Goal: Task Accomplishment & Management: Manage account settings

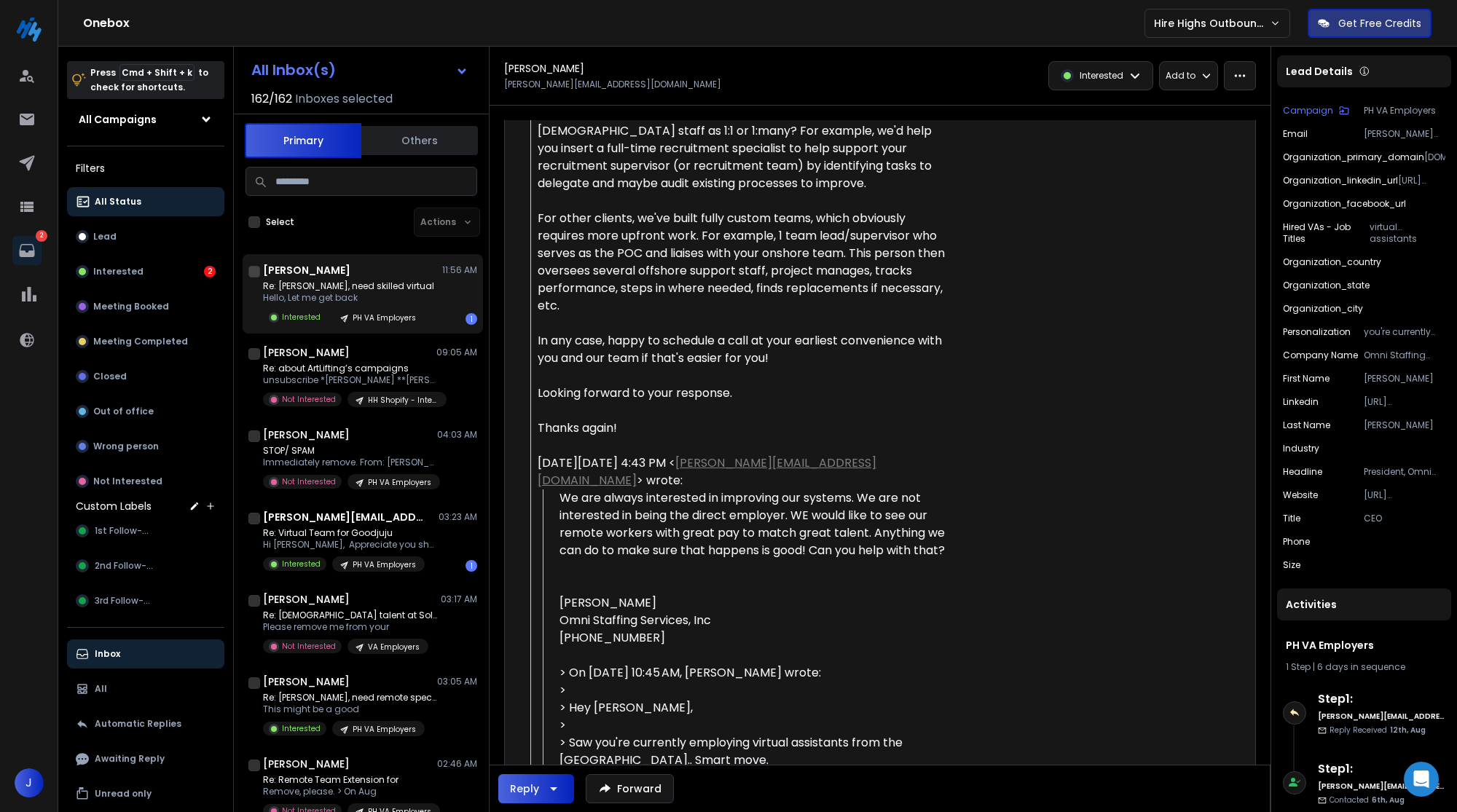
click at [303, 284] on p "Re: [PERSON_NAME], need skilled virtual" at bounding box center [348, 286] width 171 height 12
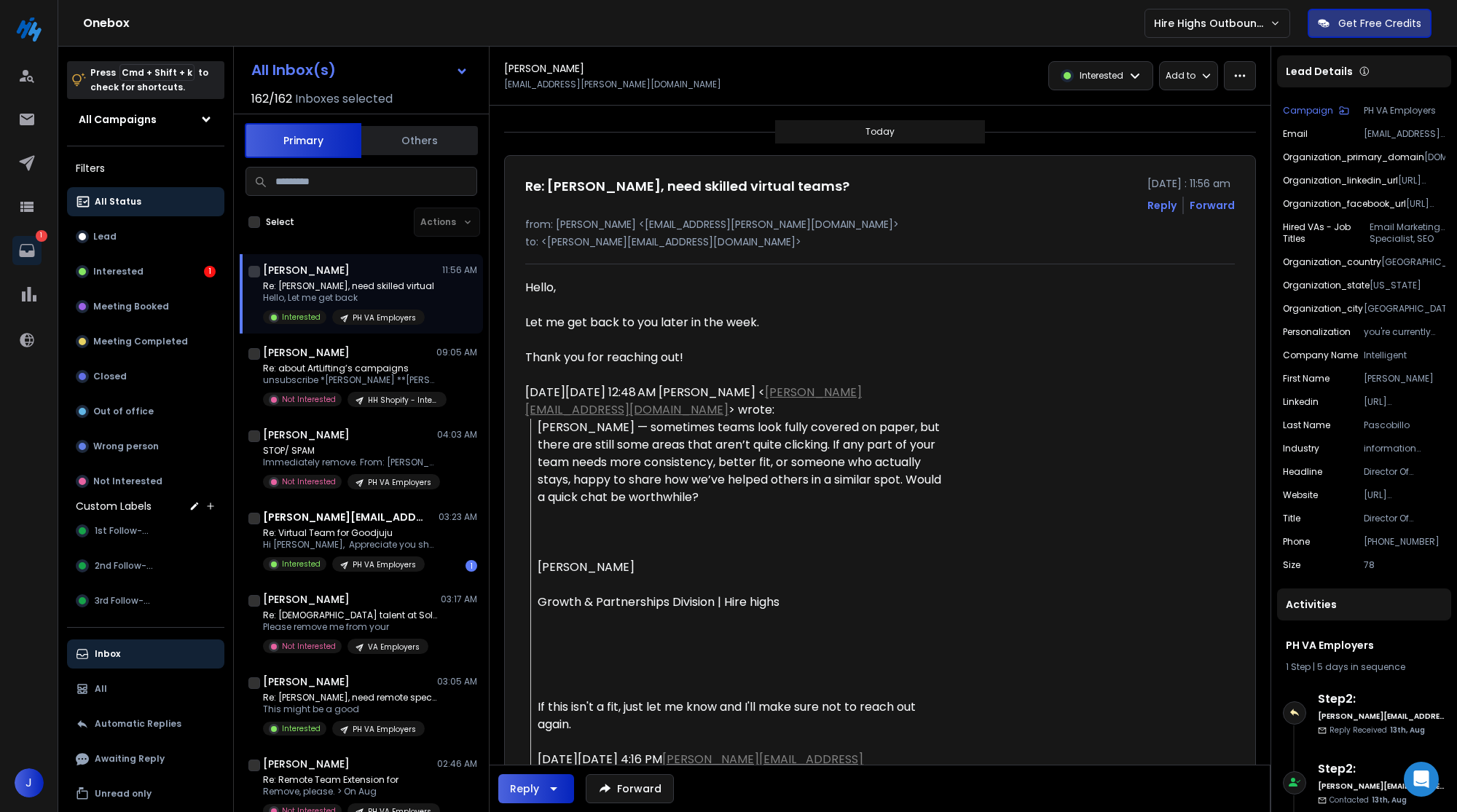
drag, startPoint x: 523, startPoint y: 284, endPoint x: 778, endPoint y: 376, distance: 271.1
click at [778, 376] on div "Re: Franz, need skilled virtual teams? 13 August 2025 : 11:56 am Reply Forward …" at bounding box center [879, 776] width 752 height 1242
copy div "Hello, Let me get back to you later in the week. Thank you for reaching out!"
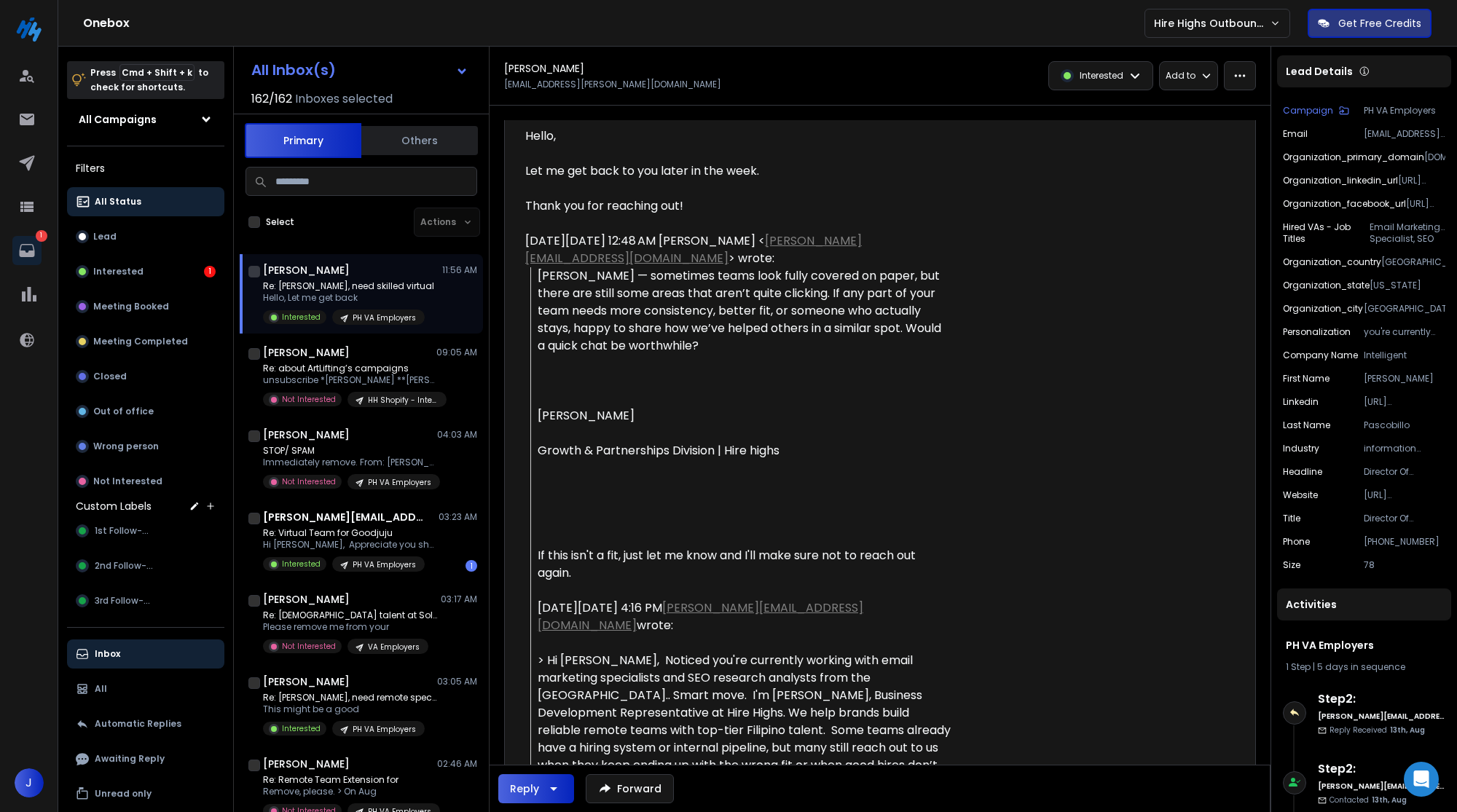
scroll to position [154, 0]
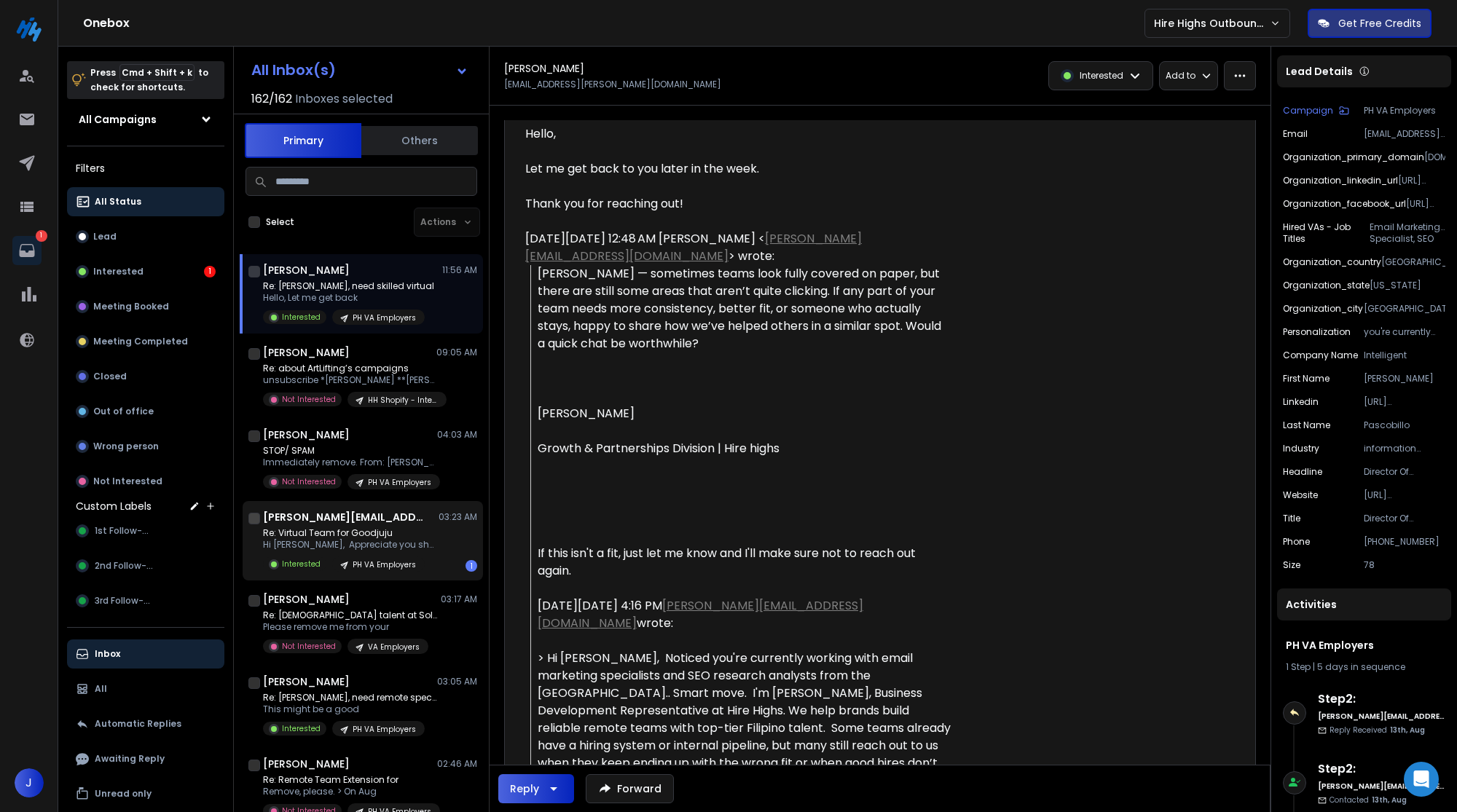
click at [440, 519] on p "03:23 AM" at bounding box center [458, 517] width 38 height 12
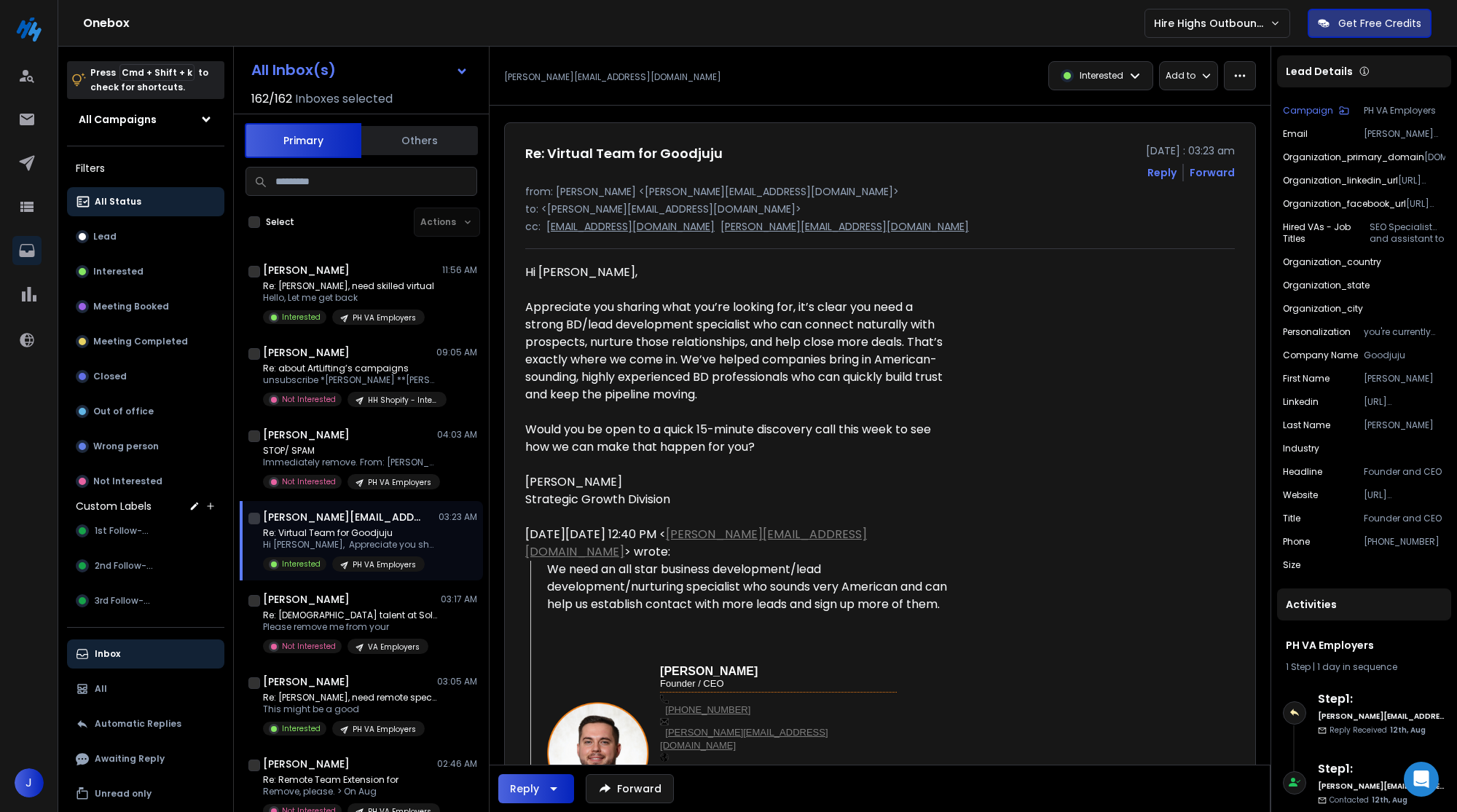
scroll to position [32, 0]
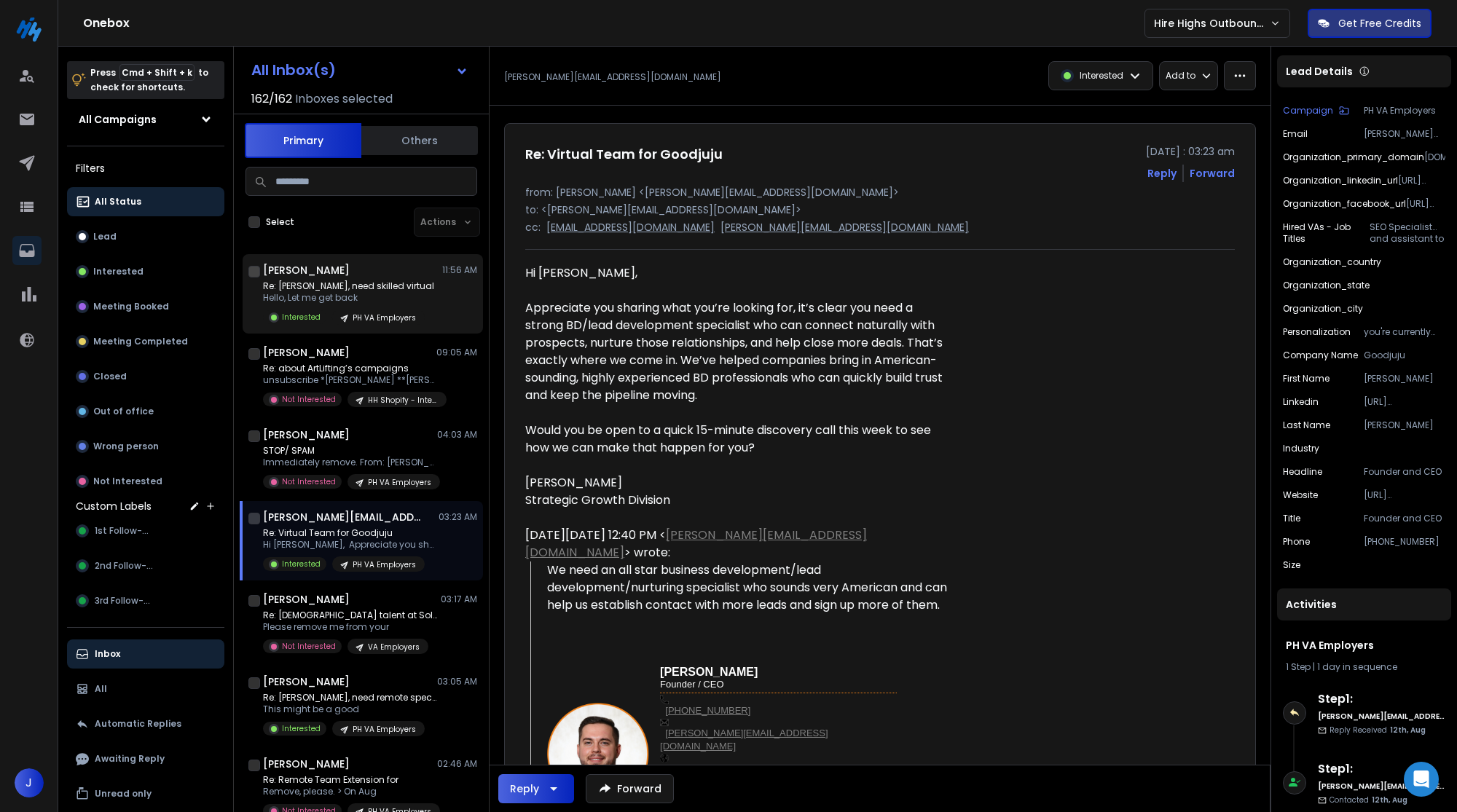
click at [383, 290] on p "Re: [PERSON_NAME], need skilled virtual" at bounding box center [348, 286] width 171 height 12
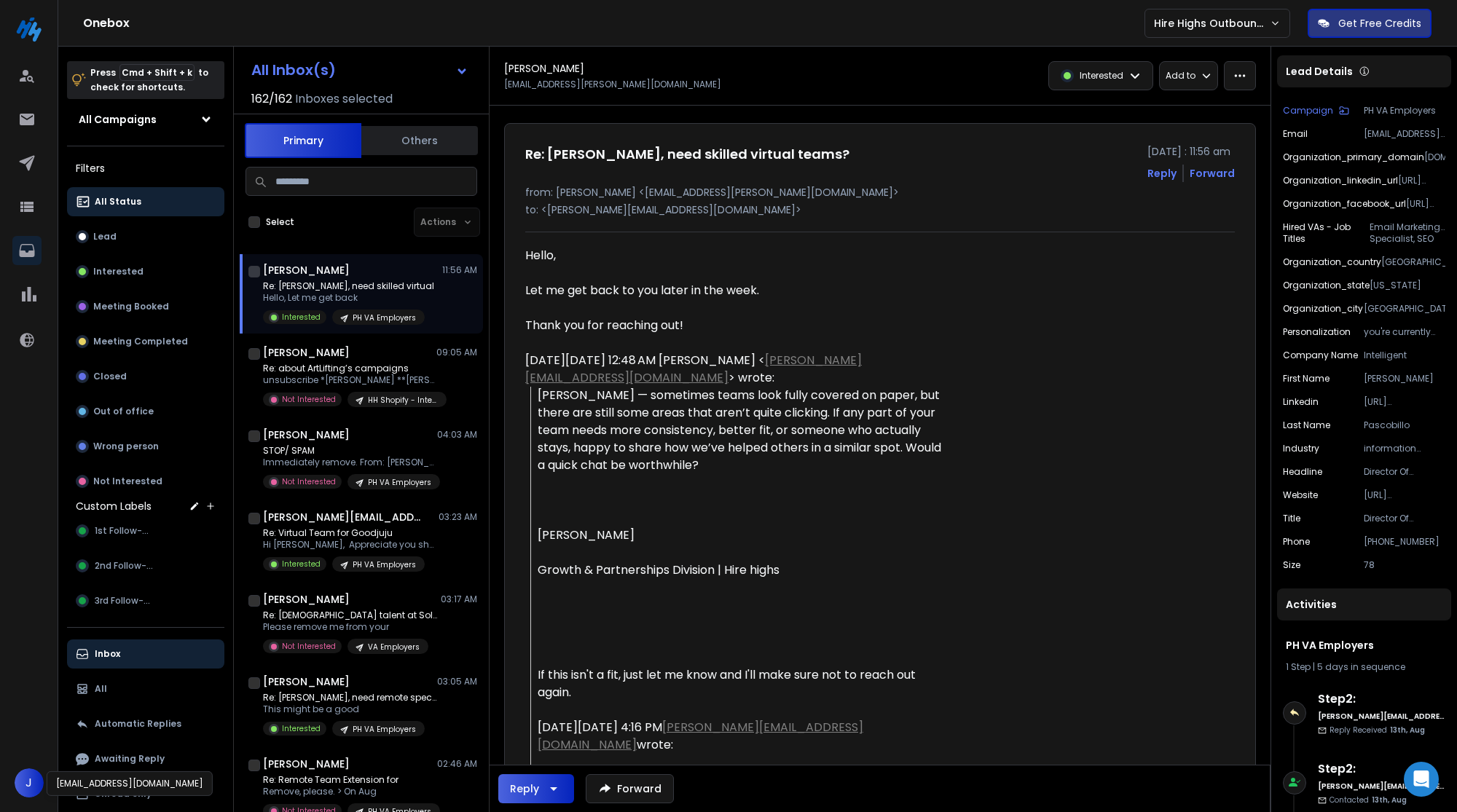
click at [28, 774] on span "J" at bounding box center [29, 783] width 29 height 29
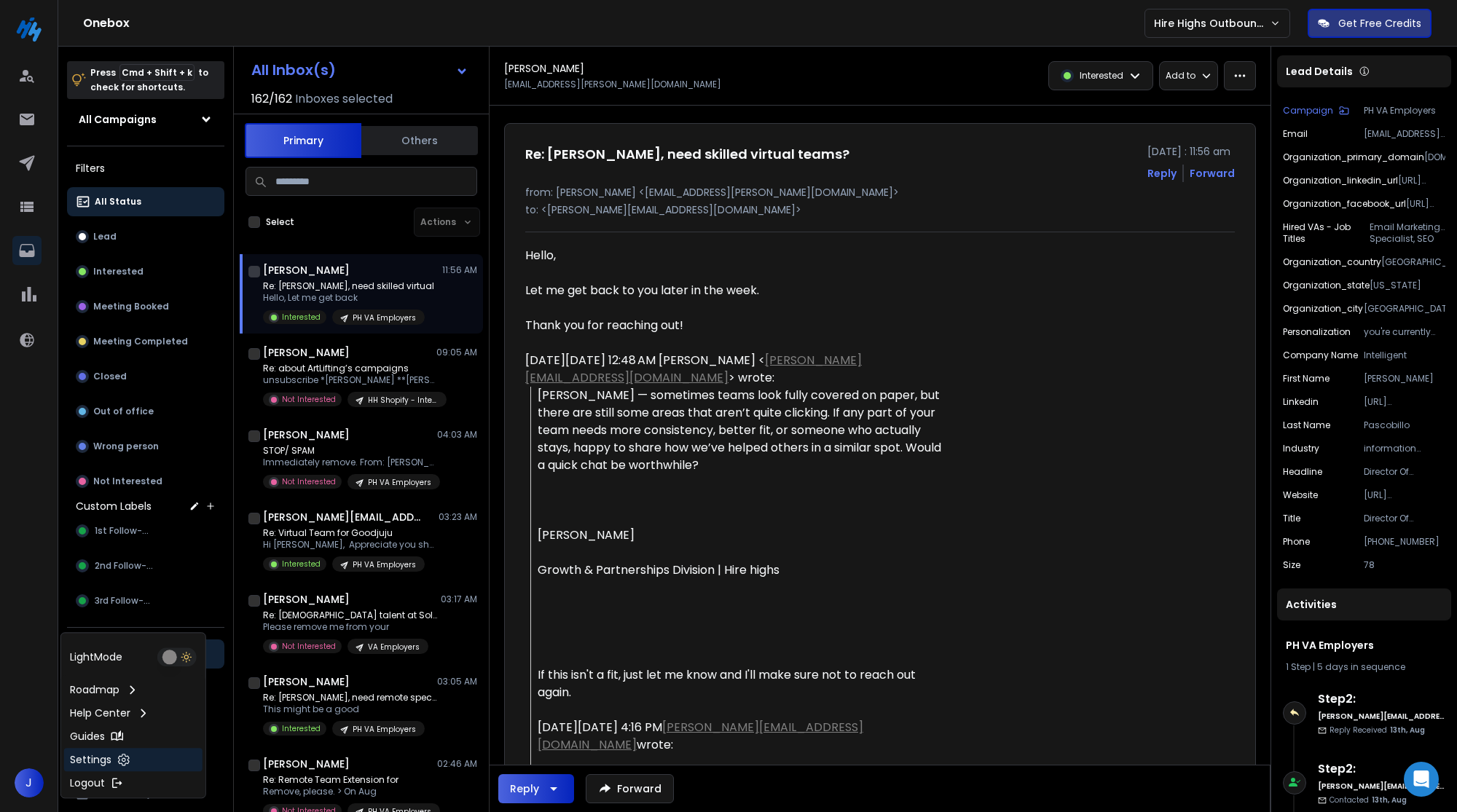
click at [101, 760] on p "Settings" at bounding box center [91, 760] width 42 height 14
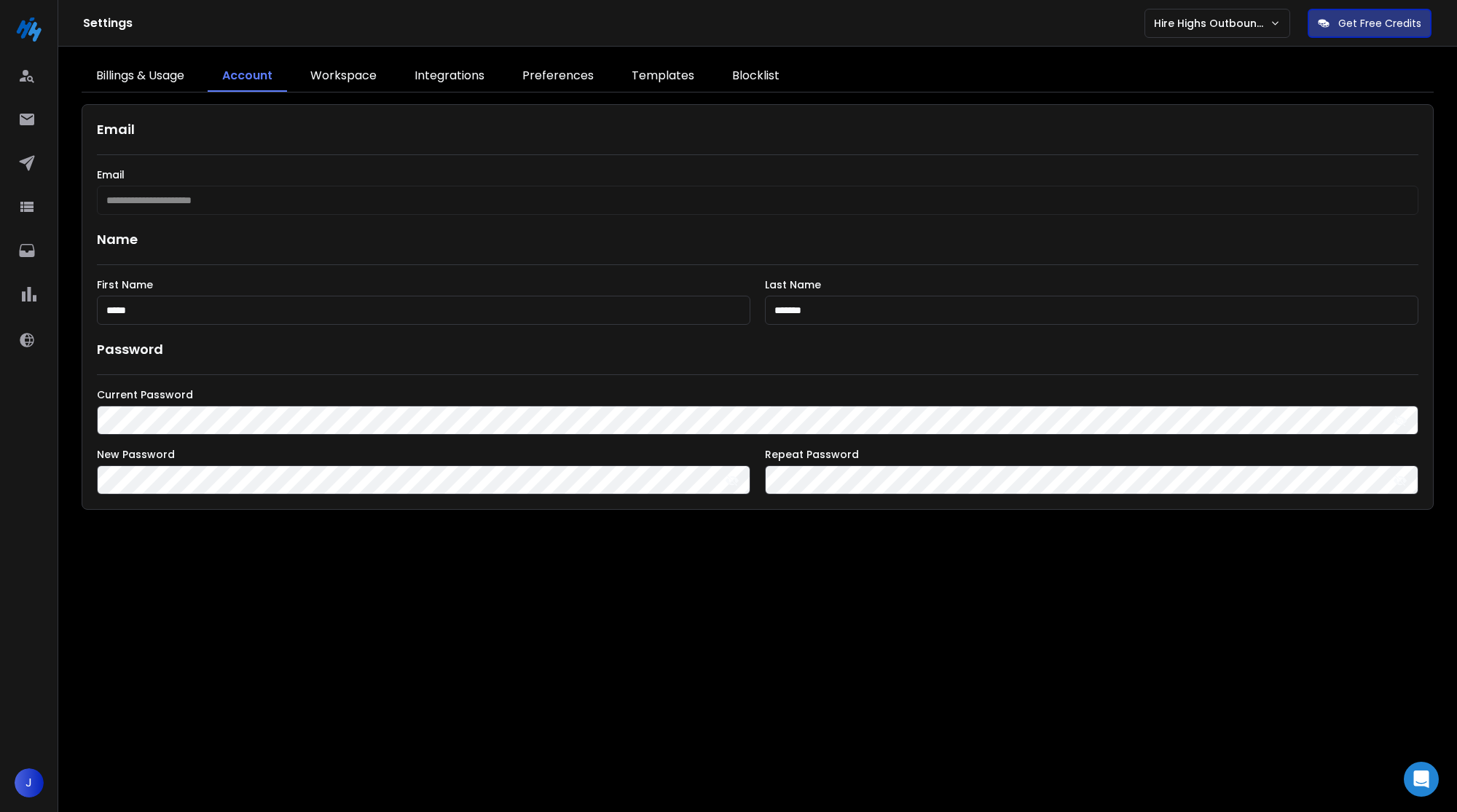
click at [441, 76] on link "Integrations" at bounding box center [449, 76] width 99 height 30
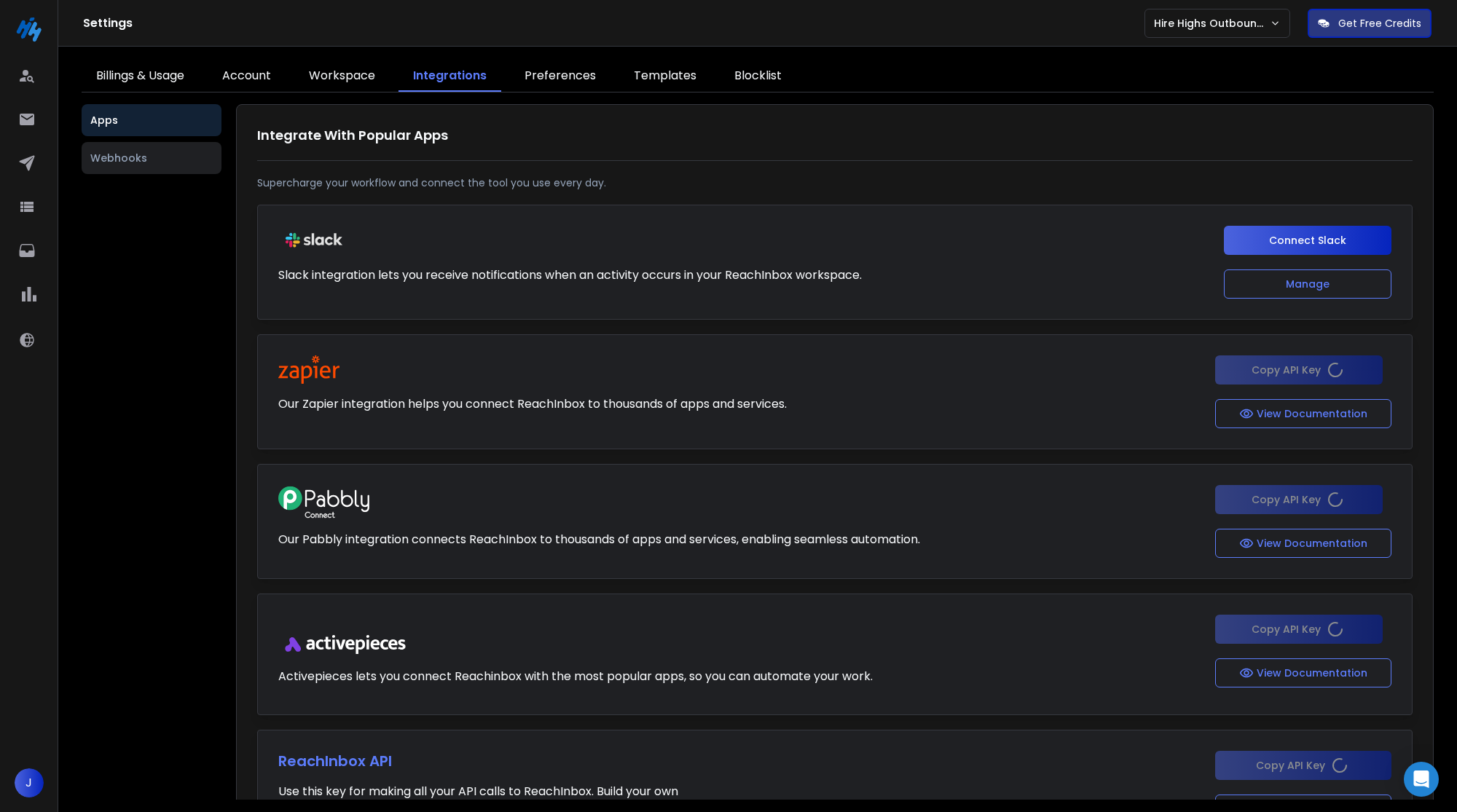
click at [356, 74] on link "Workspace" at bounding box center [341, 76] width 95 height 30
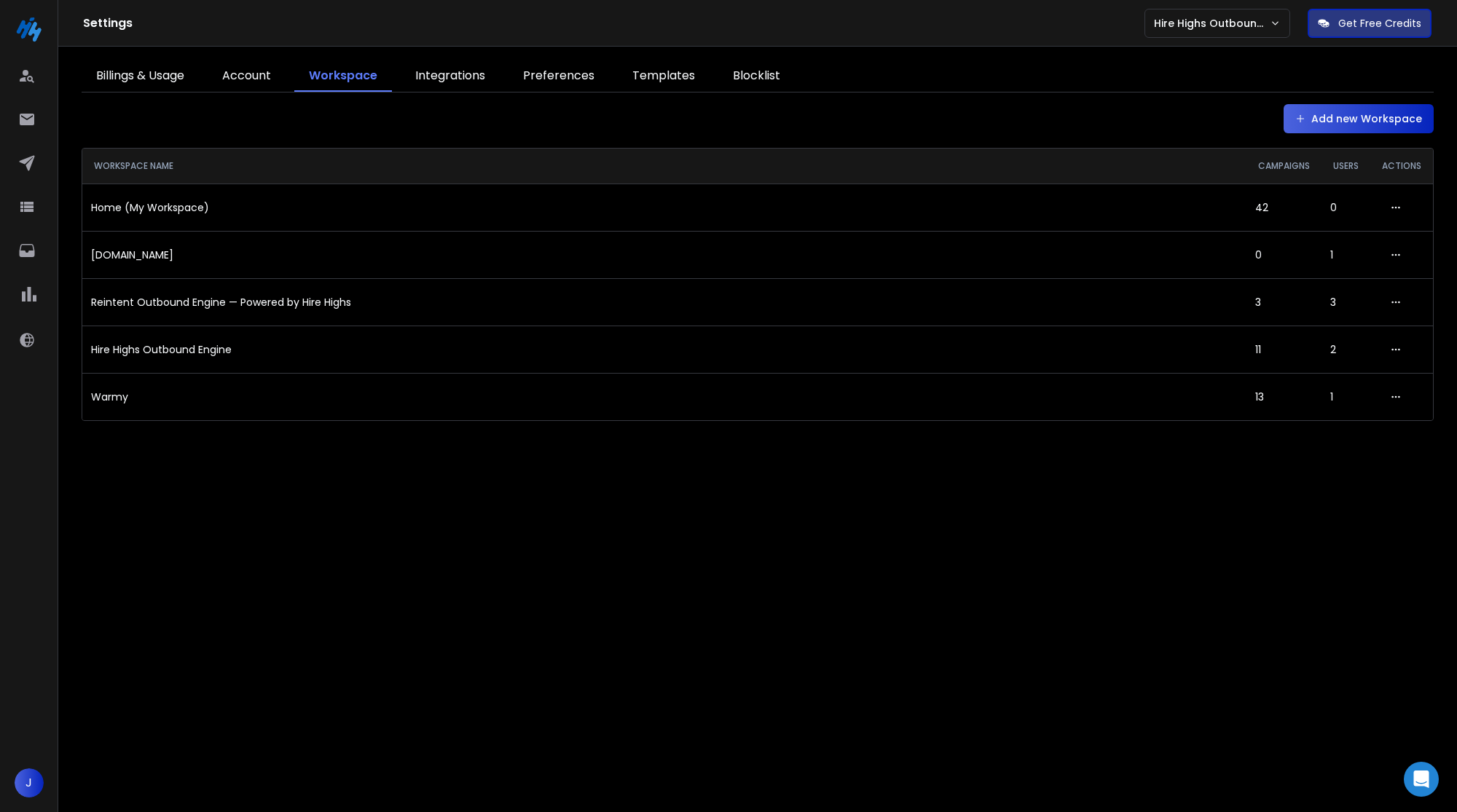
click at [420, 78] on link "Integrations" at bounding box center [450, 76] width 99 height 30
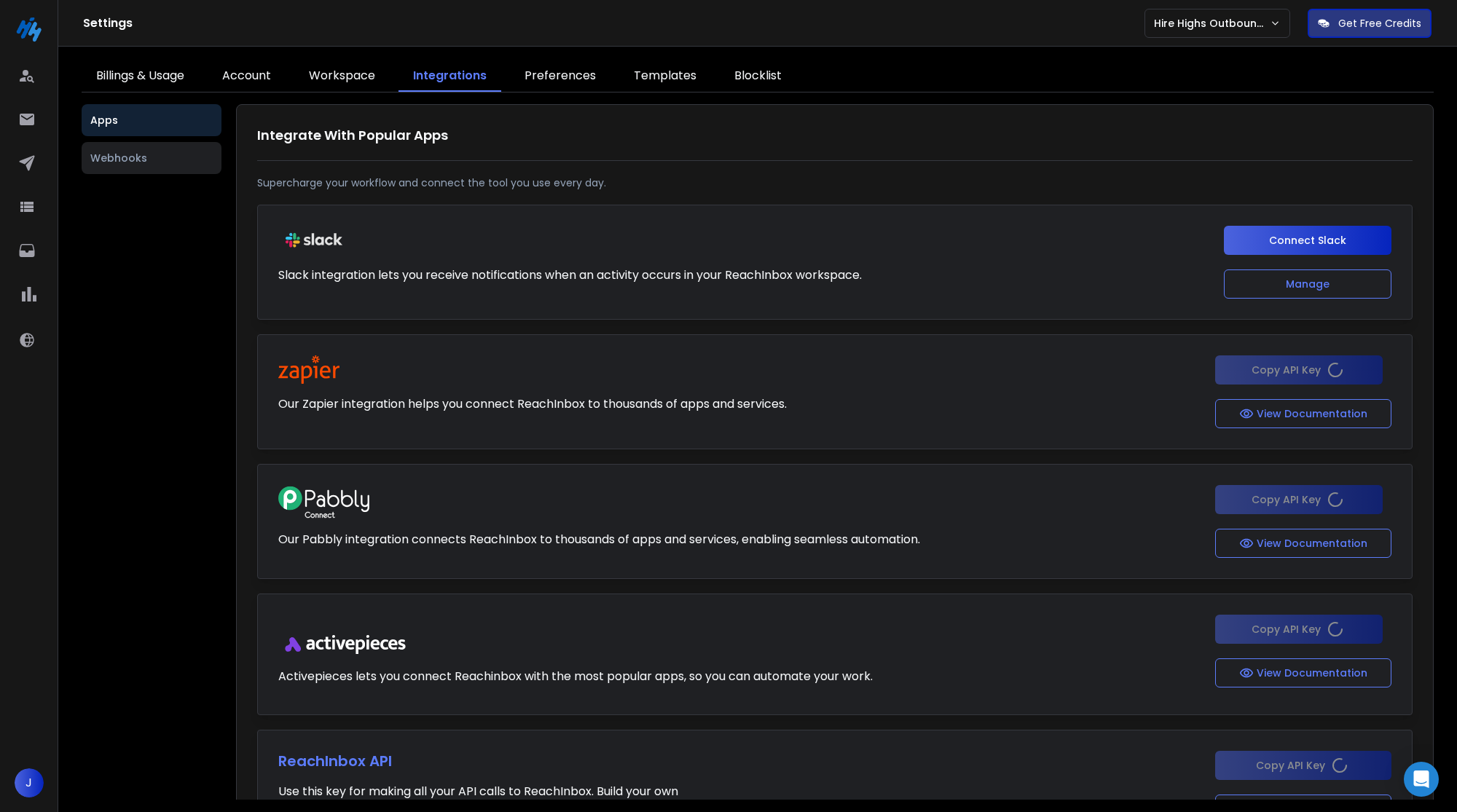
click at [170, 163] on button "Webhooks" at bounding box center [151, 158] width 140 height 32
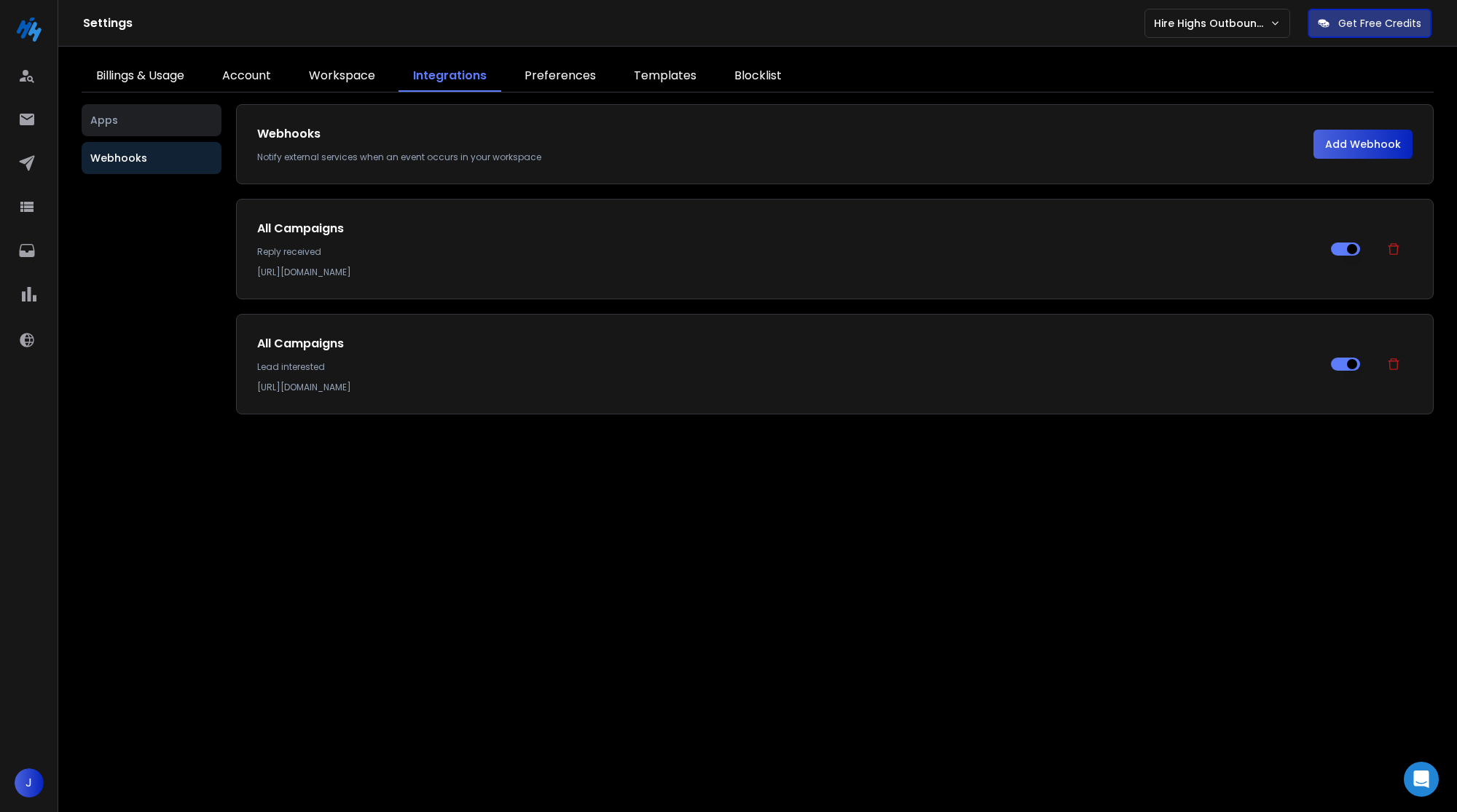
drag, startPoint x: 552, startPoint y: 381, endPoint x: 222, endPoint y: 381, distance: 330.0
click at [222, 381] on div "Apps Webhooks Webhooks Notify external services when an event occurs in your wo…" at bounding box center [758, 452] width 1352 height 696
copy p "https://hook.us2.make.com/w1vqw1de74kze8glth18oh7dxtuors2u"
click at [1399, 246] on icon at bounding box center [1394, 249] width 14 height 14
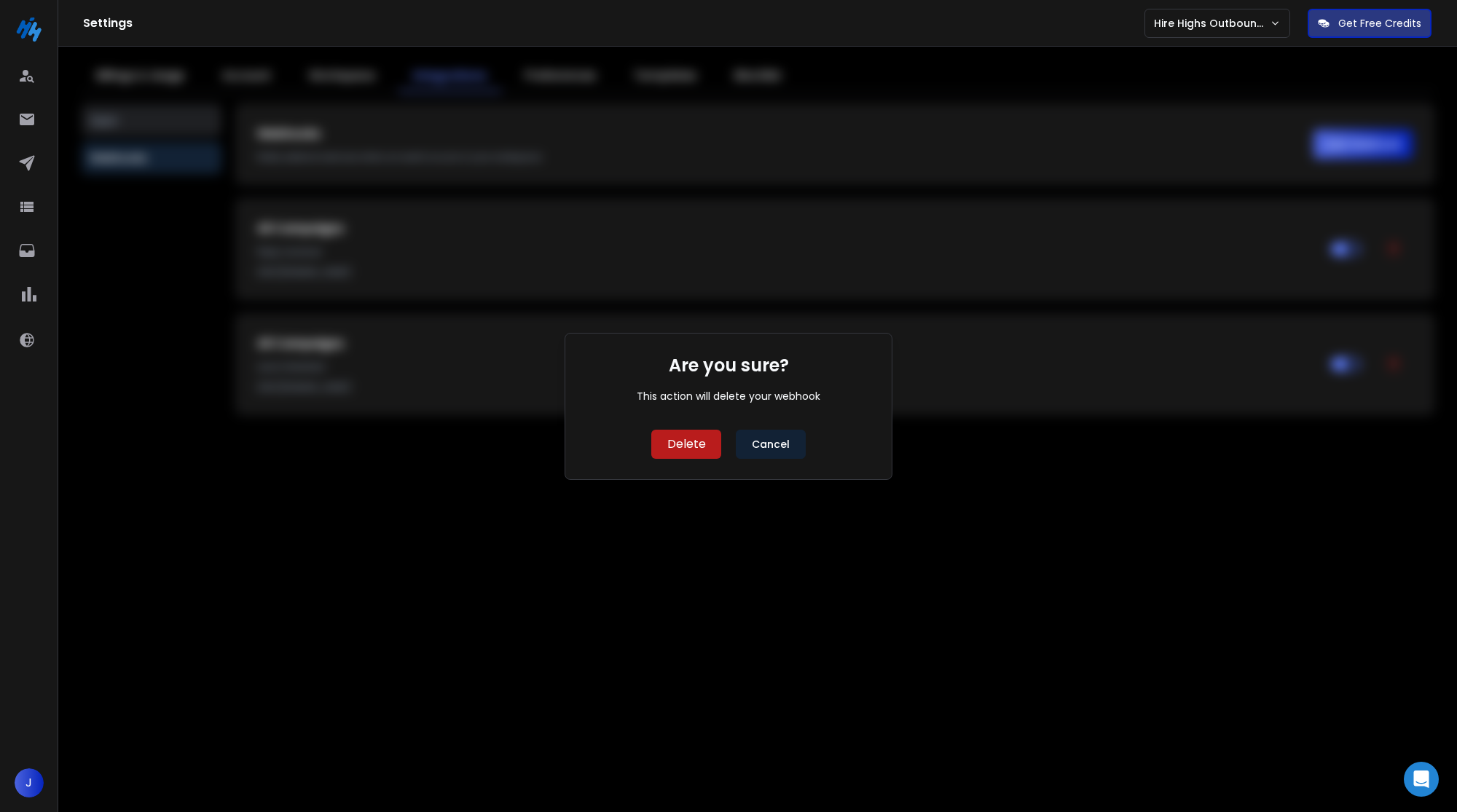
click at [684, 447] on button "Delete" at bounding box center [686, 444] width 70 height 29
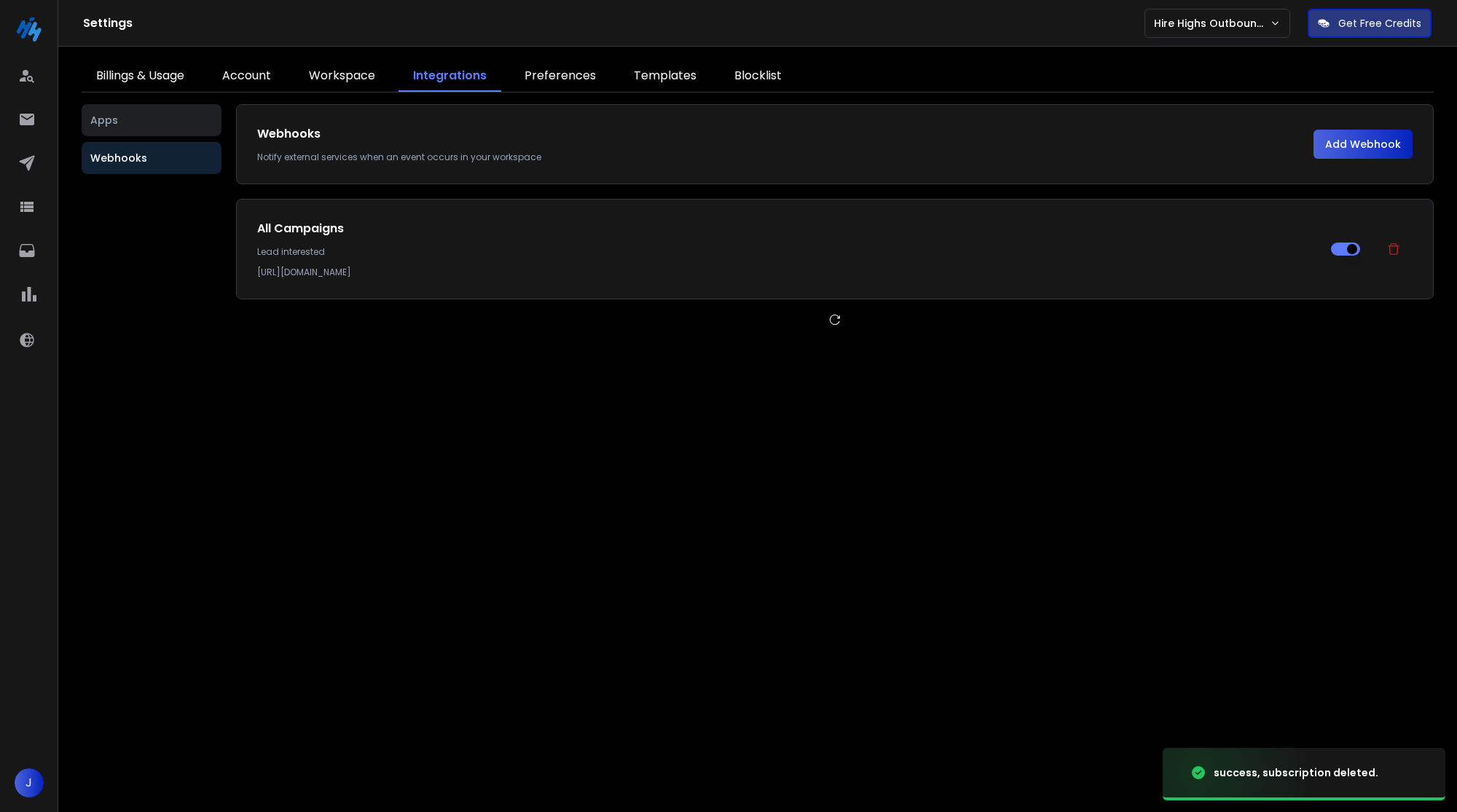
click at [1395, 251] on icon at bounding box center [1394, 249] width 14 height 14
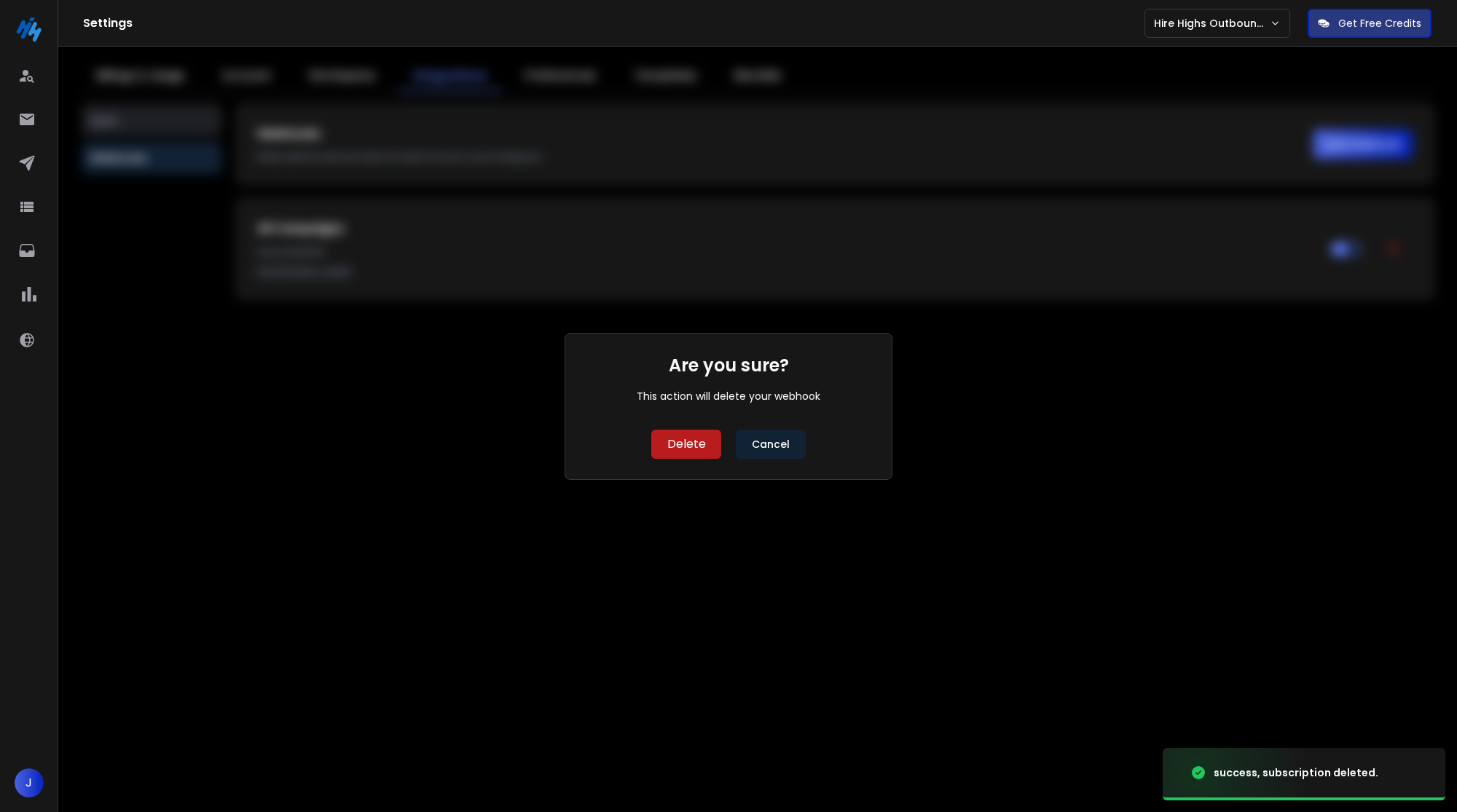
click at [673, 446] on button "Delete" at bounding box center [686, 444] width 70 height 29
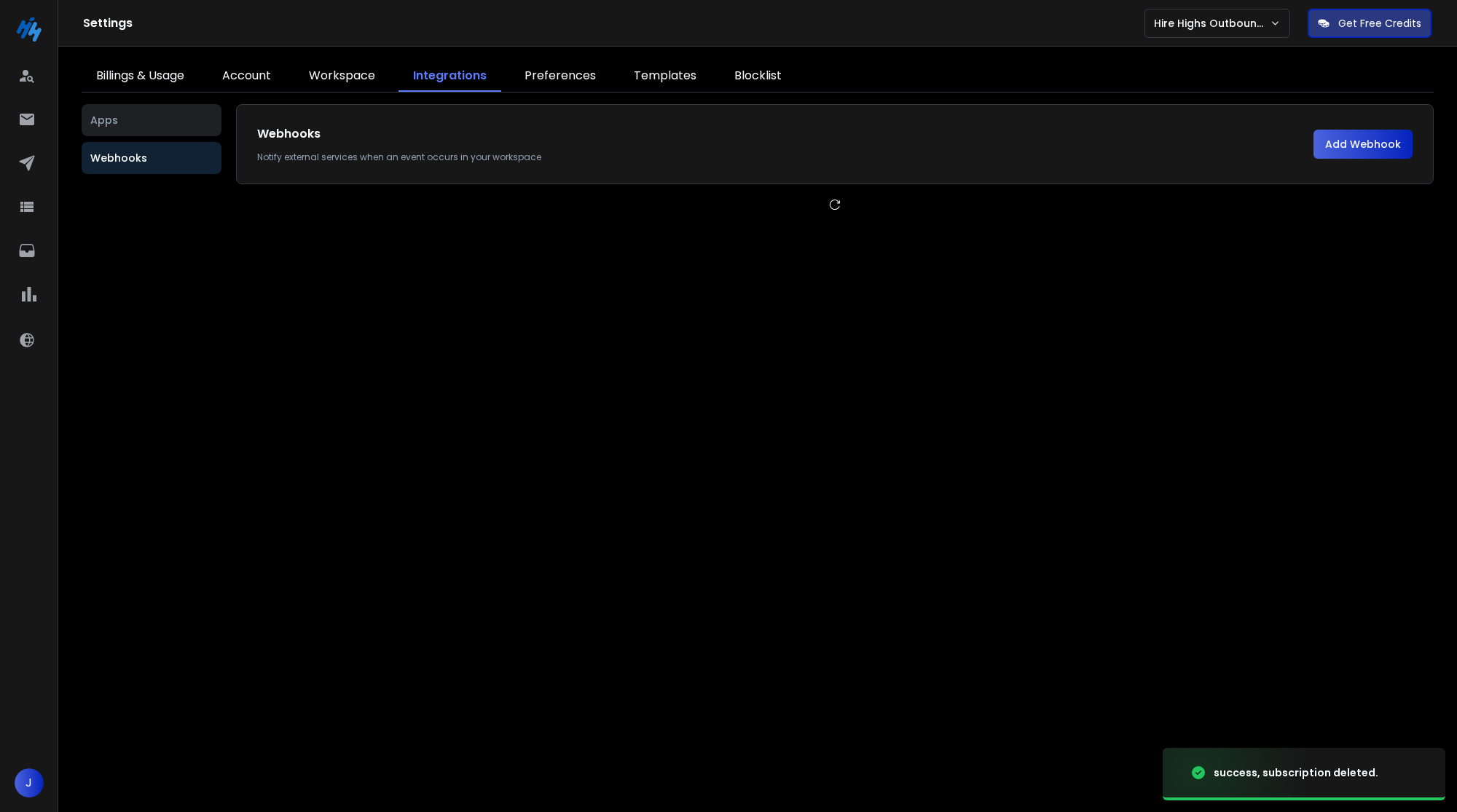
click at [1364, 143] on button "Add Webhook" at bounding box center [1363, 144] width 99 height 29
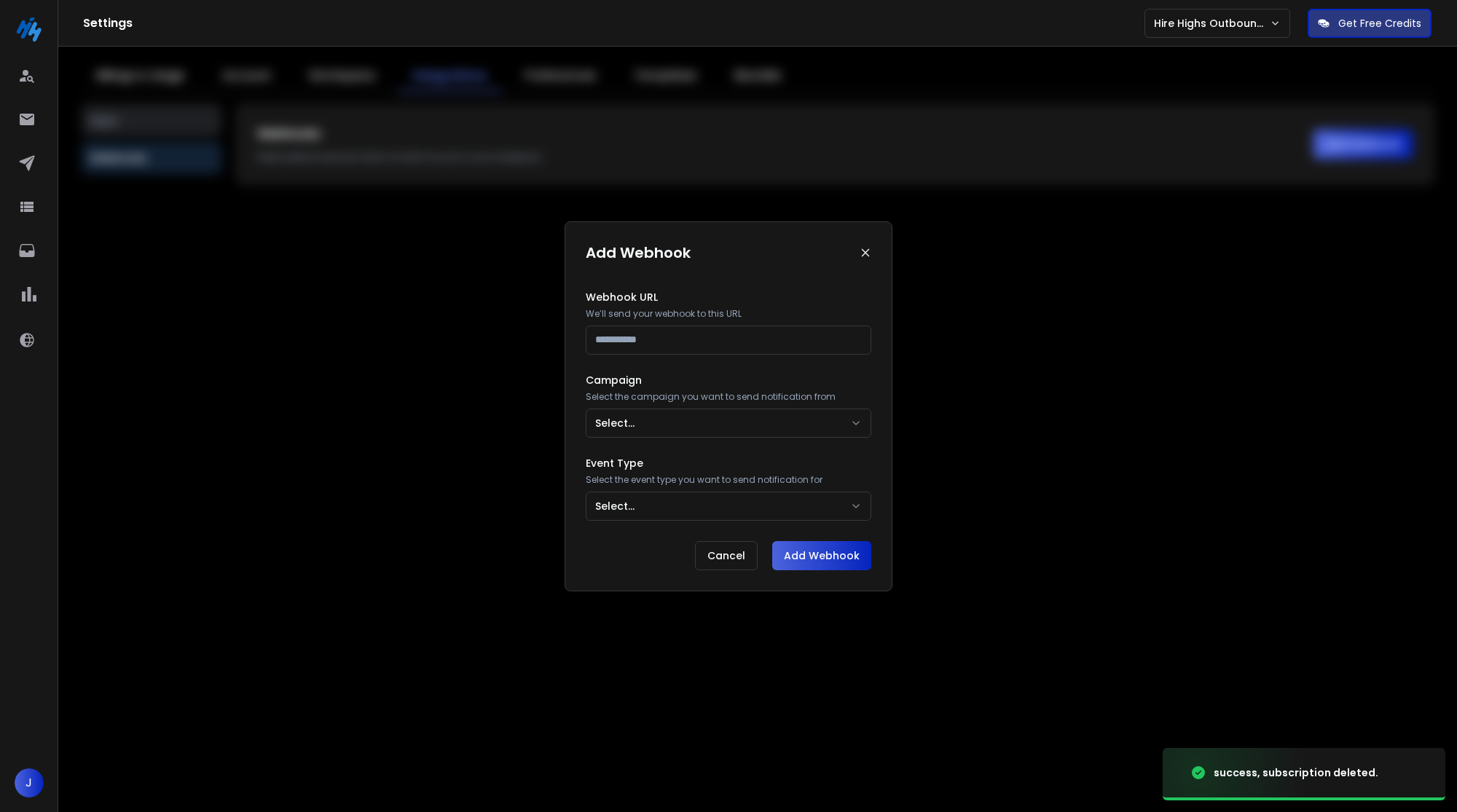
click at [694, 338] on input at bounding box center [728, 340] width 286 height 29
paste input "**********"
type input "**********"
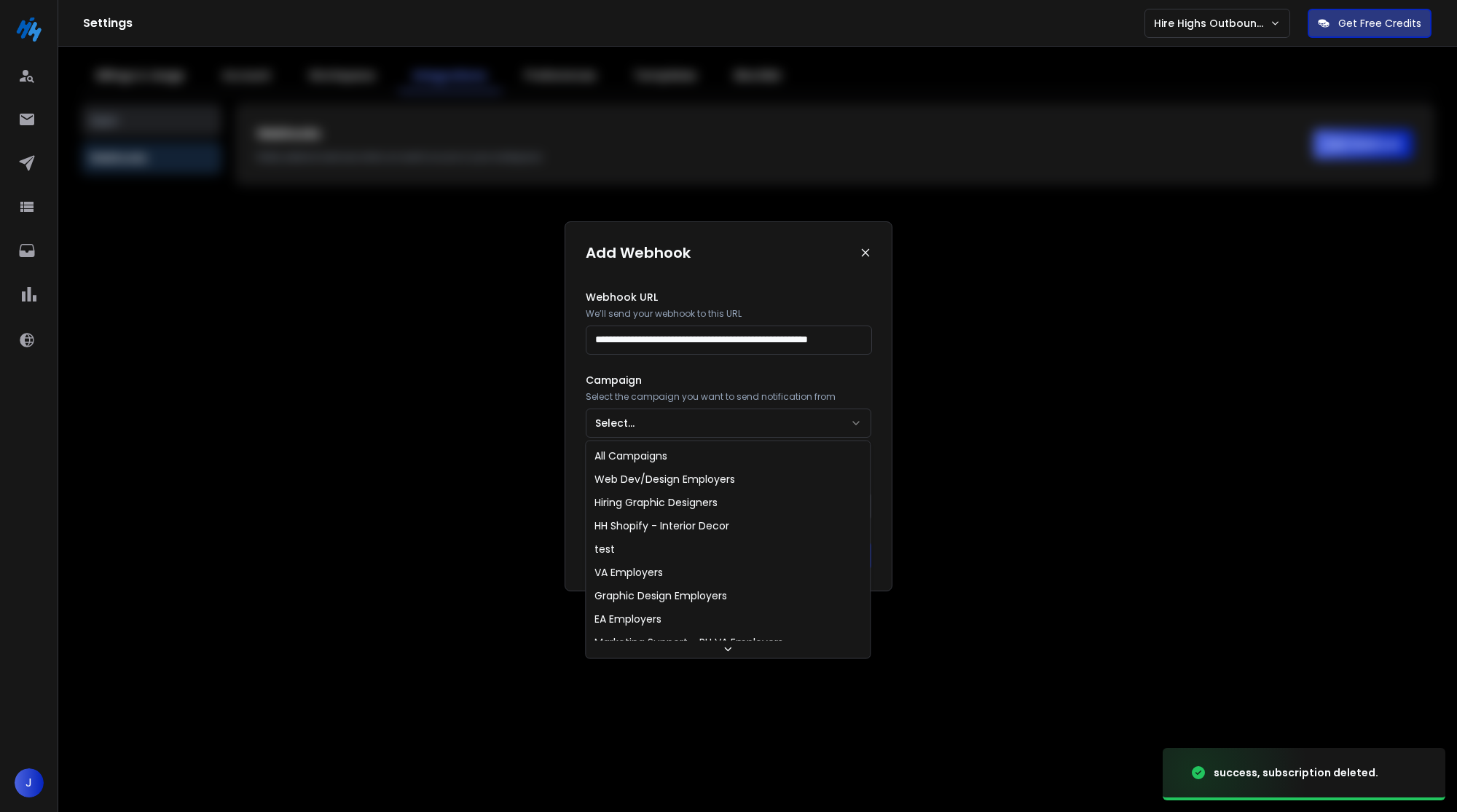
click at [633, 429] on button "Select..." at bounding box center [728, 423] width 286 height 29
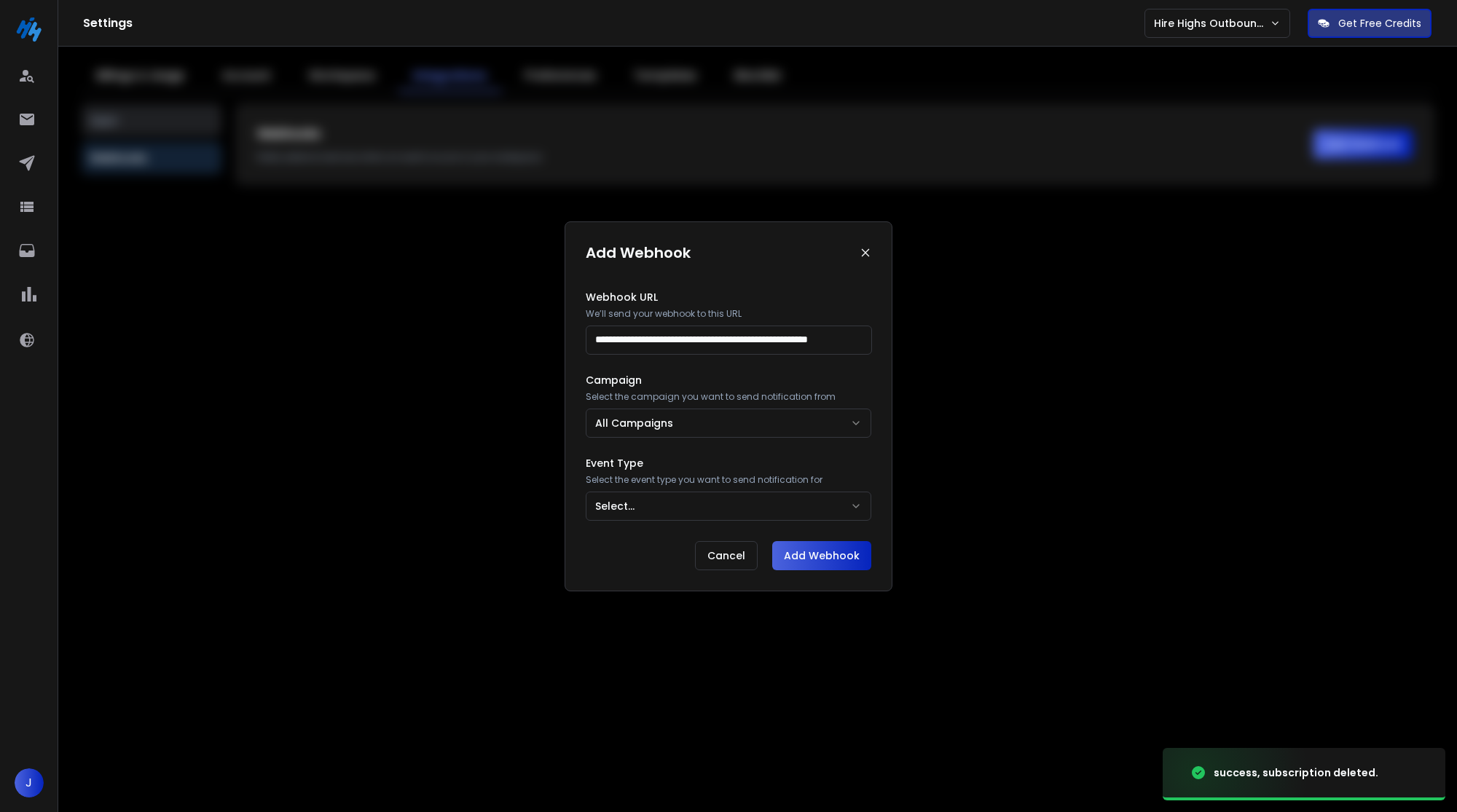
click at [641, 486] on div "**********" at bounding box center [728, 489] width 286 height 62
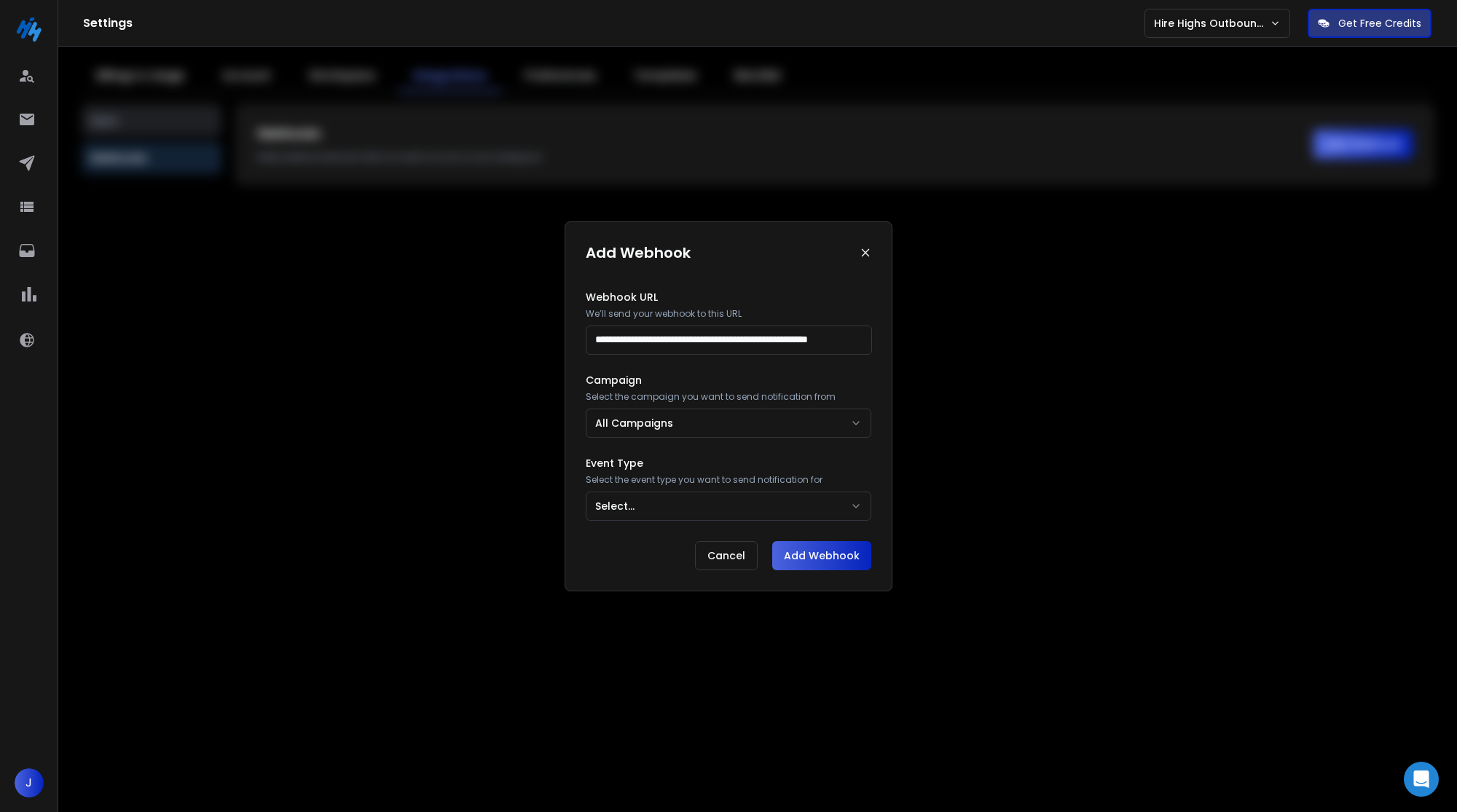
click at [641, 498] on button "Select..." at bounding box center [728, 506] width 286 height 29
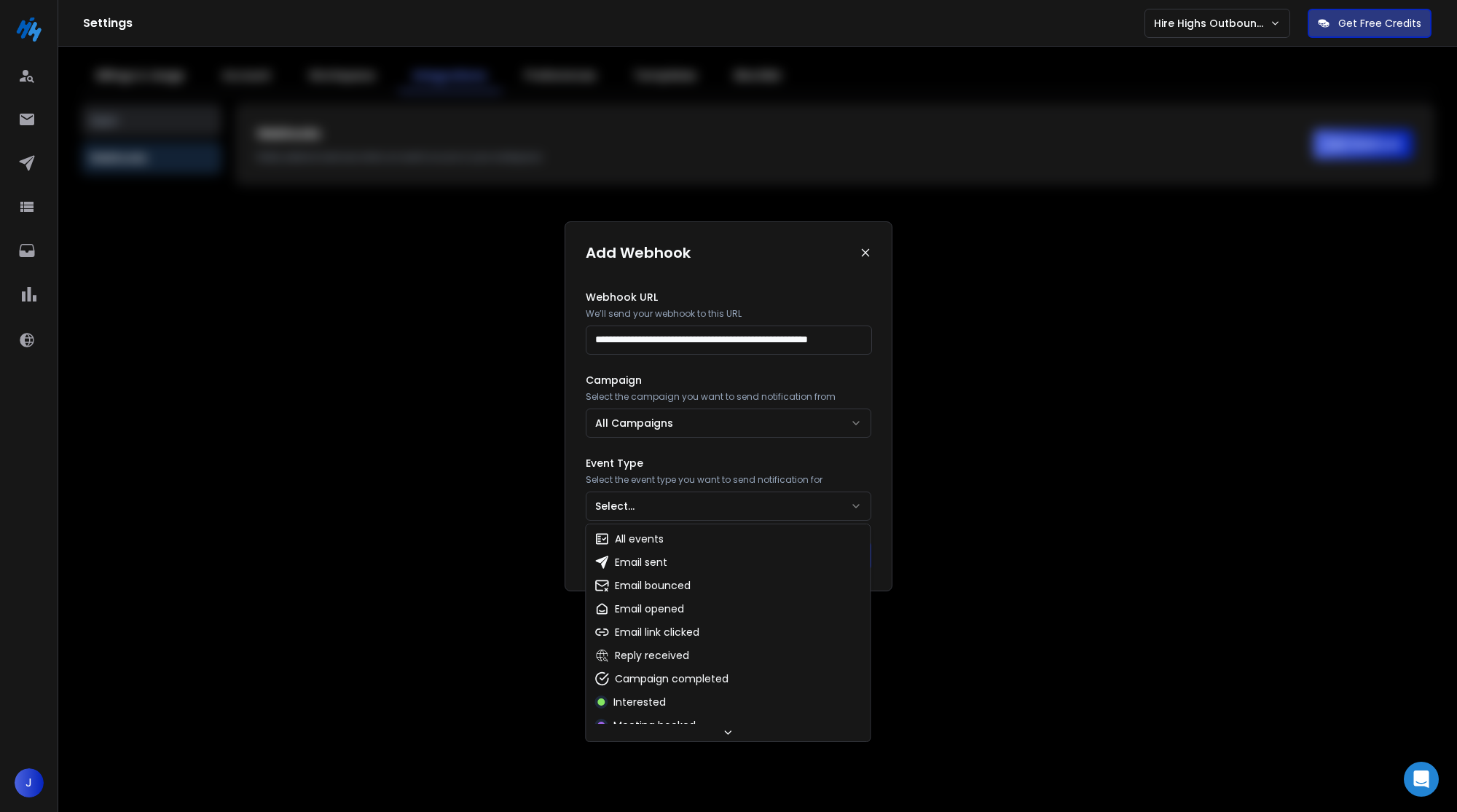
select select "**********"
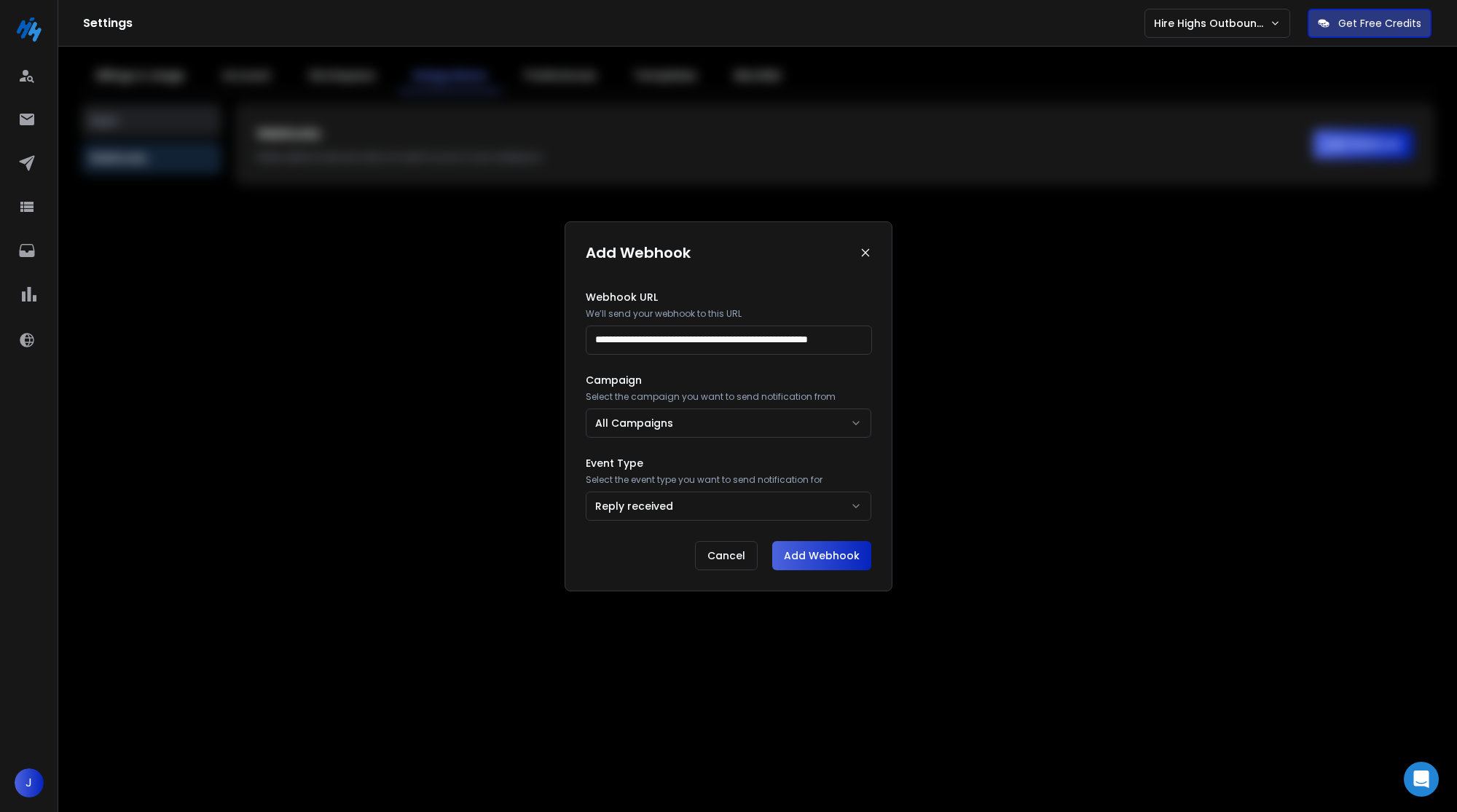
click at [841, 545] on button "Add Webhook" at bounding box center [822, 556] width 99 height 29
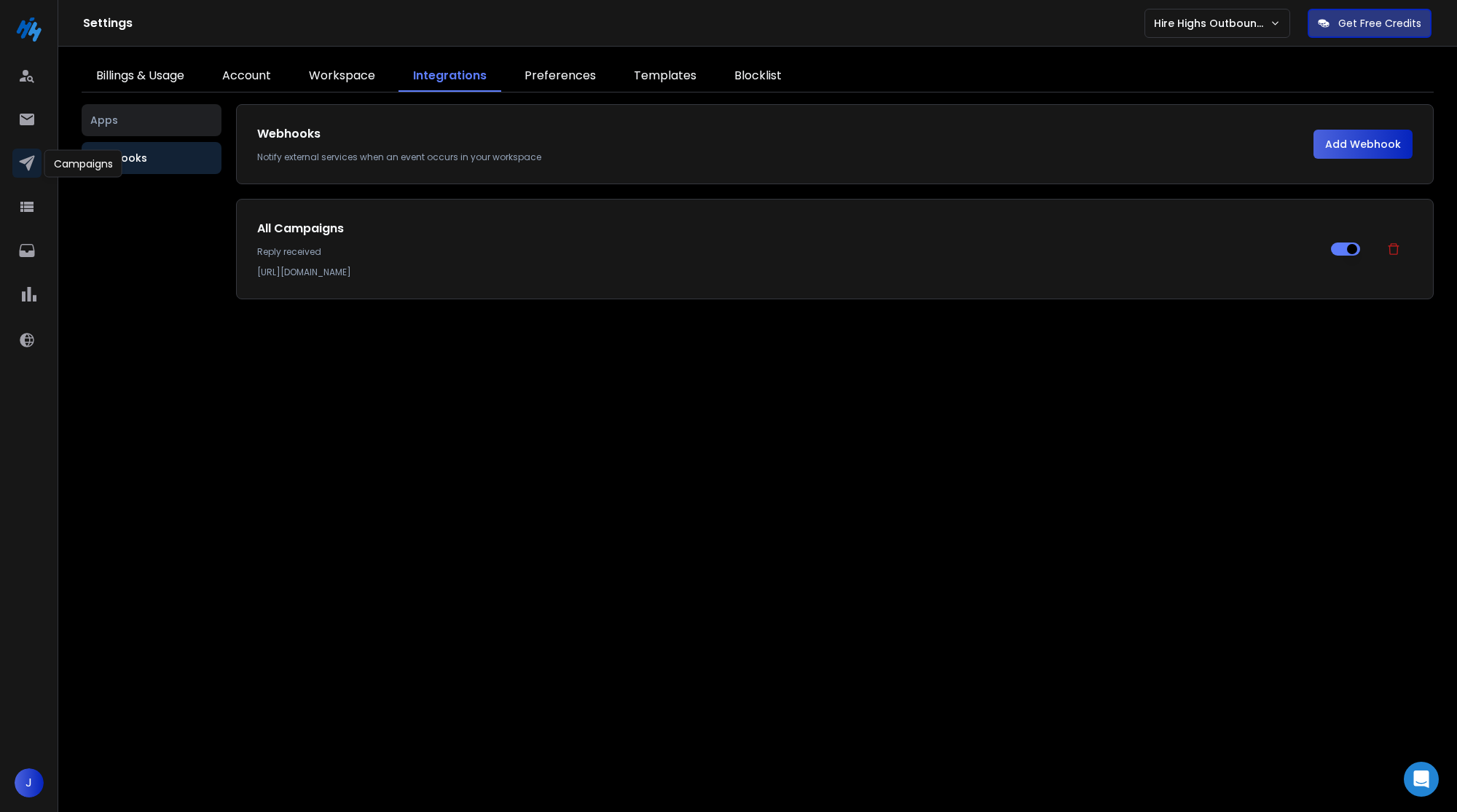
click at [31, 157] on icon at bounding box center [26, 163] width 15 height 15
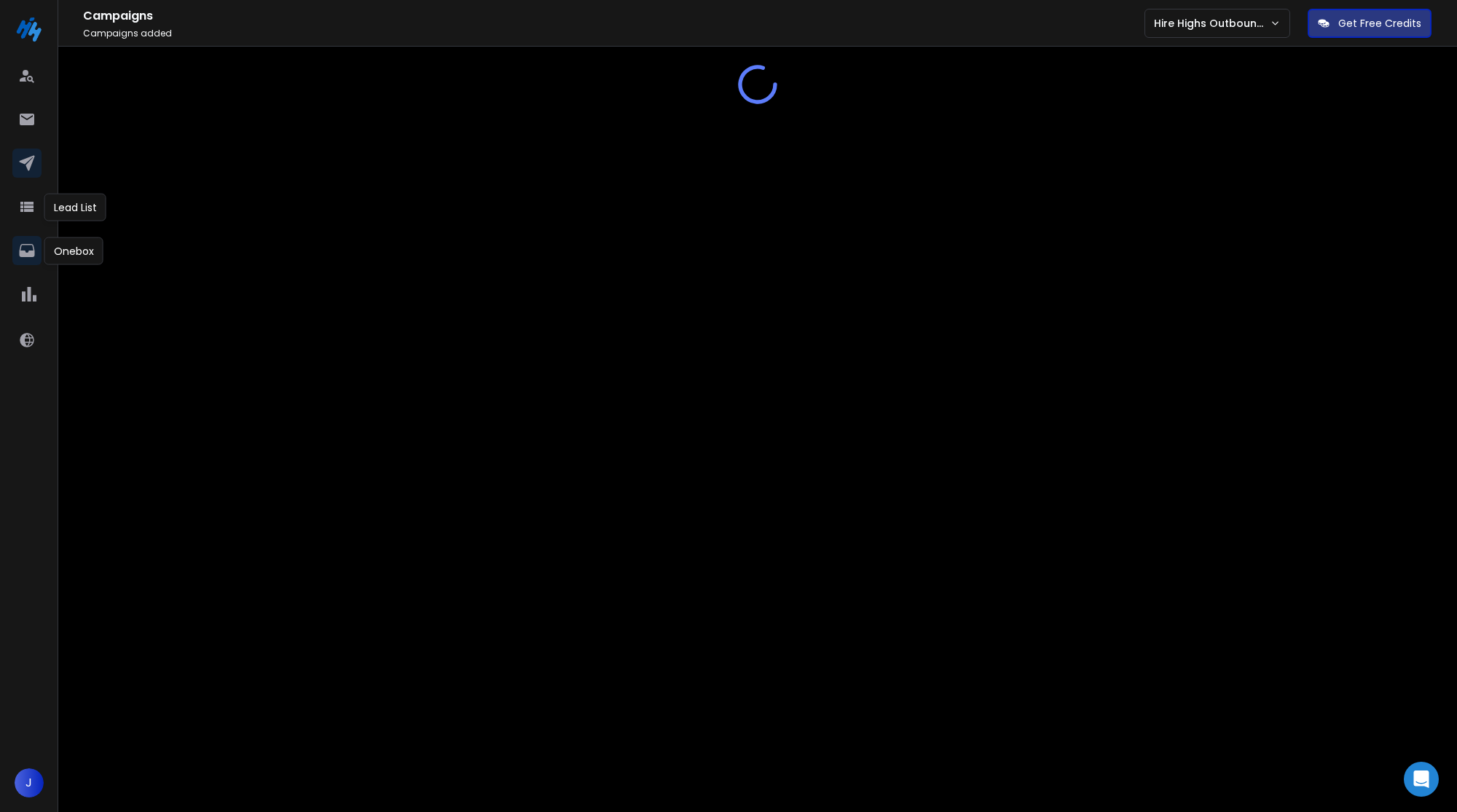
click at [31, 244] on icon at bounding box center [27, 251] width 18 height 18
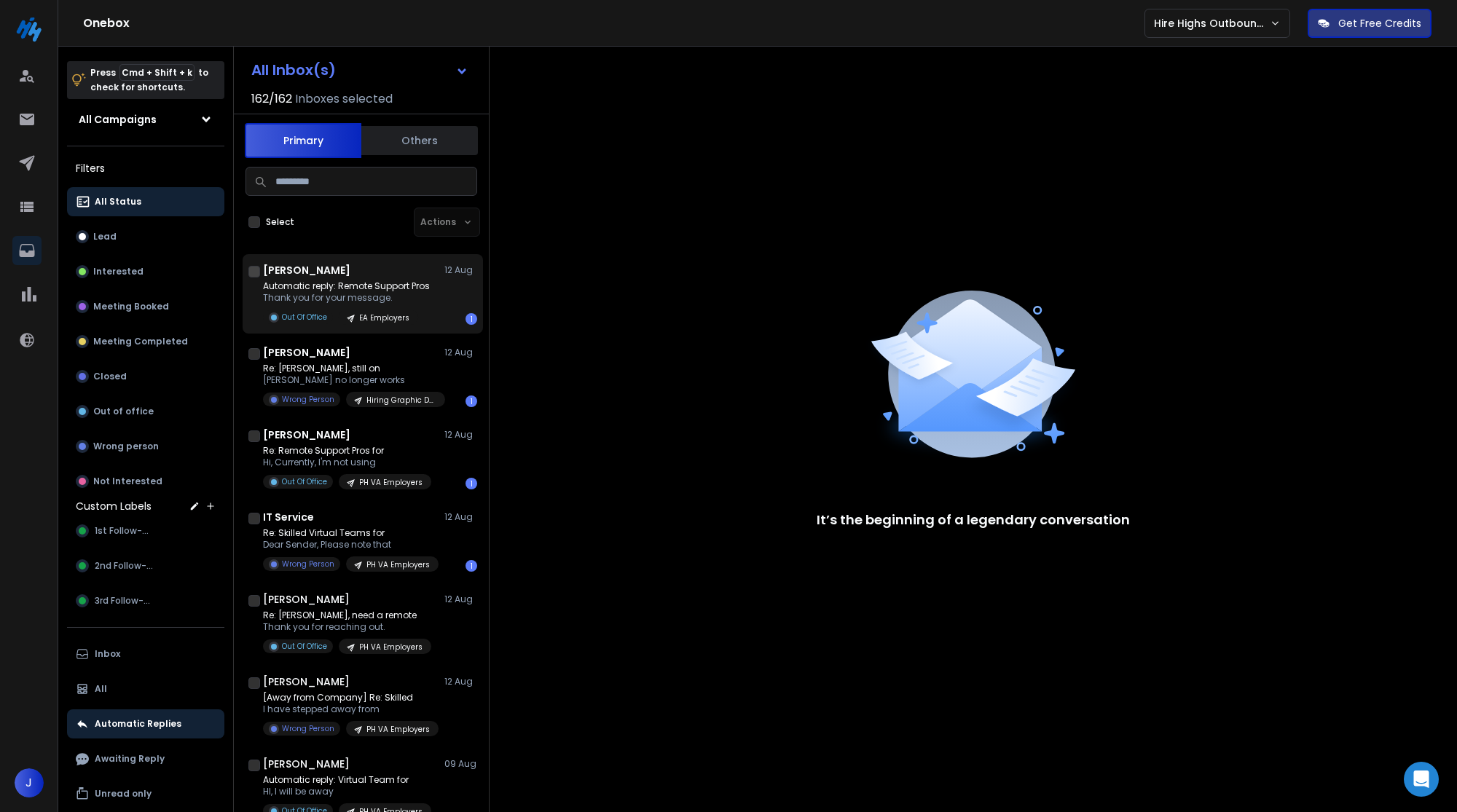
click at [363, 270] on div "Giselle Carino 12 Aug" at bounding box center [369, 270] width 214 height 14
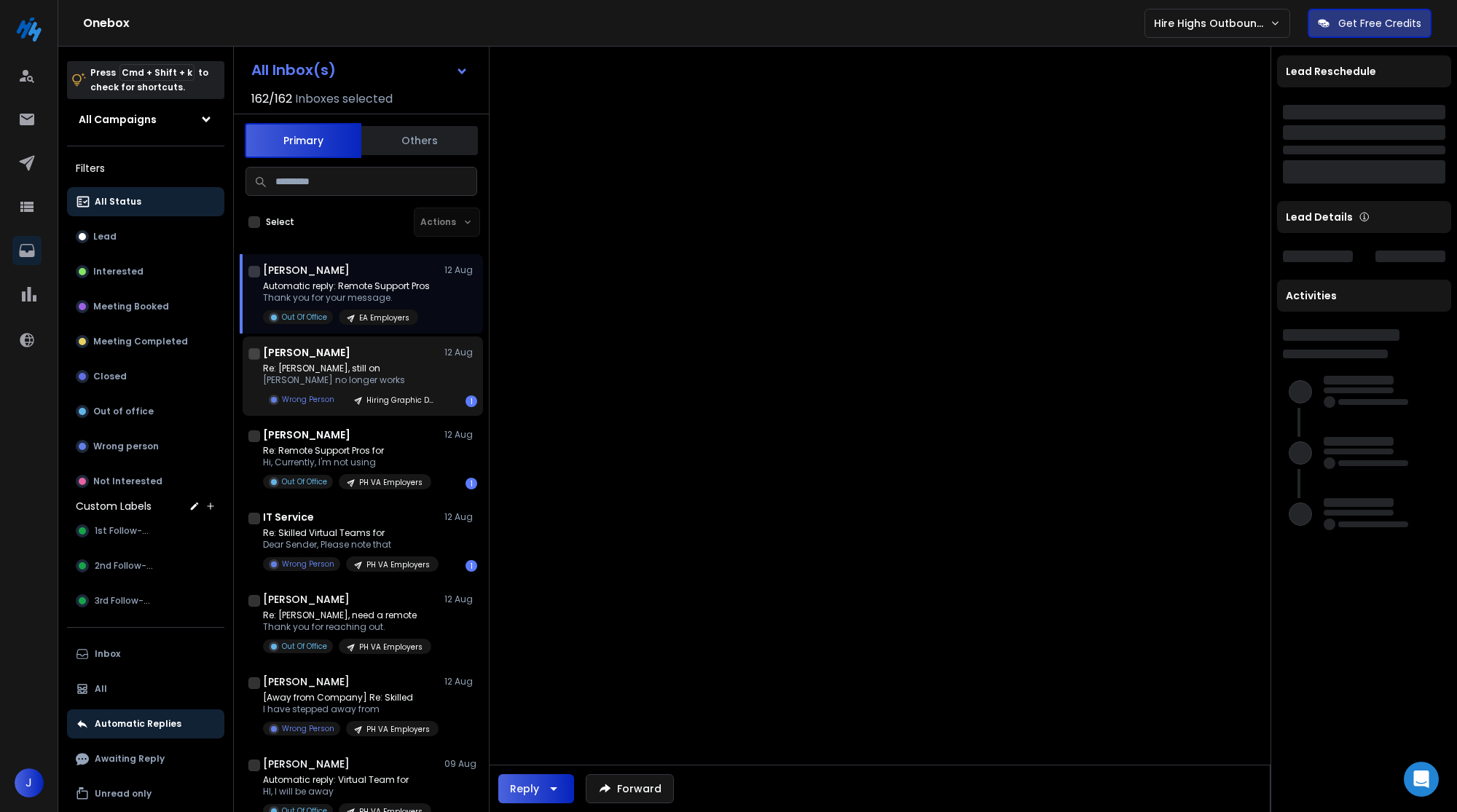
click at [377, 377] on p "Margaret Lee no longer works" at bounding box center [350, 380] width 175 height 12
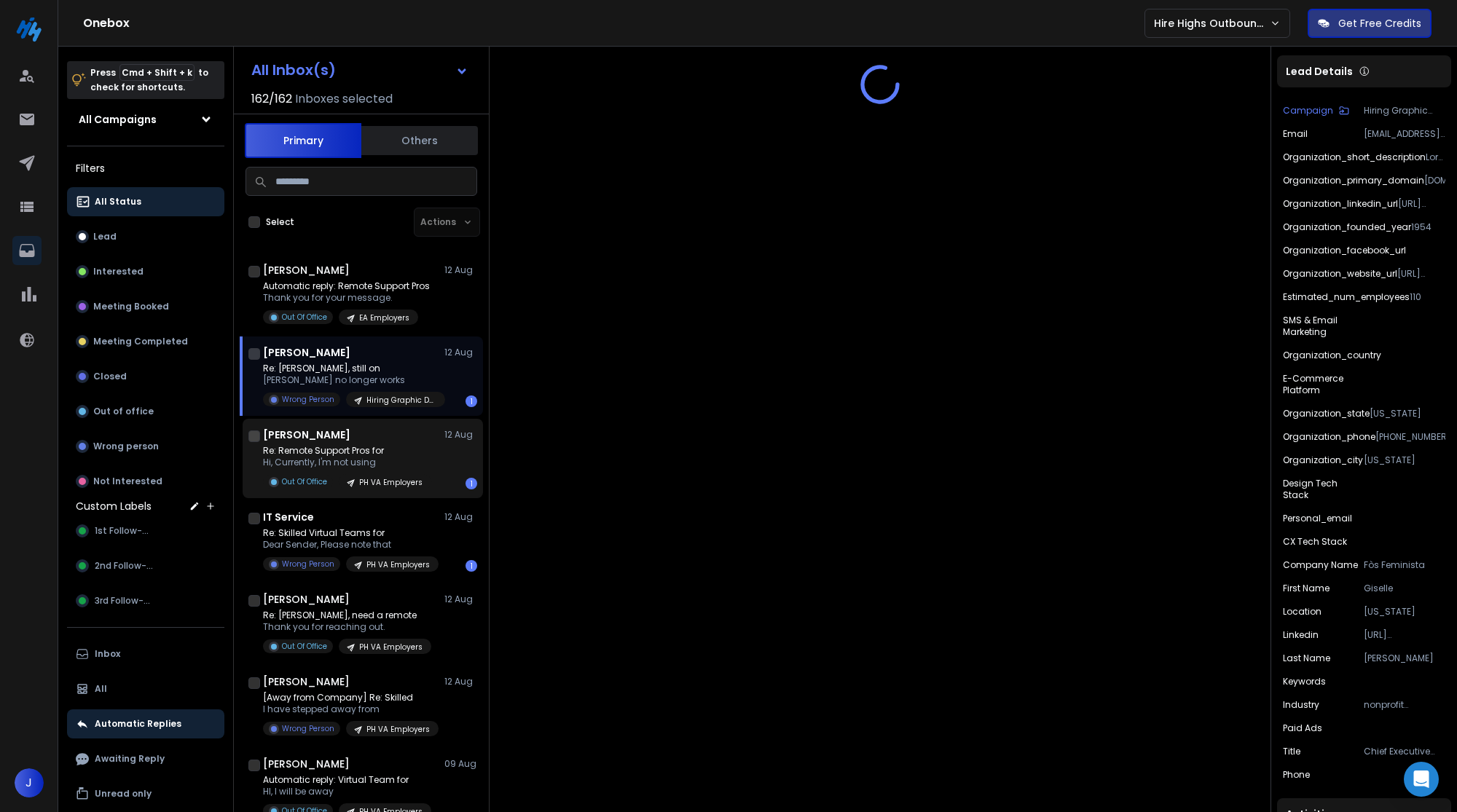
click at [412, 460] on p "Hi, Currently, I'm not using" at bounding box center [347, 462] width 168 height 12
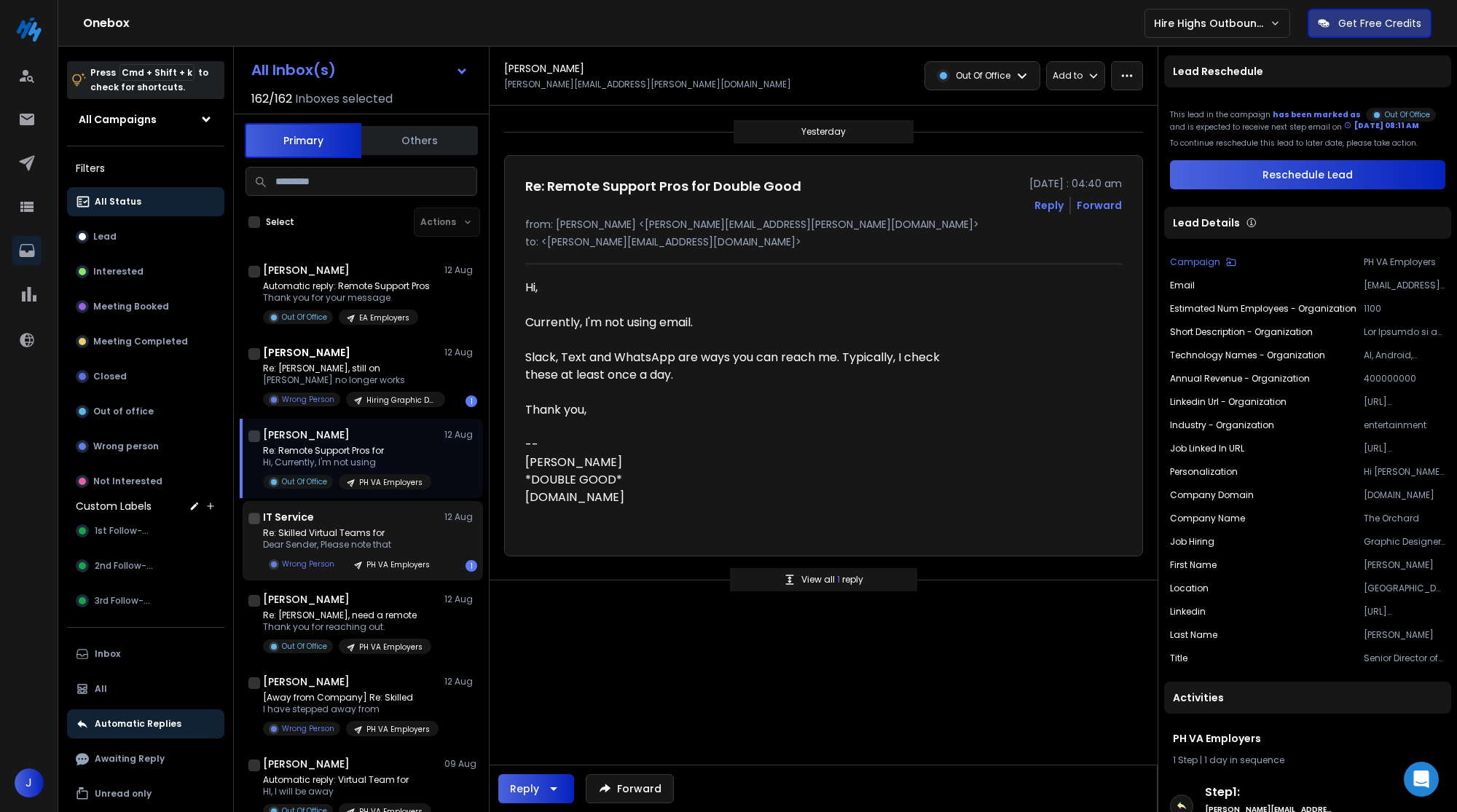
click at [430, 541] on p "Dear Sender, Please note that" at bounding box center [350, 545] width 175 height 12
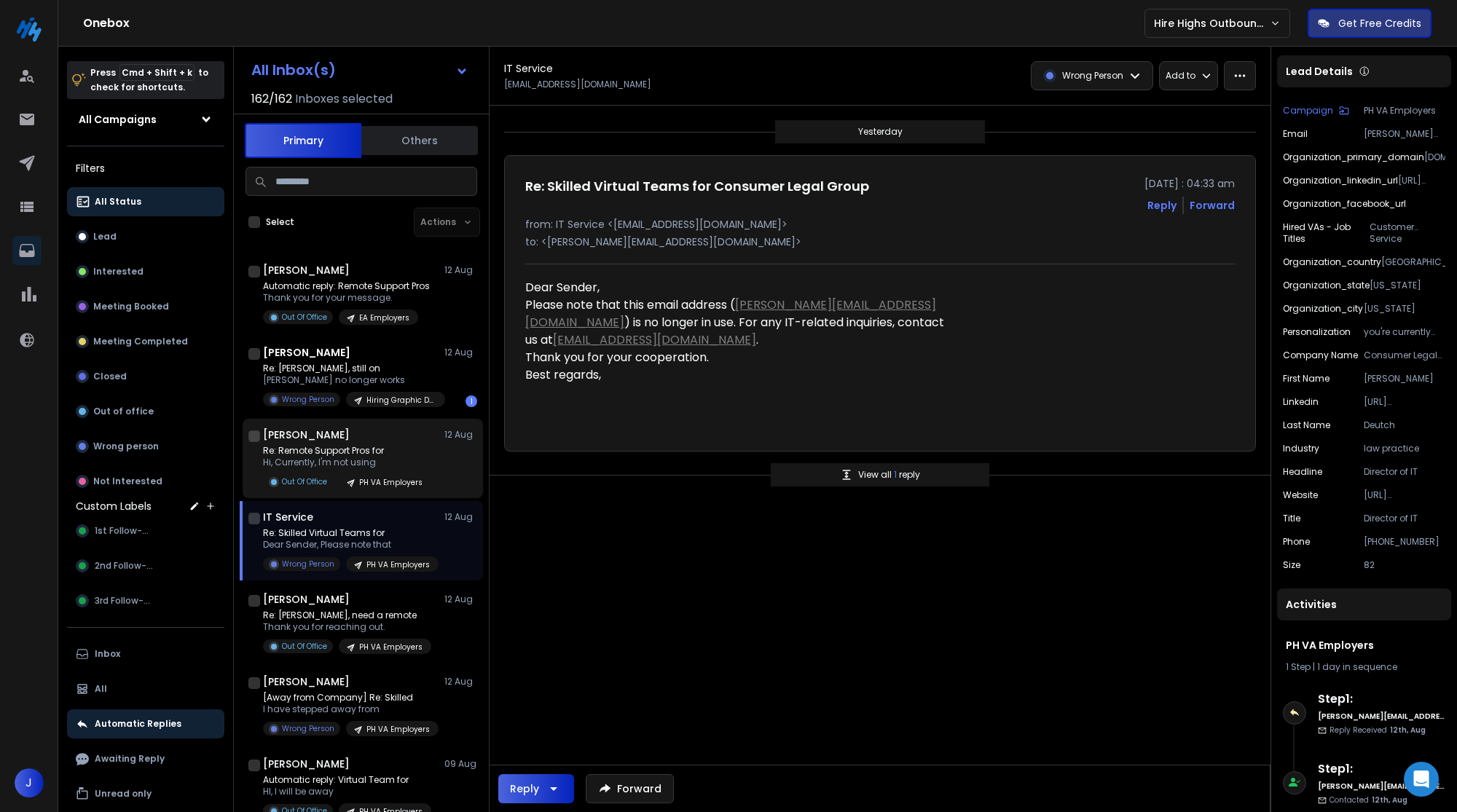
click at [445, 423] on div "Tim Heitmann 12 Aug Re: Remote Support Pros for Hi, Currently, I'm not using Ou…" at bounding box center [363, 458] width 240 height 79
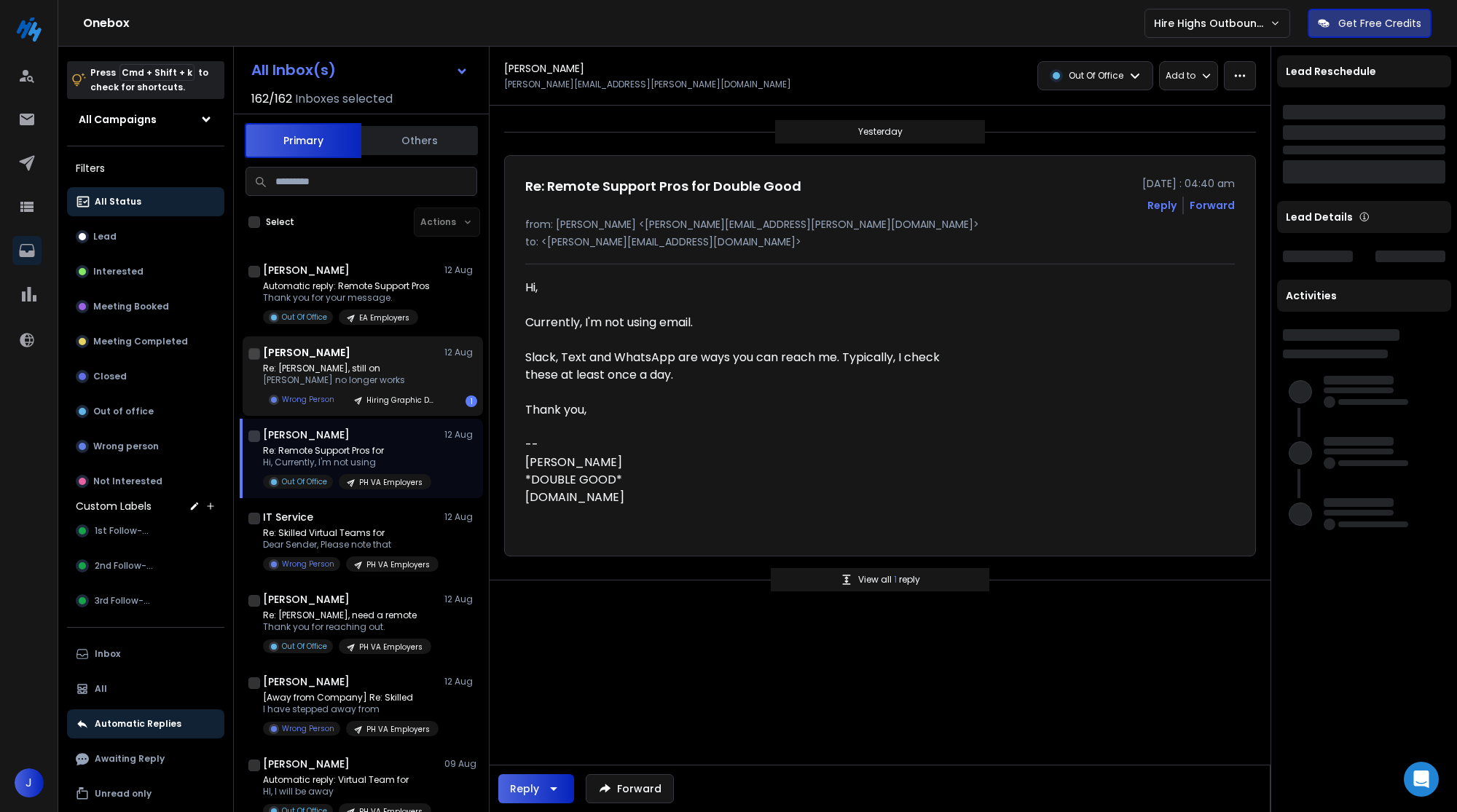
click at [445, 375] on div "Re: Margaret Jacobi, still on Margaret Lee no longer works Wrong Person Hiring …" at bounding box center [369, 384] width 214 height 44
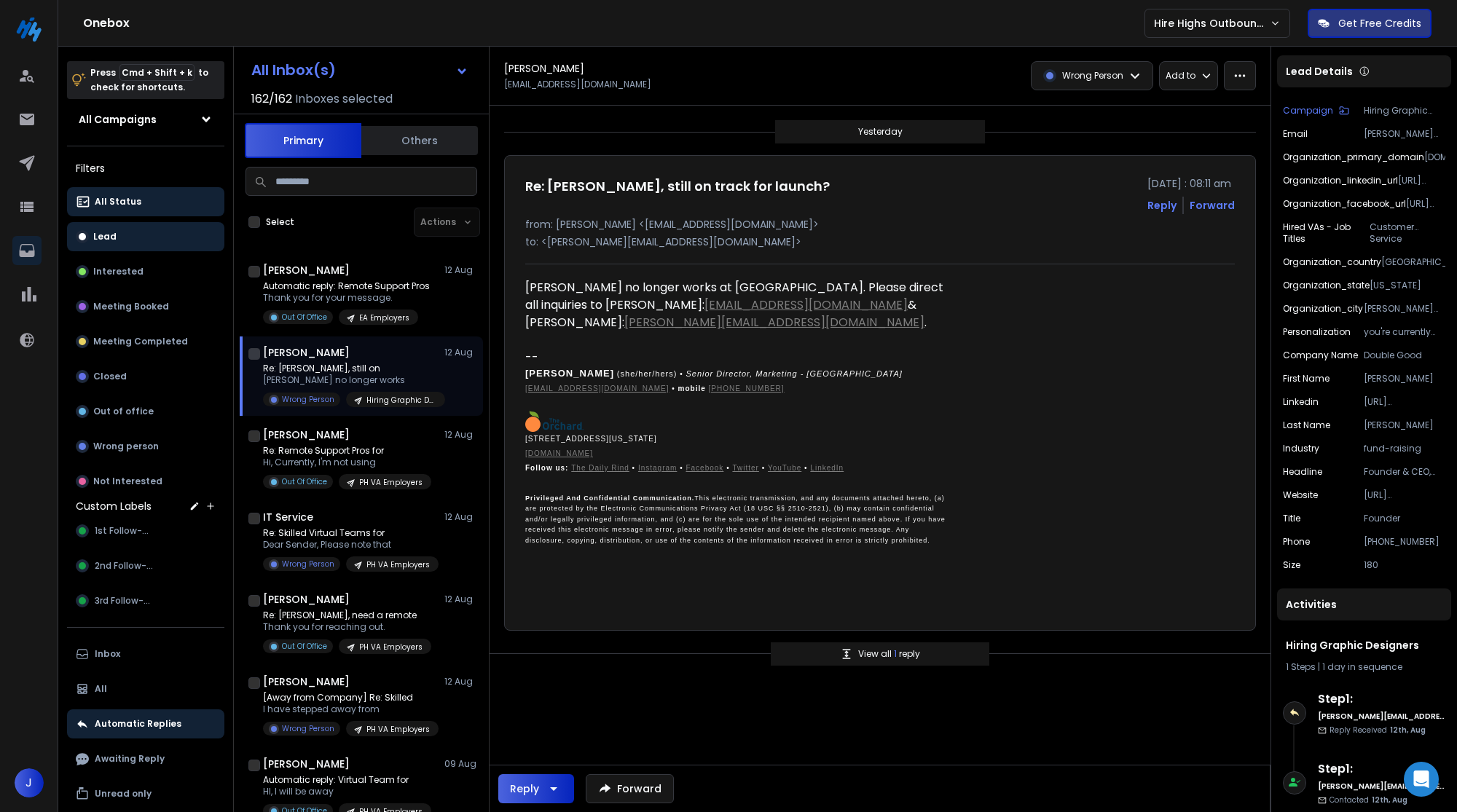
click at [146, 226] on button "Lead" at bounding box center [146, 236] width 157 height 29
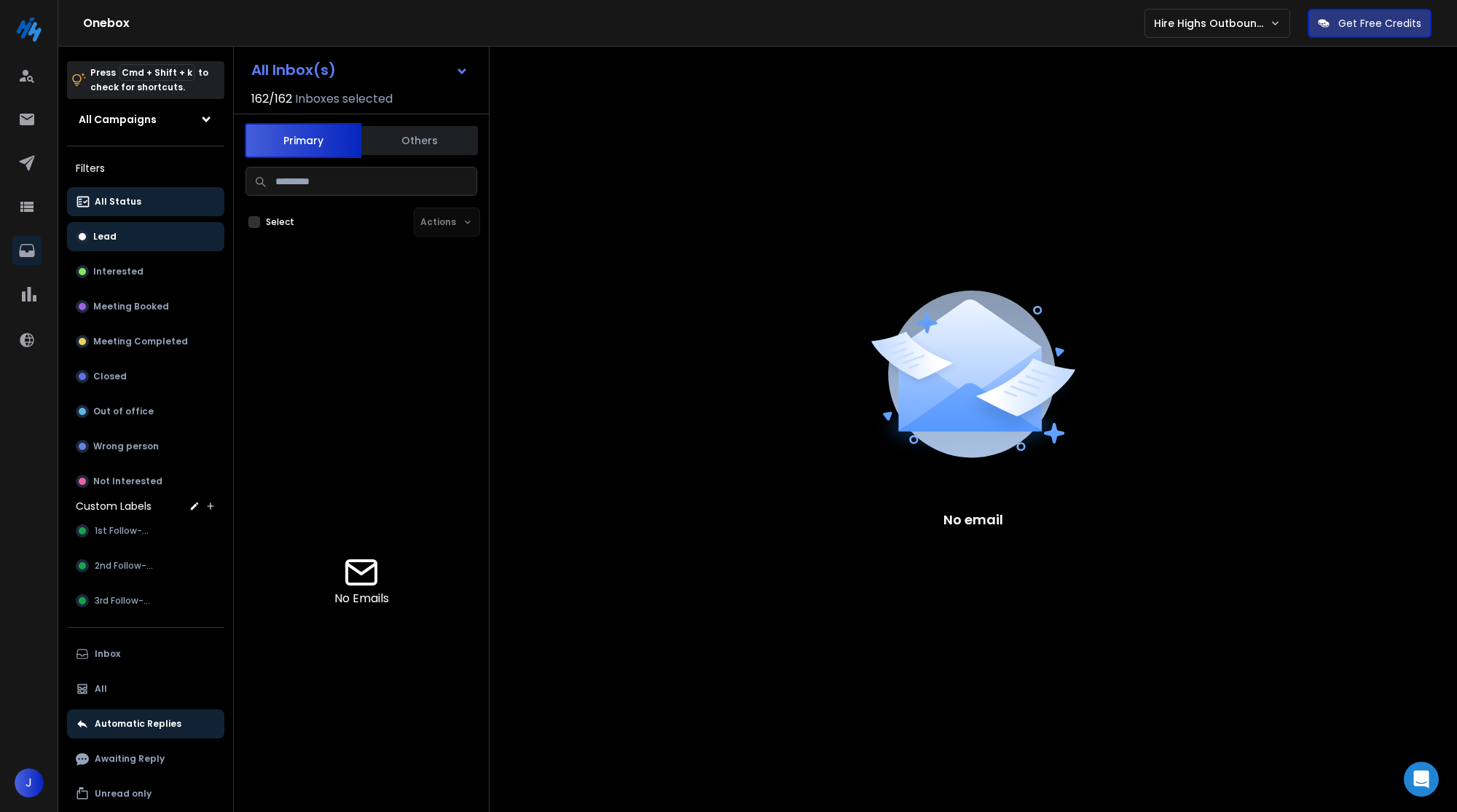
click at [136, 199] on button "All Status" at bounding box center [146, 202] width 157 height 29
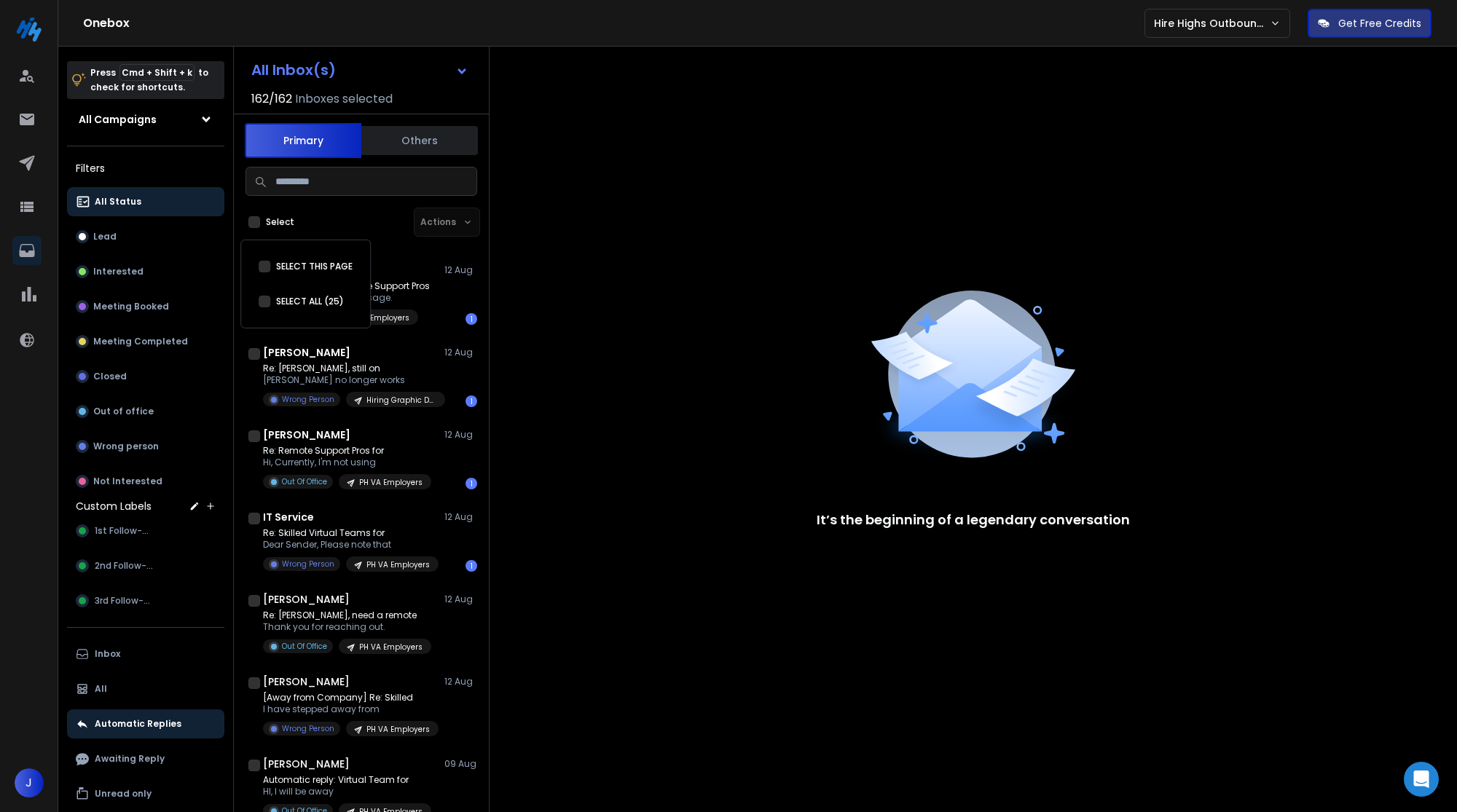
click at [352, 275] on div "SELECT THIS PAGE SELECT ALL (25)" at bounding box center [305, 283] width 111 height 76
click at [431, 279] on div "Giselle Carino 12 Aug Automatic reply: Remote Support Pros Thank you for your m…" at bounding box center [369, 293] width 214 height 62
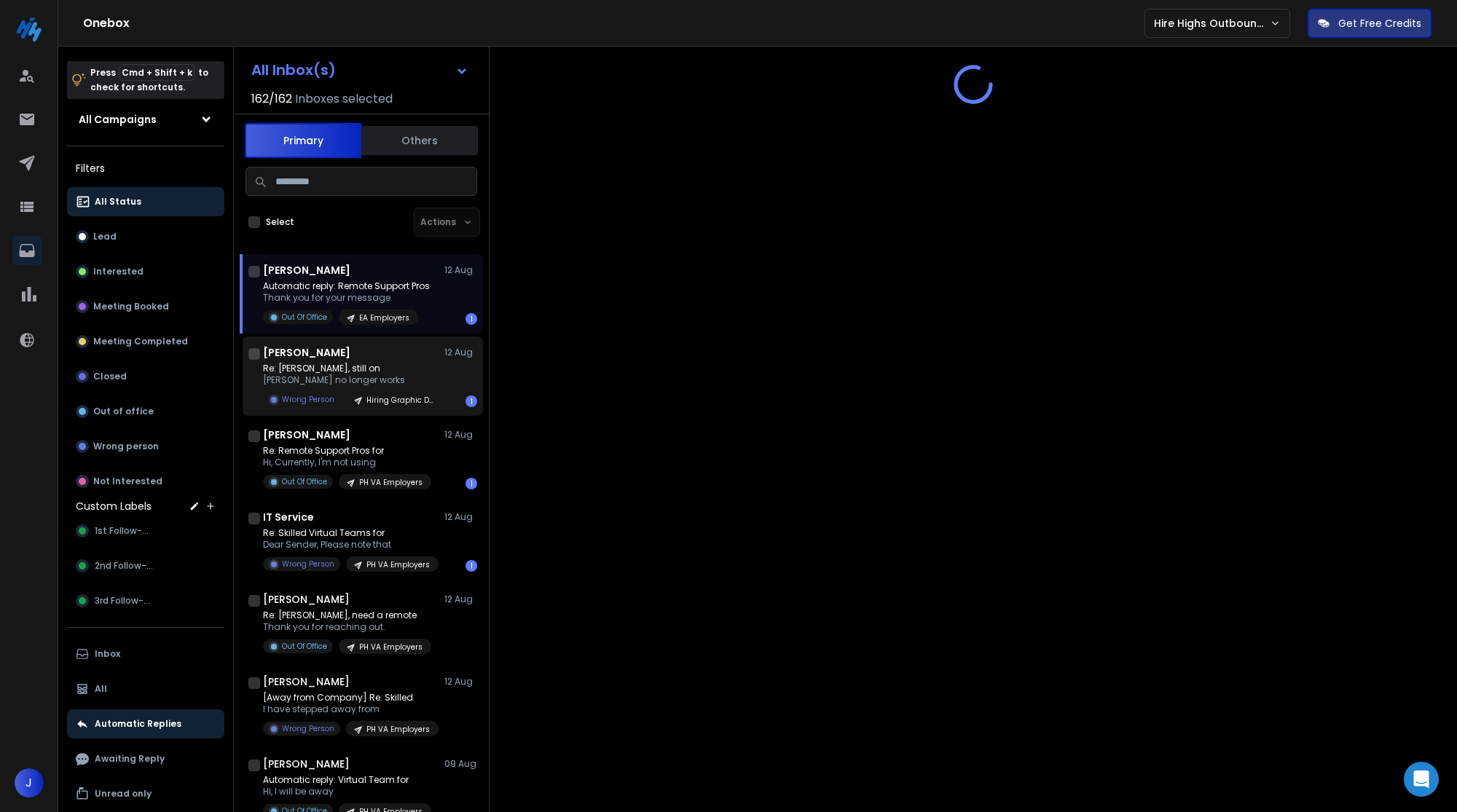
click at [433, 364] on p "Re: Margaret Jacobi, still on" at bounding box center [350, 368] width 175 height 12
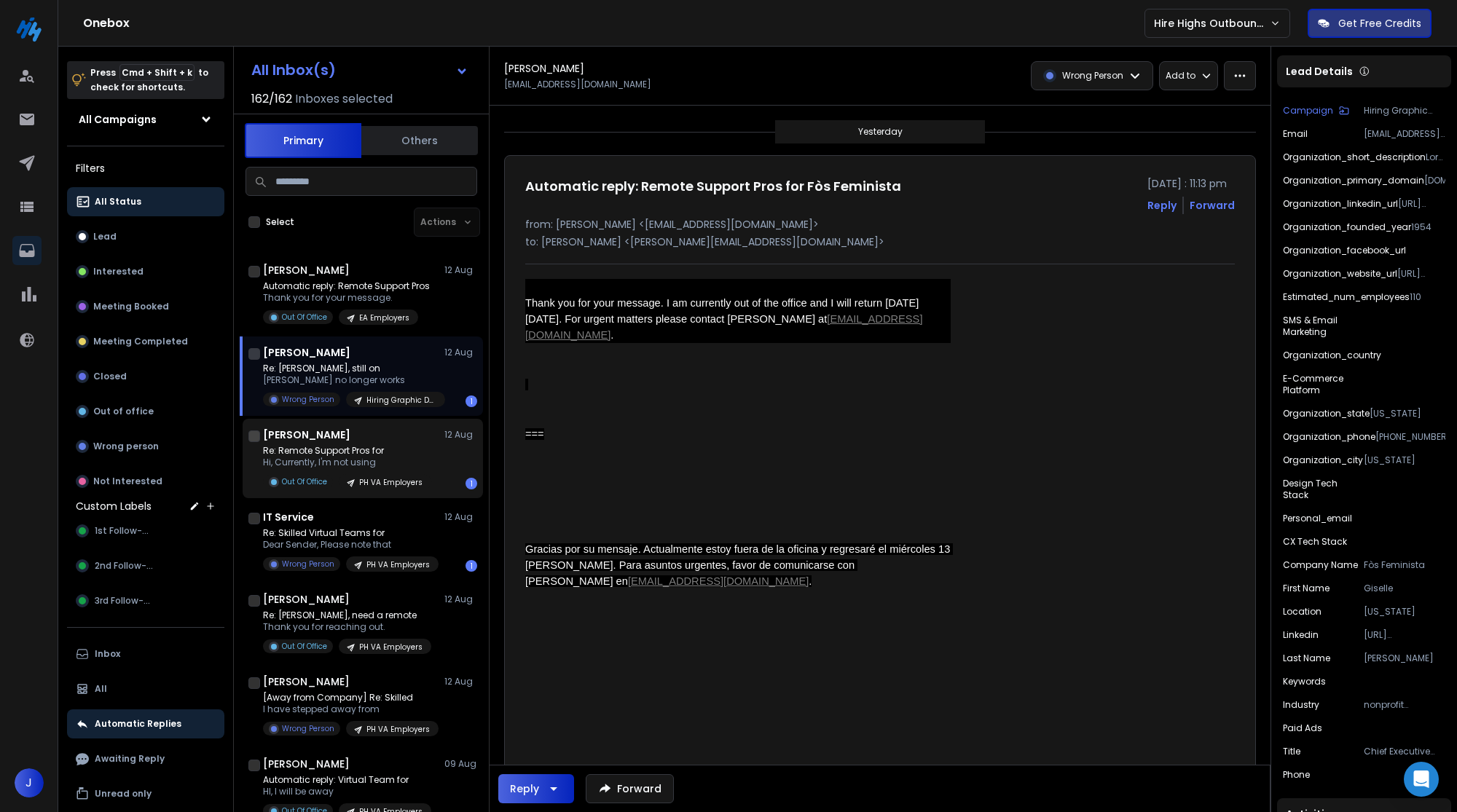
click at [441, 423] on div "Tim Heitmann 12 Aug Re: Remote Support Pros for Hi, Currently, I'm not using Ou…" at bounding box center [363, 458] width 240 height 79
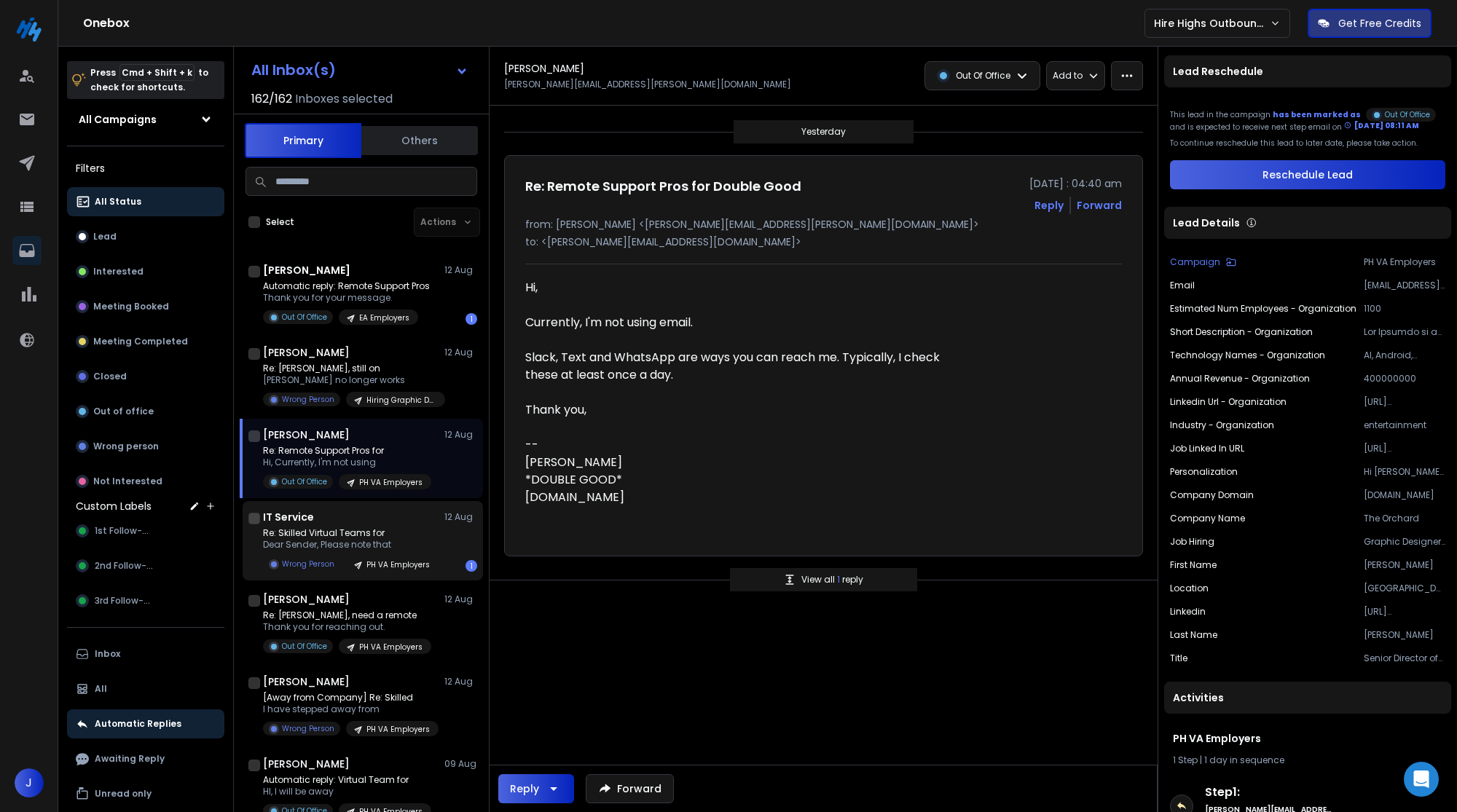
click at [438, 514] on div "IT Service 12 Aug" at bounding box center [369, 517] width 214 height 14
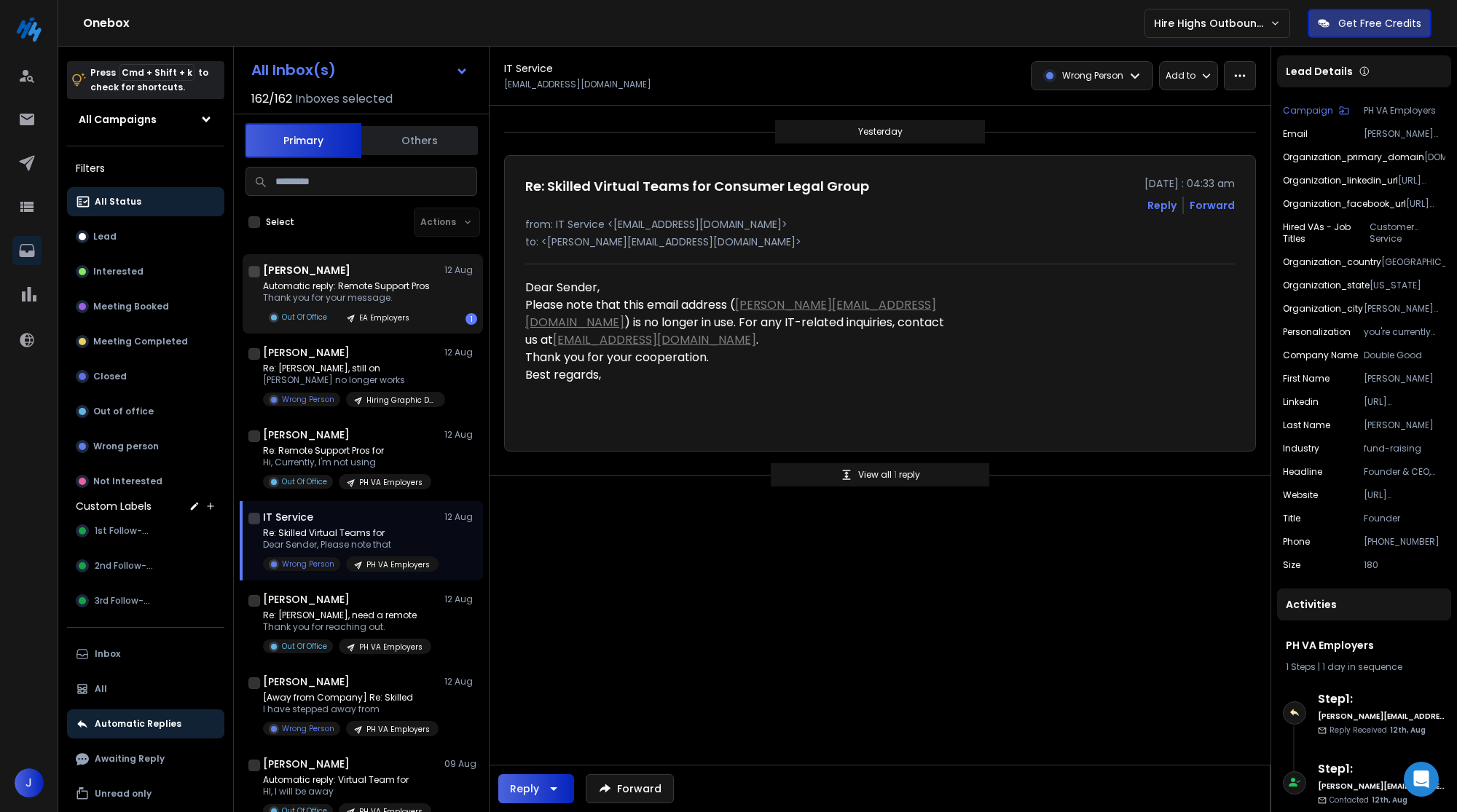
click at [438, 294] on div "Automatic reply: Remote Support Pros Thank you for your message. Out Of Office …" at bounding box center [369, 302] width 214 height 44
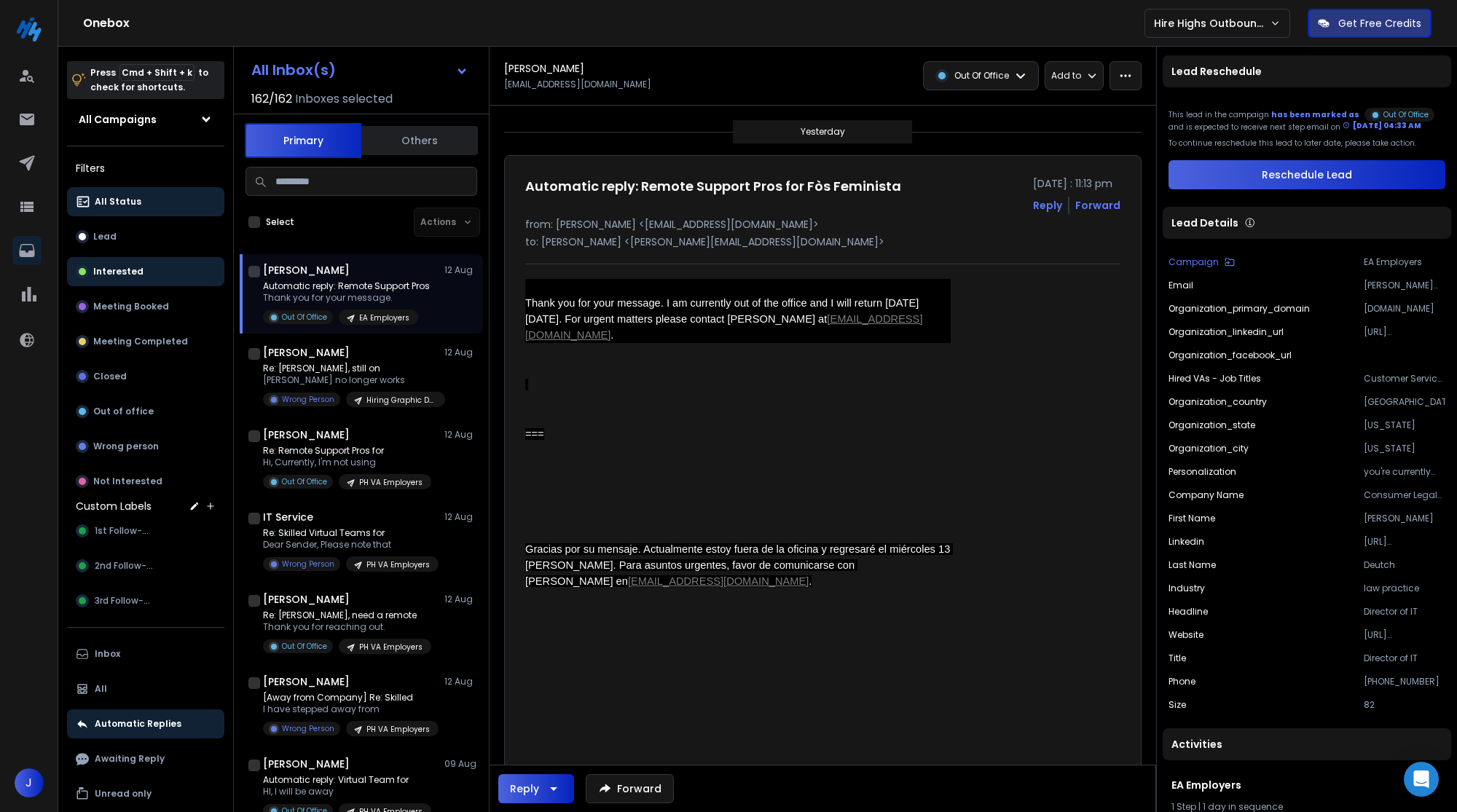
click at [131, 272] on p "Interested" at bounding box center [118, 271] width 50 height 12
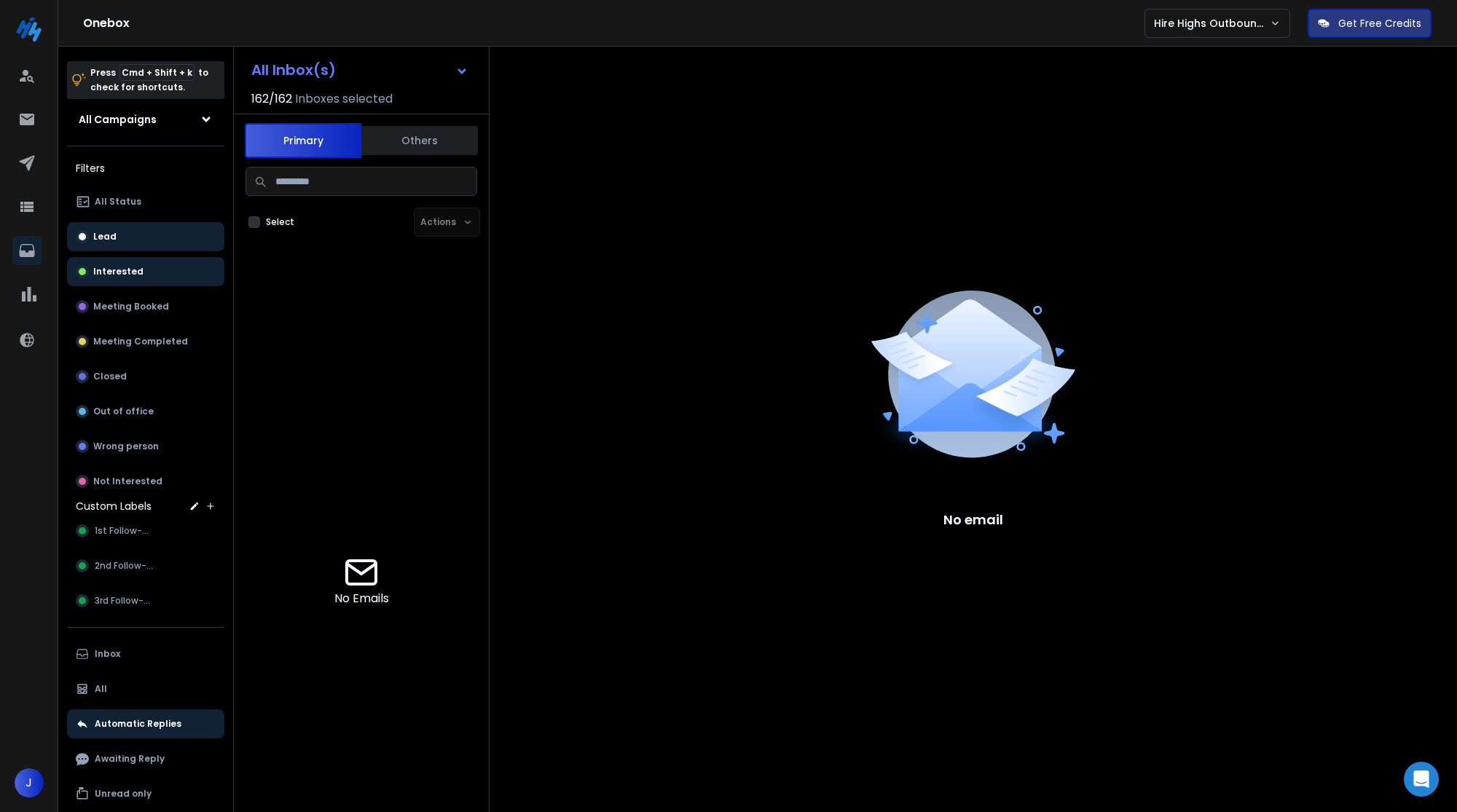
click at [135, 238] on button "Lead" at bounding box center [146, 236] width 157 height 29
click at [135, 636] on div "Press Cmd + Shift + k to check for shortcuts. All Campaigns All Campaigns Filte…" at bounding box center [146, 452] width 175 height 812
click at [133, 645] on button "Inbox" at bounding box center [146, 654] width 157 height 29
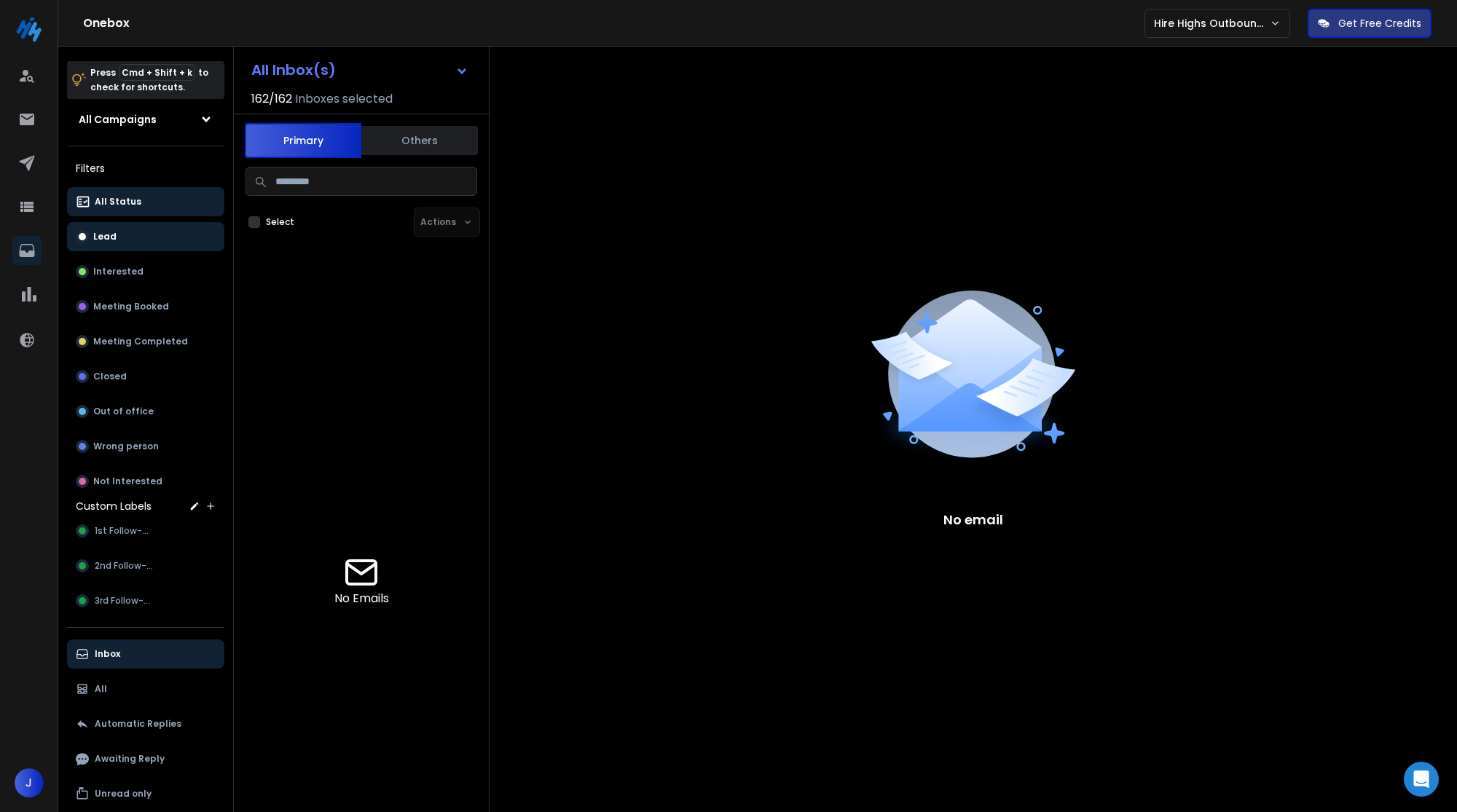
click at [122, 208] on button "All Status" at bounding box center [146, 202] width 157 height 29
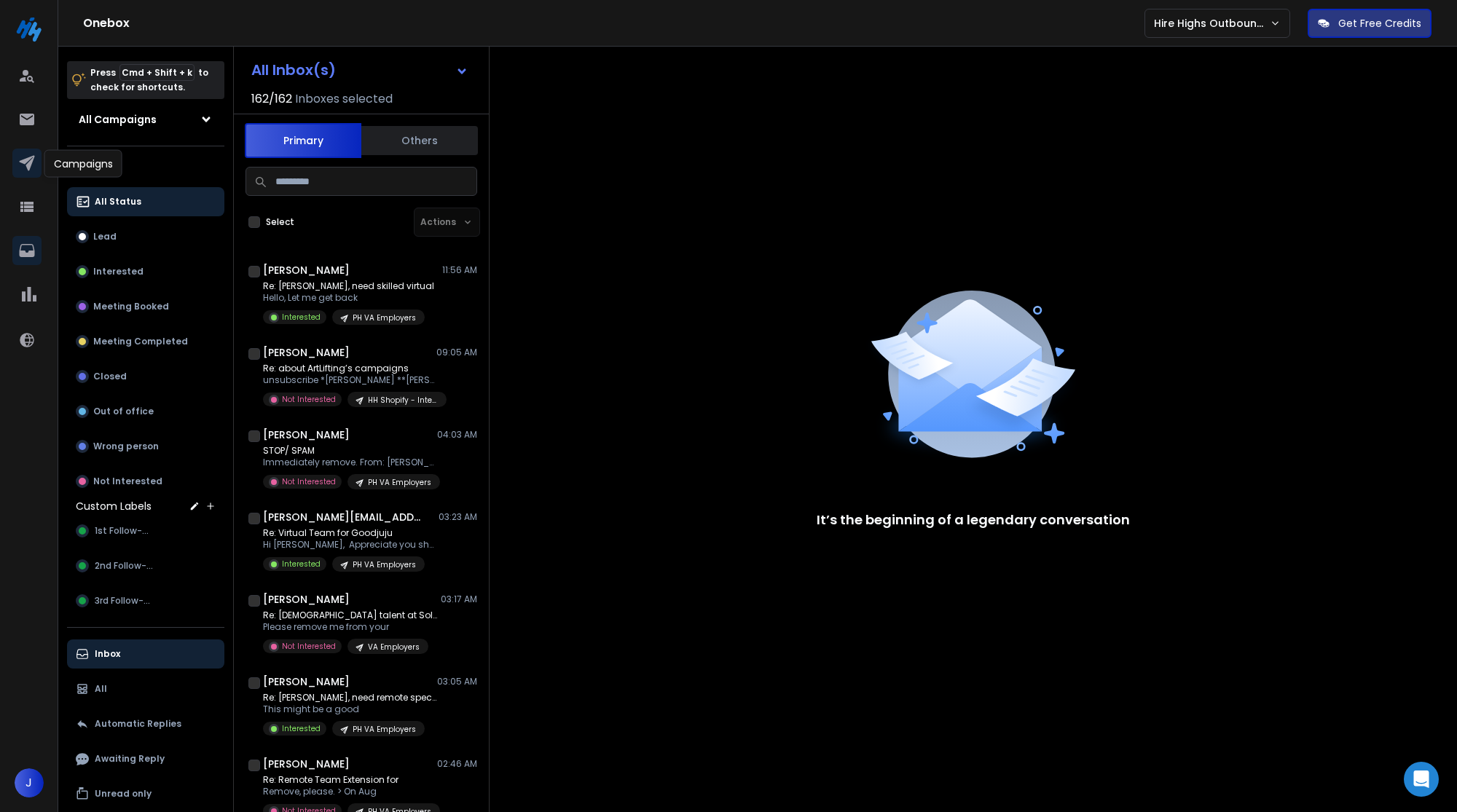
click at [31, 157] on icon at bounding box center [26, 163] width 15 height 15
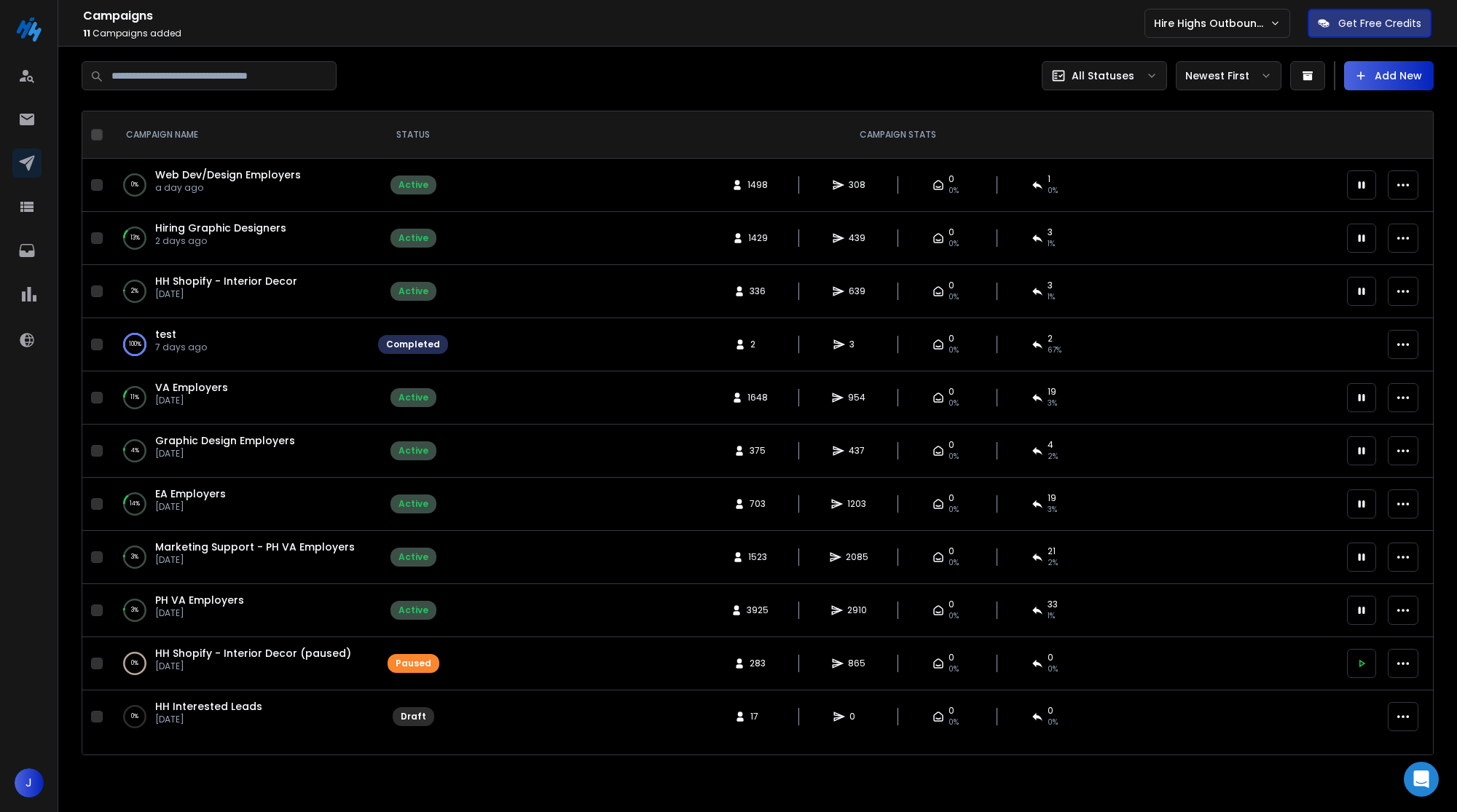
click at [492, 344] on div "2 3 0 0% 2 67 %" at bounding box center [897, 344] width 864 height 23
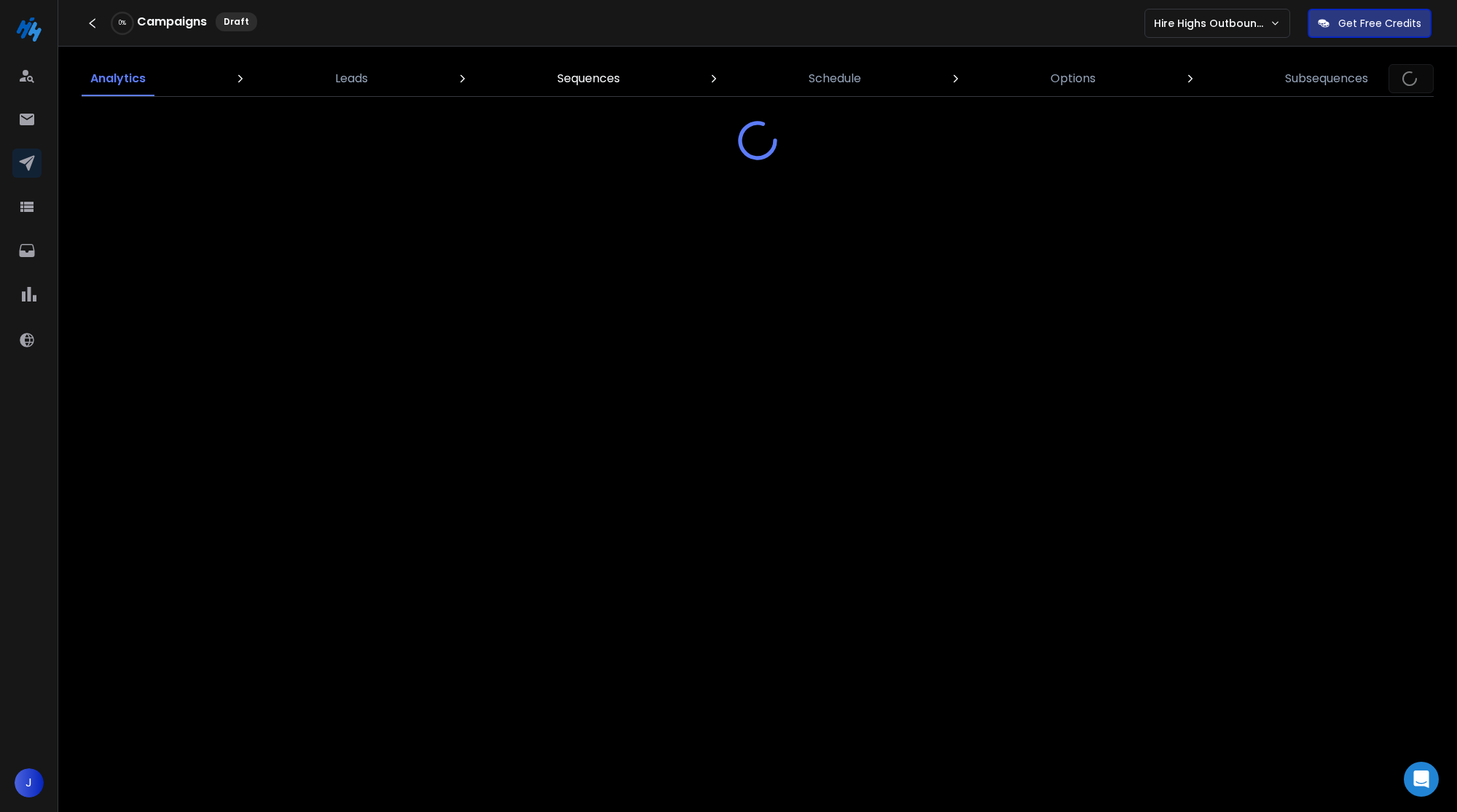
click at [599, 78] on p "Sequences" at bounding box center [589, 78] width 62 height 18
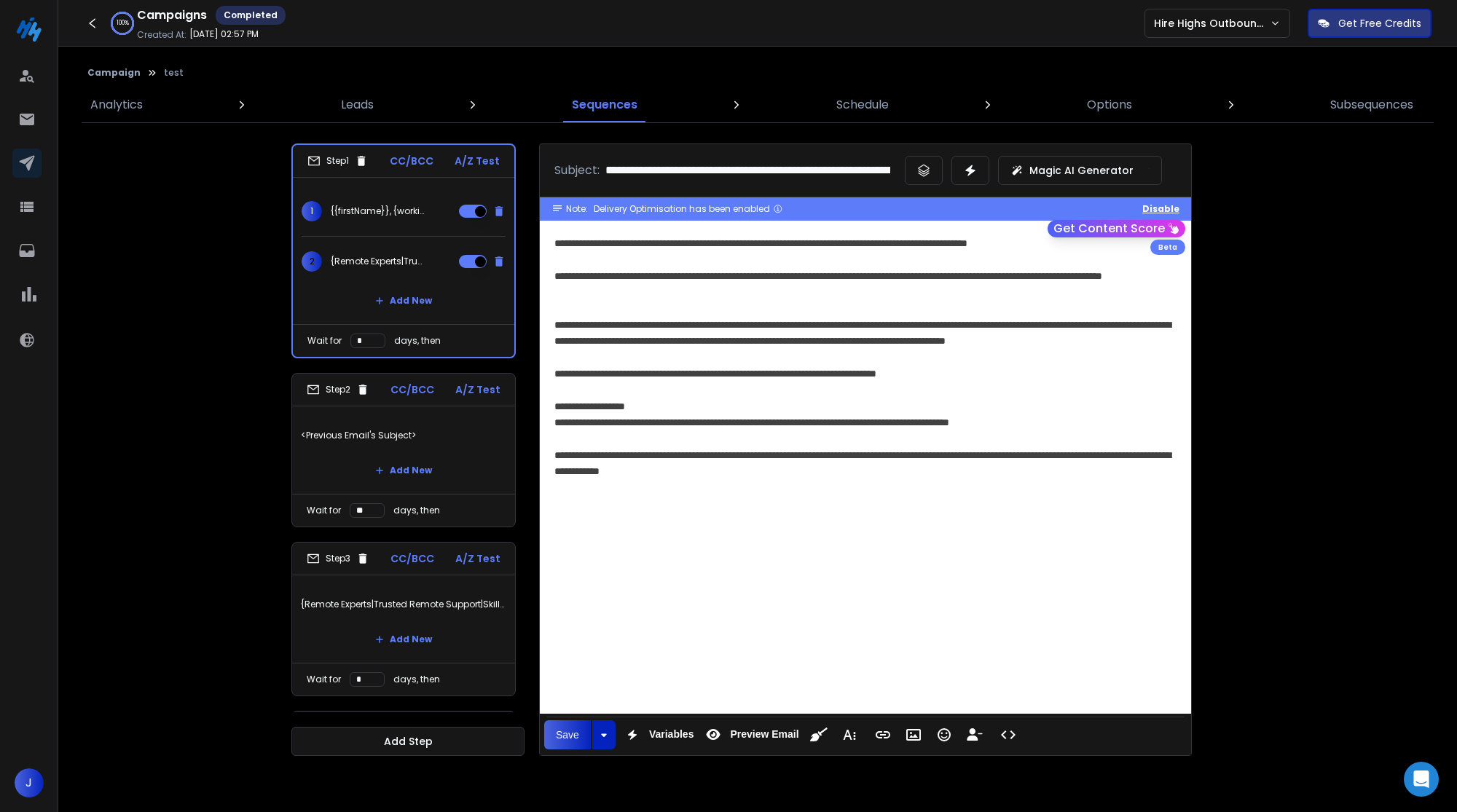
click at [700, 376] on div "**********" at bounding box center [866, 374] width 623 height 16
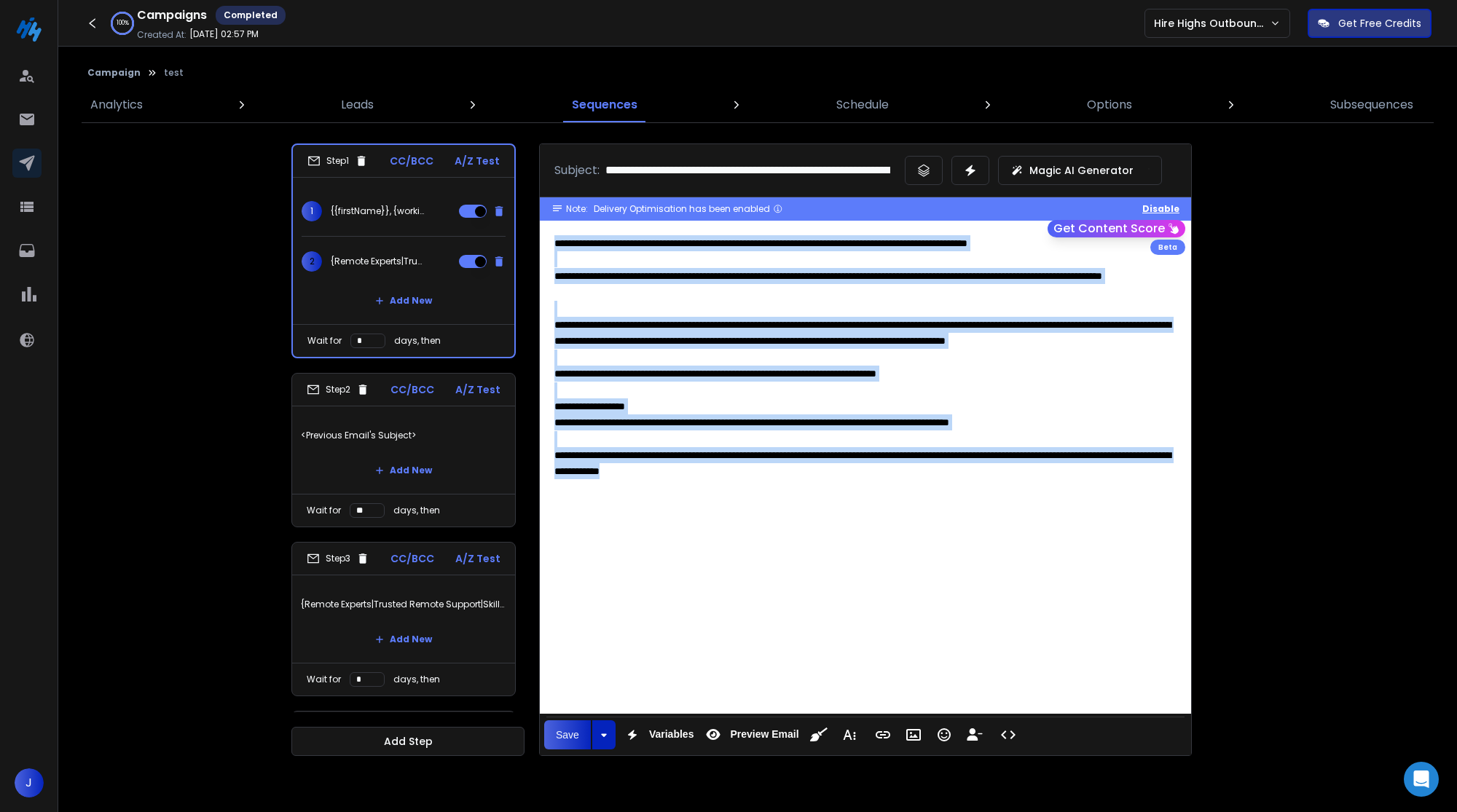
copy div "**********"
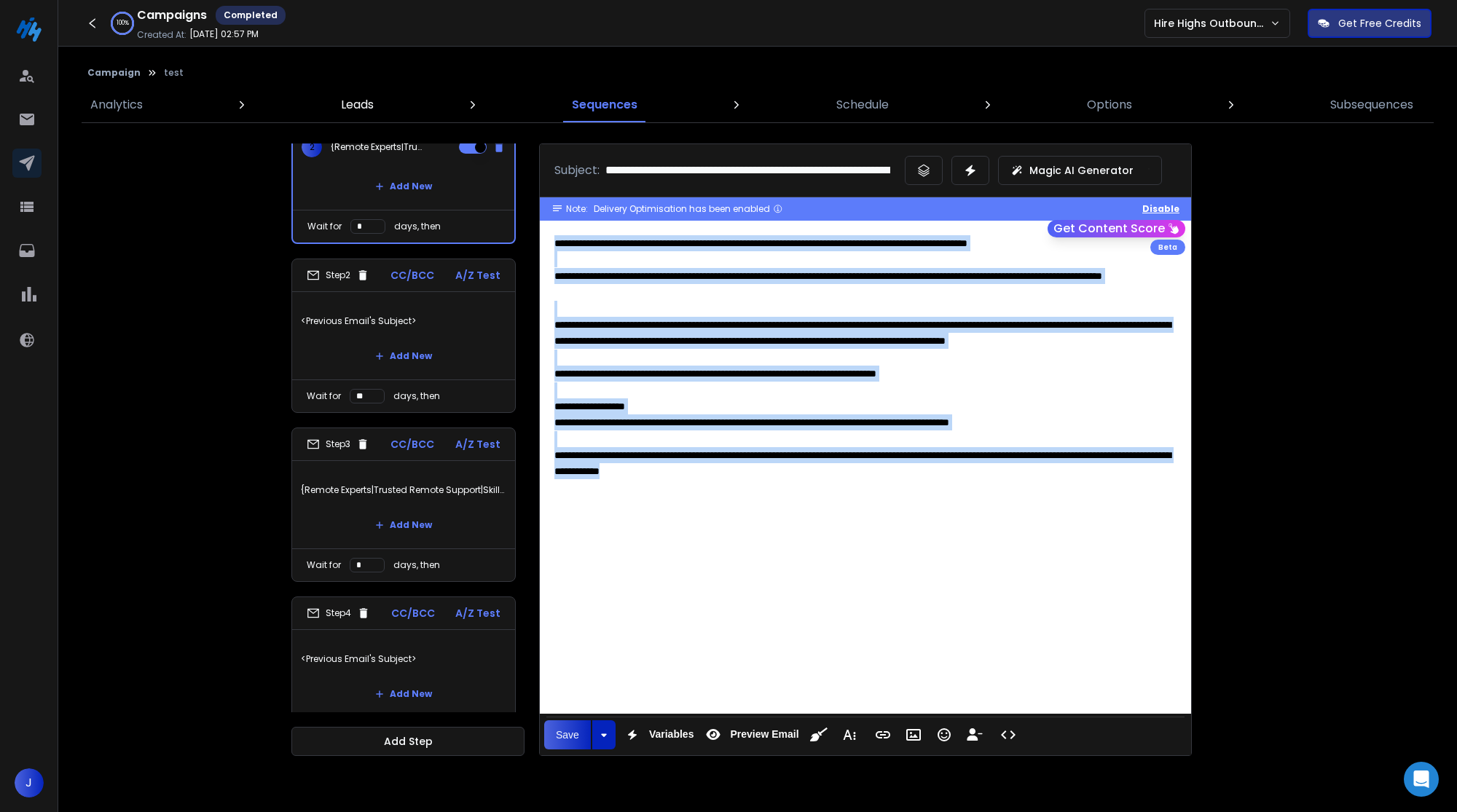
click at [376, 94] on link "Leads" at bounding box center [357, 105] width 50 height 35
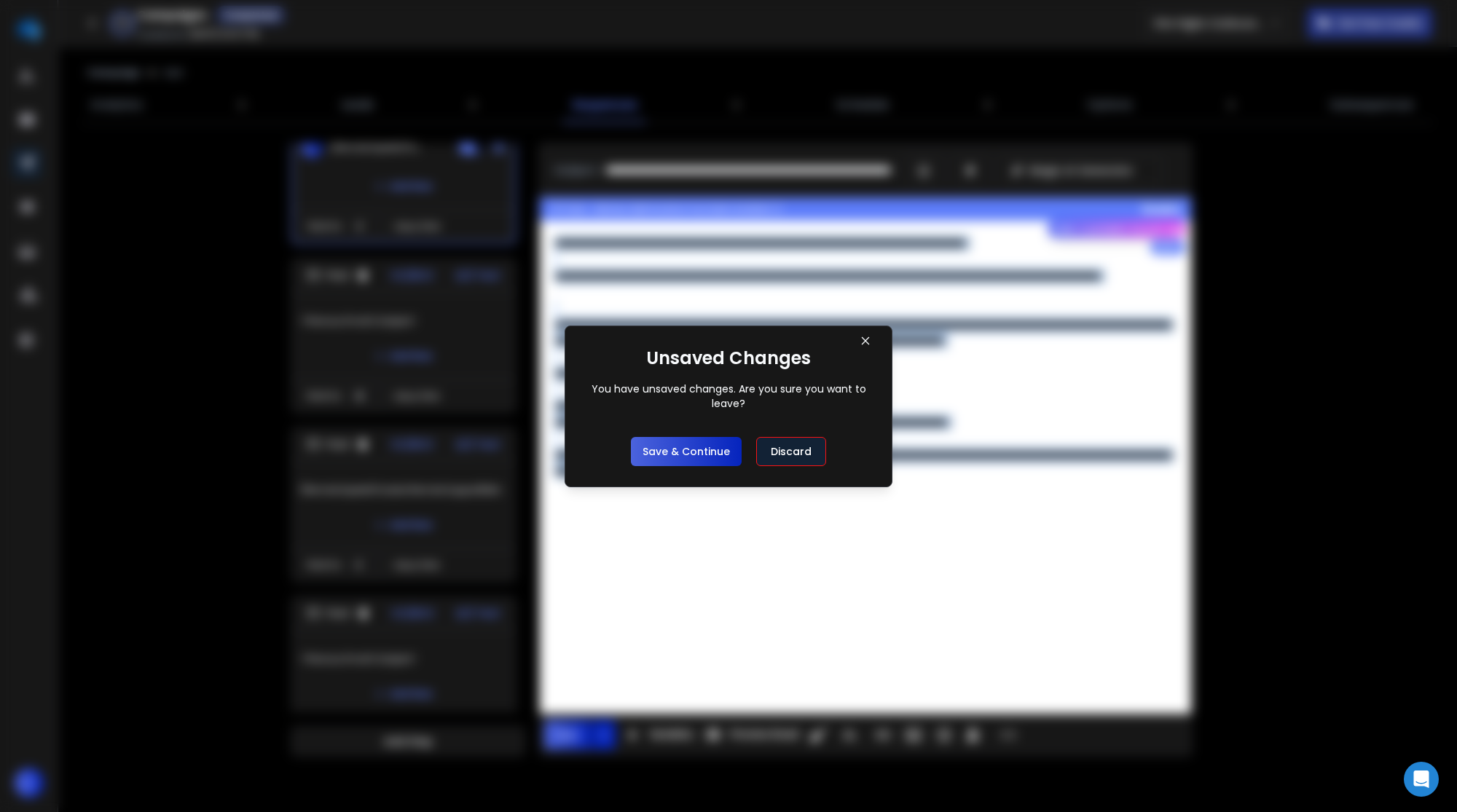
click at [770, 450] on button "Discard" at bounding box center [791, 452] width 70 height 29
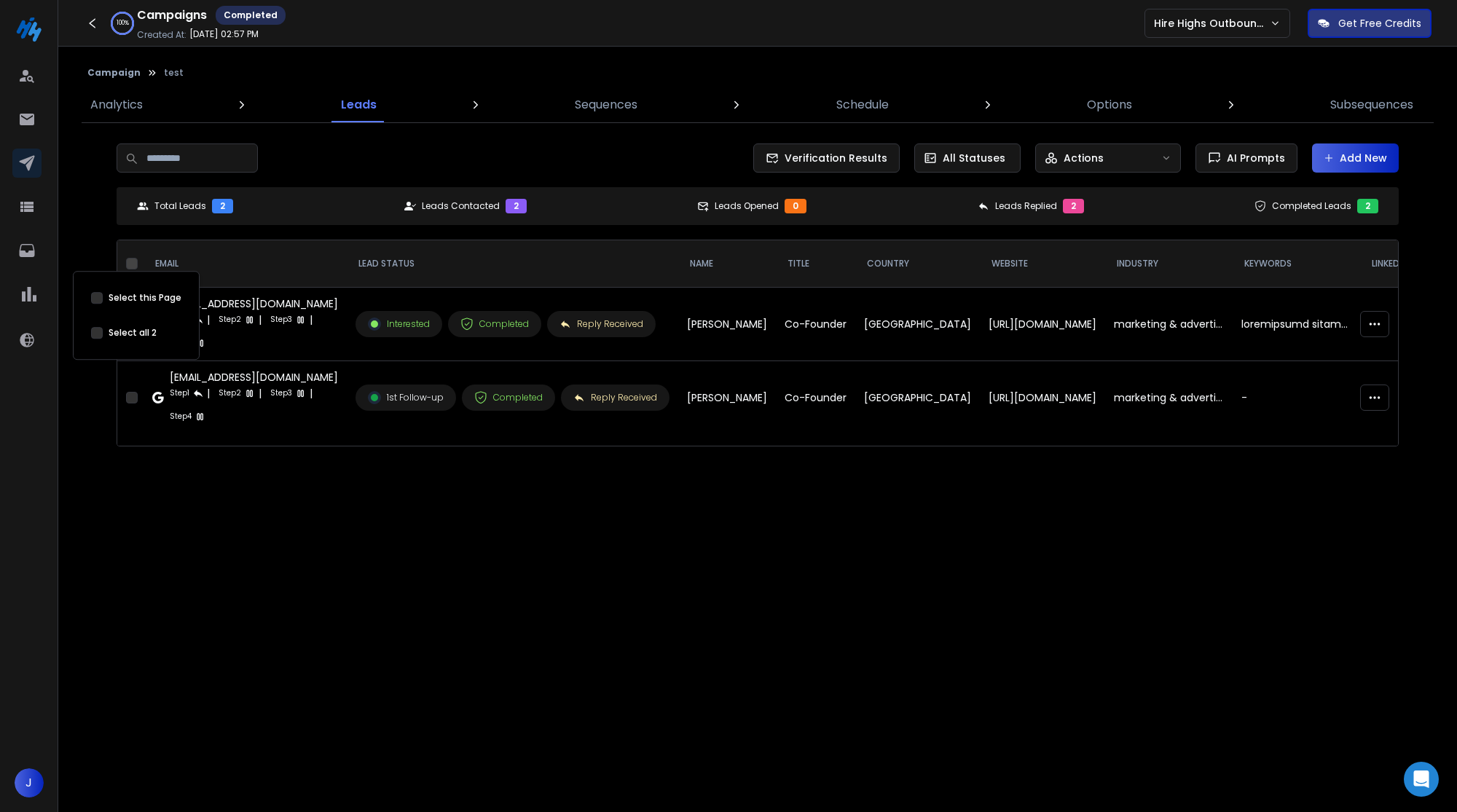
click at [129, 259] on button "Select this Page" at bounding box center [131, 263] width 12 height 12
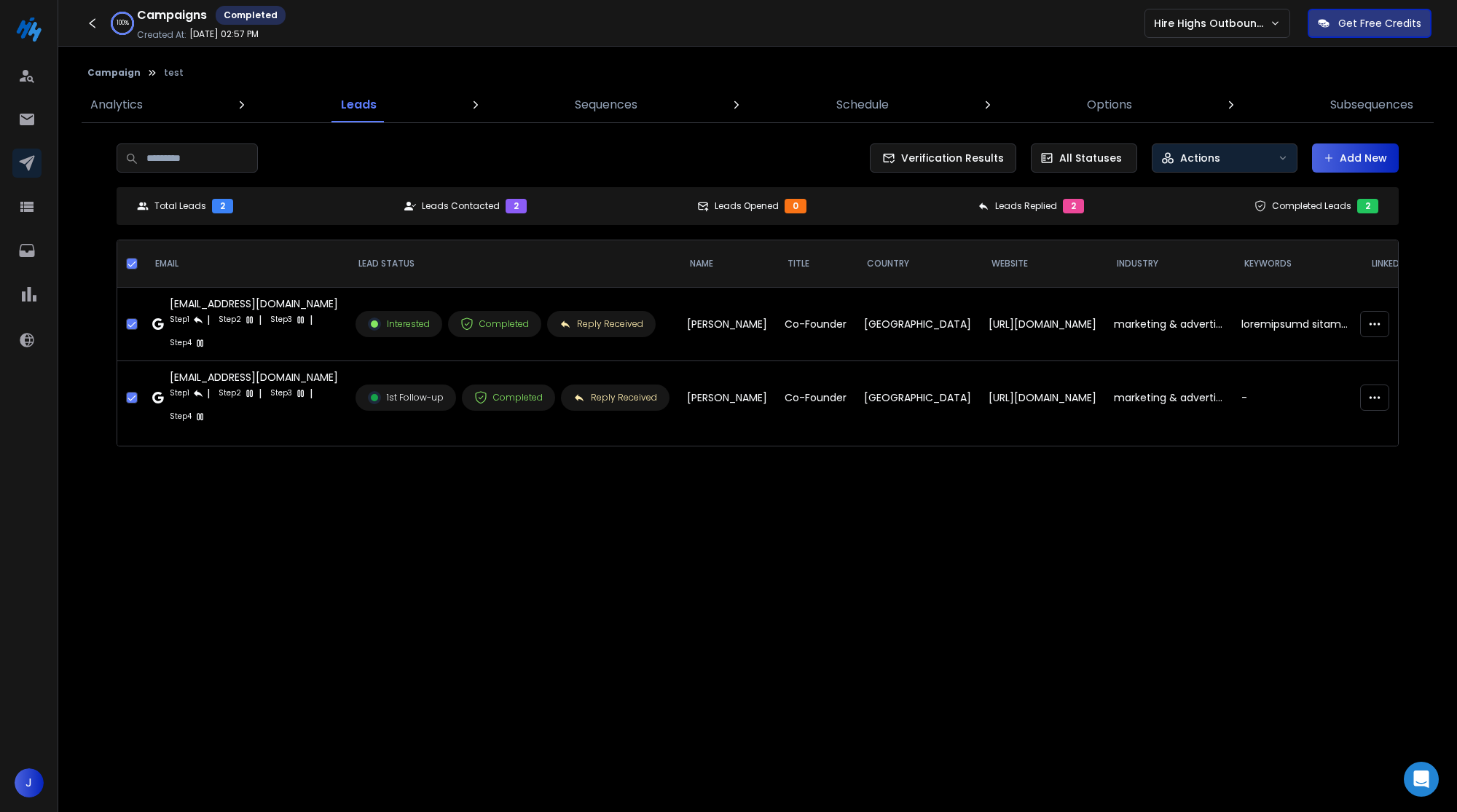
click at [1246, 154] on div "Actions" at bounding box center [1217, 158] width 111 height 14
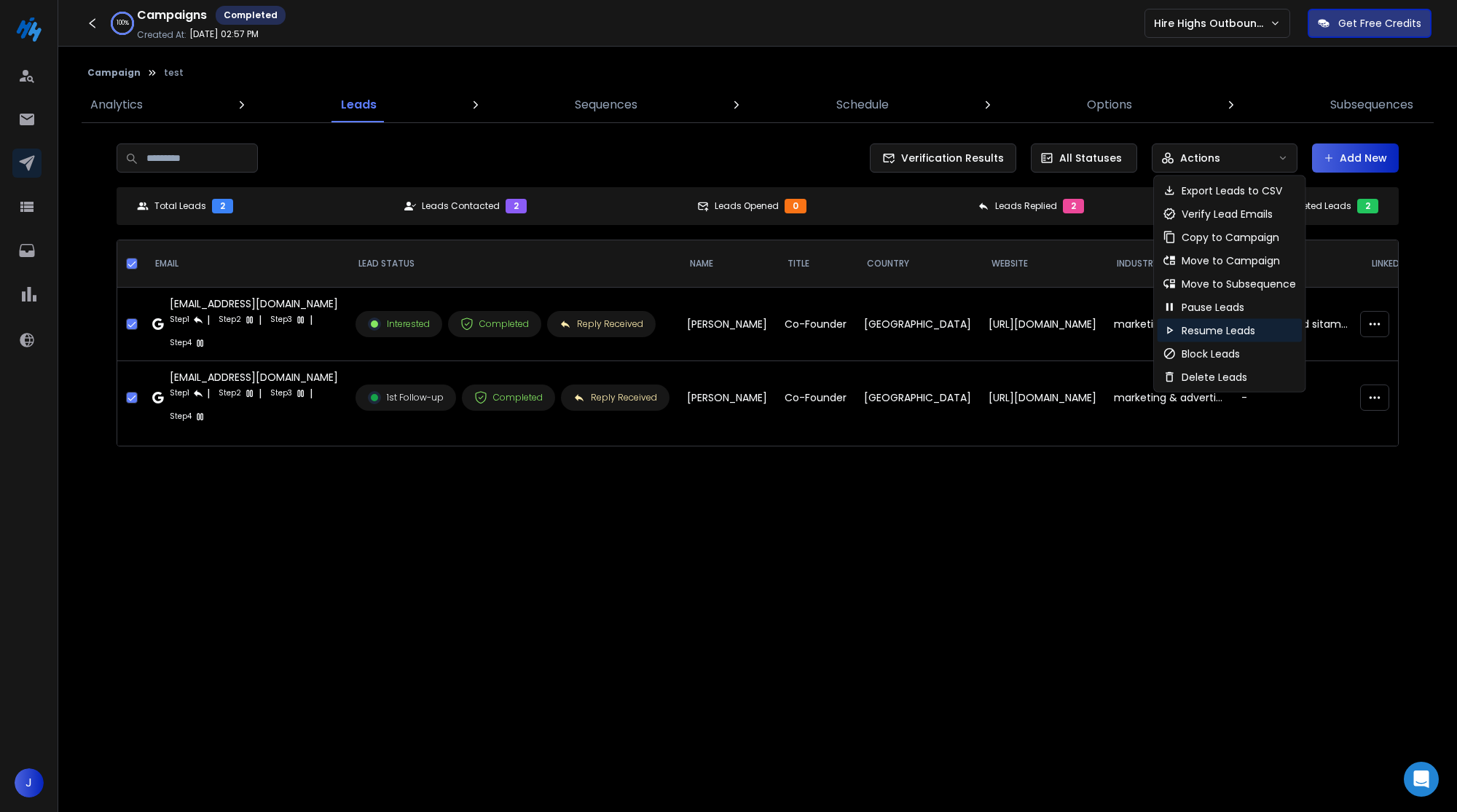
click at [1226, 331] on p "Resume Leads" at bounding box center [1218, 331] width 74 height 14
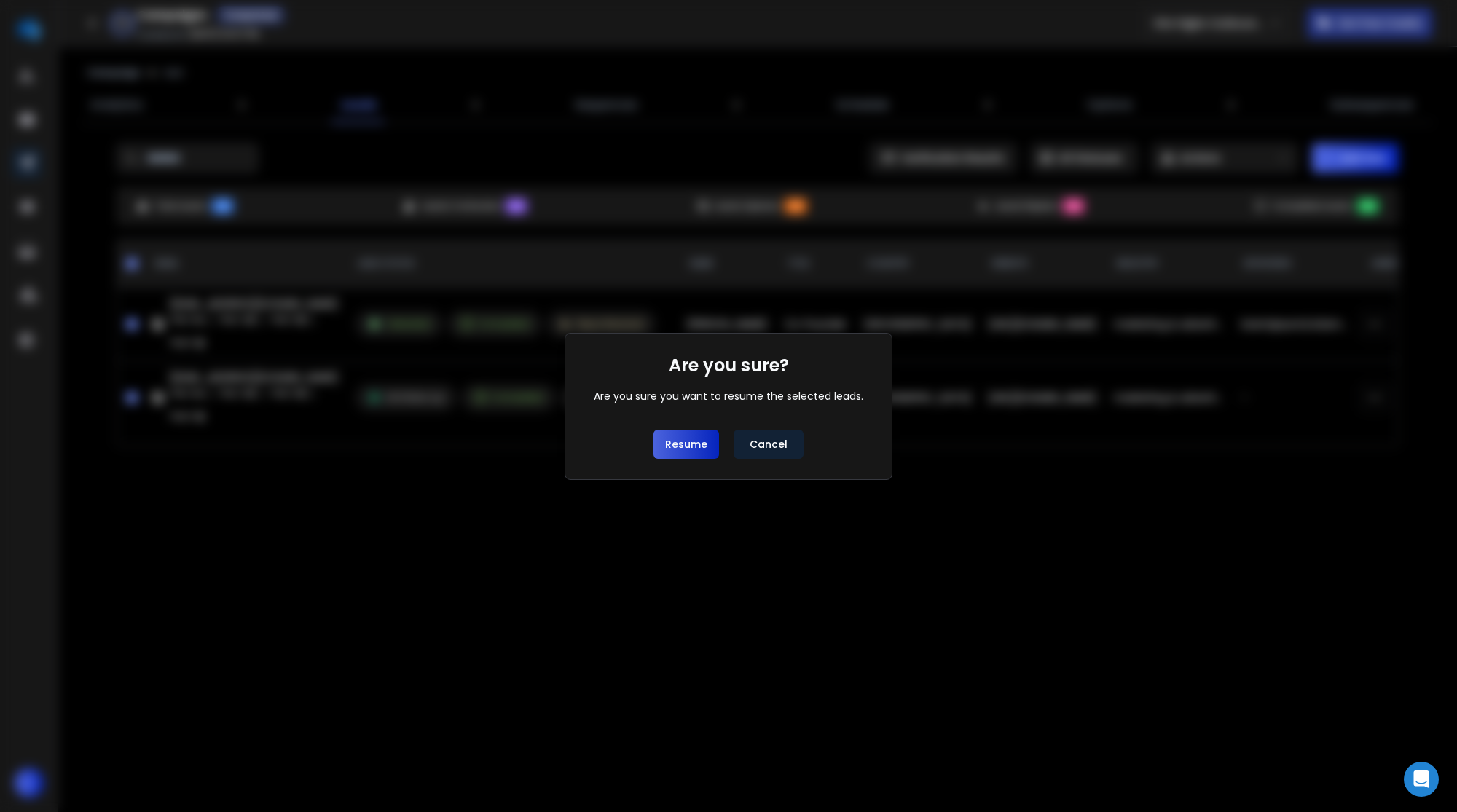
click at [695, 439] on button "Resume" at bounding box center [686, 444] width 66 height 29
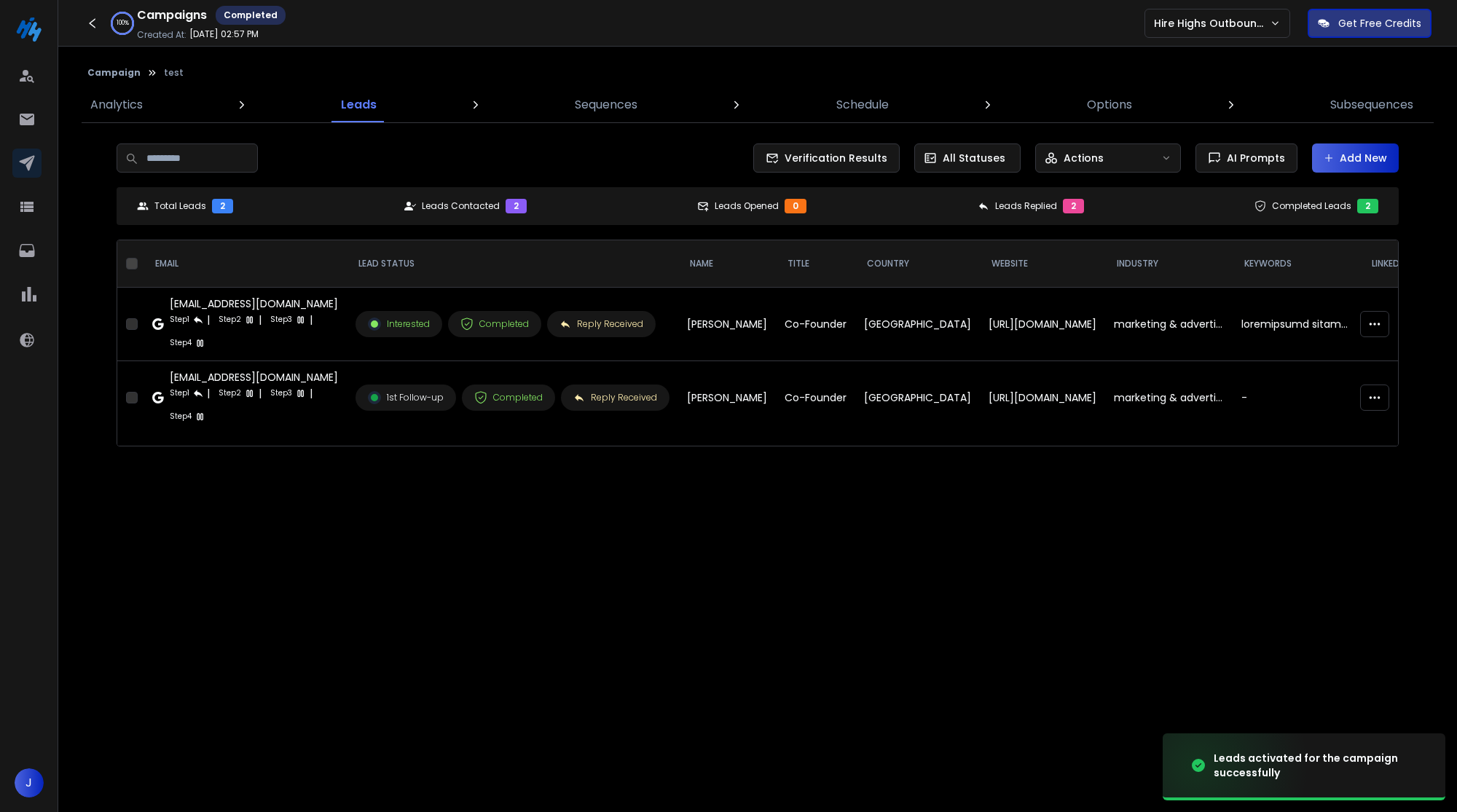
click at [544, 509] on div "Your warmest leads are on your site – Turn visits into conversations Reach Out …" at bounding box center [728, 406] width 1457 height 812
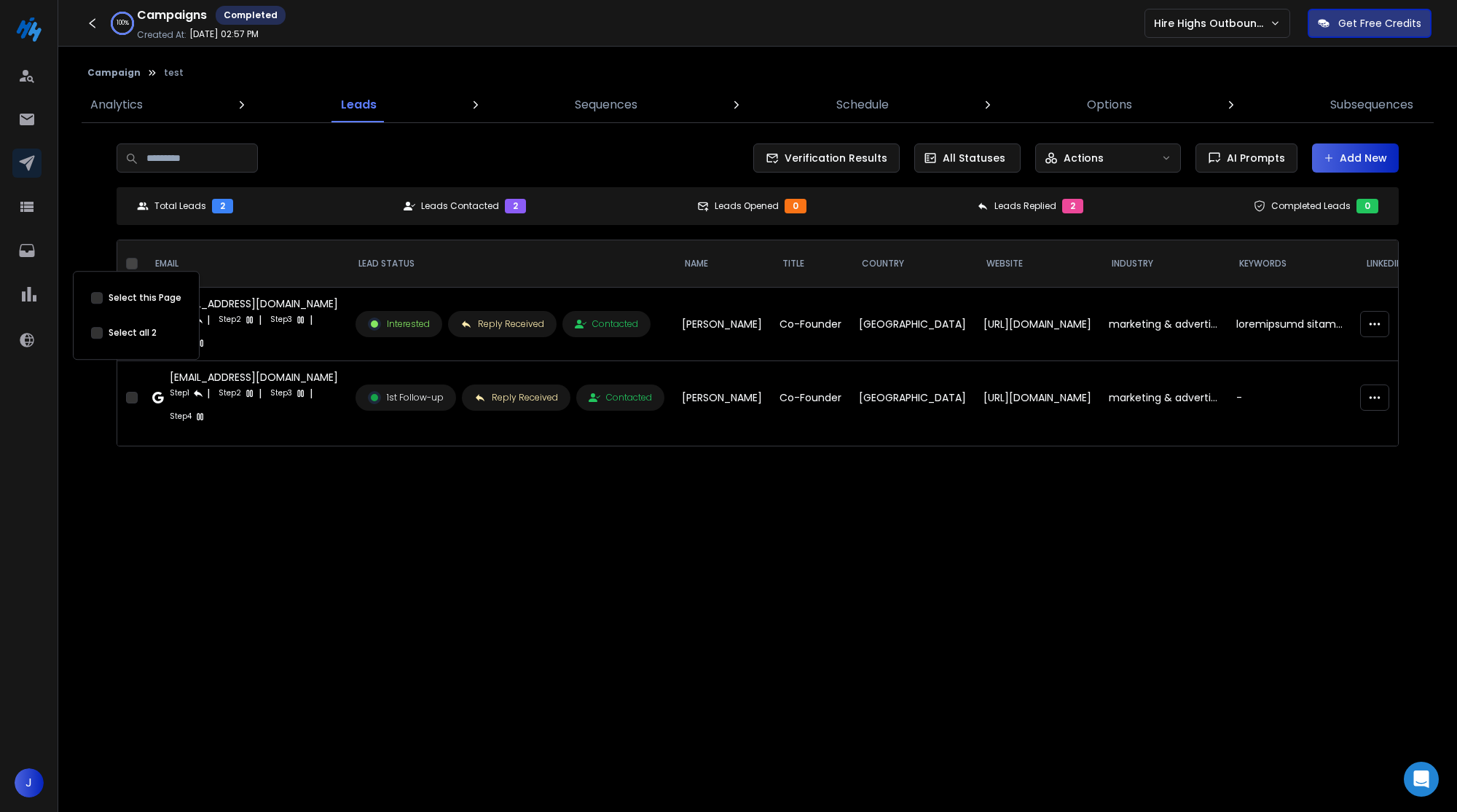
click at [135, 259] on button "Select this Page" at bounding box center [131, 263] width 12 height 12
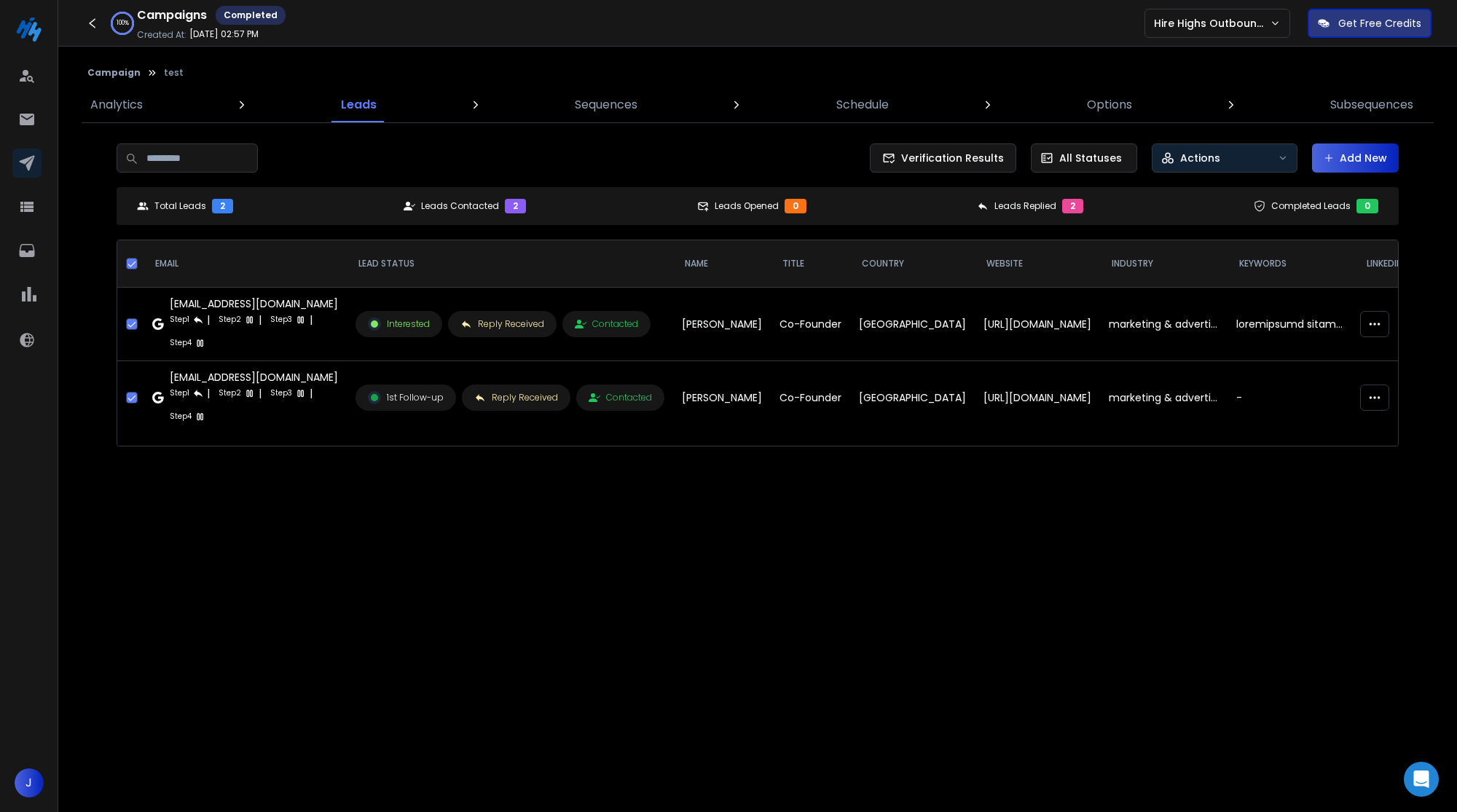
click at [1185, 156] on p "Actions" at bounding box center [1201, 158] width 40 height 14
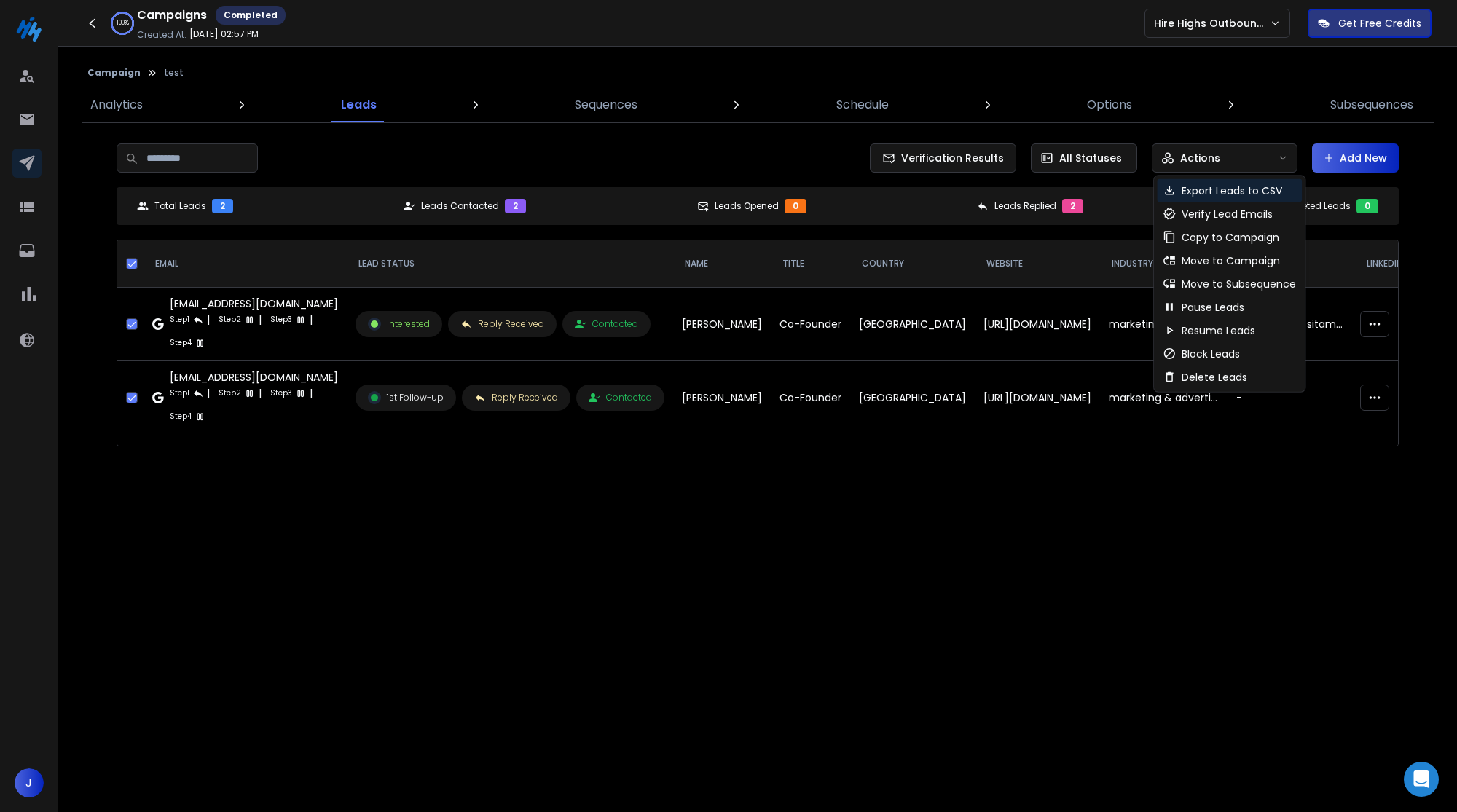
click at [1237, 195] on p "Export Leads to CSV" at bounding box center [1232, 191] width 101 height 14
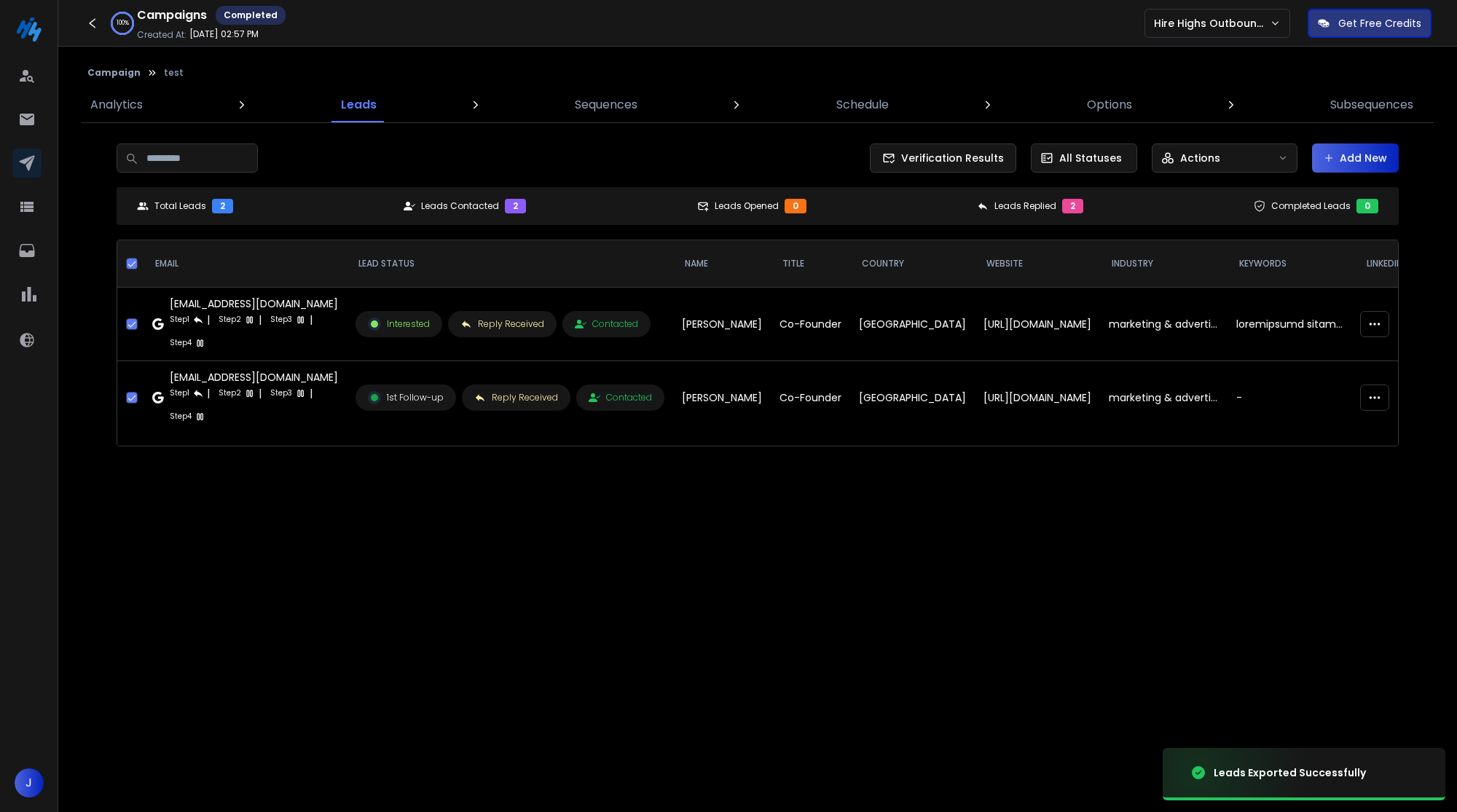
click at [937, 107] on div "Analytics Leads Sequences Schedule Options Subsequences" at bounding box center [752, 105] width 1341 height 35
click at [1250, 148] on button "Actions" at bounding box center [1225, 158] width 146 height 29
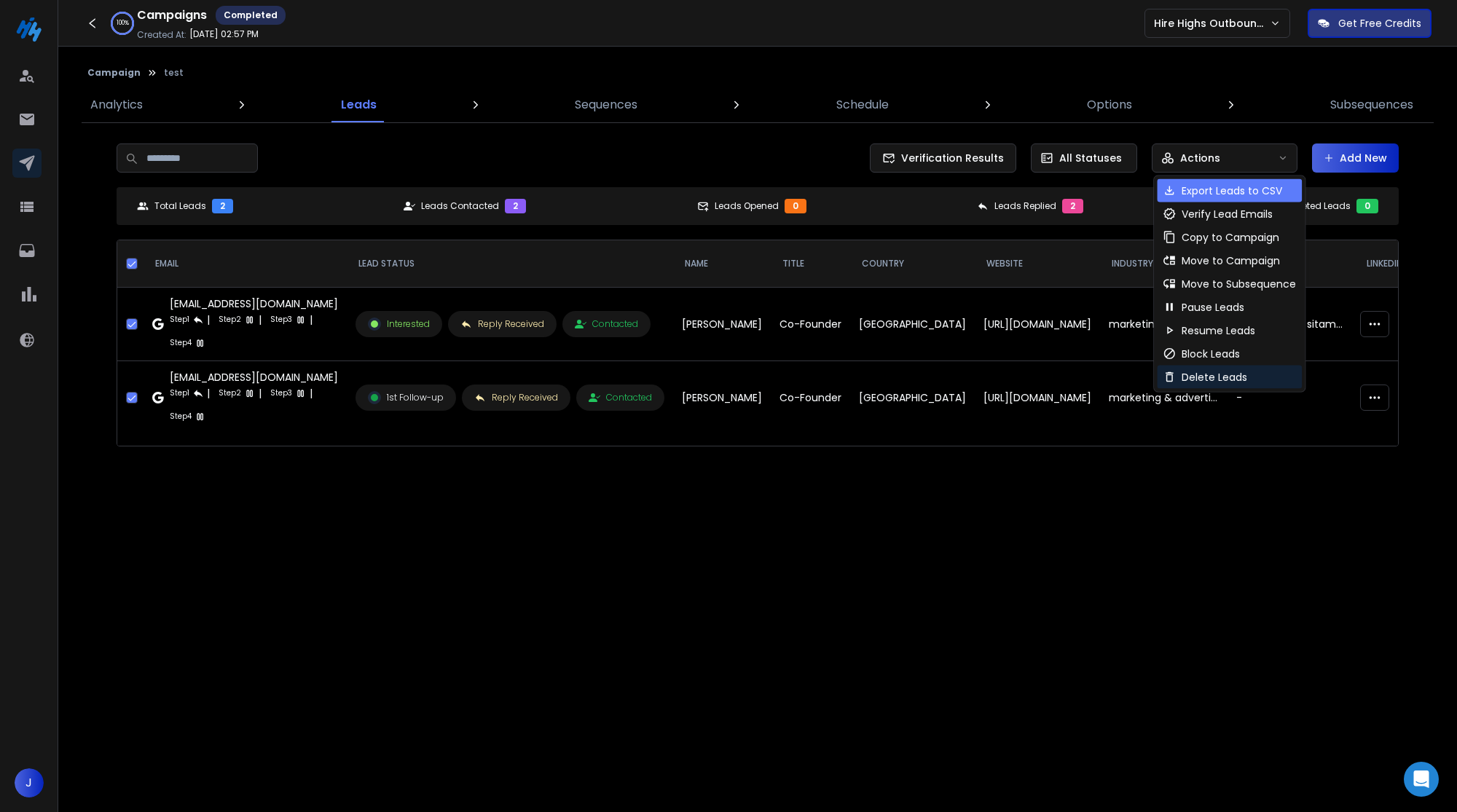
click at [1228, 370] on p "Delete Leads" at bounding box center [1214, 377] width 66 height 14
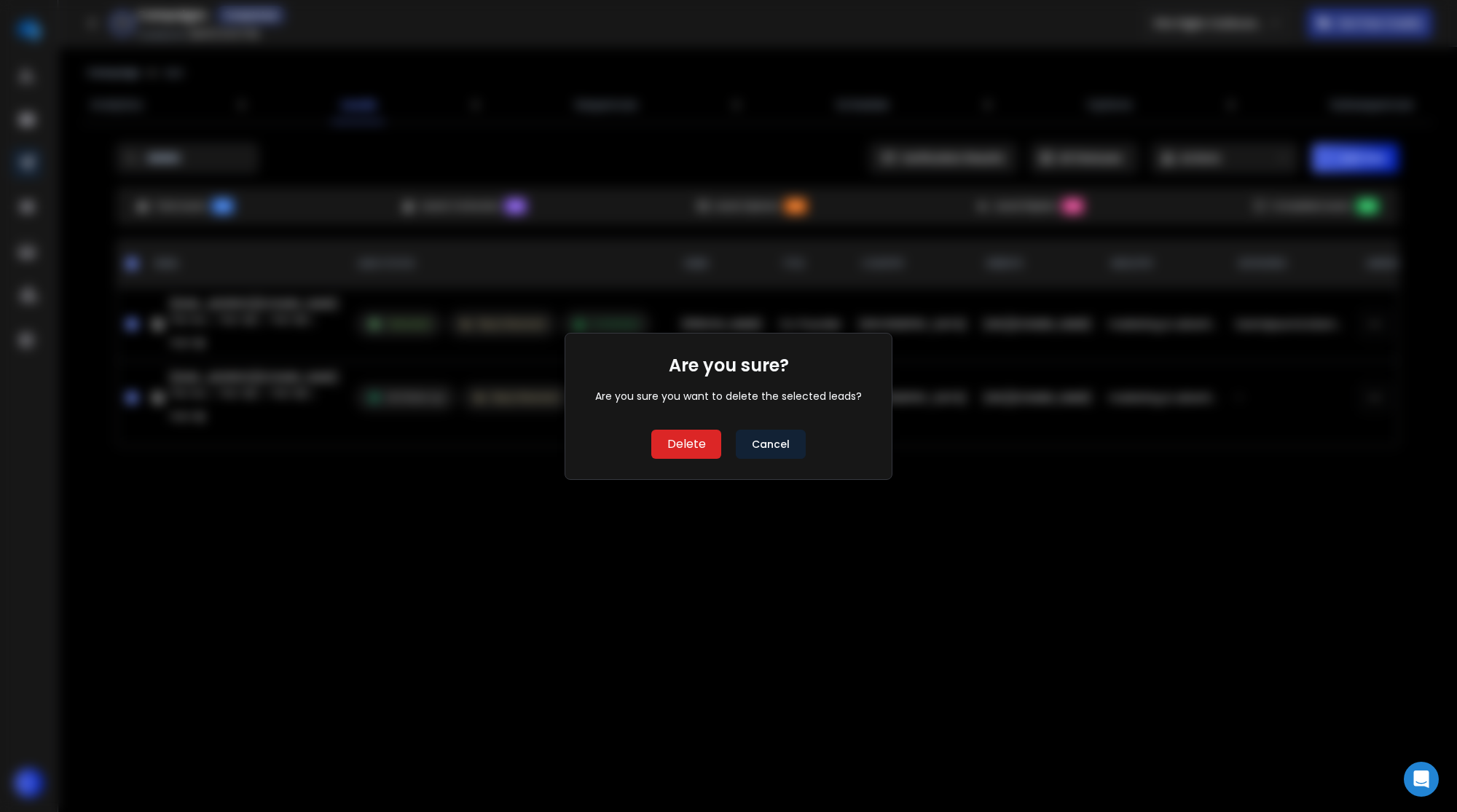
click at [639, 451] on div "Are you sure? Are you sure you want to delete the selected leads? Delete Cancel" at bounding box center [728, 406] width 286 height 105
click at [672, 451] on button "Delete" at bounding box center [686, 444] width 70 height 29
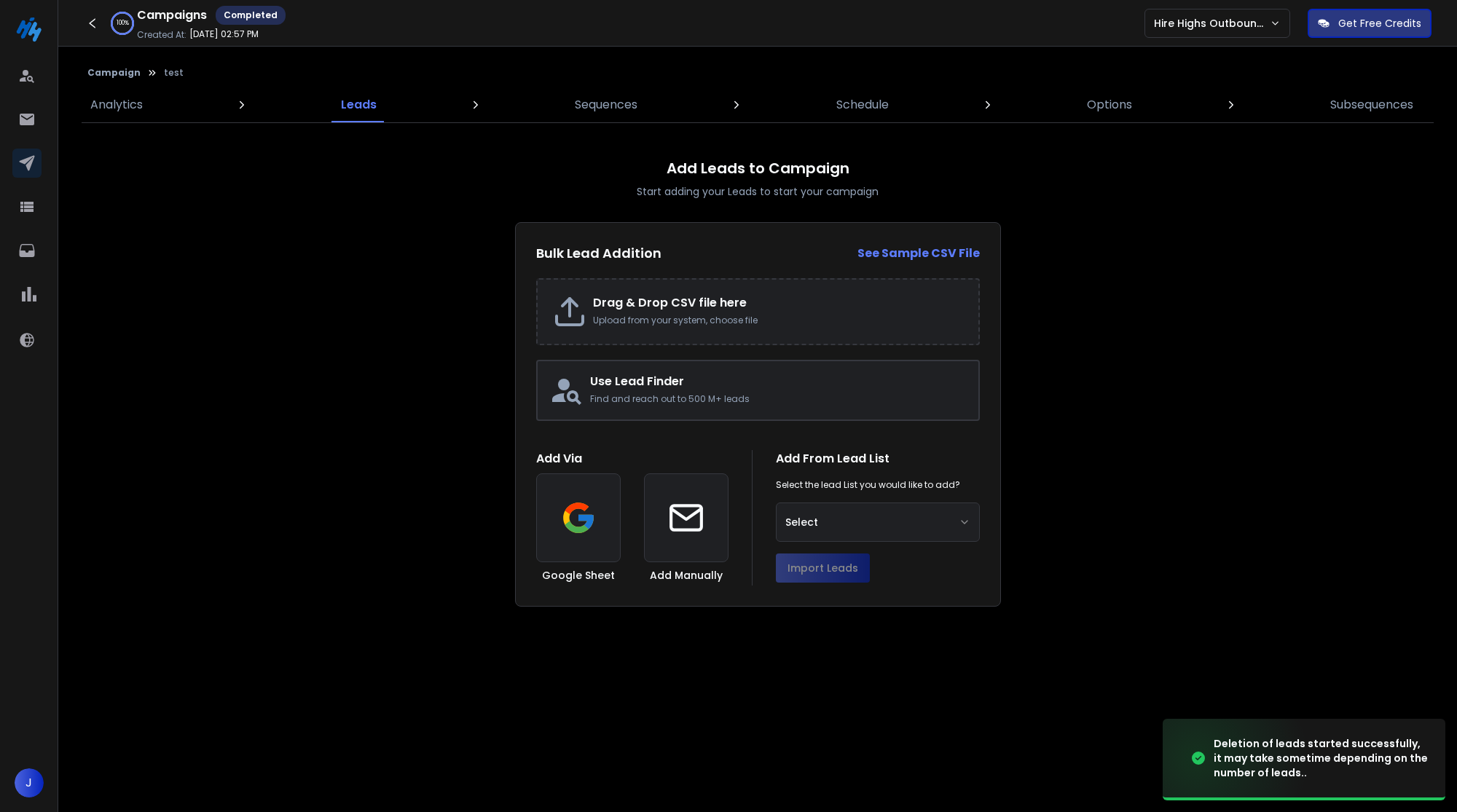
click at [772, 328] on div "Drag & Drop CSV file here Upload from your system, choose file" at bounding box center [758, 312] width 444 height 67
type input "**********"
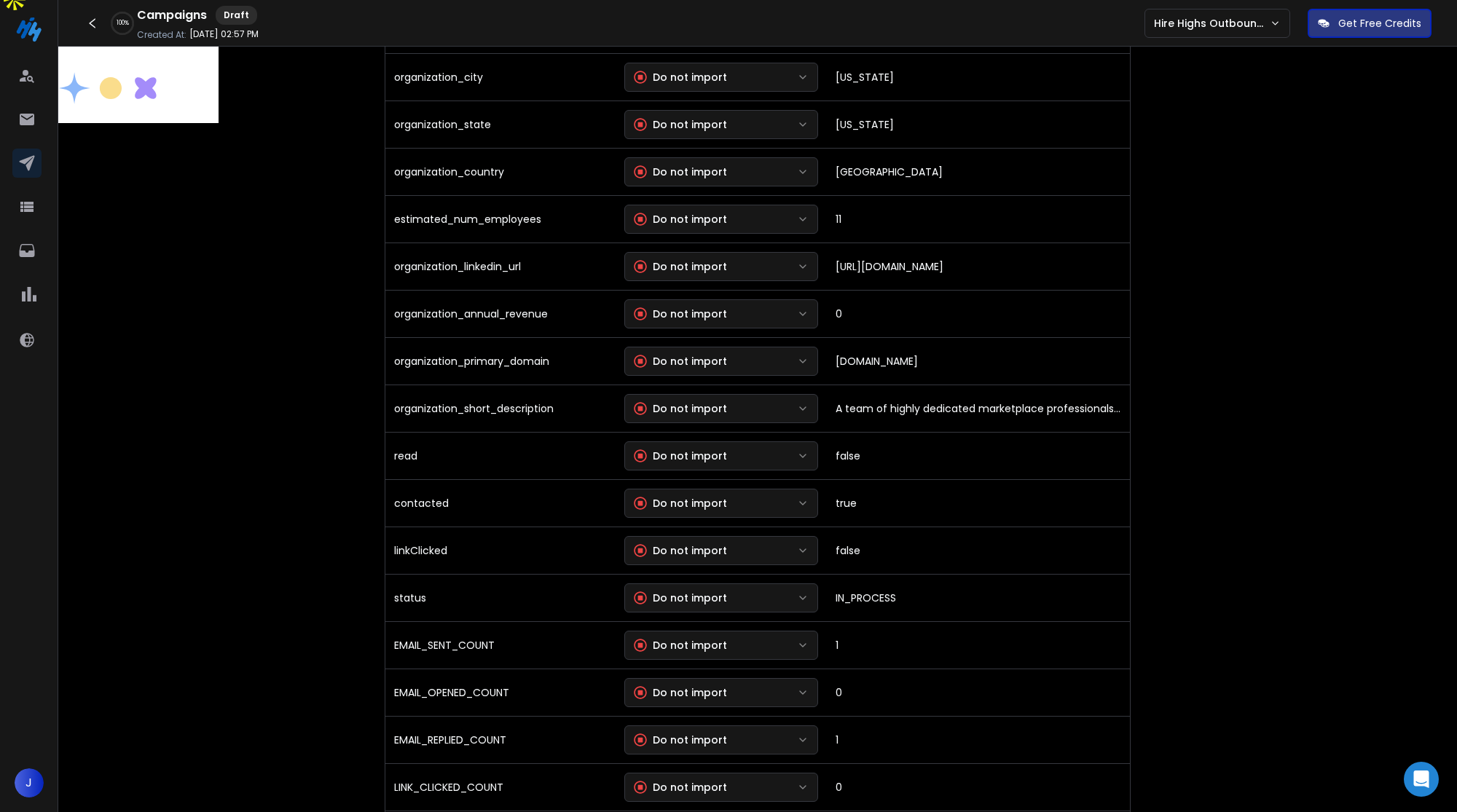
scroll to position [1083, 0]
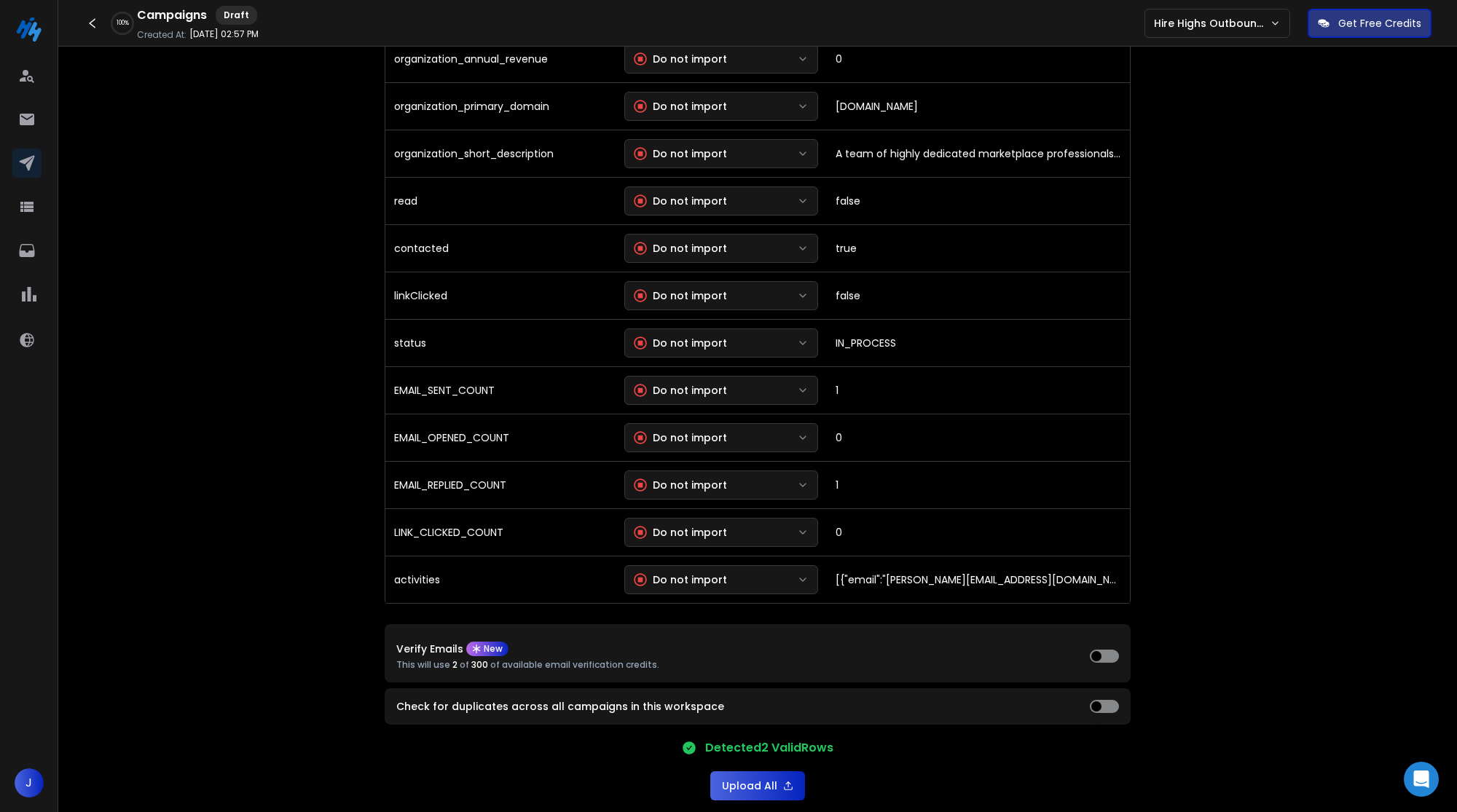
click at [745, 771] on button "Upload All" at bounding box center [758, 786] width 95 height 29
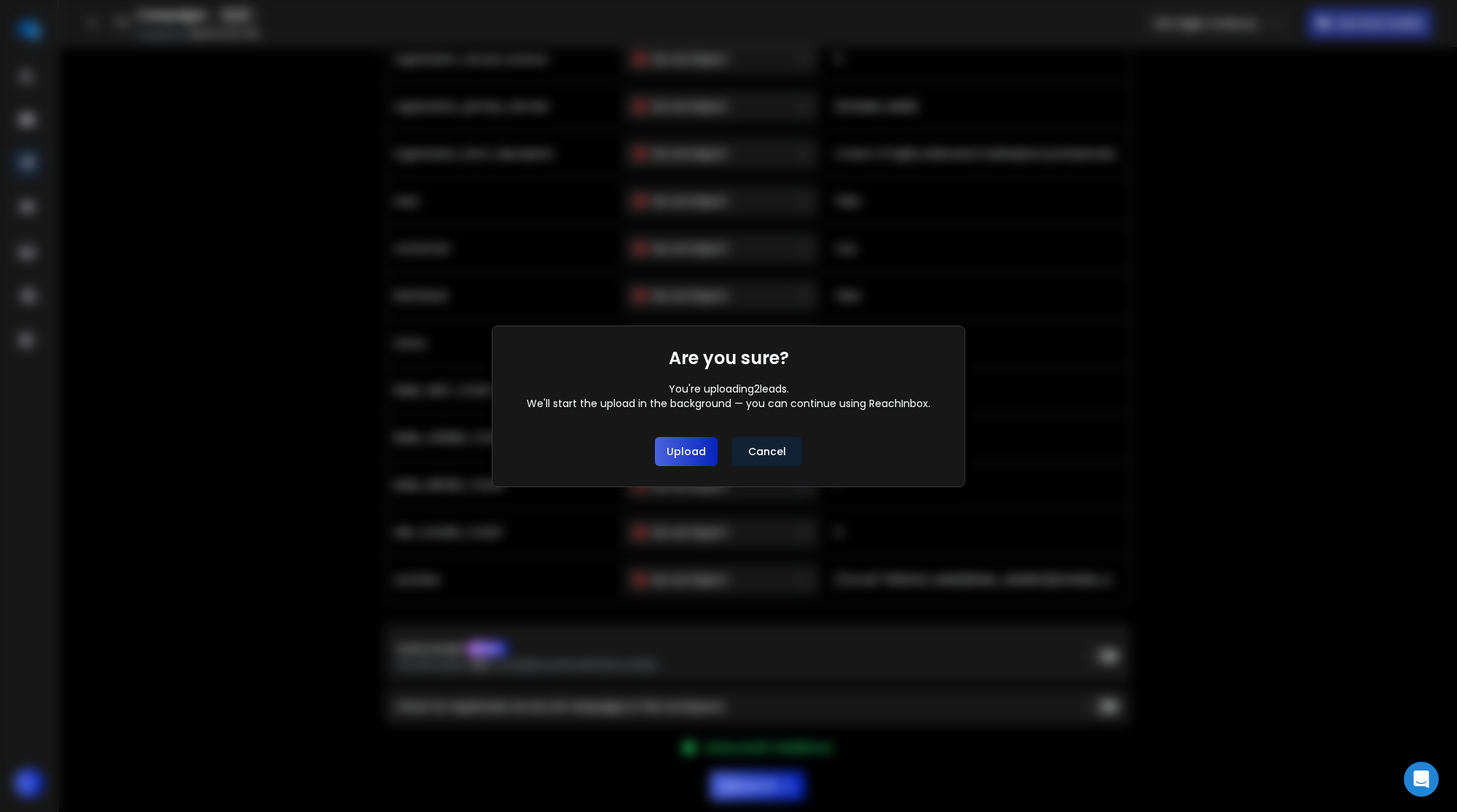
click at [705, 460] on button "Upload" at bounding box center [686, 452] width 62 height 29
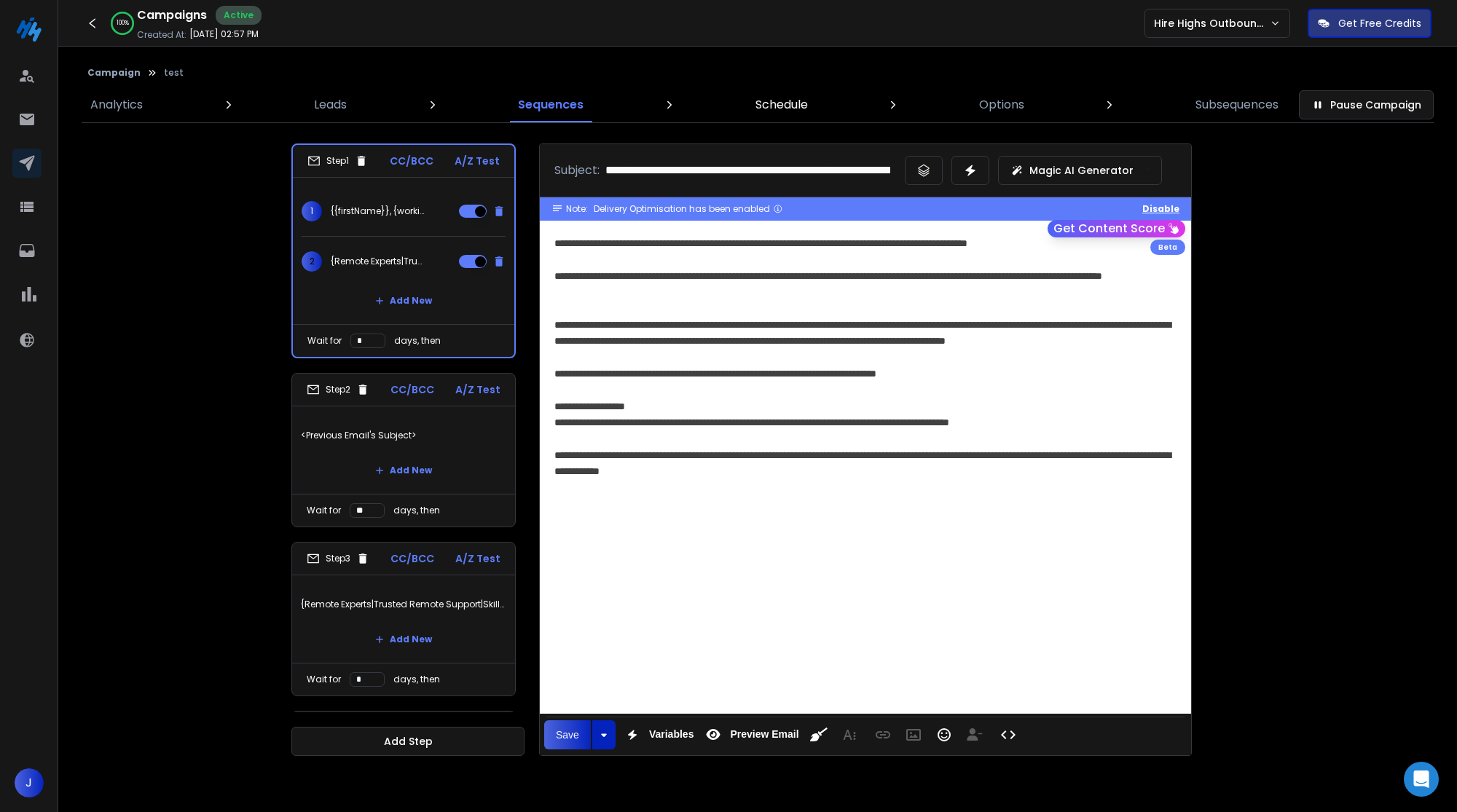
click at [802, 110] on p "Schedule" at bounding box center [781, 105] width 52 height 18
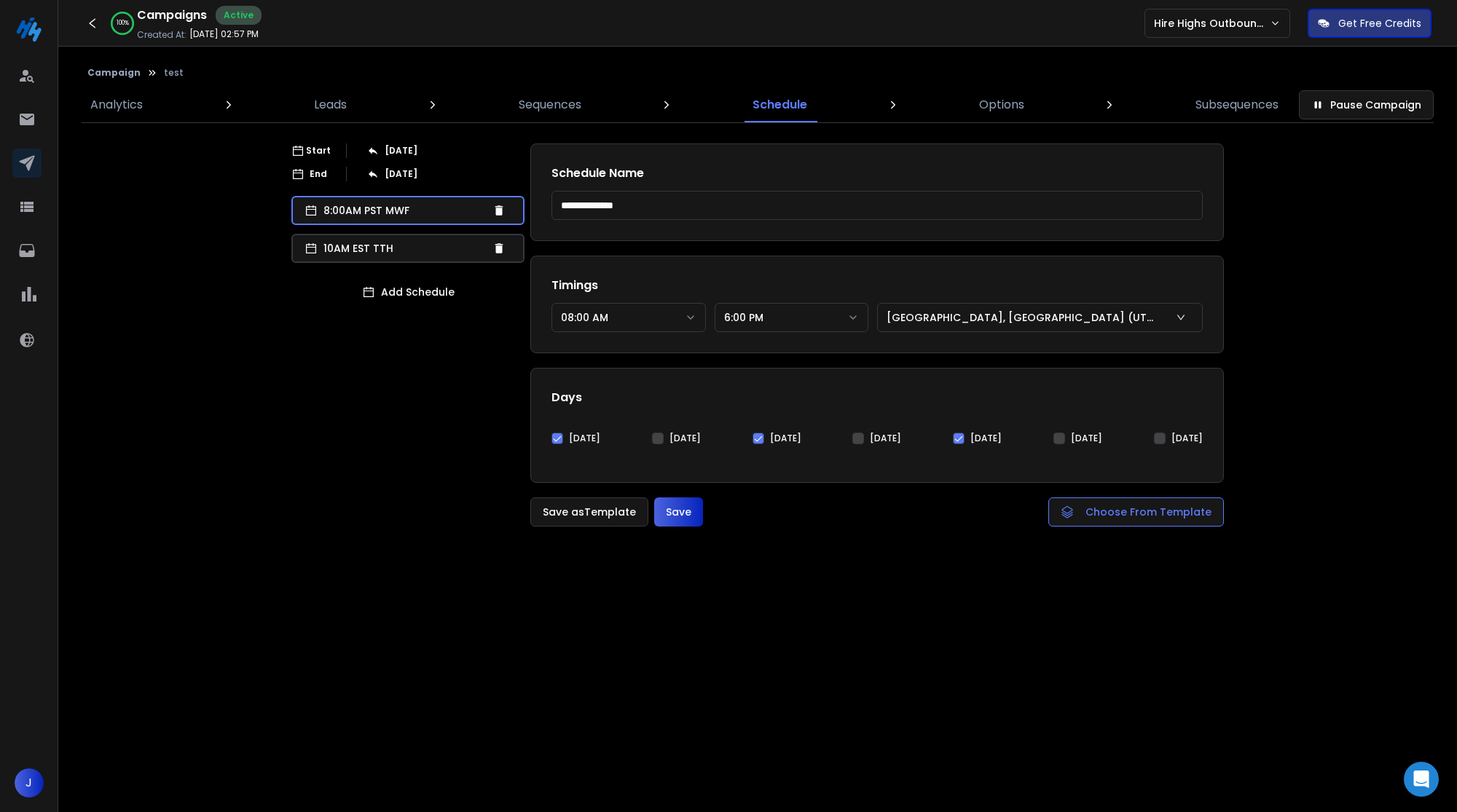
click at [830, 316] on button "6:00 PM" at bounding box center [791, 317] width 155 height 29
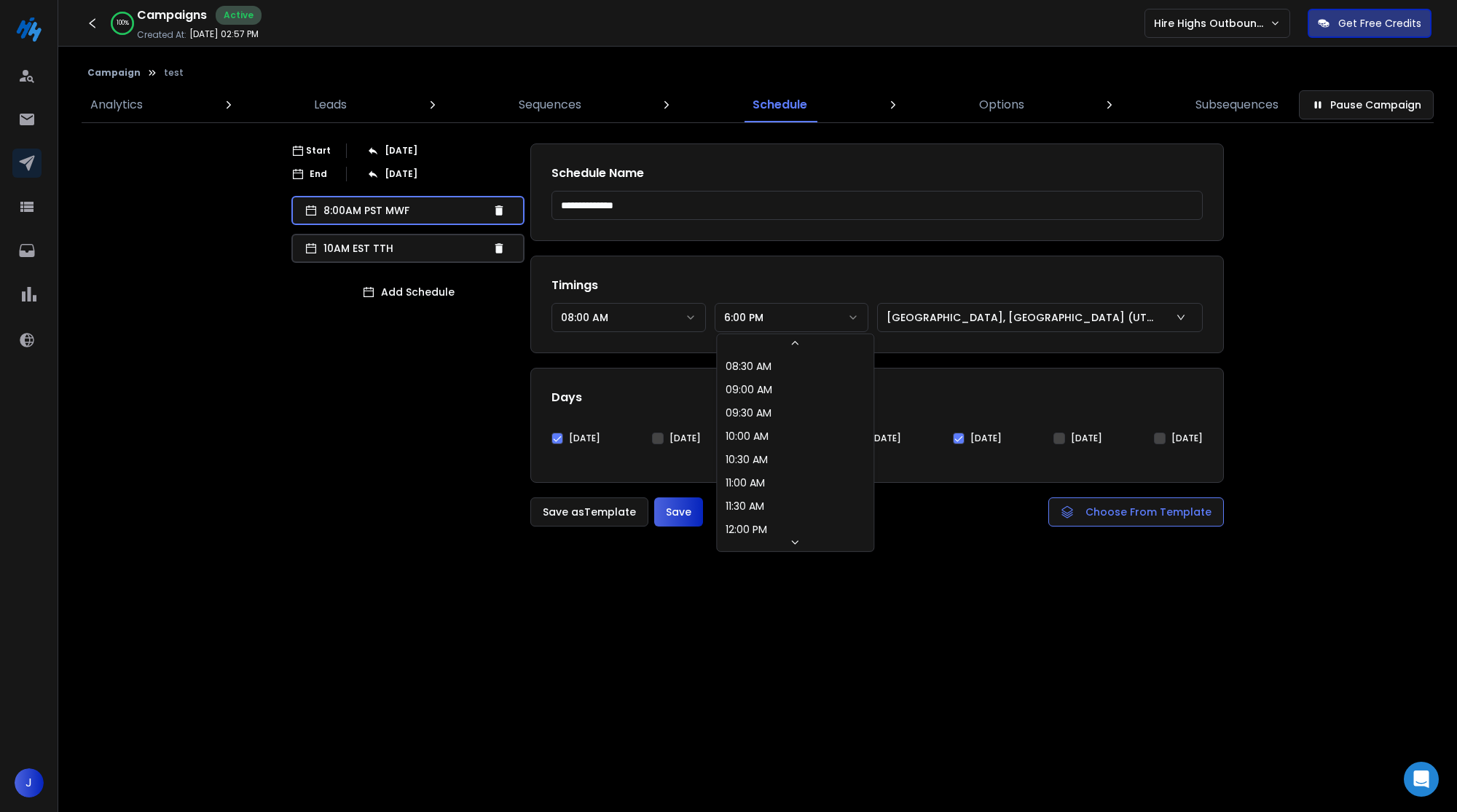
scroll to position [286, 0]
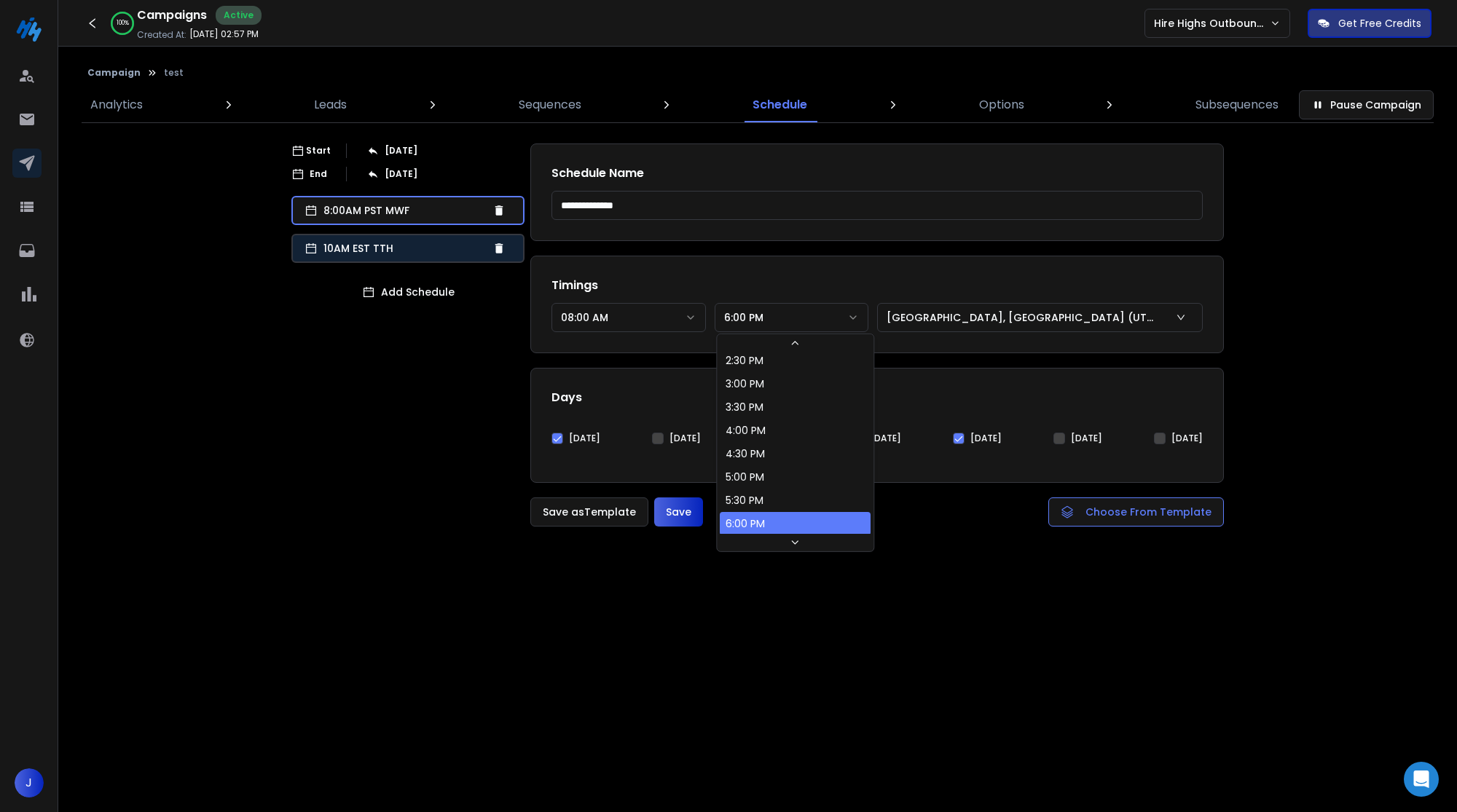
click at [421, 253] on p "10AM EST TTH" at bounding box center [405, 248] width 163 height 14
select select "********"
type input "**********"
select select "********"
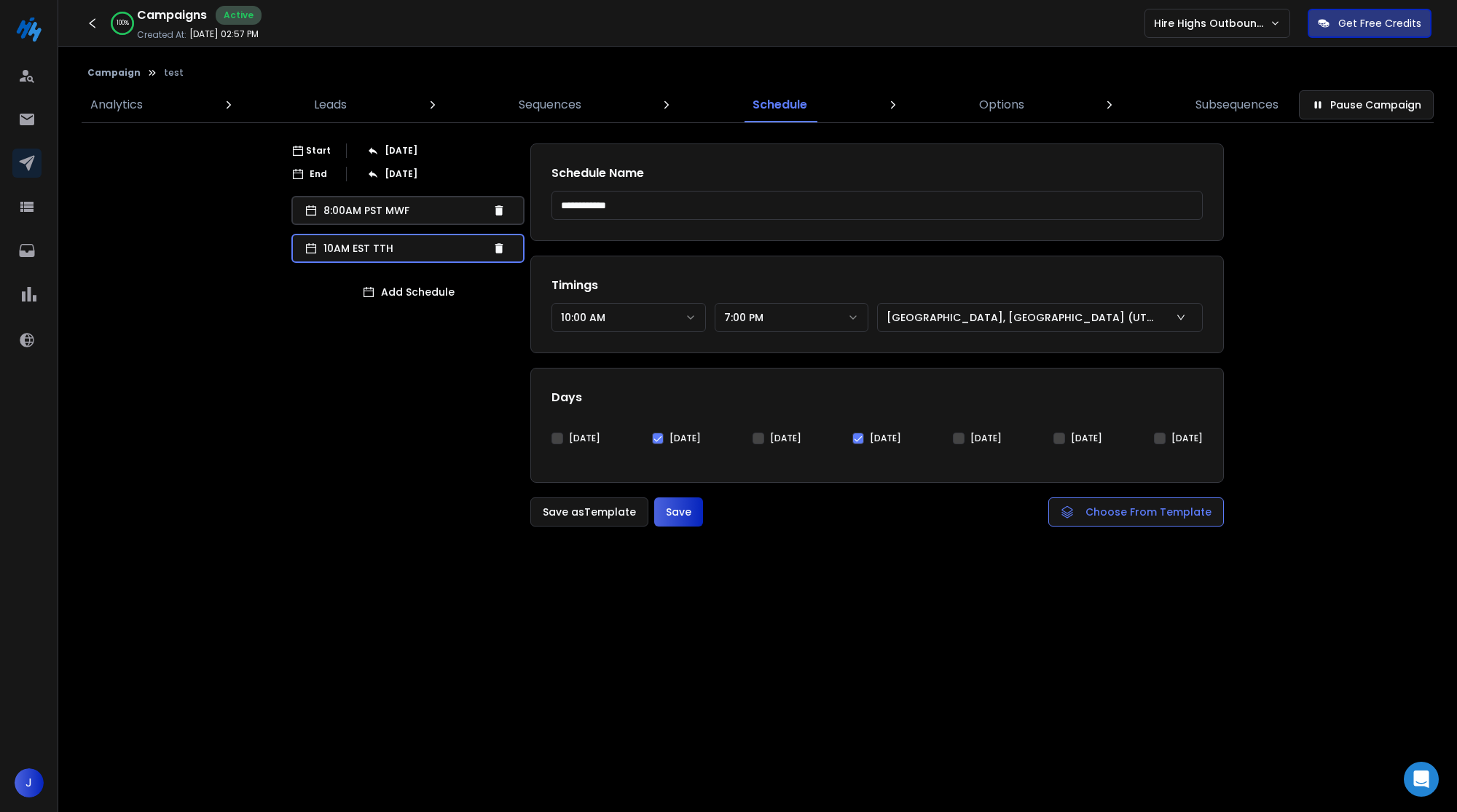
click at [680, 504] on button "Save" at bounding box center [678, 512] width 49 height 29
click at [1013, 107] on p "Options" at bounding box center [1001, 105] width 45 height 18
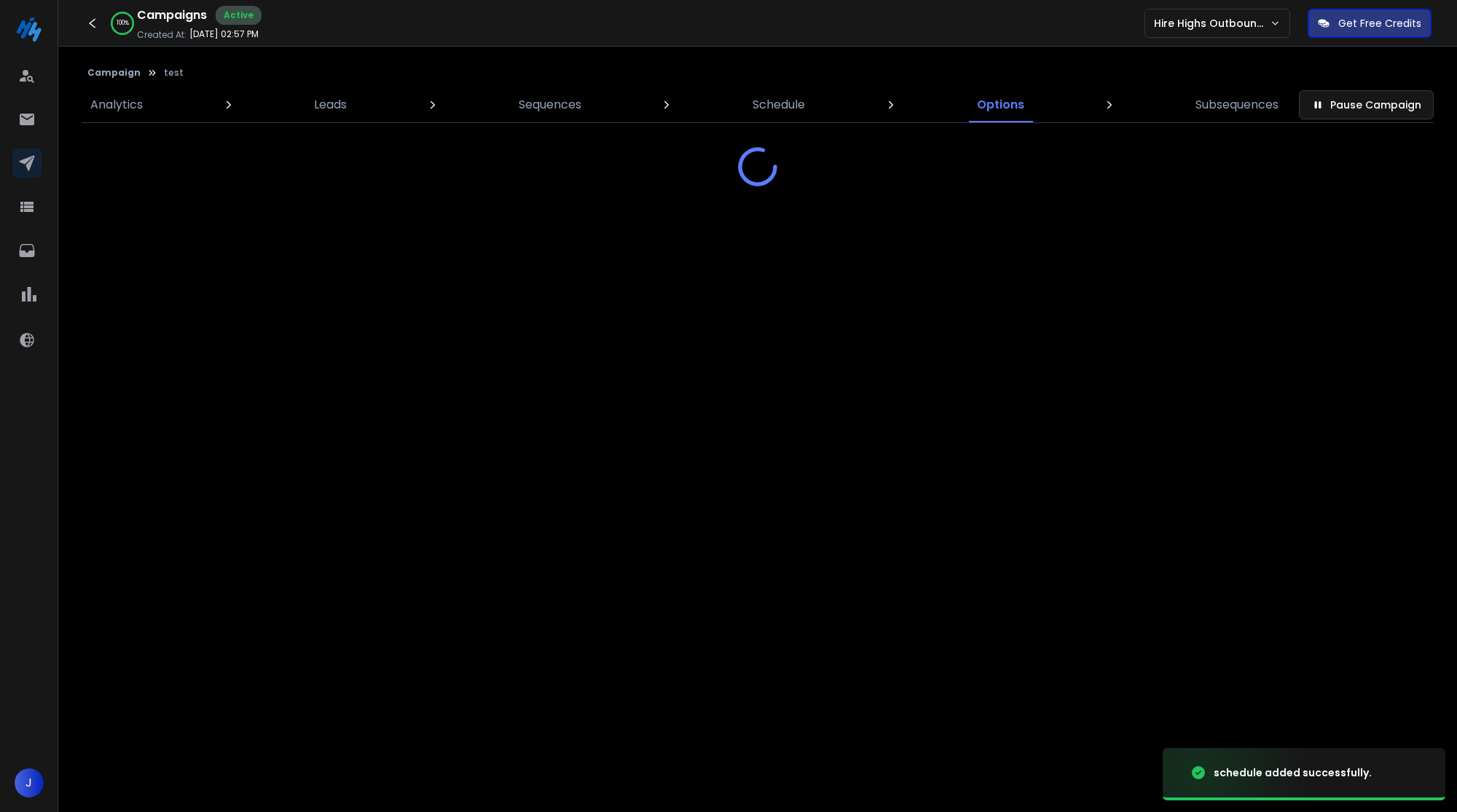
select select "*"
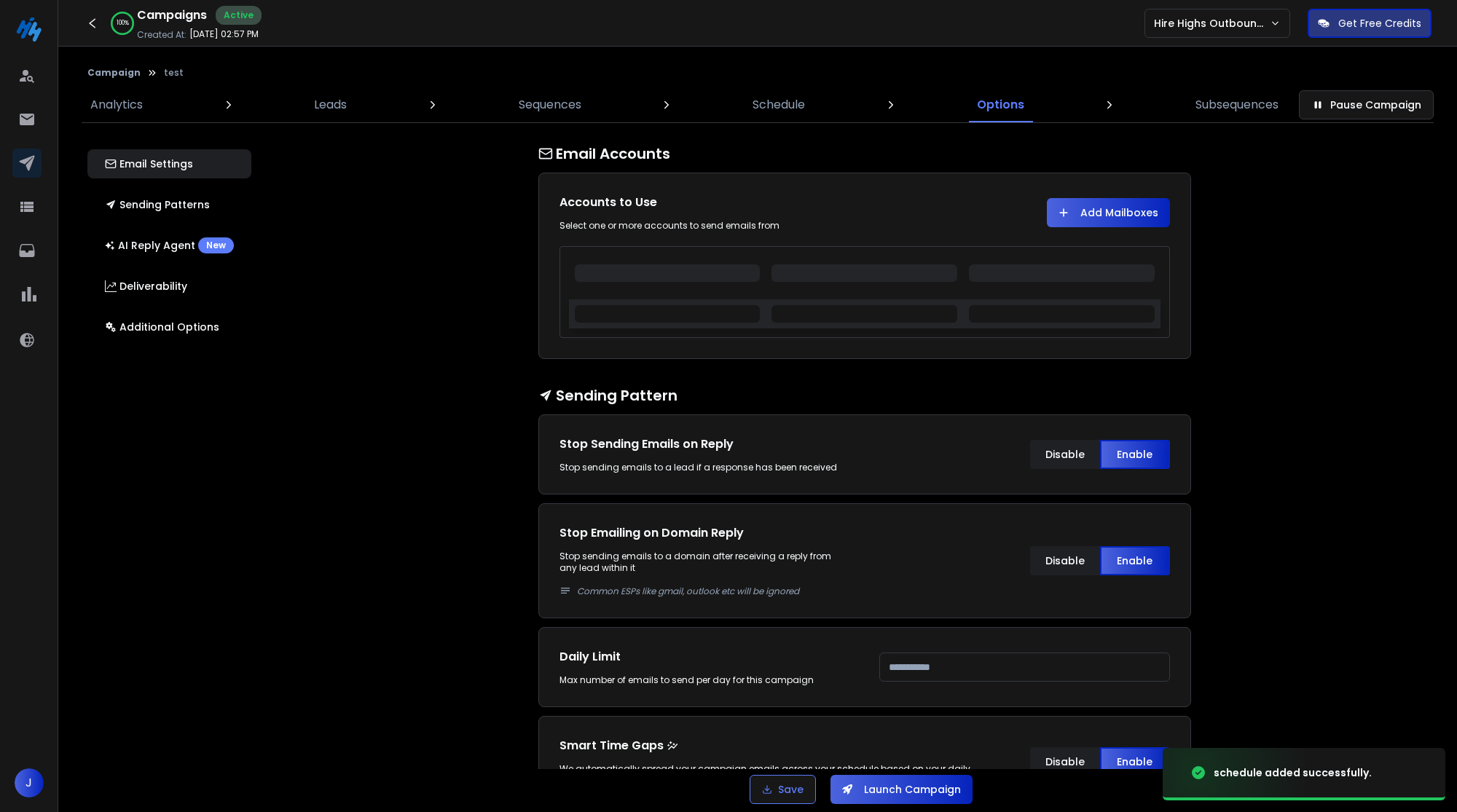
click at [868, 784] on button "Launch Campaign" at bounding box center [901, 790] width 142 height 29
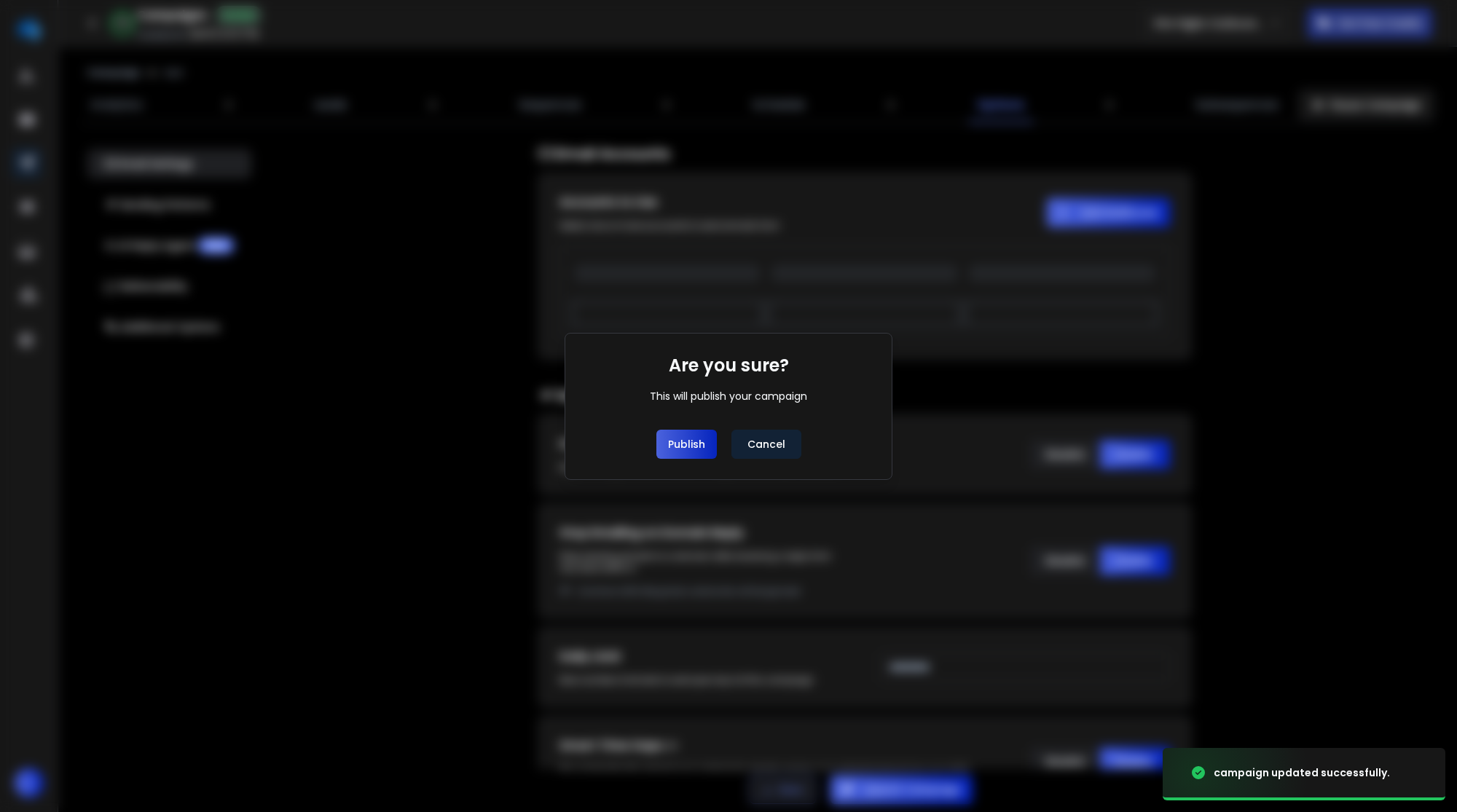
click at [698, 452] on button "Publish" at bounding box center [686, 444] width 60 height 29
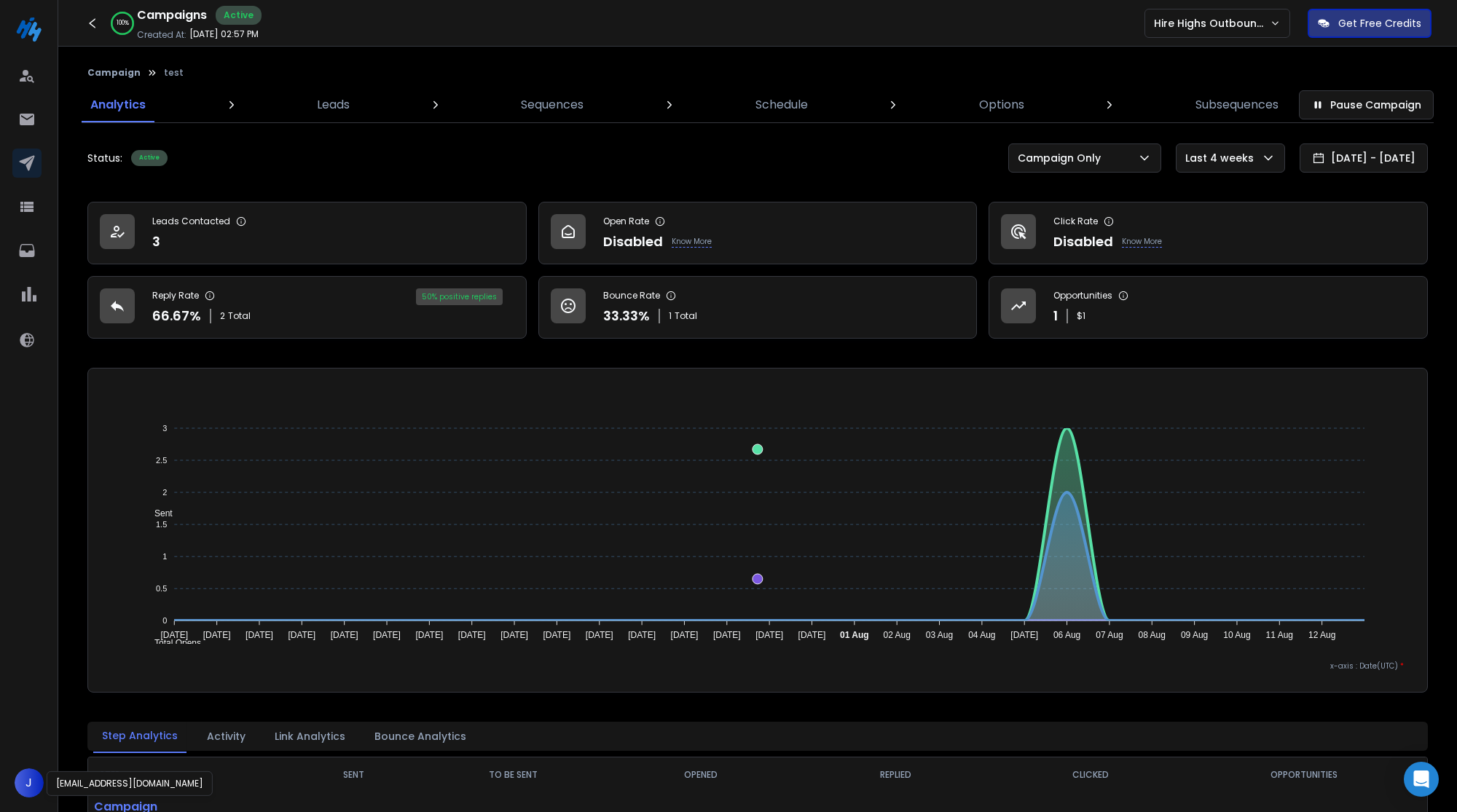
click at [37, 782] on span "J" at bounding box center [29, 783] width 29 height 29
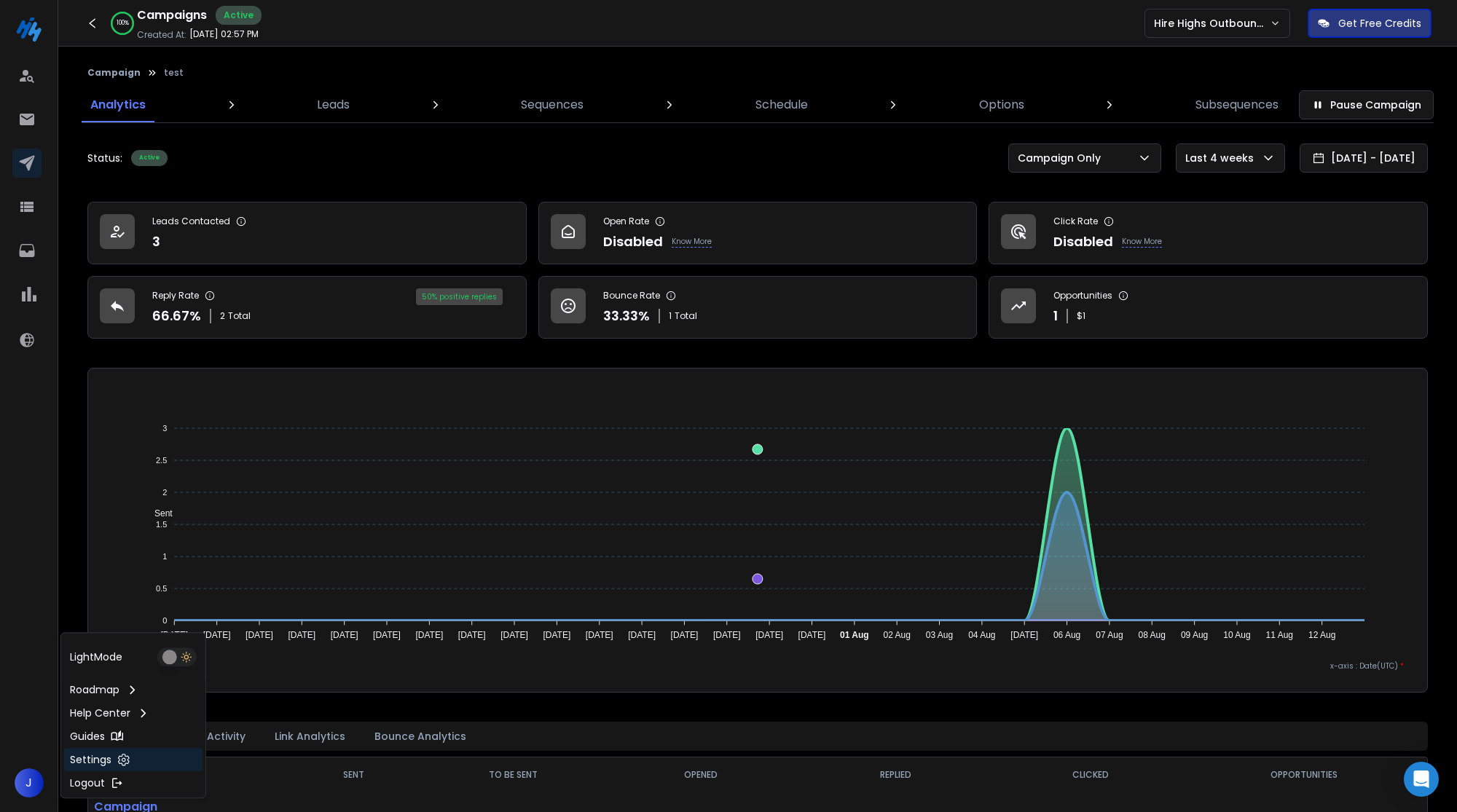
click at [107, 758] on p "Settings" at bounding box center [91, 760] width 42 height 14
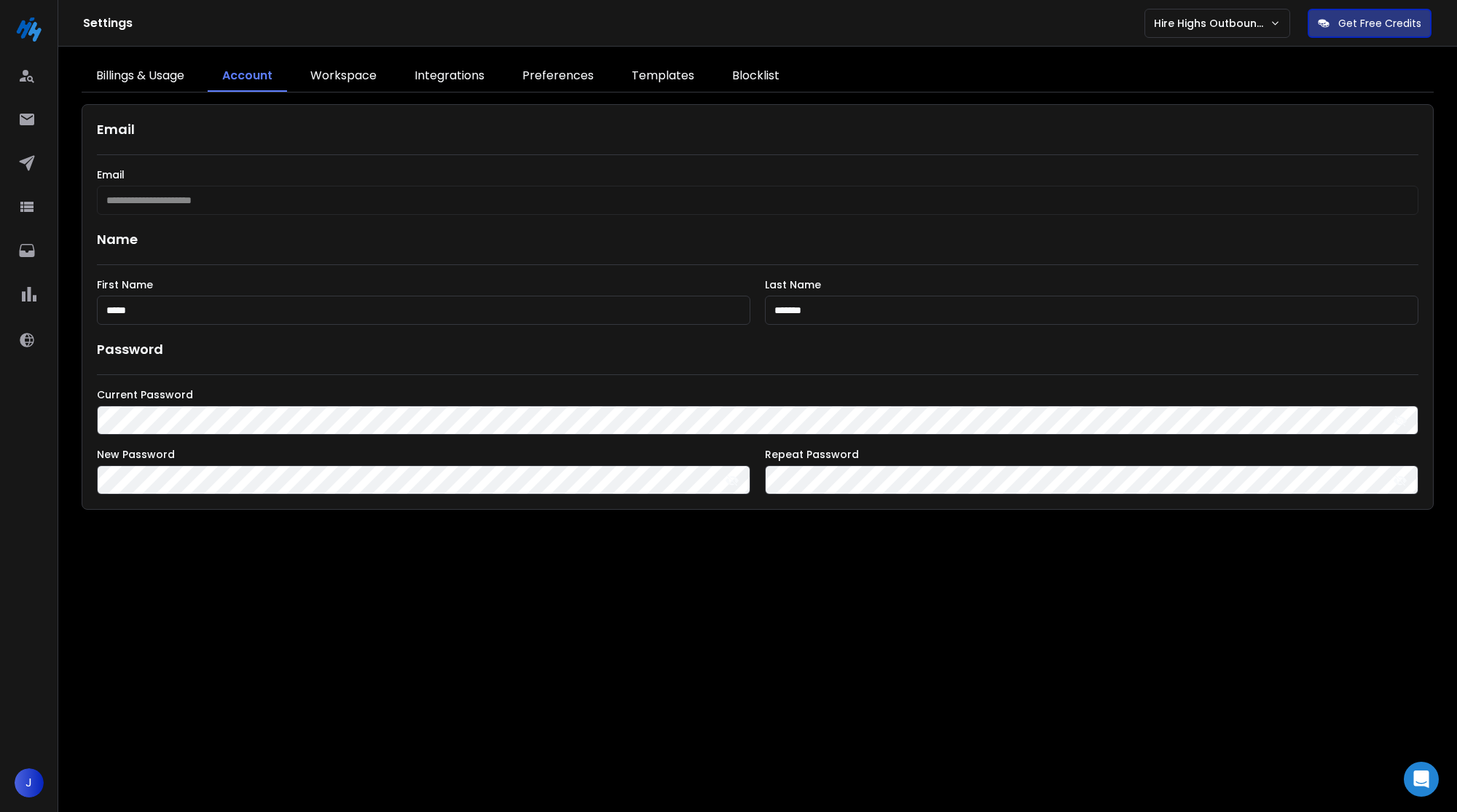
click at [461, 80] on link "Integrations" at bounding box center [449, 76] width 99 height 30
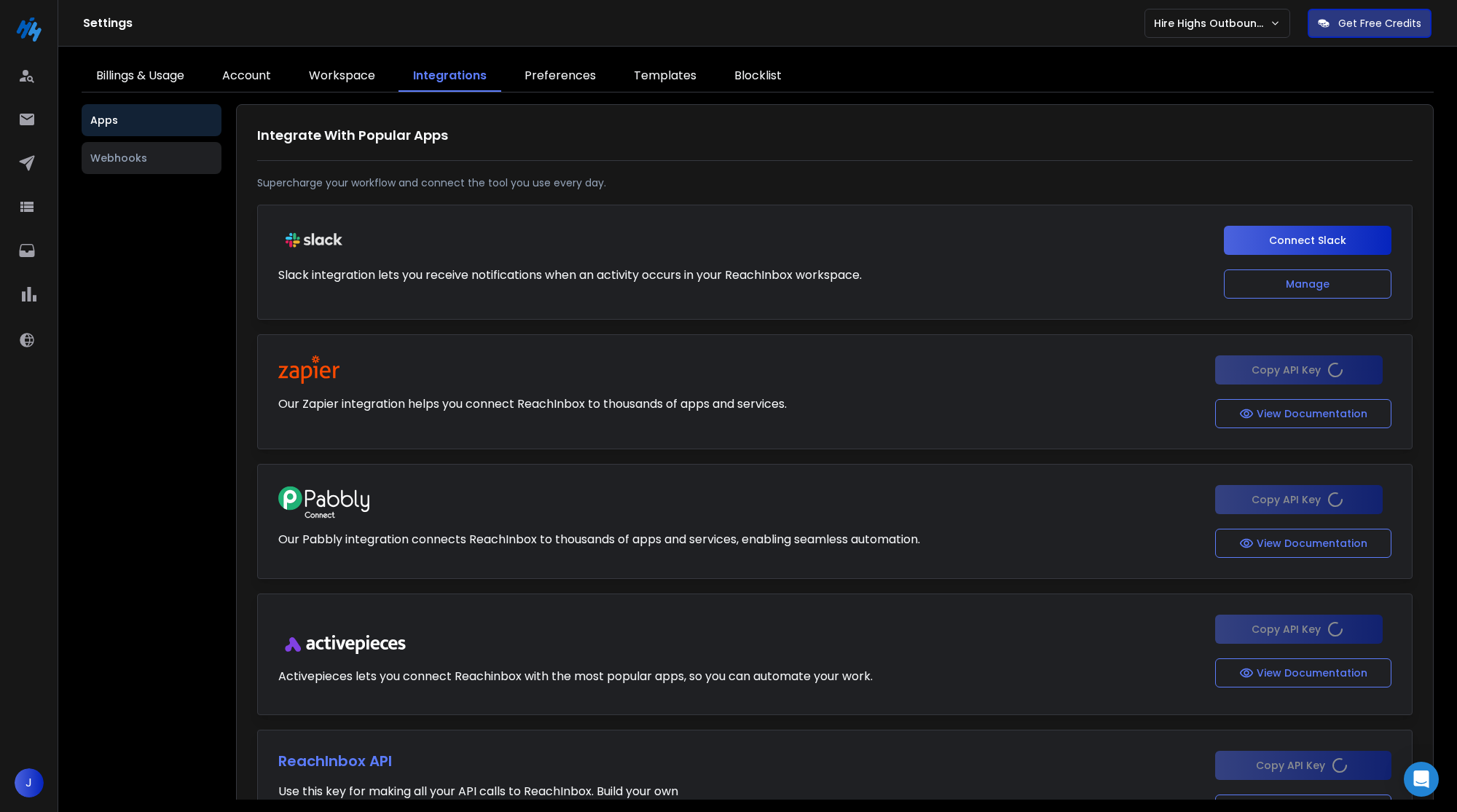
click at [195, 167] on button "Webhooks" at bounding box center [151, 158] width 140 height 32
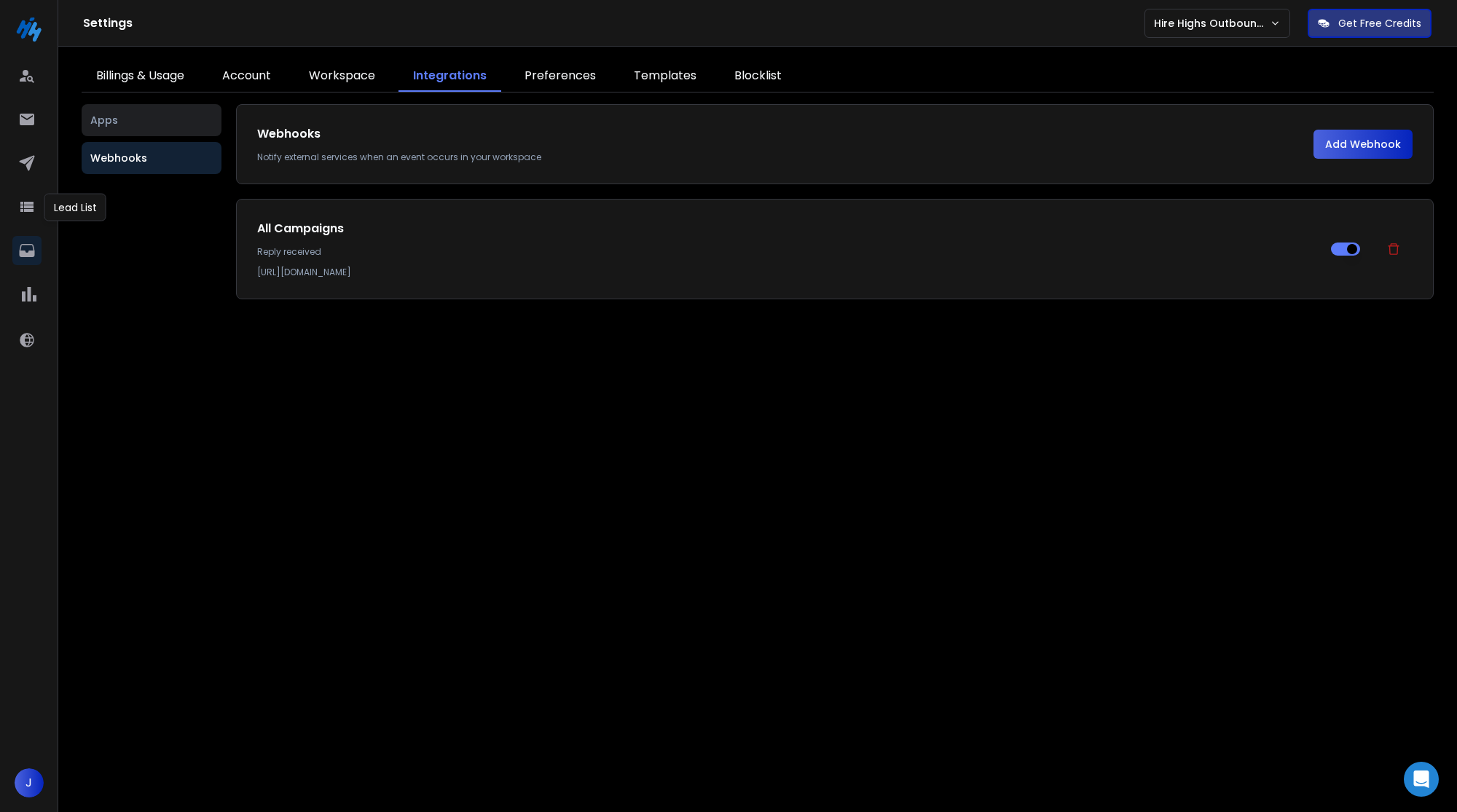
click at [31, 237] on link at bounding box center [26, 251] width 29 height 29
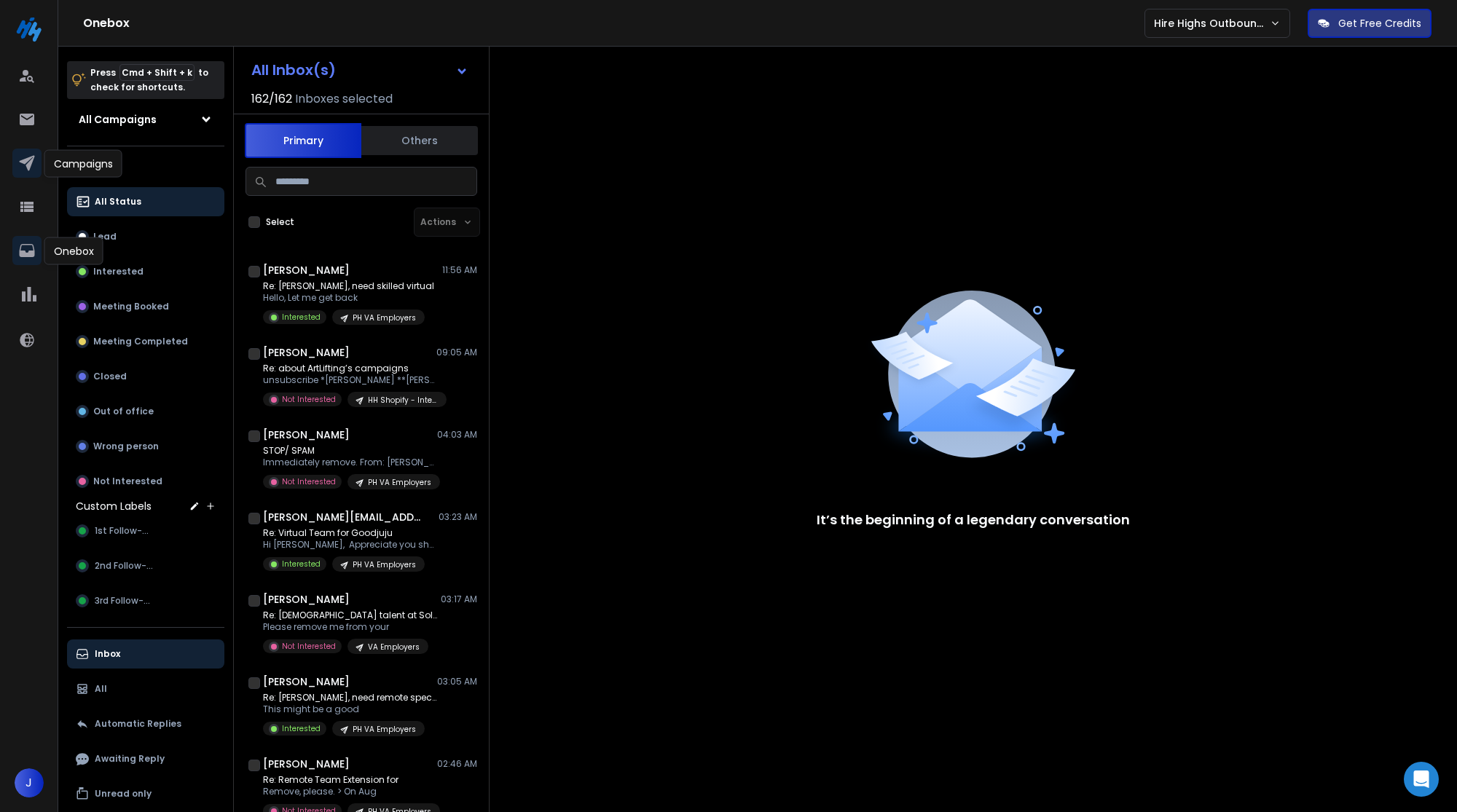
click at [36, 162] on link at bounding box center [26, 163] width 29 height 29
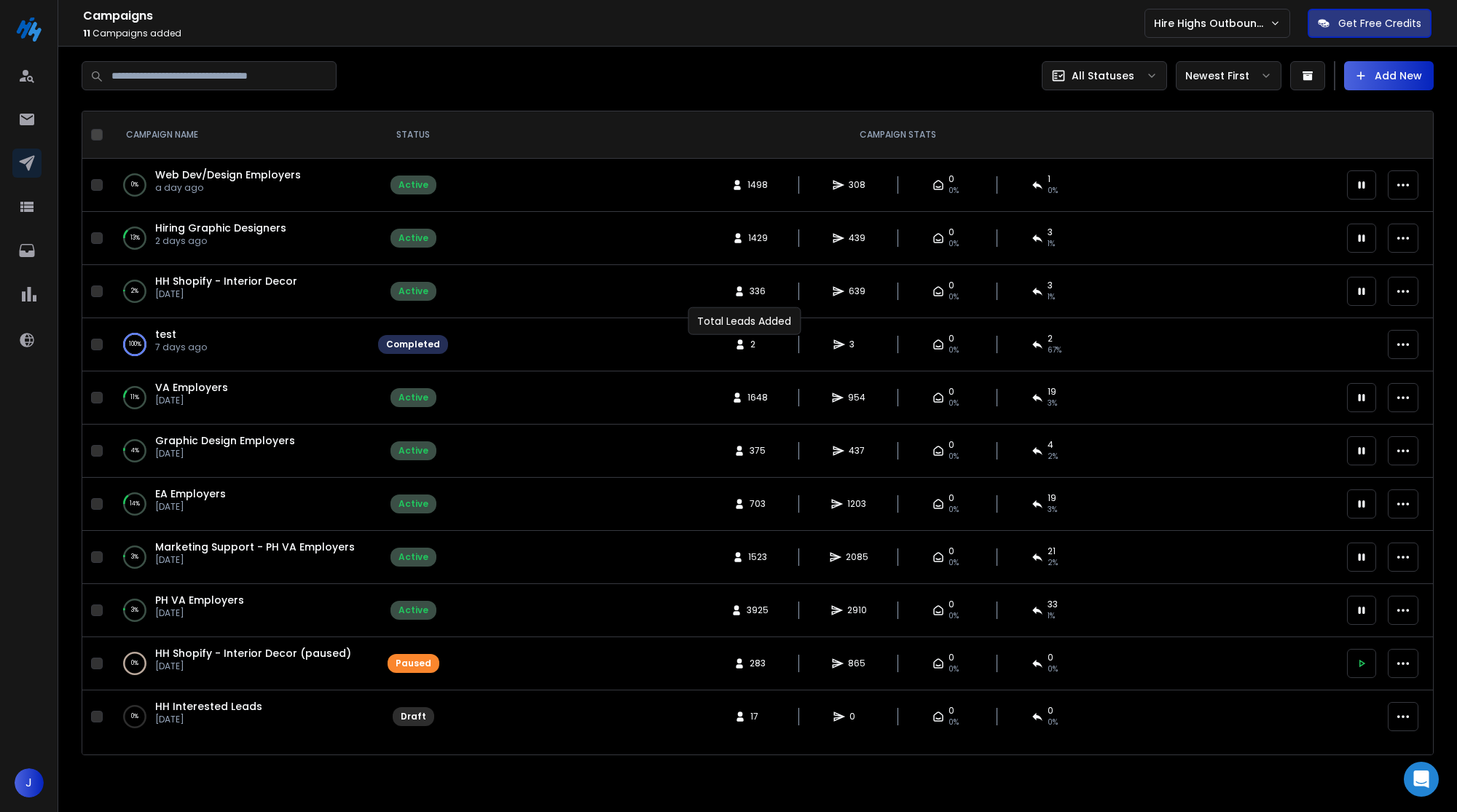
click at [674, 335] on div "2 3 0 0% 2 67 %" at bounding box center [897, 344] width 864 height 23
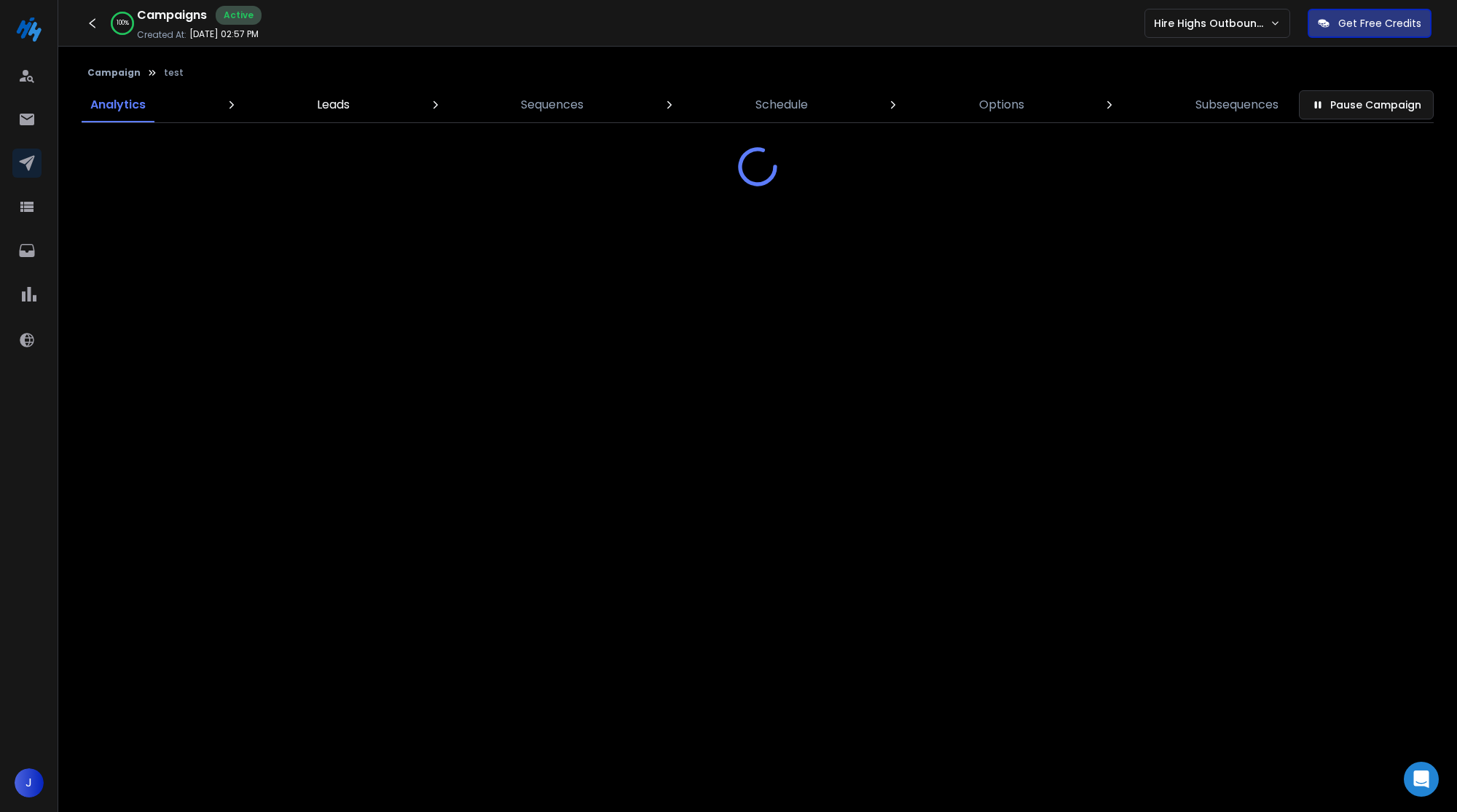
click at [335, 110] on p "Leads" at bounding box center [333, 105] width 33 height 18
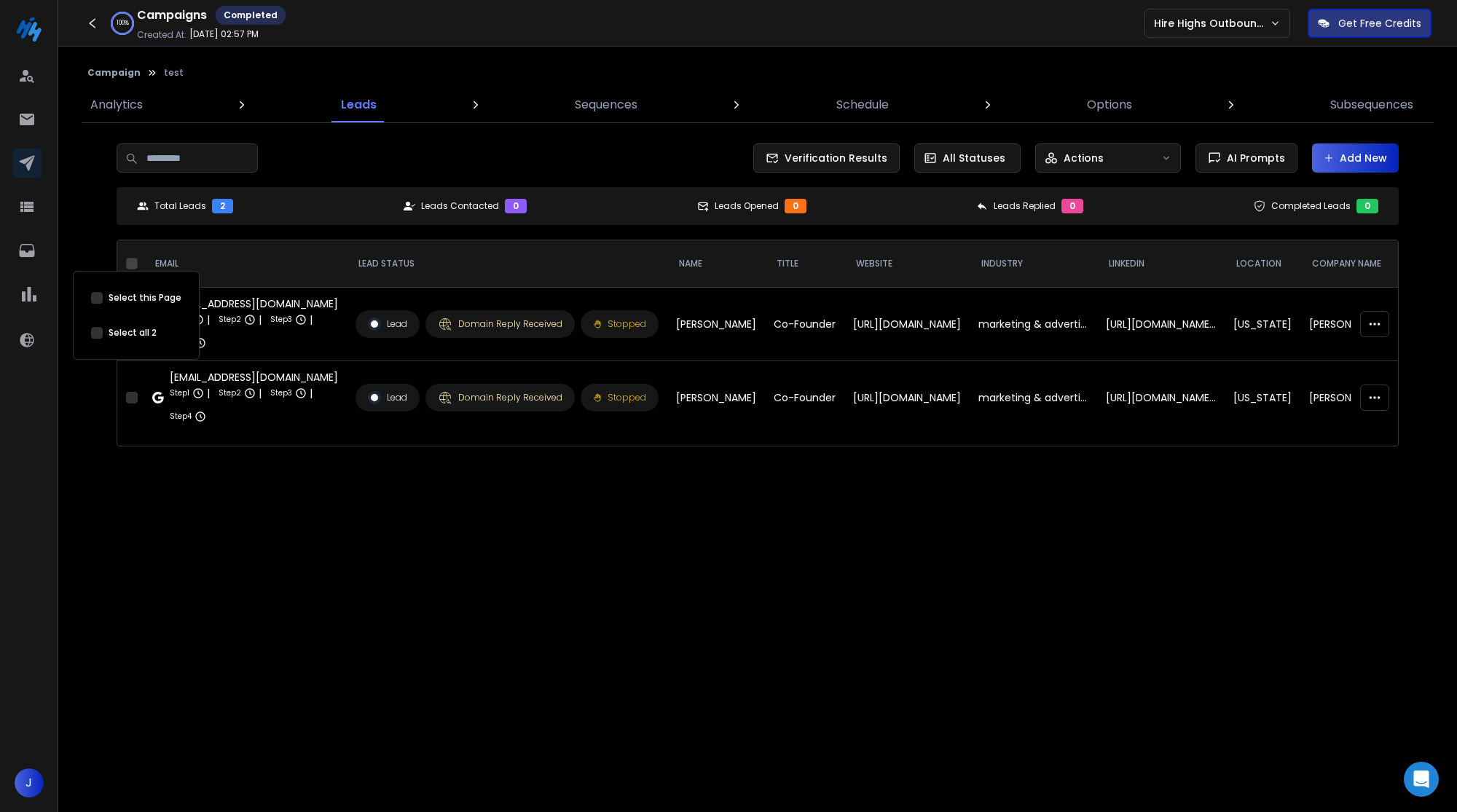
click at [134, 262] on button "Select this Page" at bounding box center [131, 263] width 12 height 12
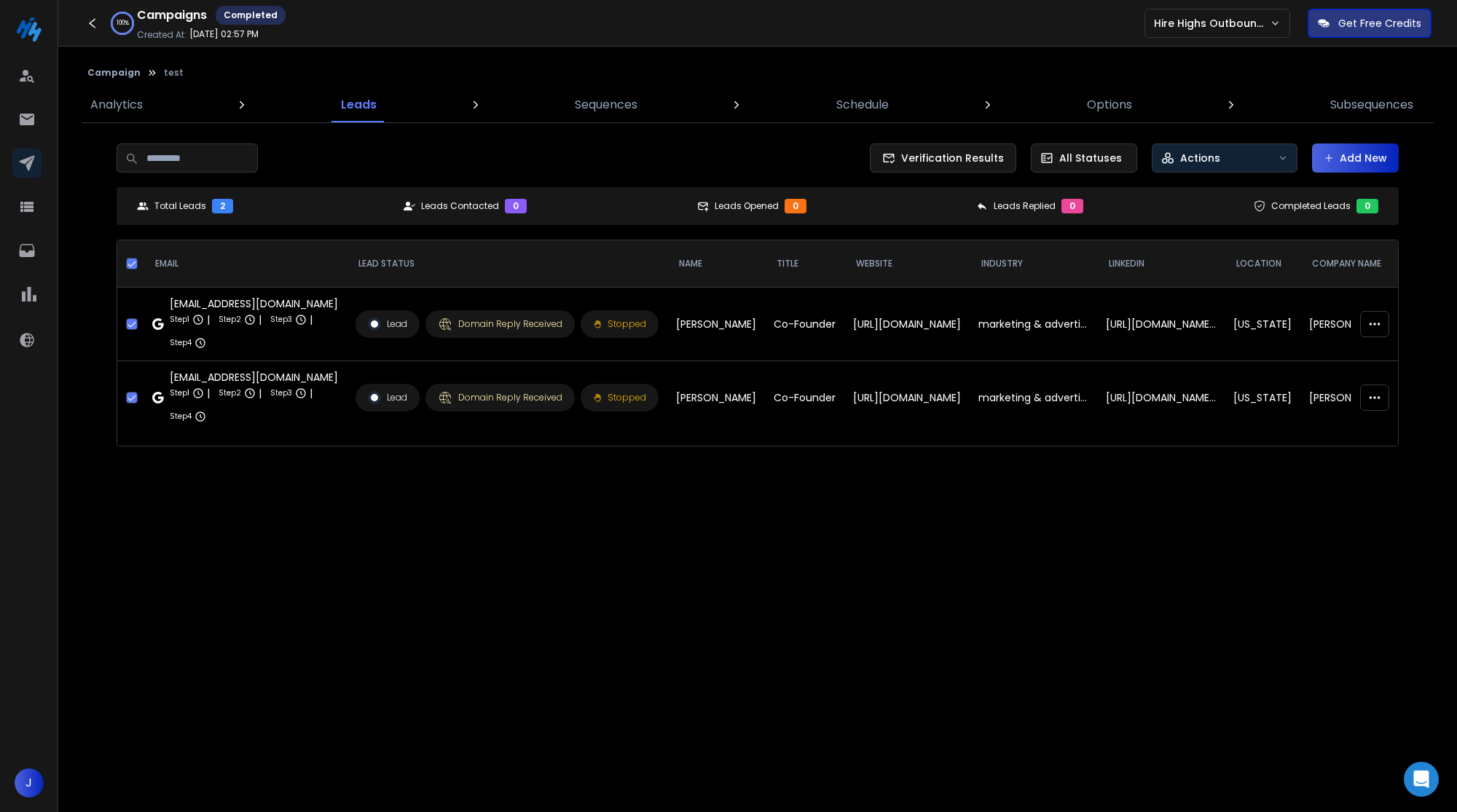
click at [1177, 167] on button "Actions" at bounding box center [1225, 158] width 146 height 29
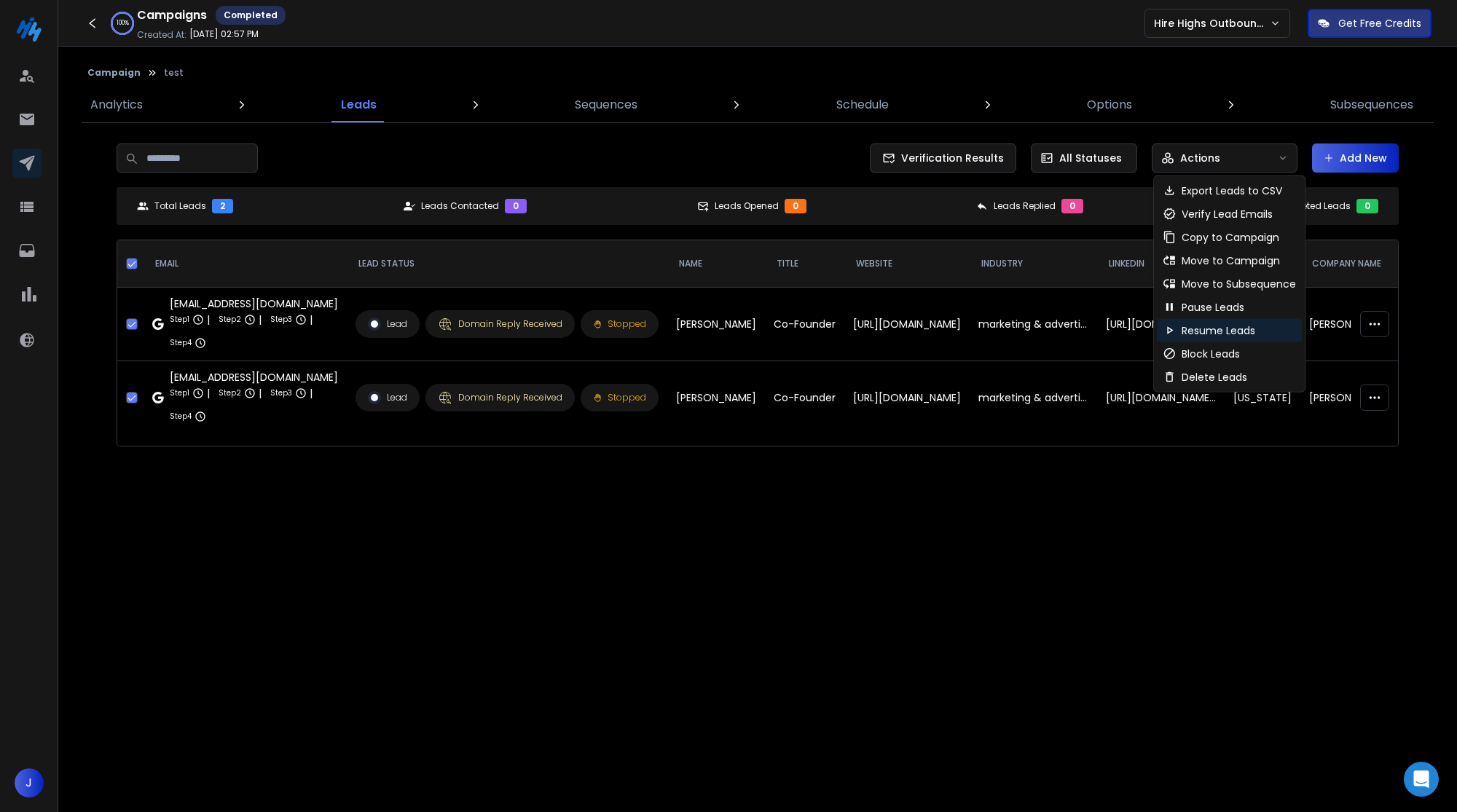
click at [1192, 336] on p "Resume Leads" at bounding box center [1218, 331] width 74 height 14
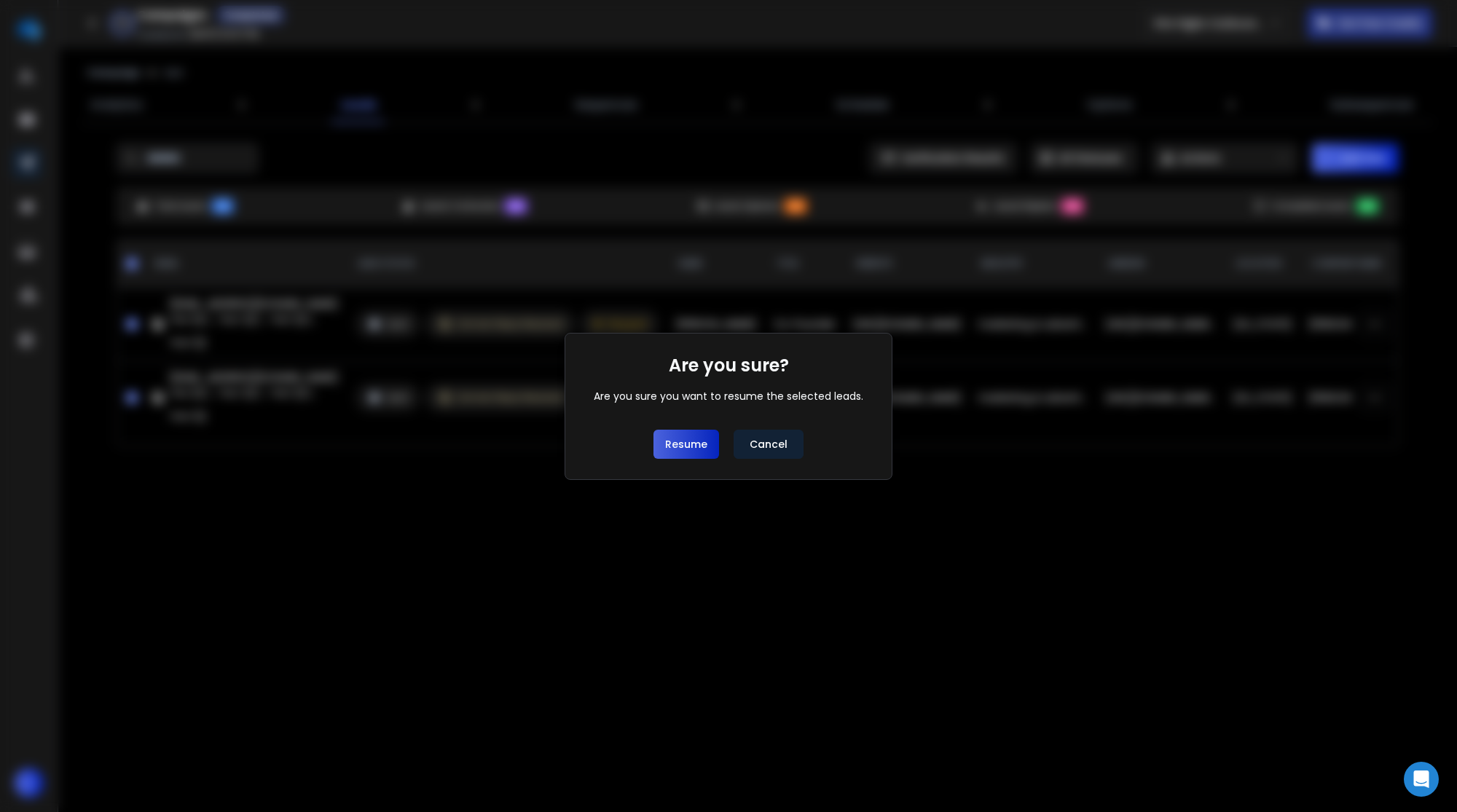
click at [702, 440] on button "Resume" at bounding box center [686, 444] width 66 height 29
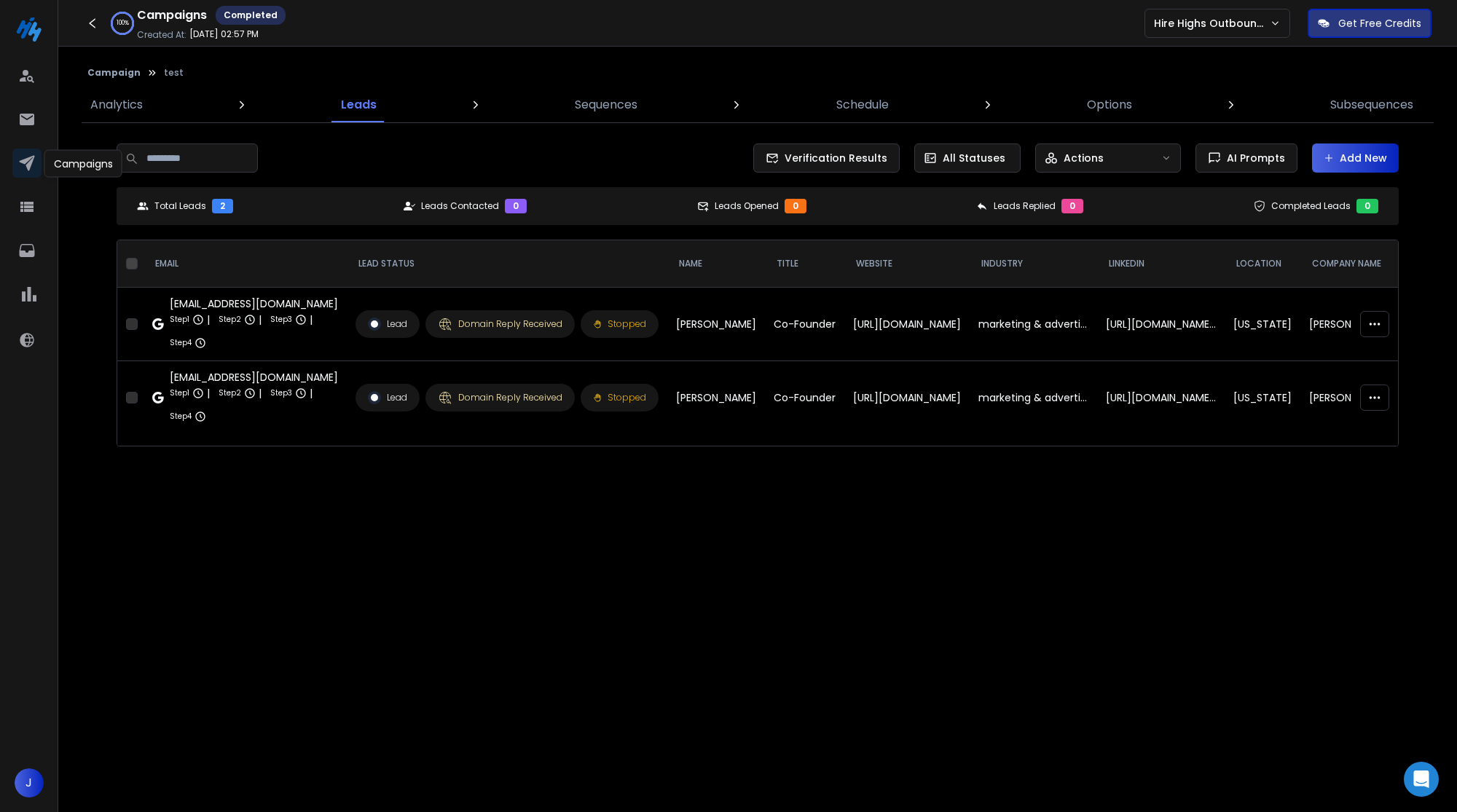
click at [32, 165] on icon at bounding box center [27, 163] width 18 height 18
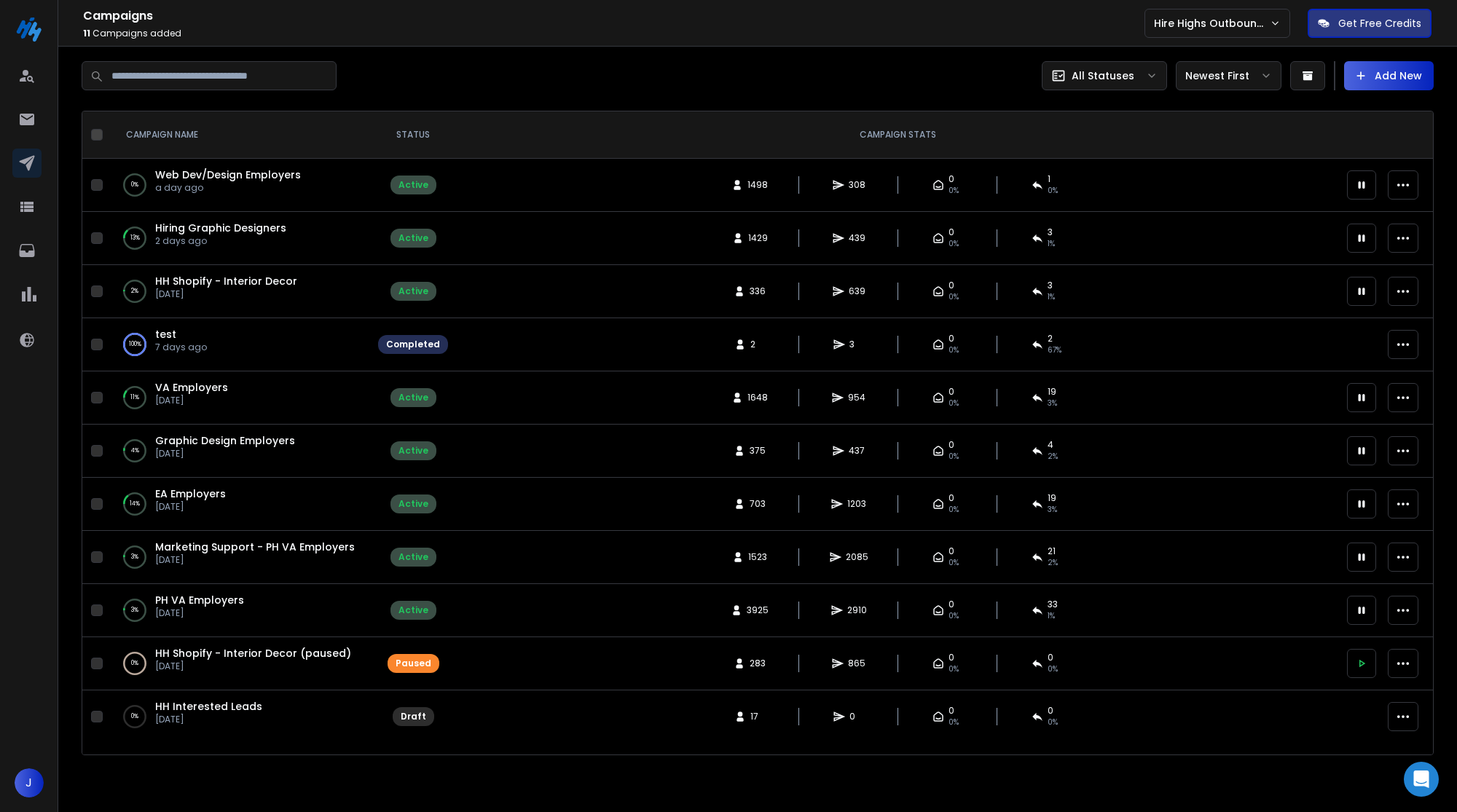
click at [1404, 340] on icon "button" at bounding box center [1403, 344] width 14 height 14
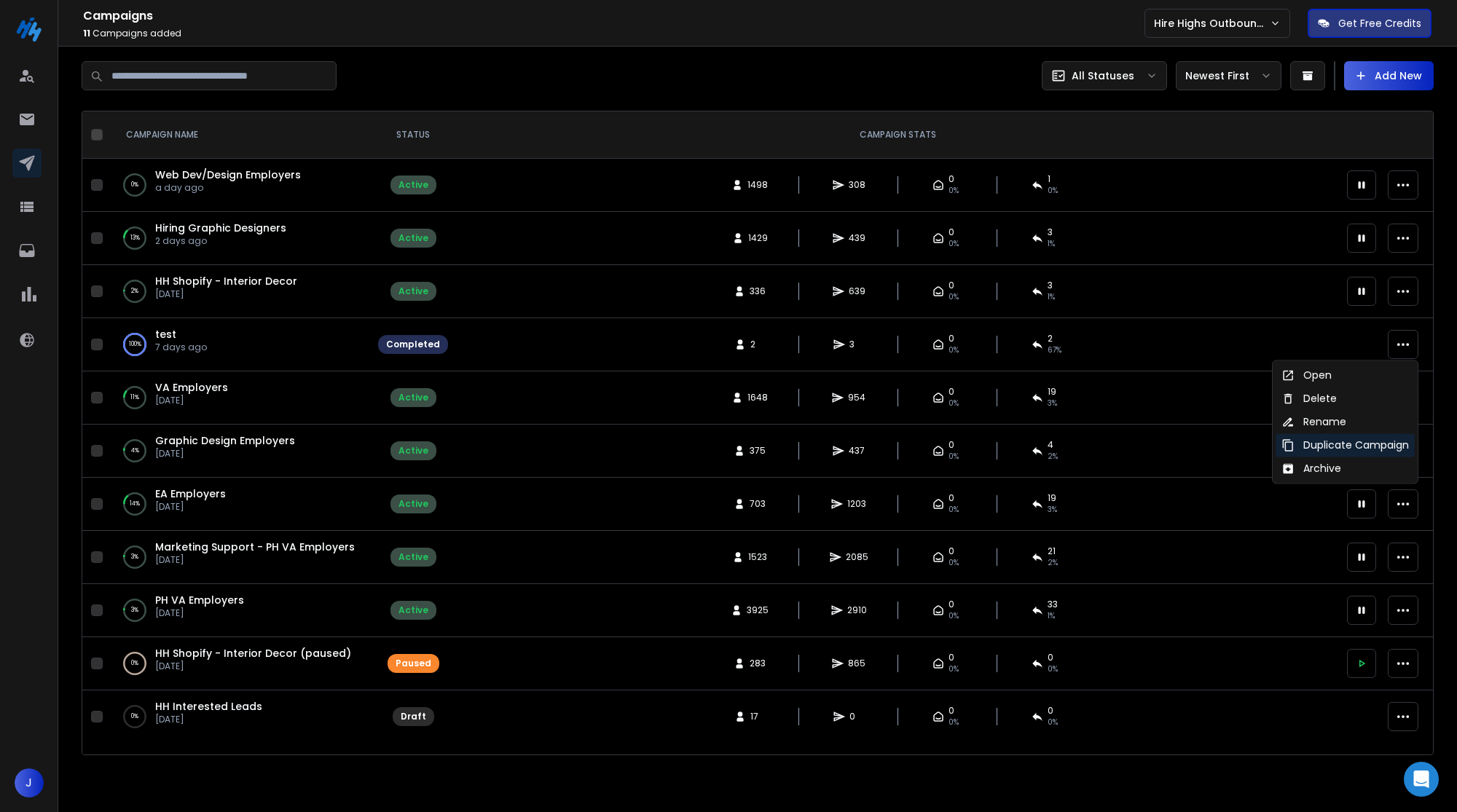
click at [1358, 444] on div "Duplicate Campaign" at bounding box center [1345, 445] width 127 height 14
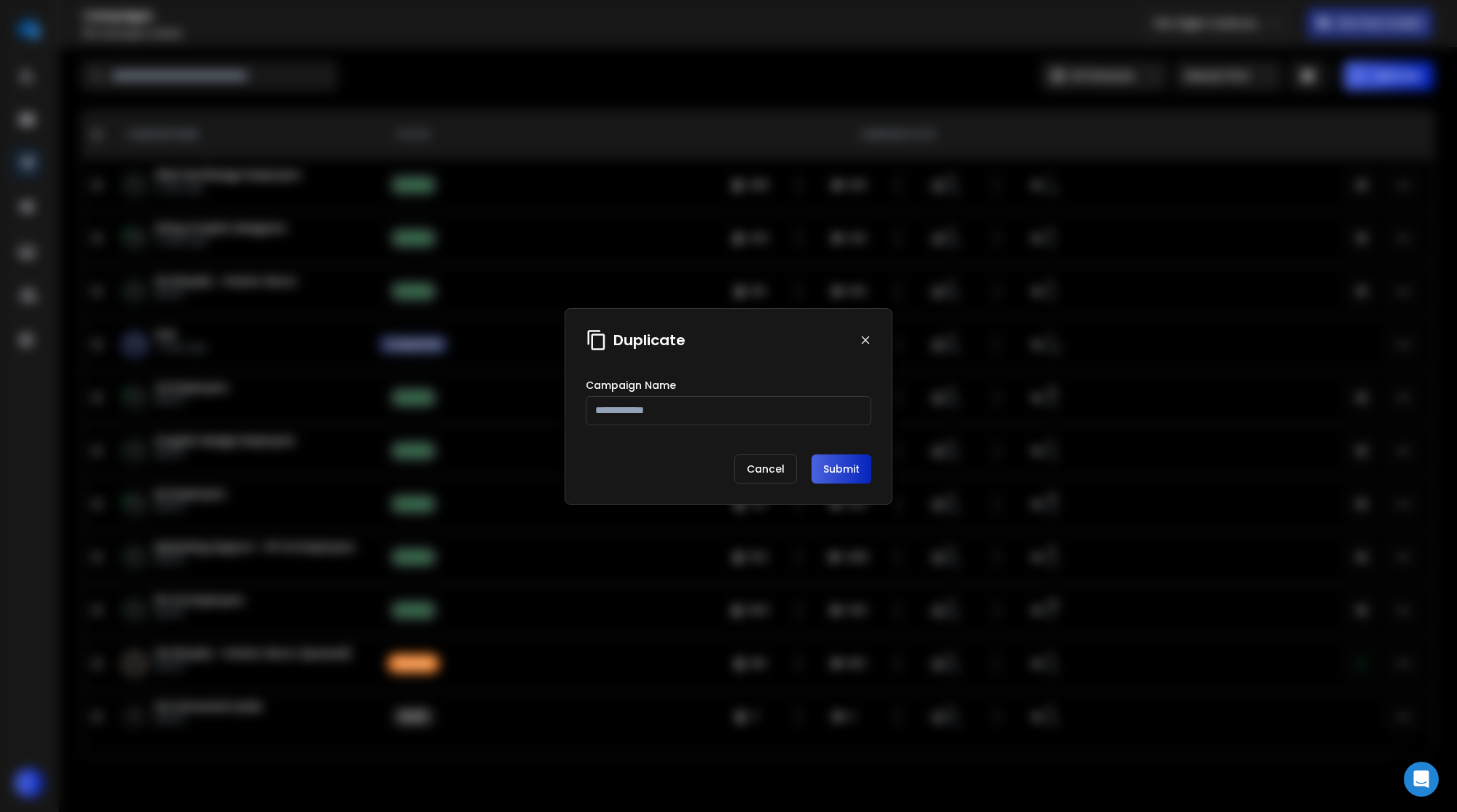
click at [718, 414] on input "text" at bounding box center [728, 411] width 286 height 29
type input "*****"
click at [856, 468] on button "Submit" at bounding box center [841, 469] width 60 height 29
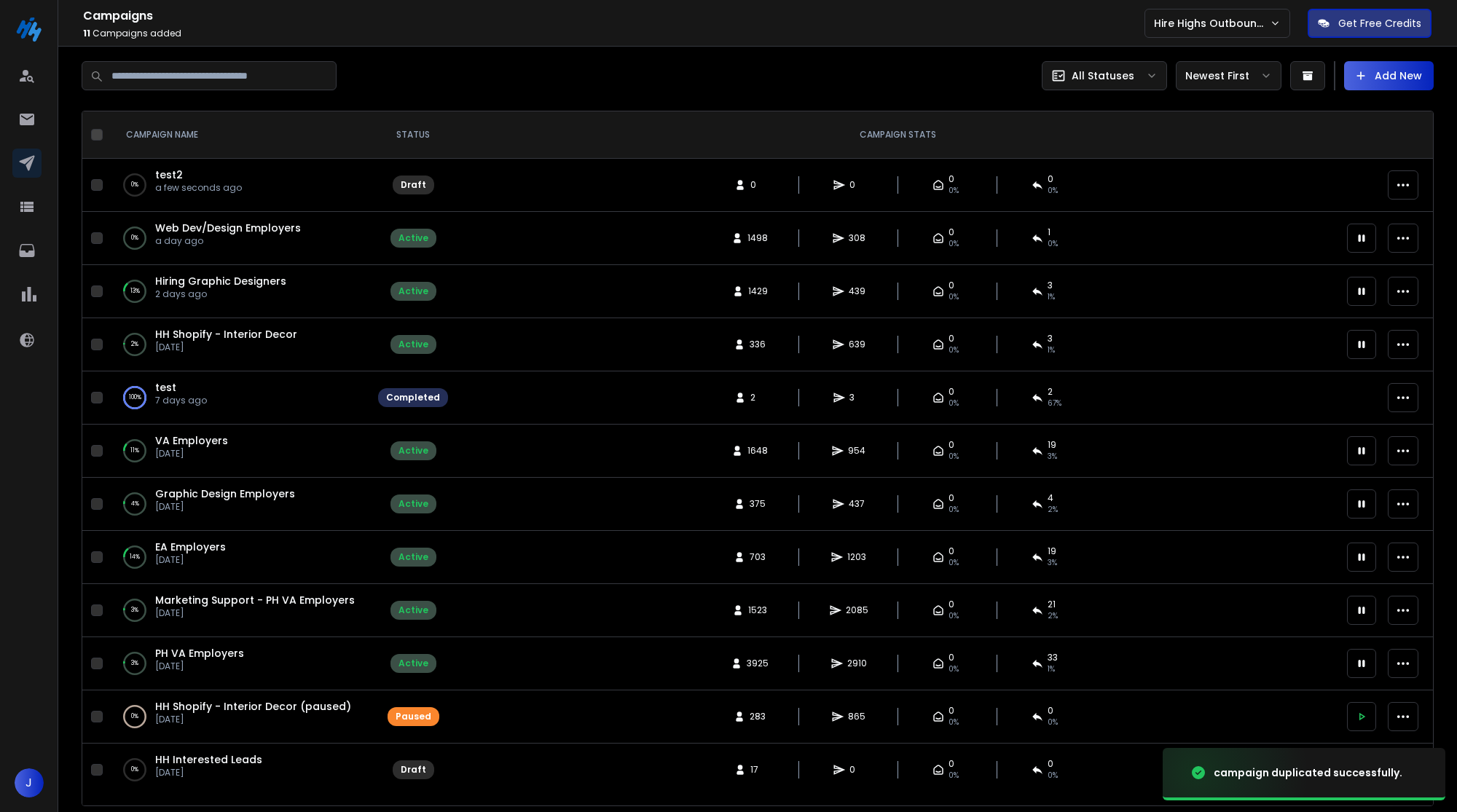
click at [268, 193] on div "0 % test2 a few seconds ago" at bounding box center [239, 185] width 231 height 35
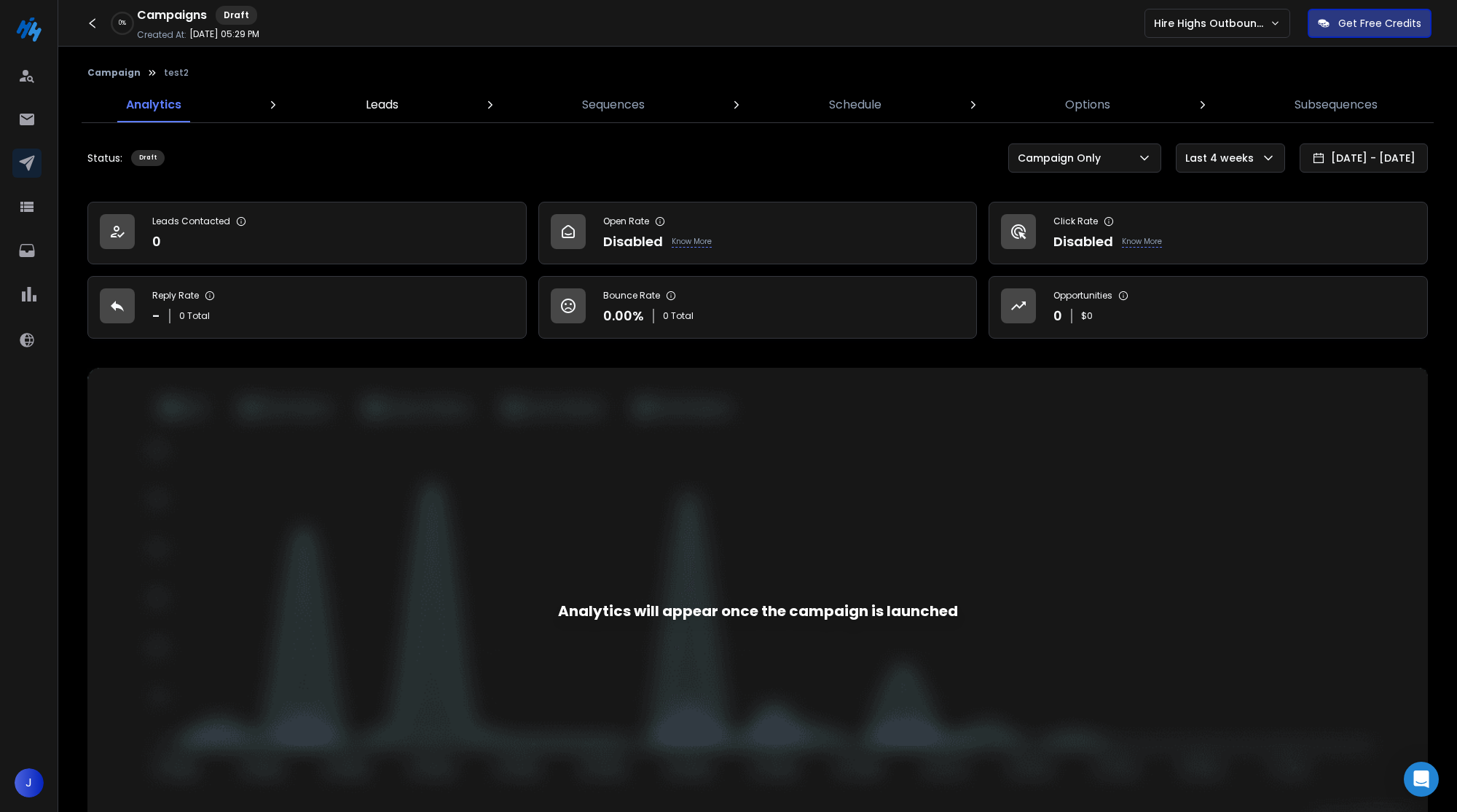
click at [381, 111] on p "Leads" at bounding box center [382, 105] width 33 height 18
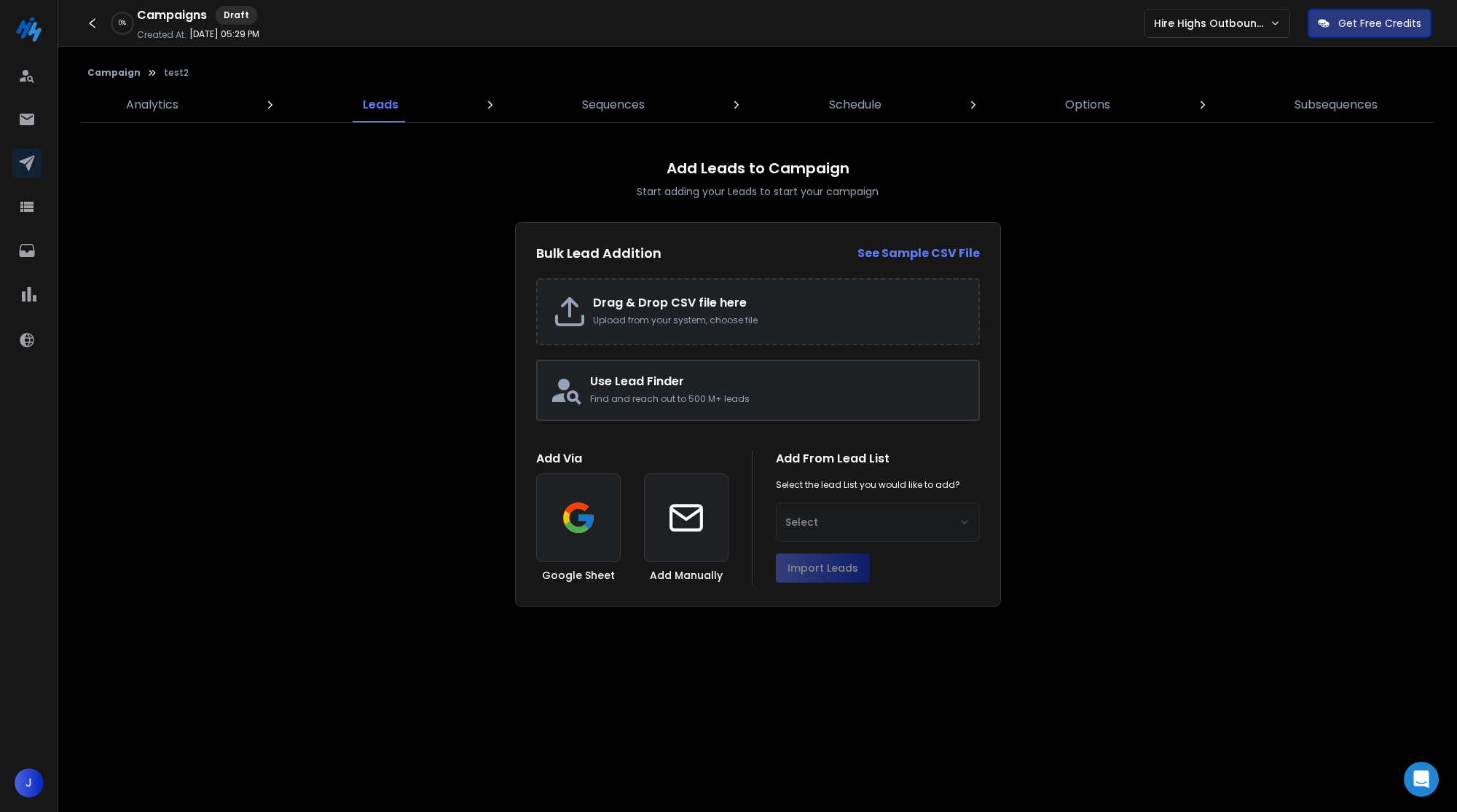
click at [650, 310] on h2 "Drag & Drop CSV file here" at bounding box center [778, 303] width 371 height 18
type input "**********"
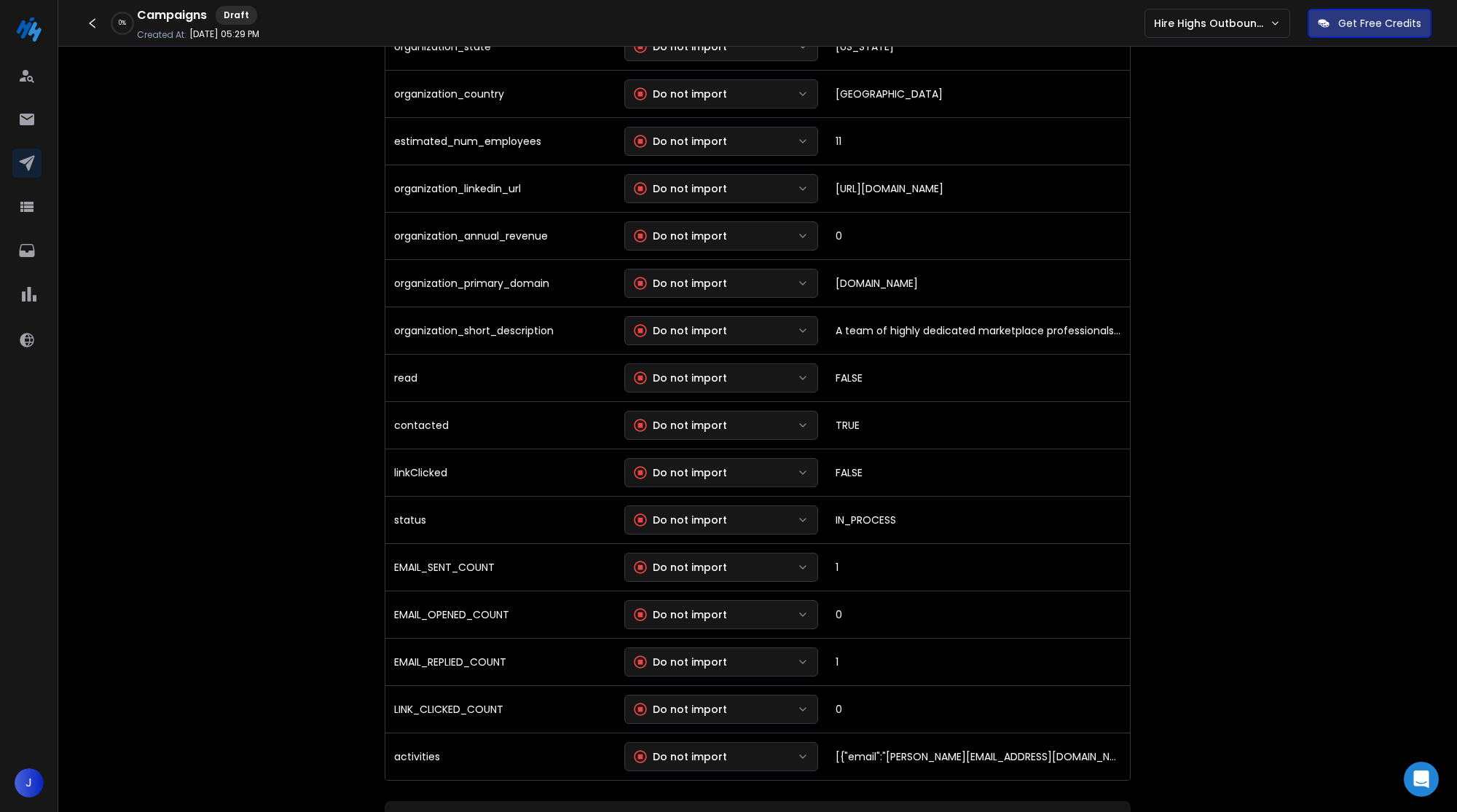
scroll to position [1083, 0]
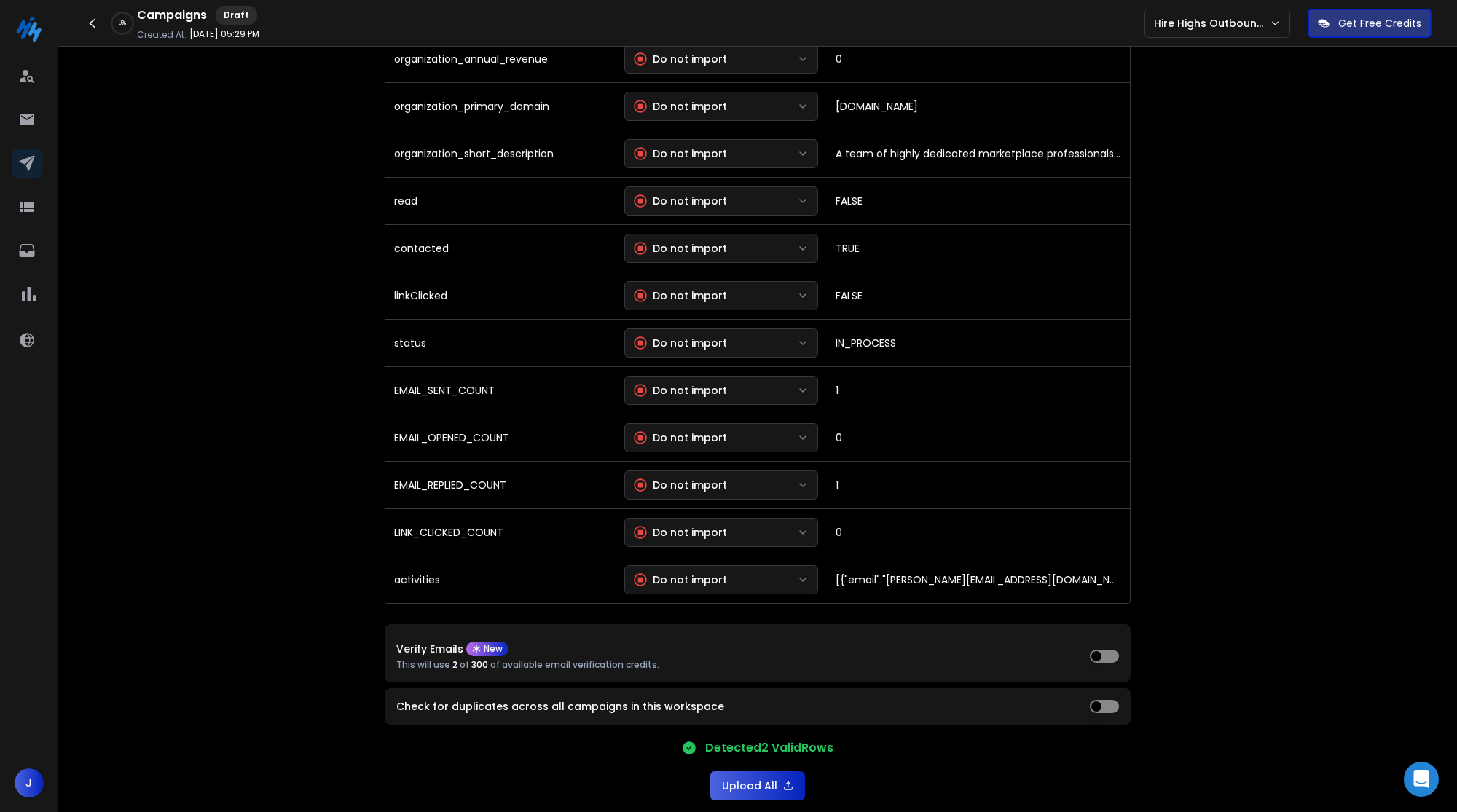
click at [775, 778] on button "Upload All" at bounding box center [758, 786] width 95 height 29
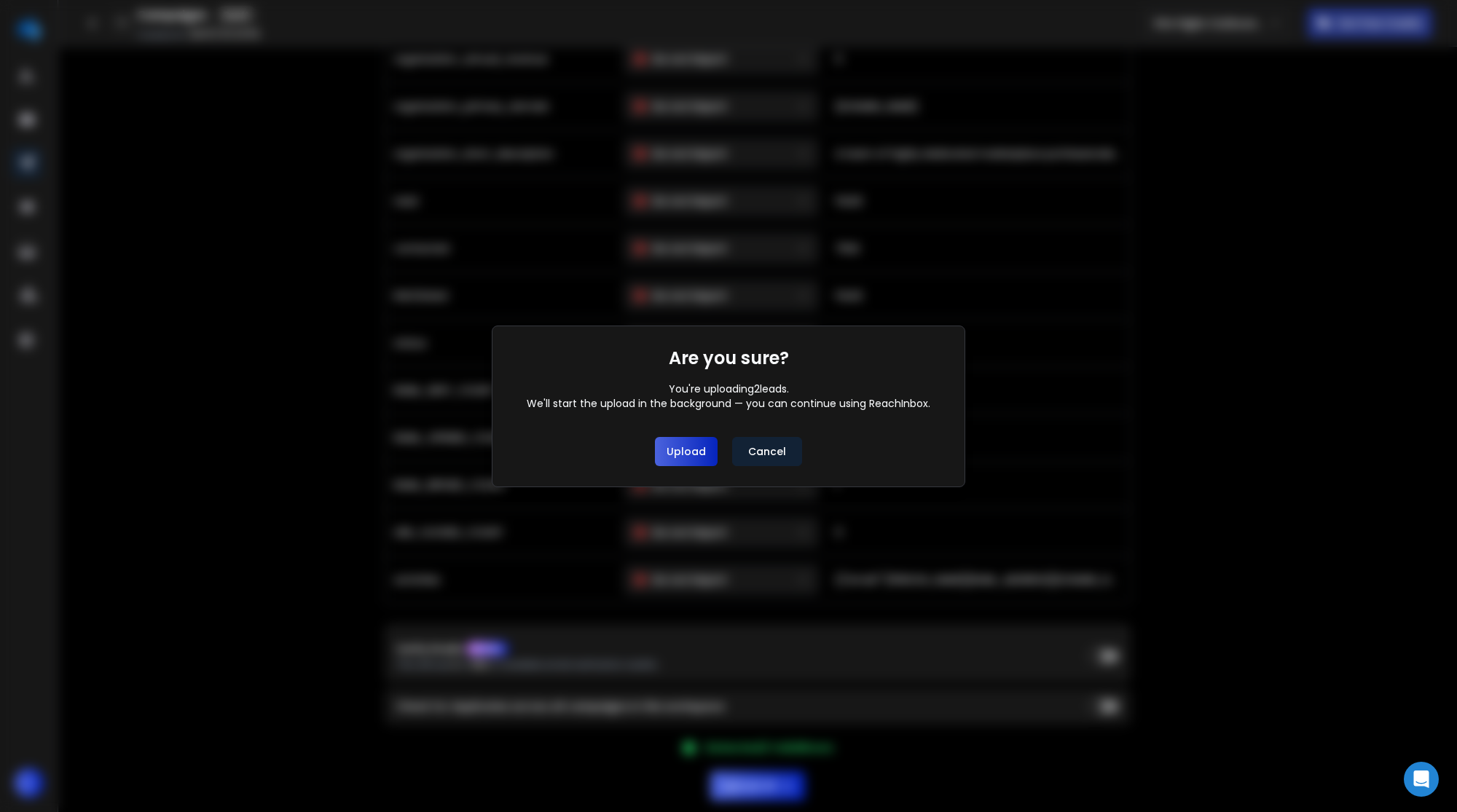
click at [703, 463] on button "Upload" at bounding box center [686, 452] width 62 height 29
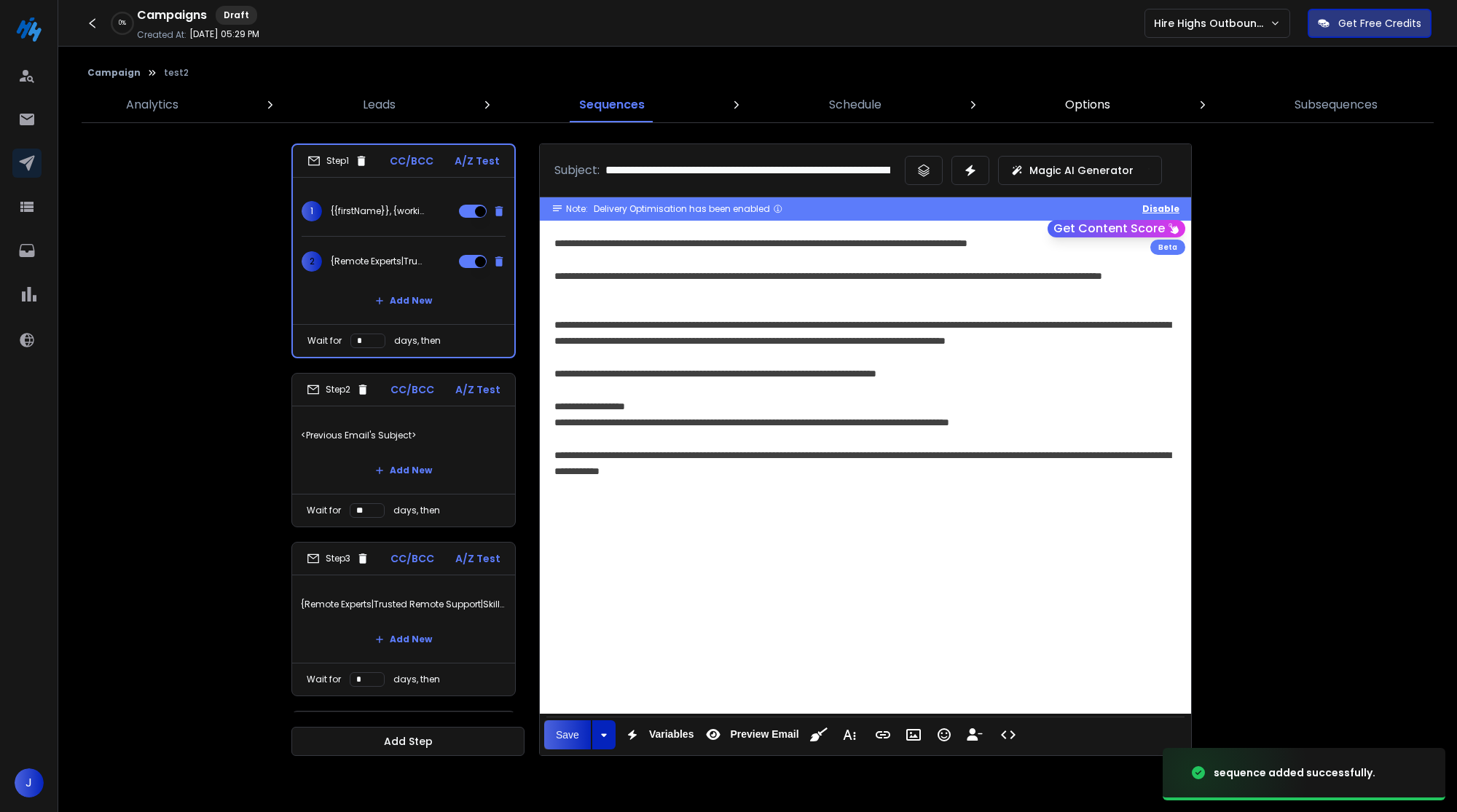
click at [1099, 105] on p "Options" at bounding box center [1088, 105] width 45 height 18
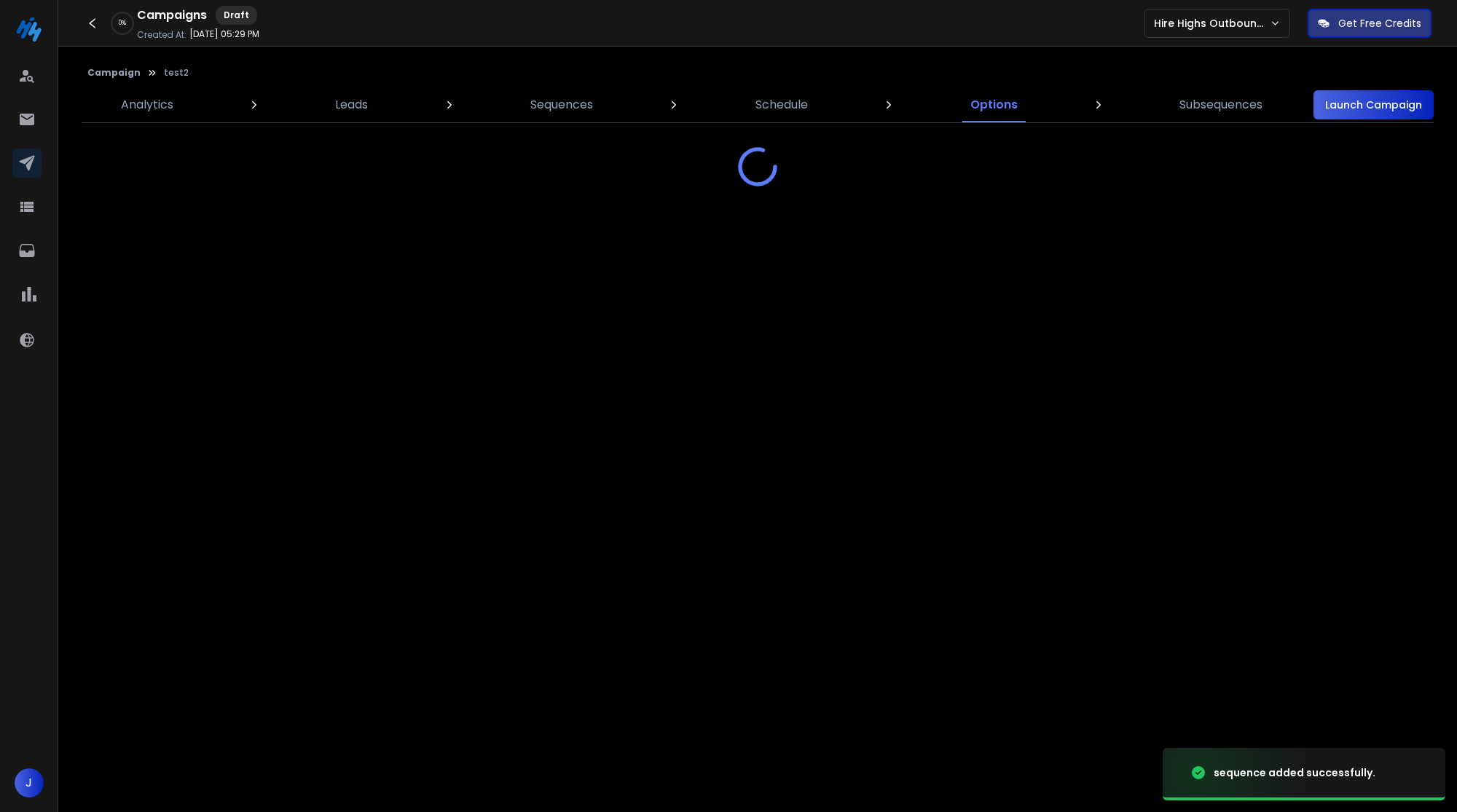
select select "*"
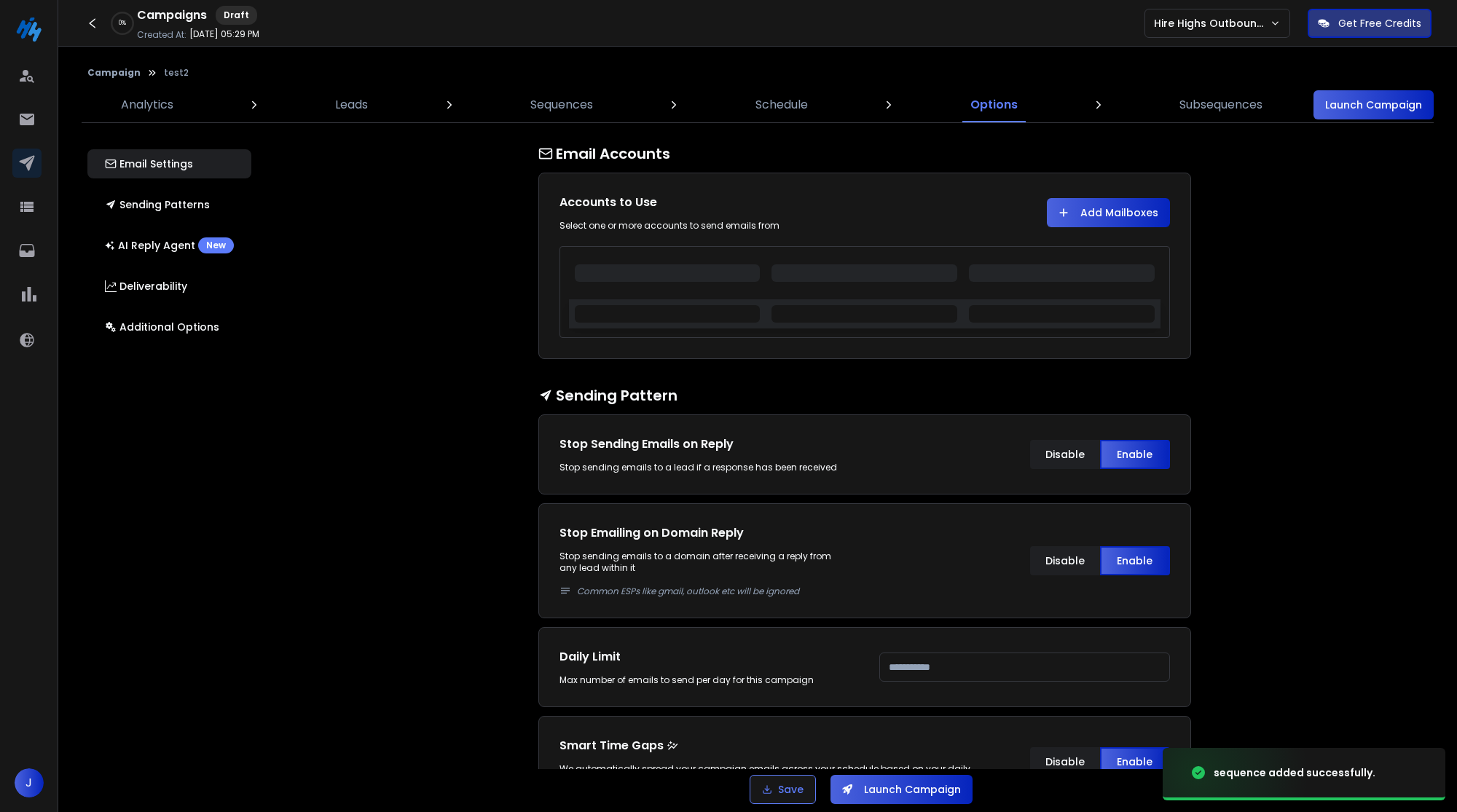
click at [1351, 103] on button "Launch Campaign" at bounding box center [1374, 105] width 120 height 29
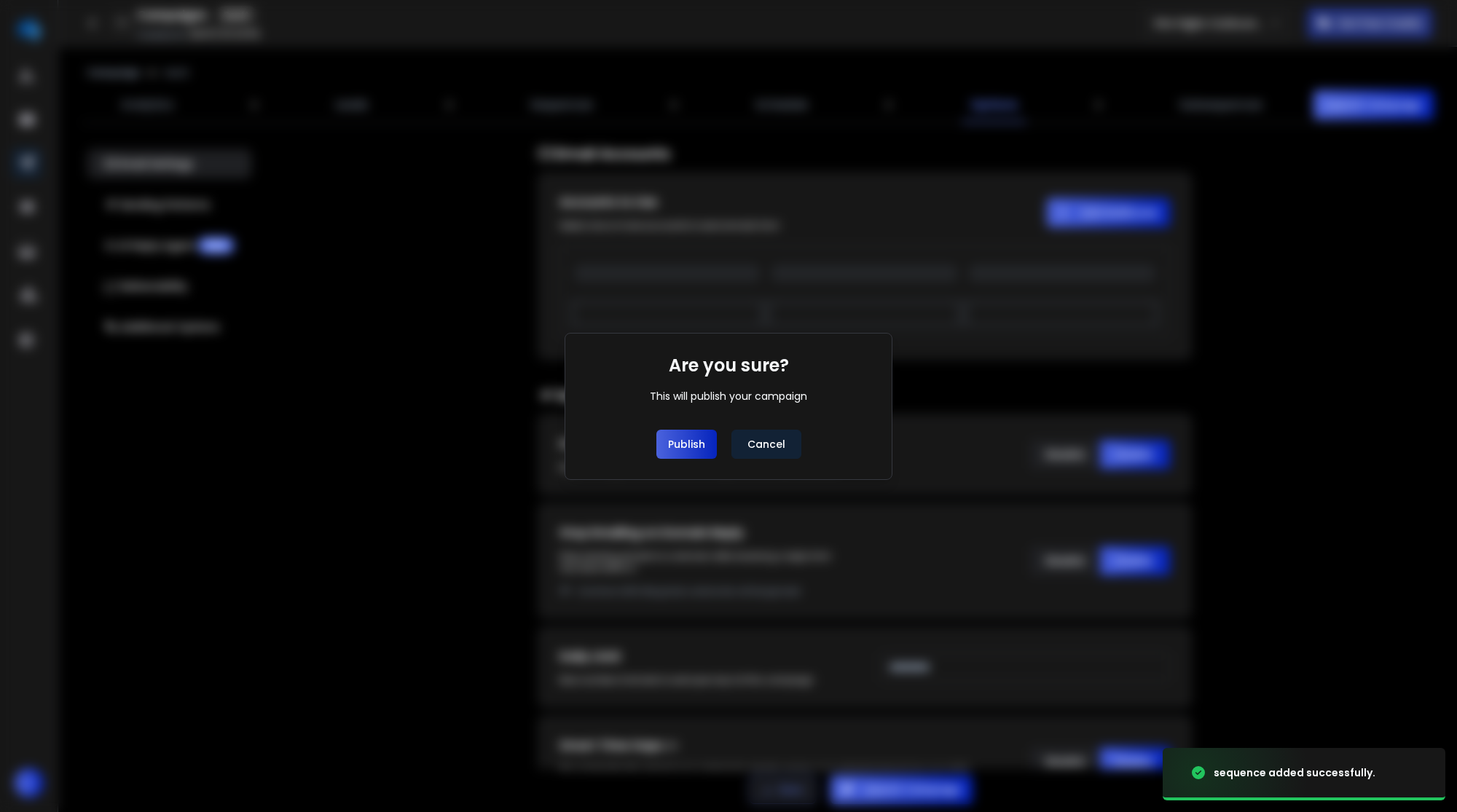
click at [692, 451] on button "Publish" at bounding box center [686, 444] width 60 height 29
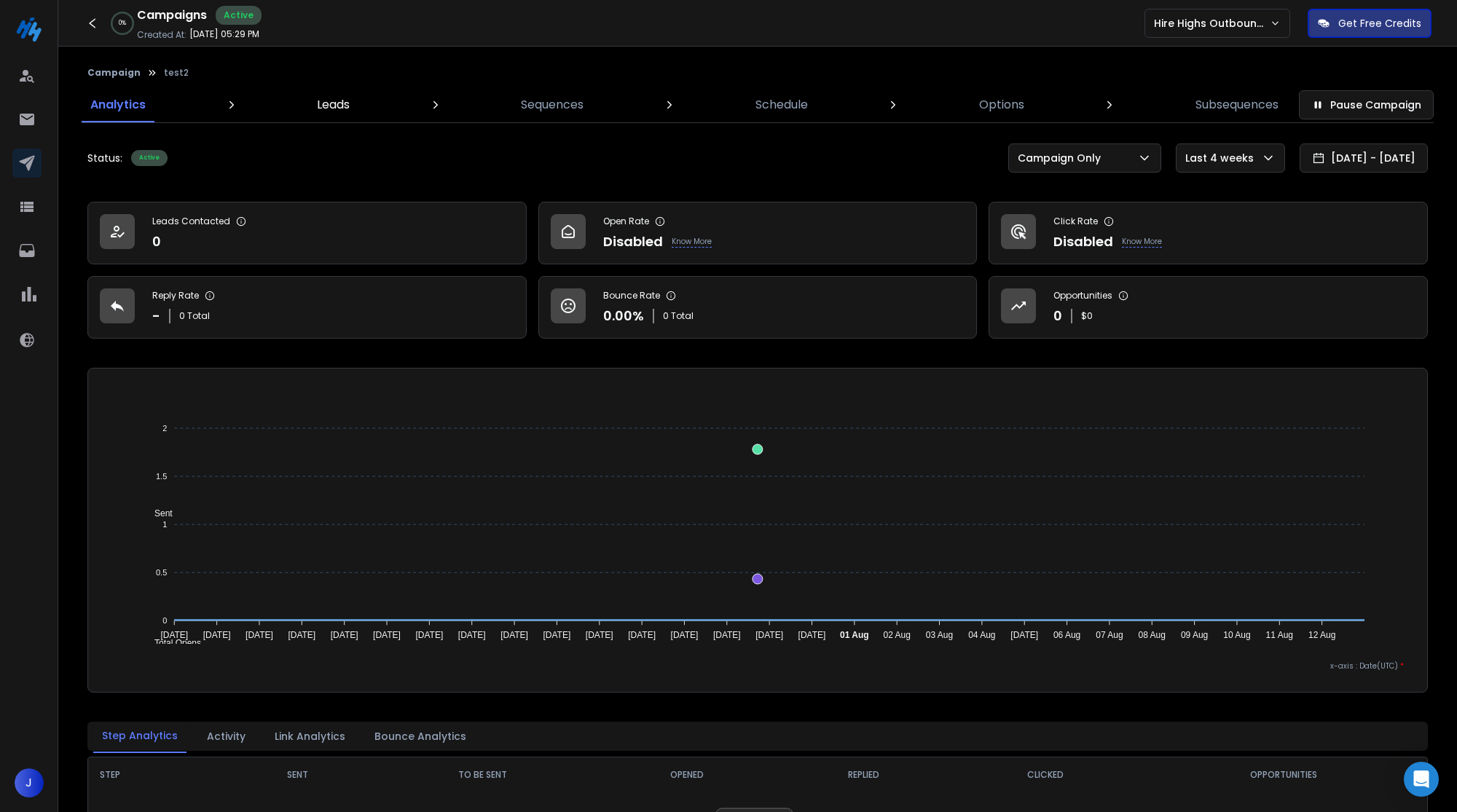
click at [343, 100] on p "Leads" at bounding box center [333, 105] width 33 height 18
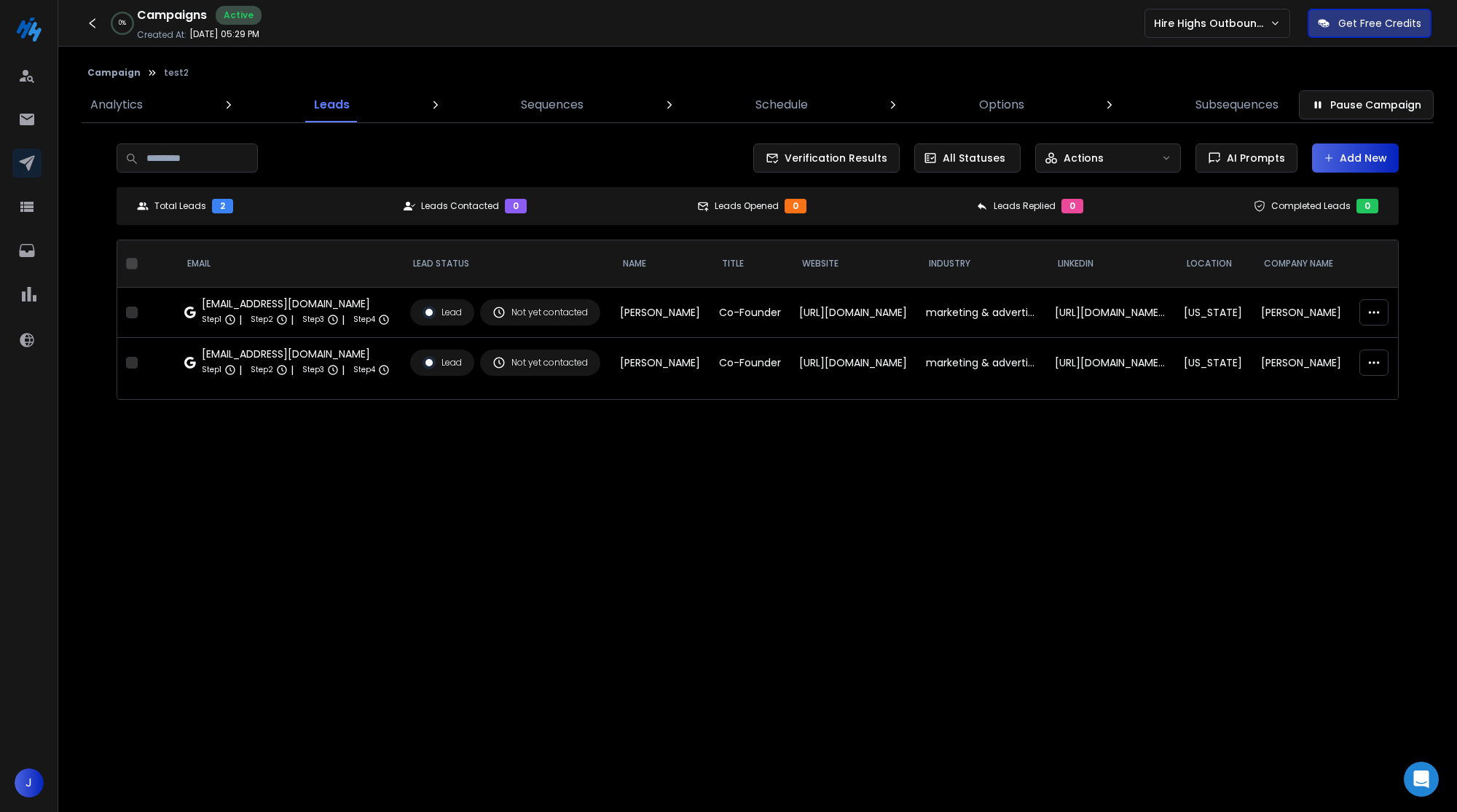
click at [36, 168] on link at bounding box center [26, 163] width 29 height 29
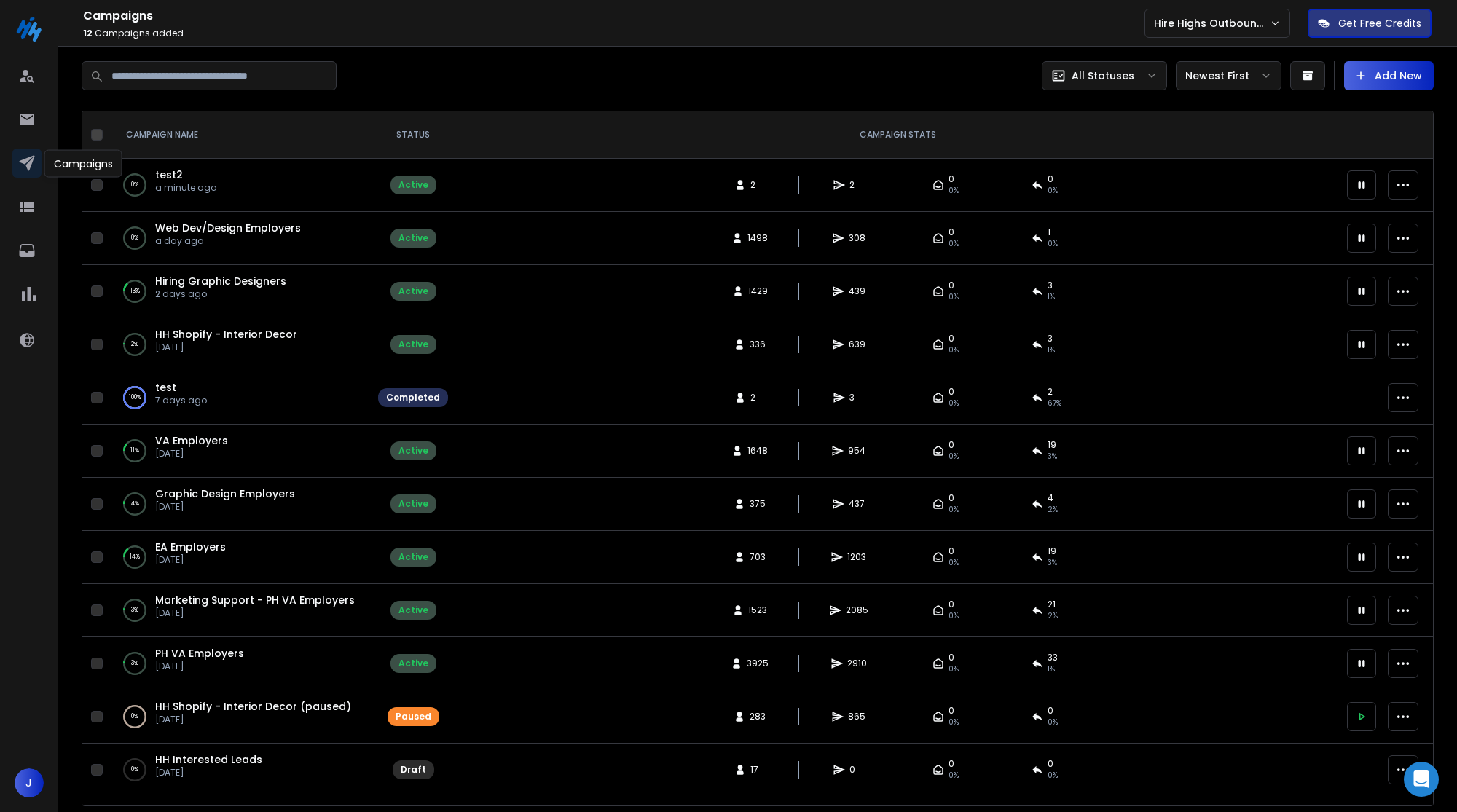
click at [292, 175] on div "0 % test2 a minute ago" at bounding box center [239, 185] width 231 height 35
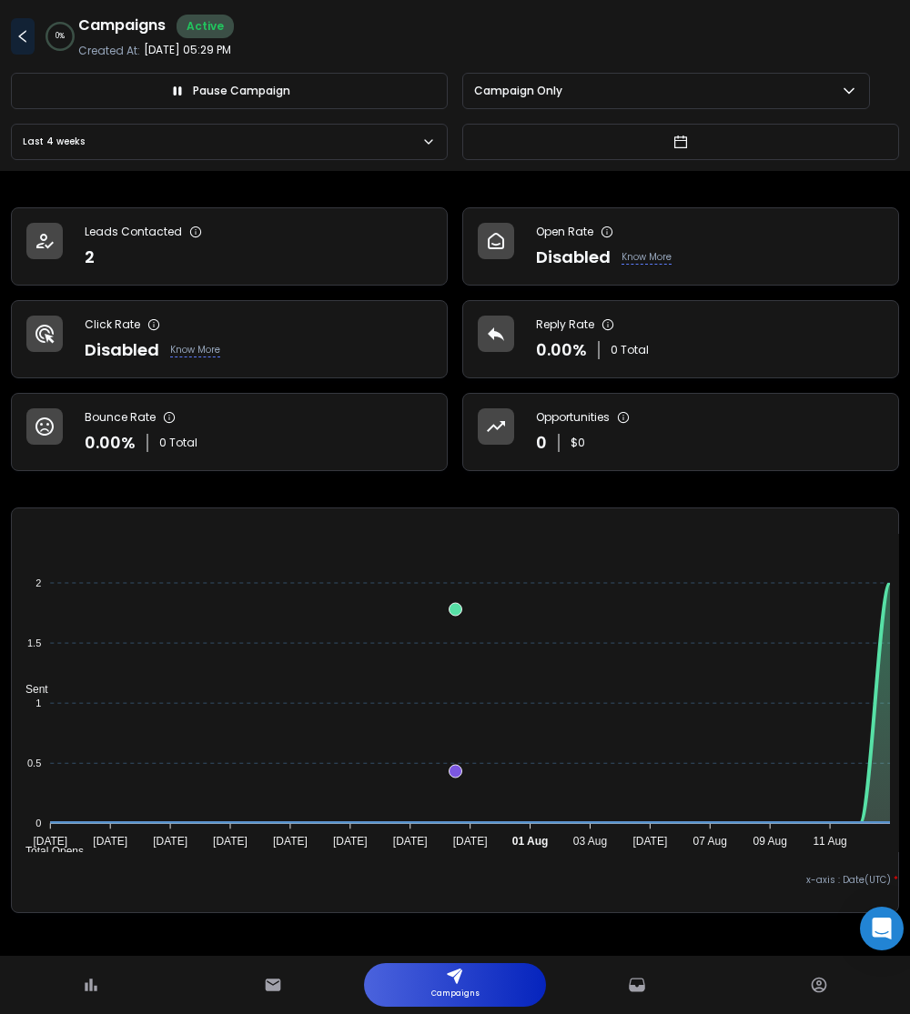
click at [20, 25] on button at bounding box center [23, 36] width 24 height 36
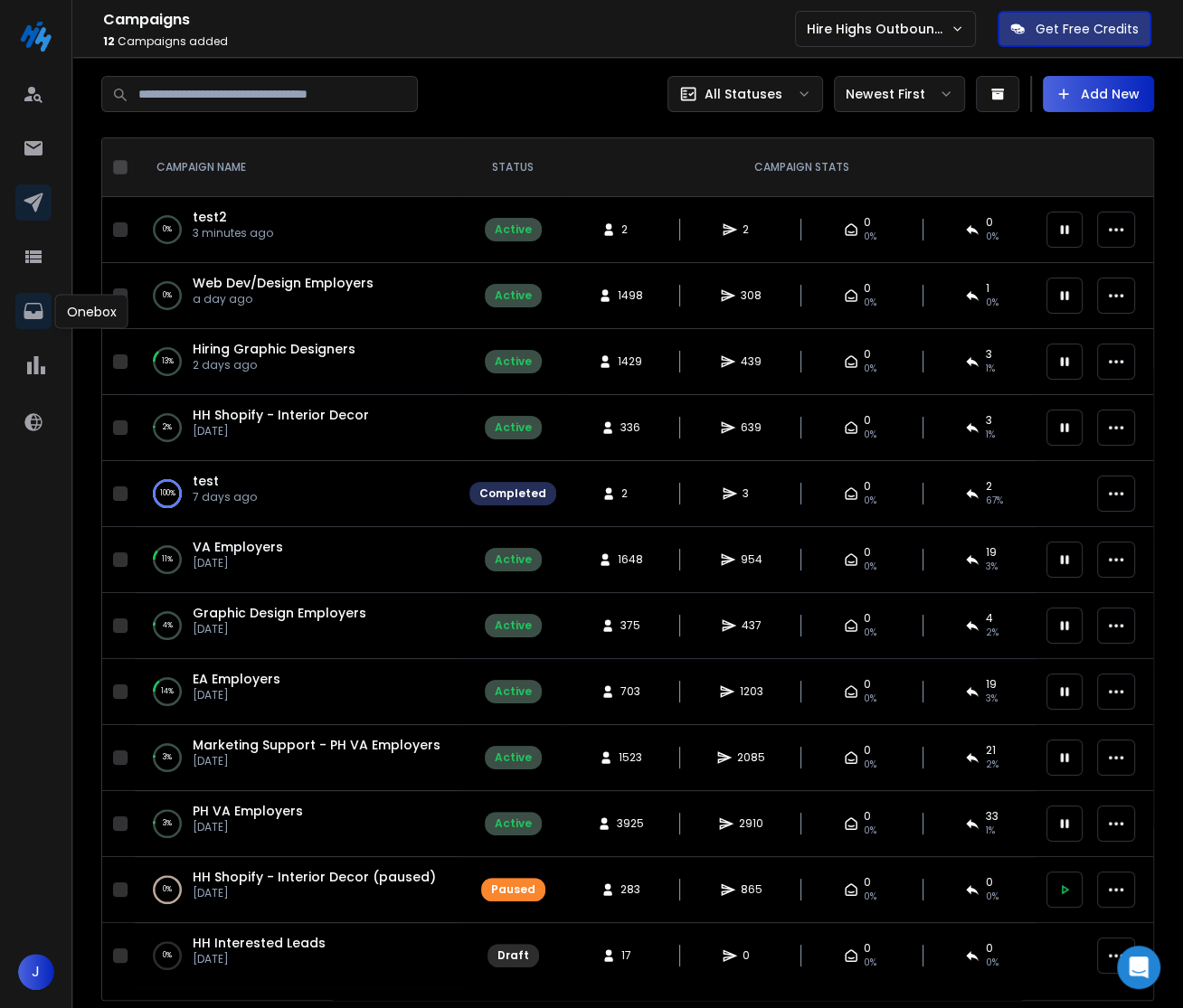
click at [35, 324] on link at bounding box center [33, 311] width 36 height 36
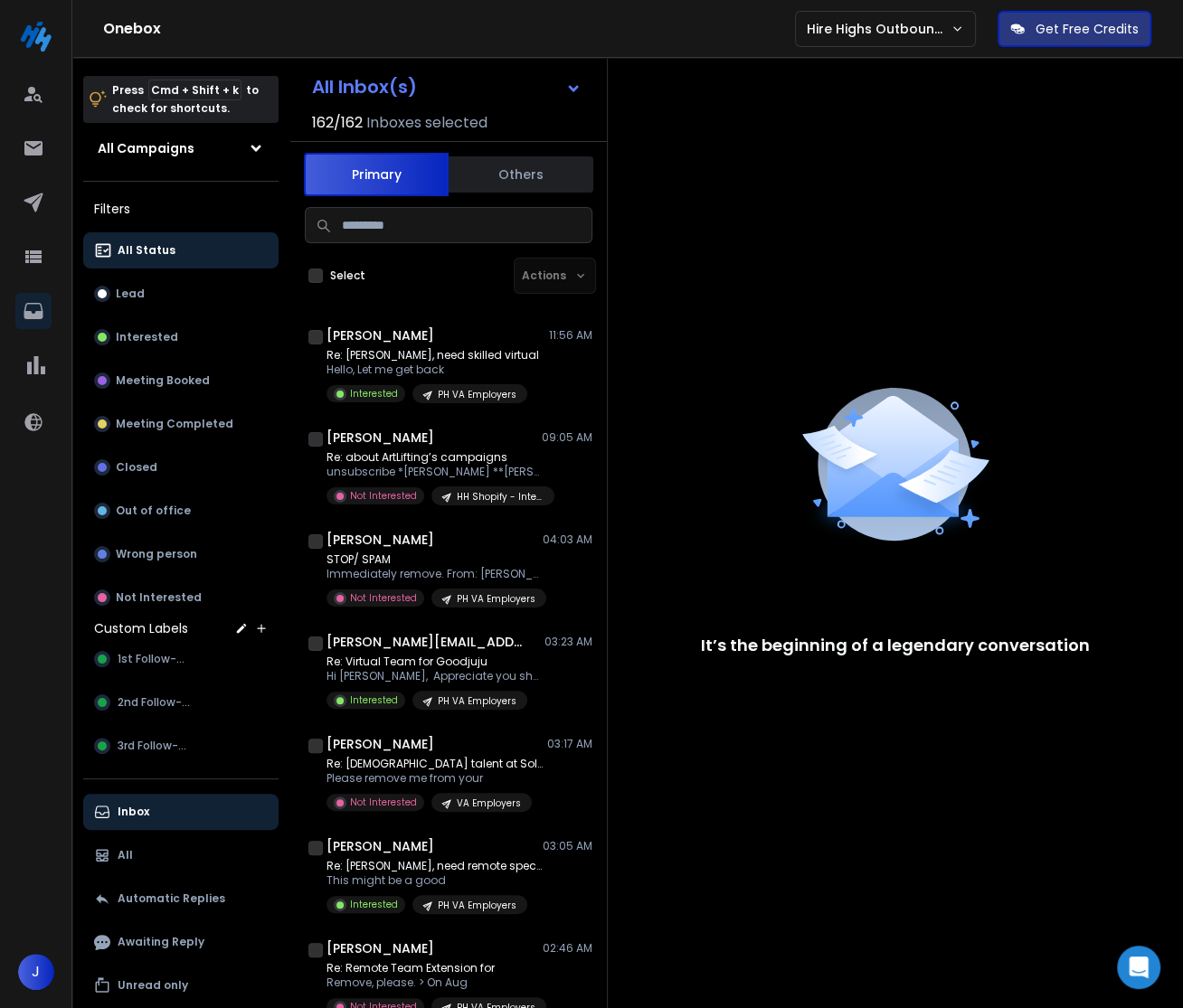
click at [522, 175] on button "Others" at bounding box center [521, 175] width 145 height 40
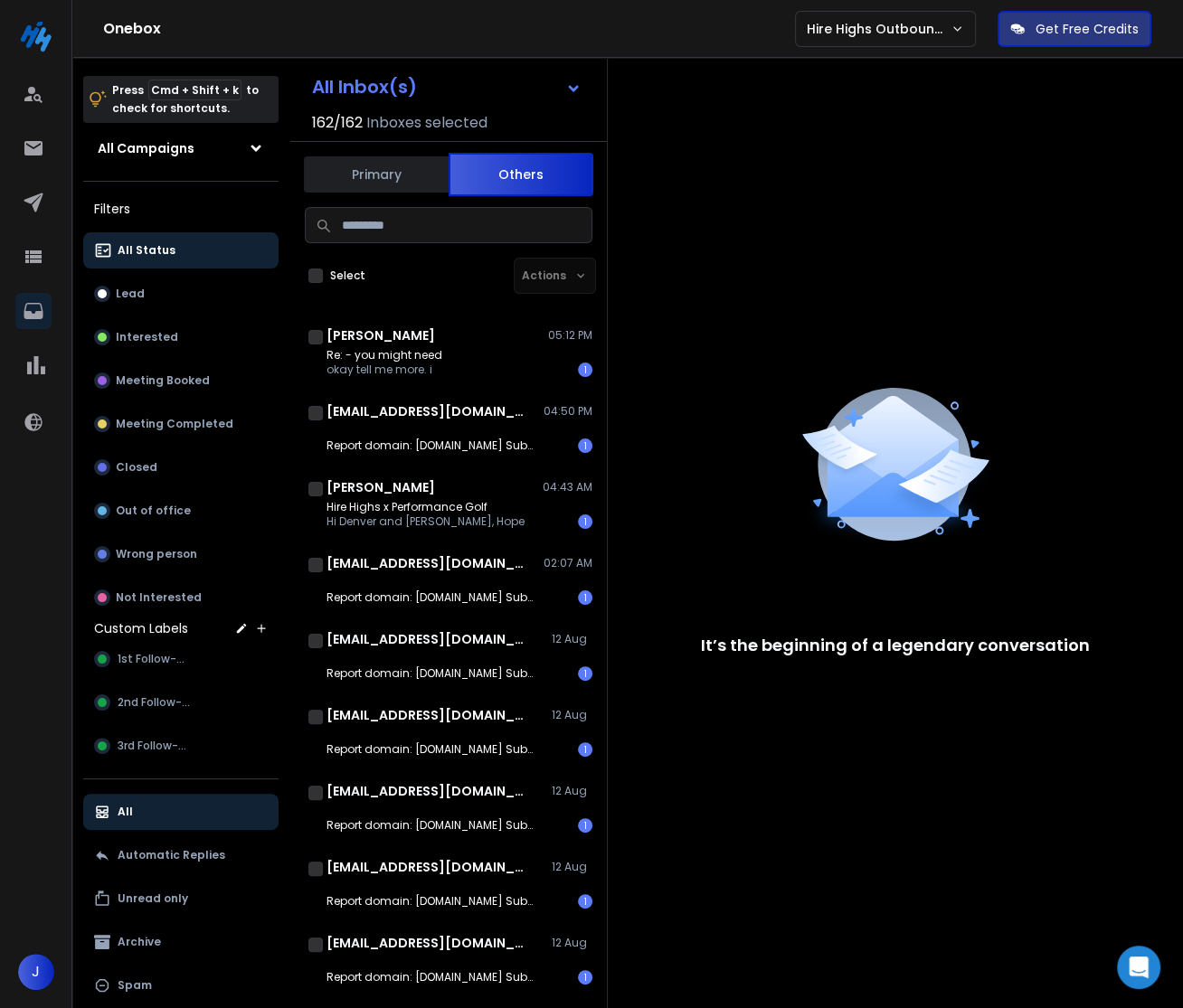
click at [375, 174] on button "Primary" at bounding box center [377, 175] width 145 height 40
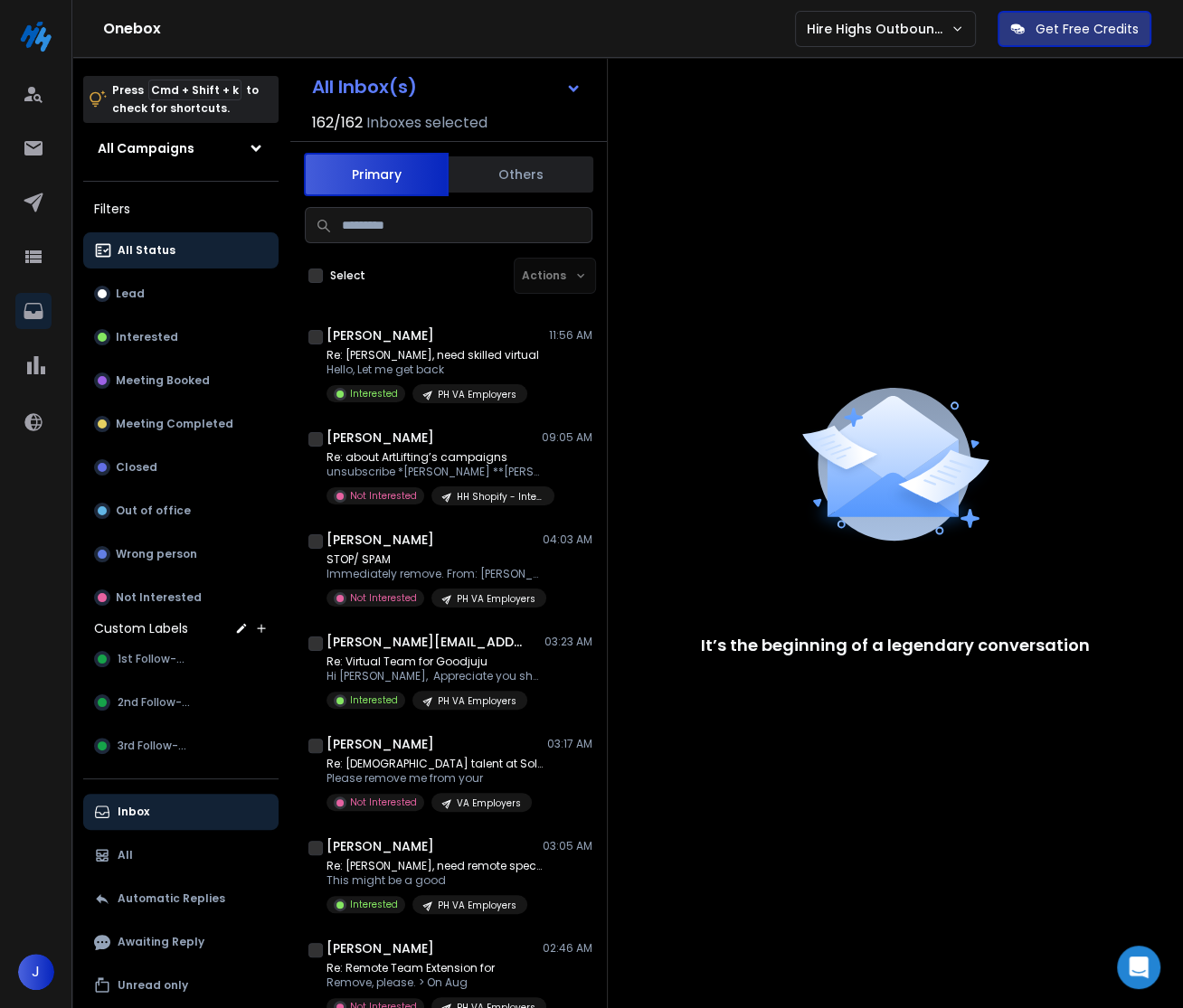
click at [572, 147] on div "All Inbox(s) 162 / 162 Inboxes selected Primary Others Select Actions Pascobill…" at bounding box center [448, 562] width 316 height 1008
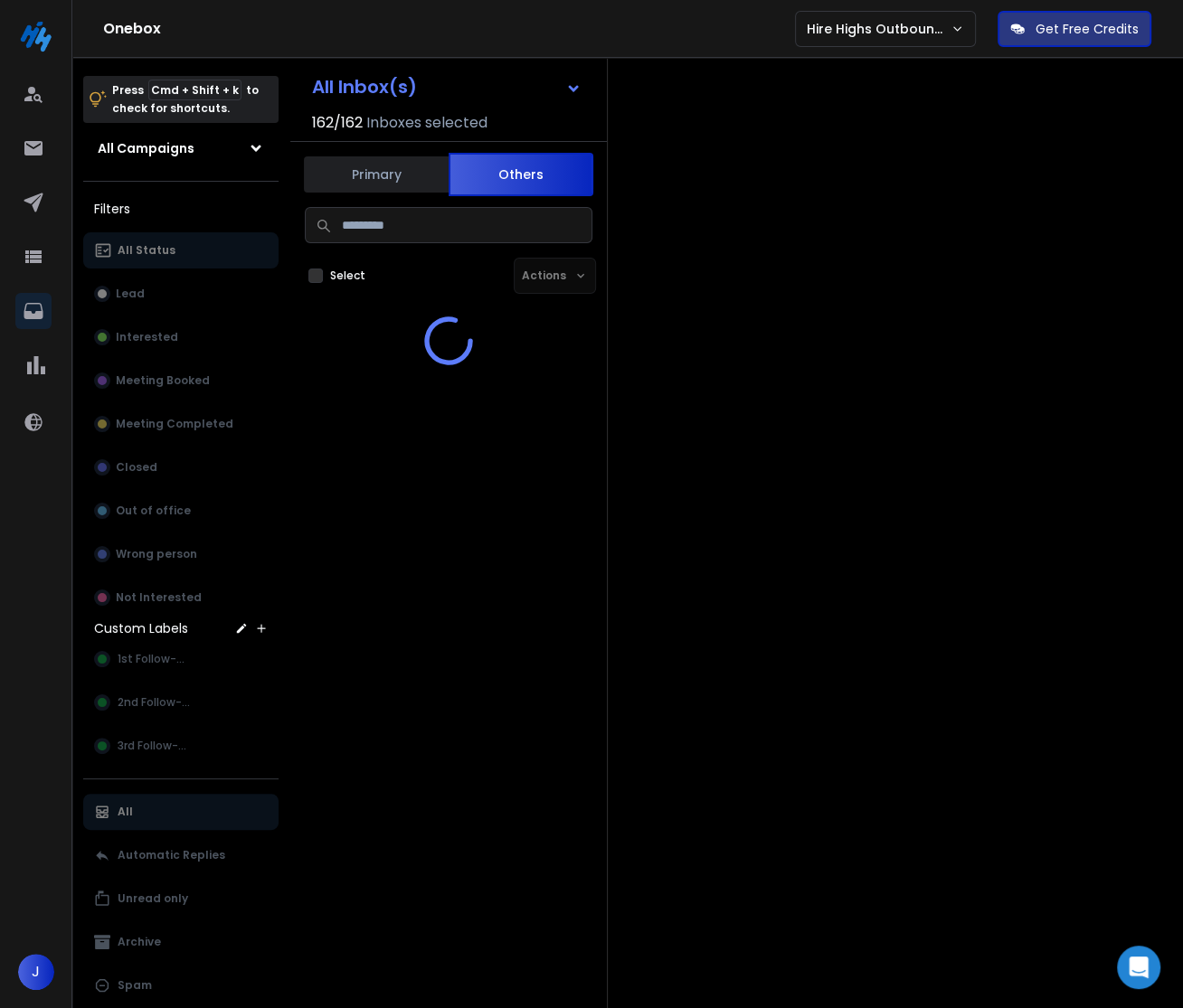
click at [545, 165] on button "Others" at bounding box center [521, 175] width 145 height 44
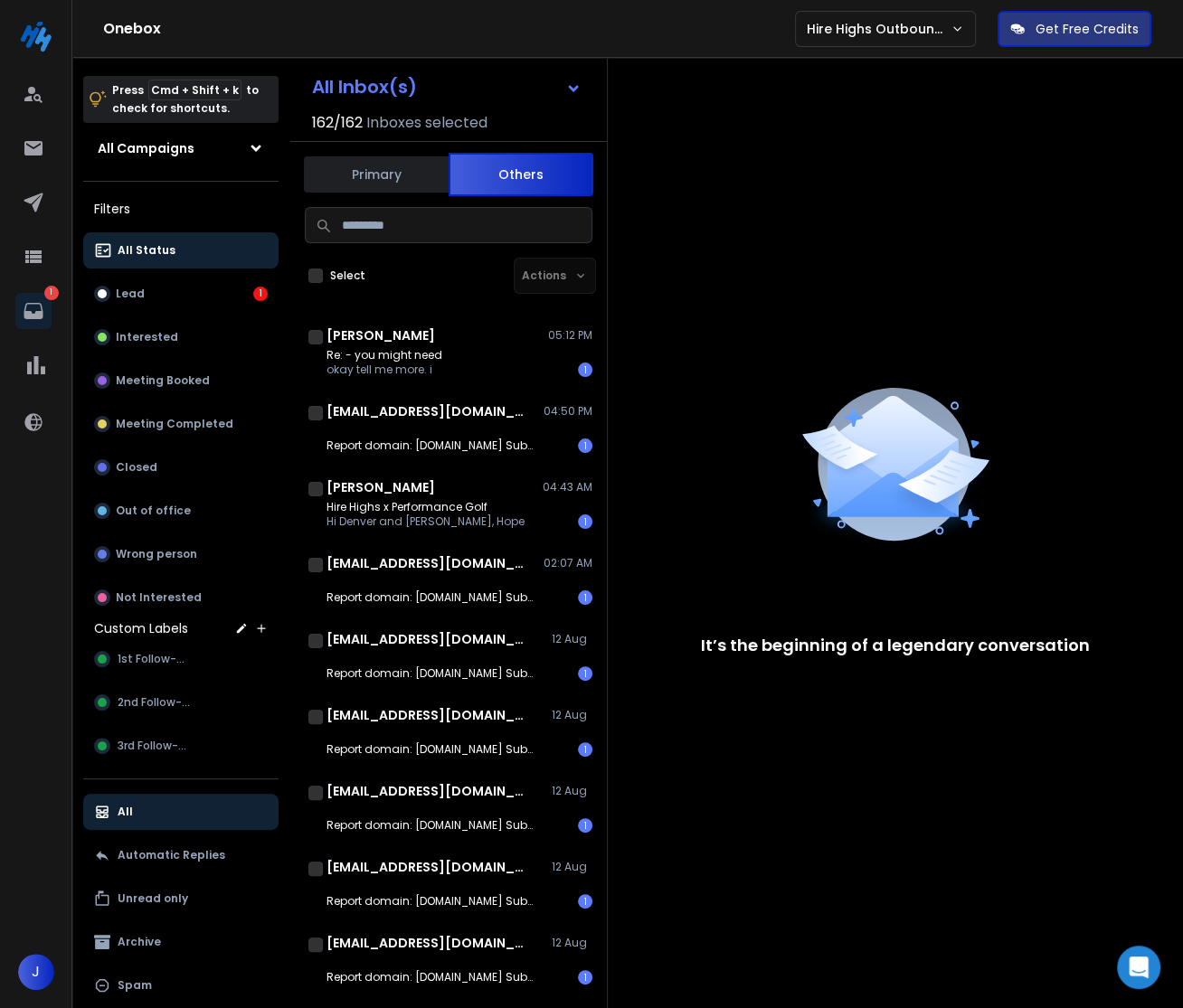
click at [157, 245] on p "All Status" at bounding box center [146, 251] width 58 height 15
click at [325, 181] on button "Primary" at bounding box center [377, 175] width 145 height 40
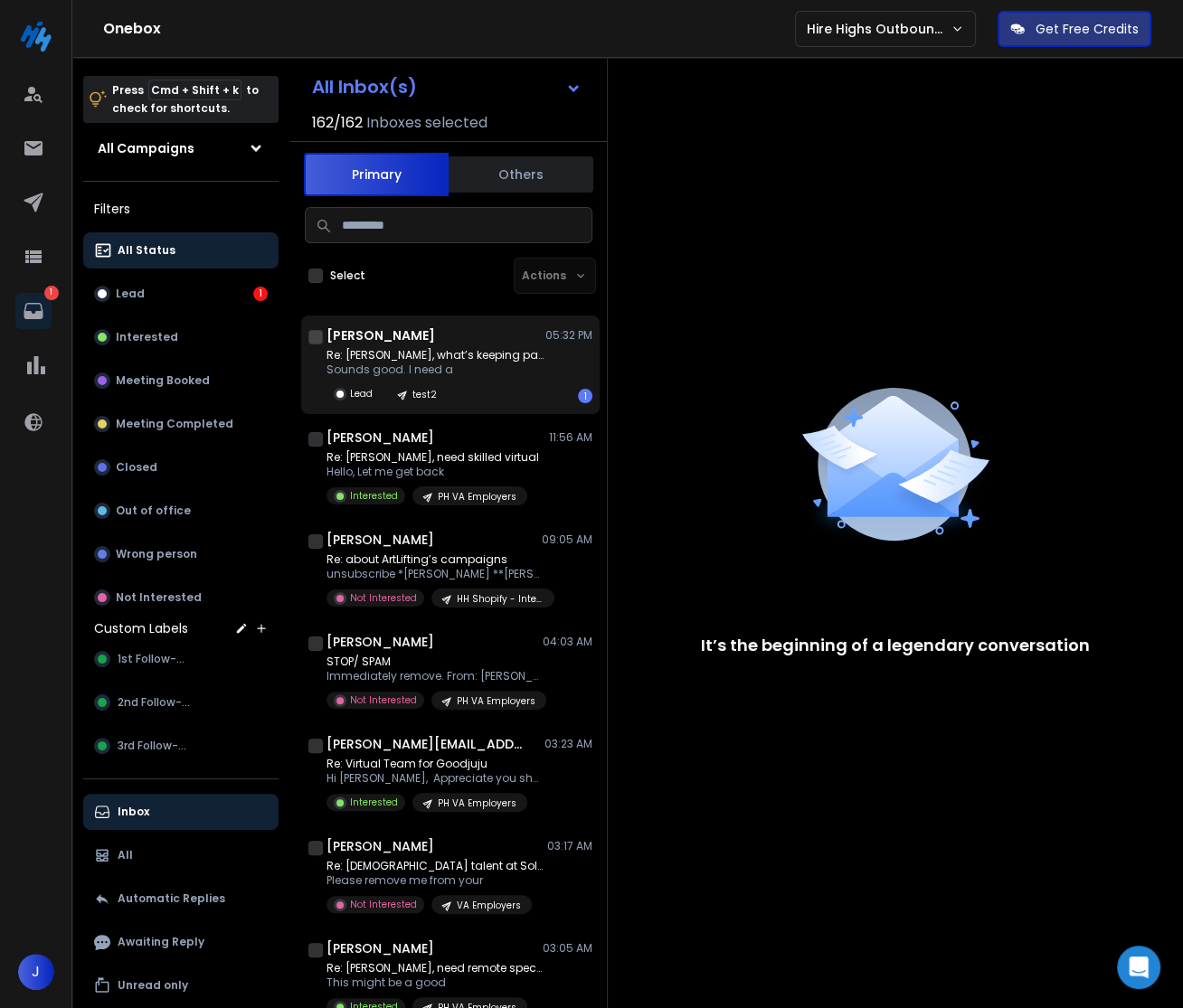
click at [421, 377] on div "Re: Janah, what’s keeping pace? Sounds good. I need a Lead test2" at bounding box center [434, 375] width 217 height 55
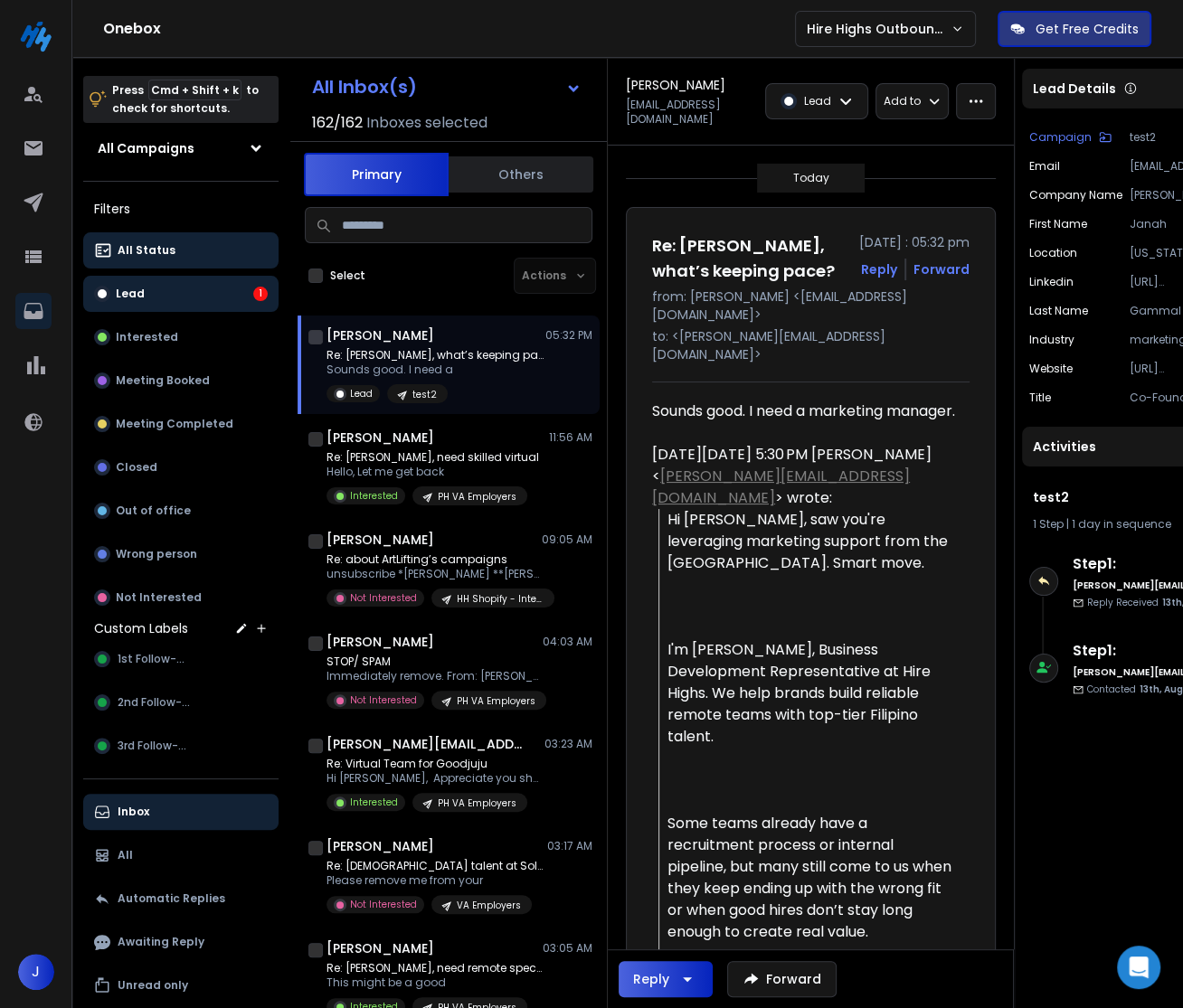
click at [205, 289] on button "Lead 1" at bounding box center [181, 293] width 195 height 36
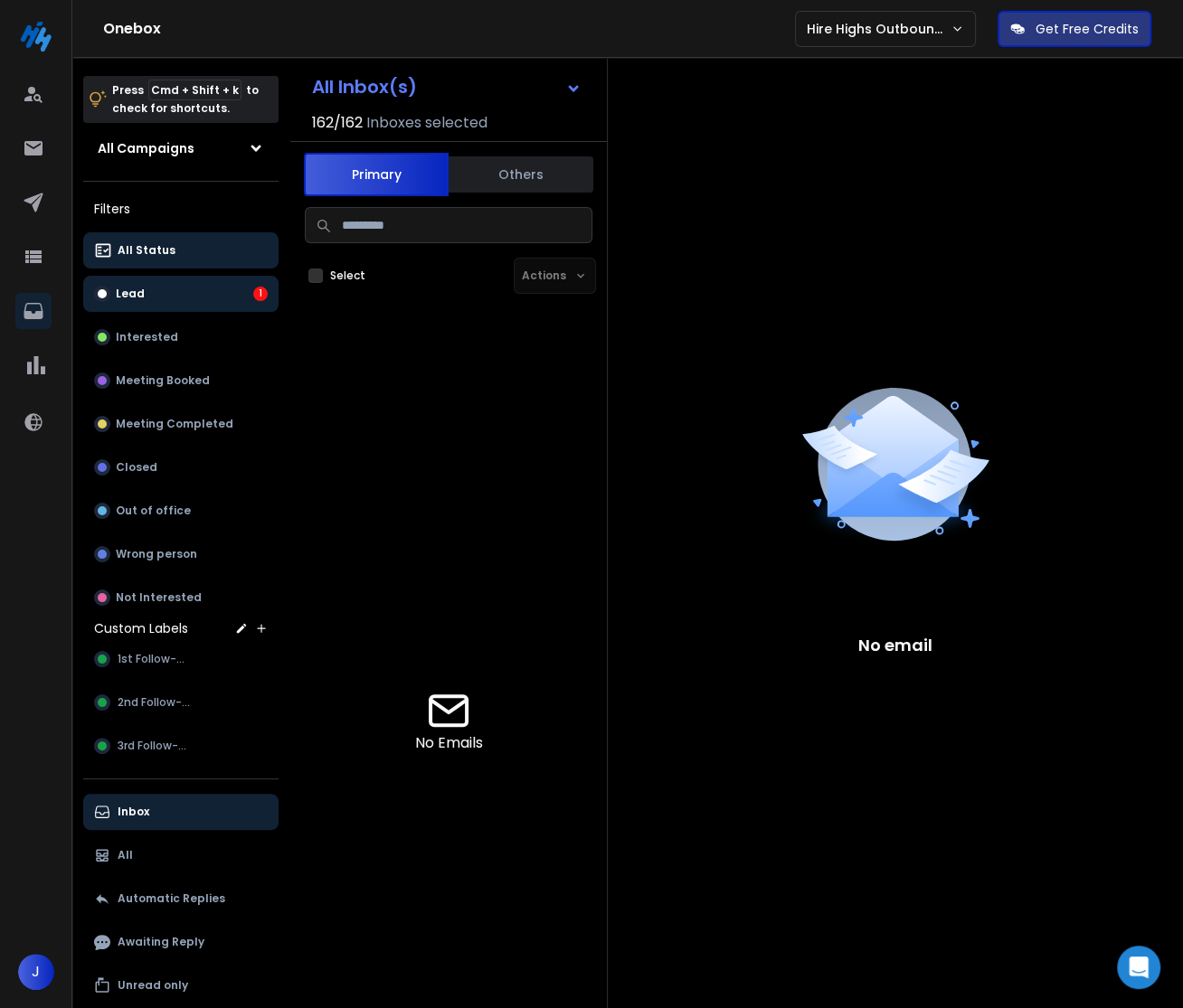
click at [209, 251] on button "All Status" at bounding box center [181, 251] width 195 height 36
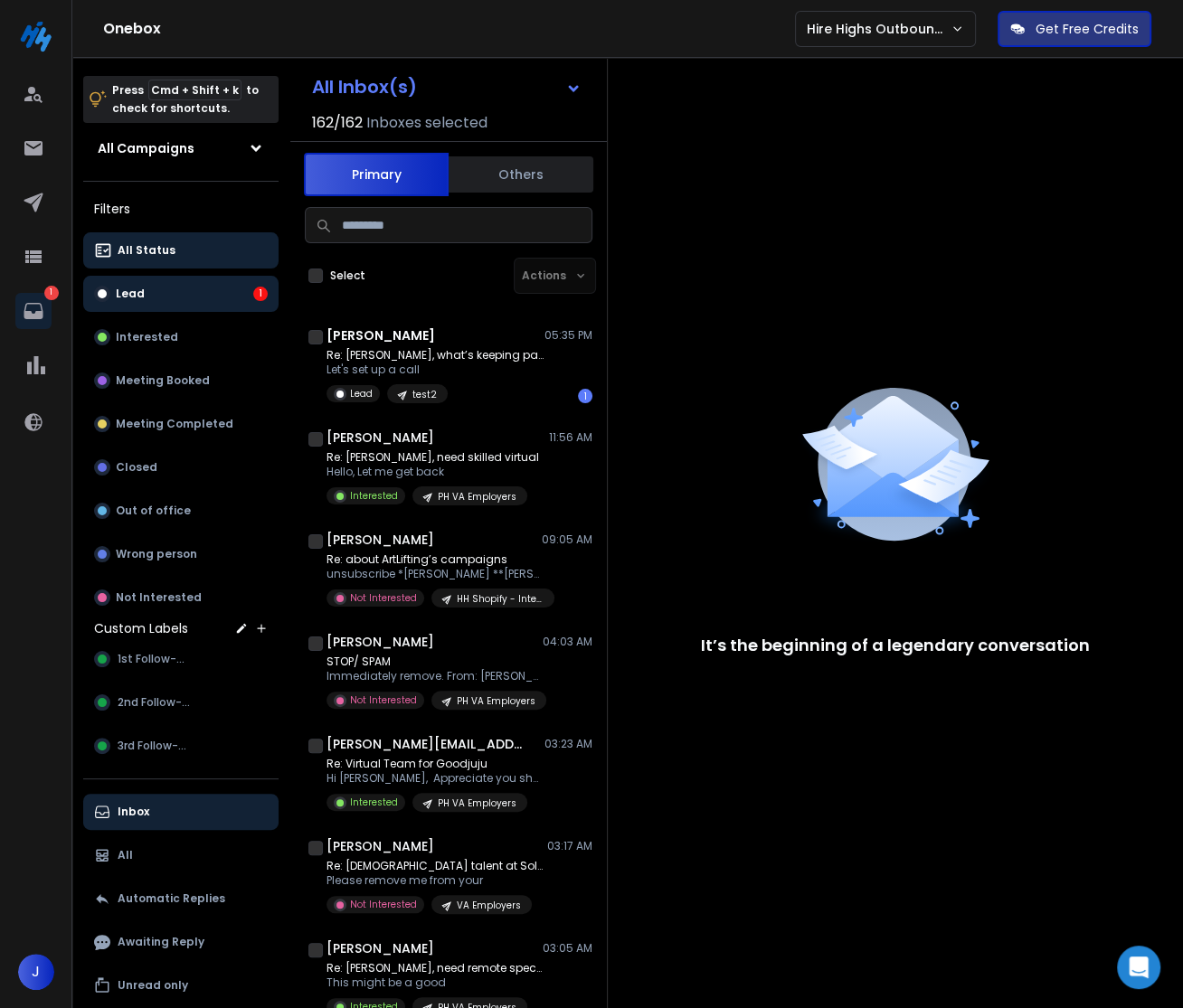
click at [194, 298] on button "Lead 1" at bounding box center [181, 293] width 195 height 36
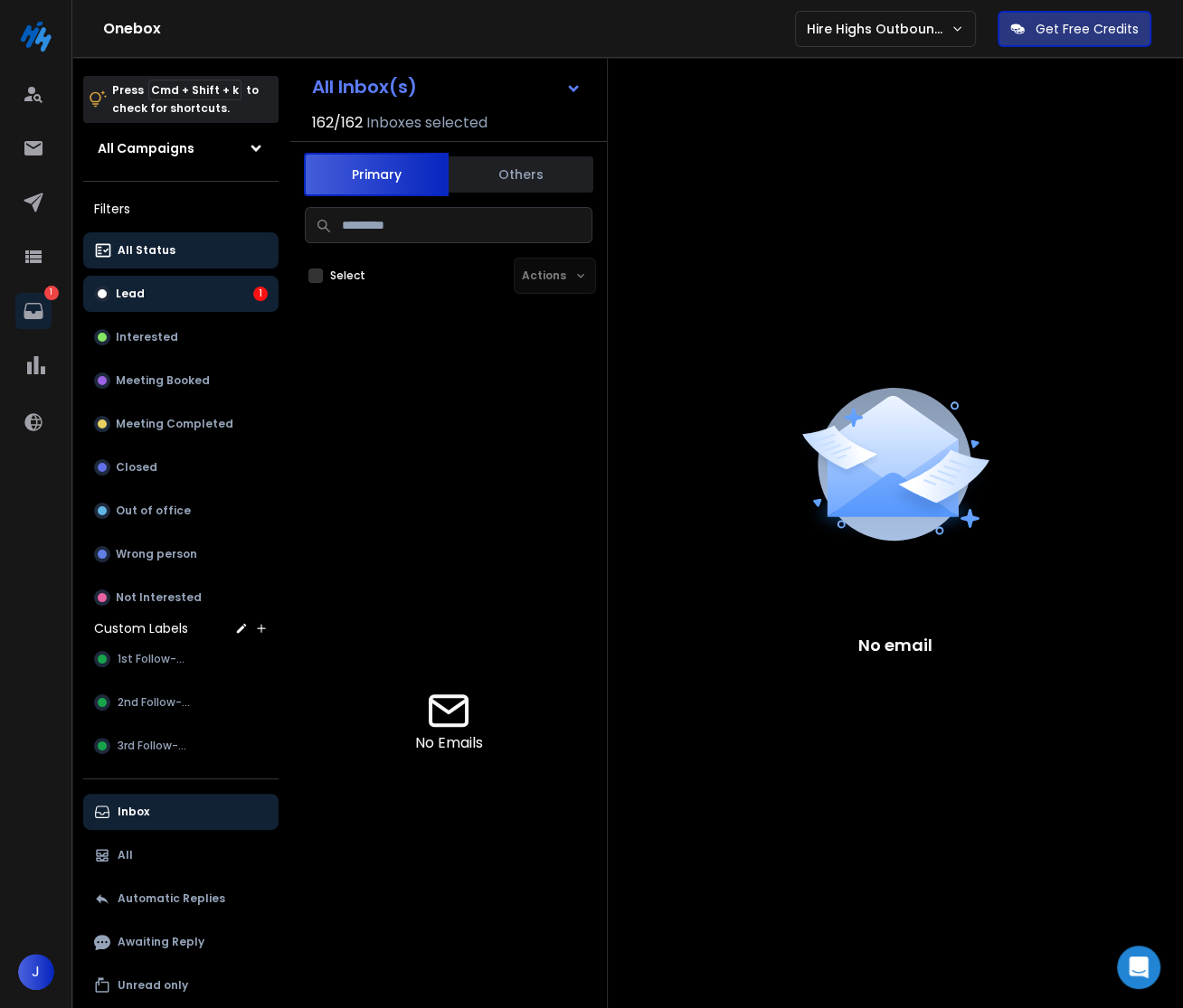
click at [168, 255] on p "All Status" at bounding box center [146, 251] width 58 height 15
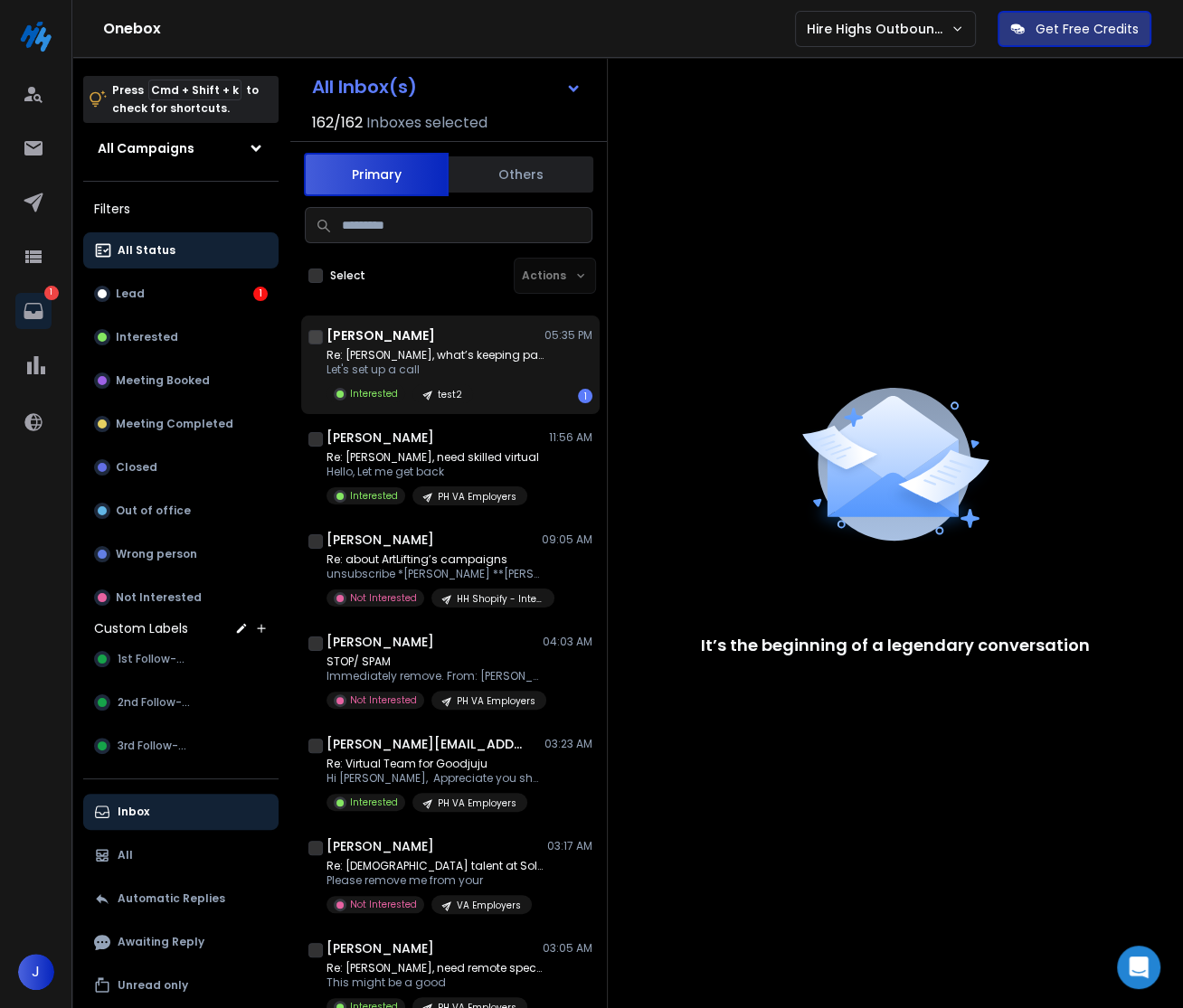
click at [508, 379] on div "Re: [PERSON_NAME], what’s keeping pace? Let's set up a call Interested test2 1" at bounding box center [458, 375] width 265 height 55
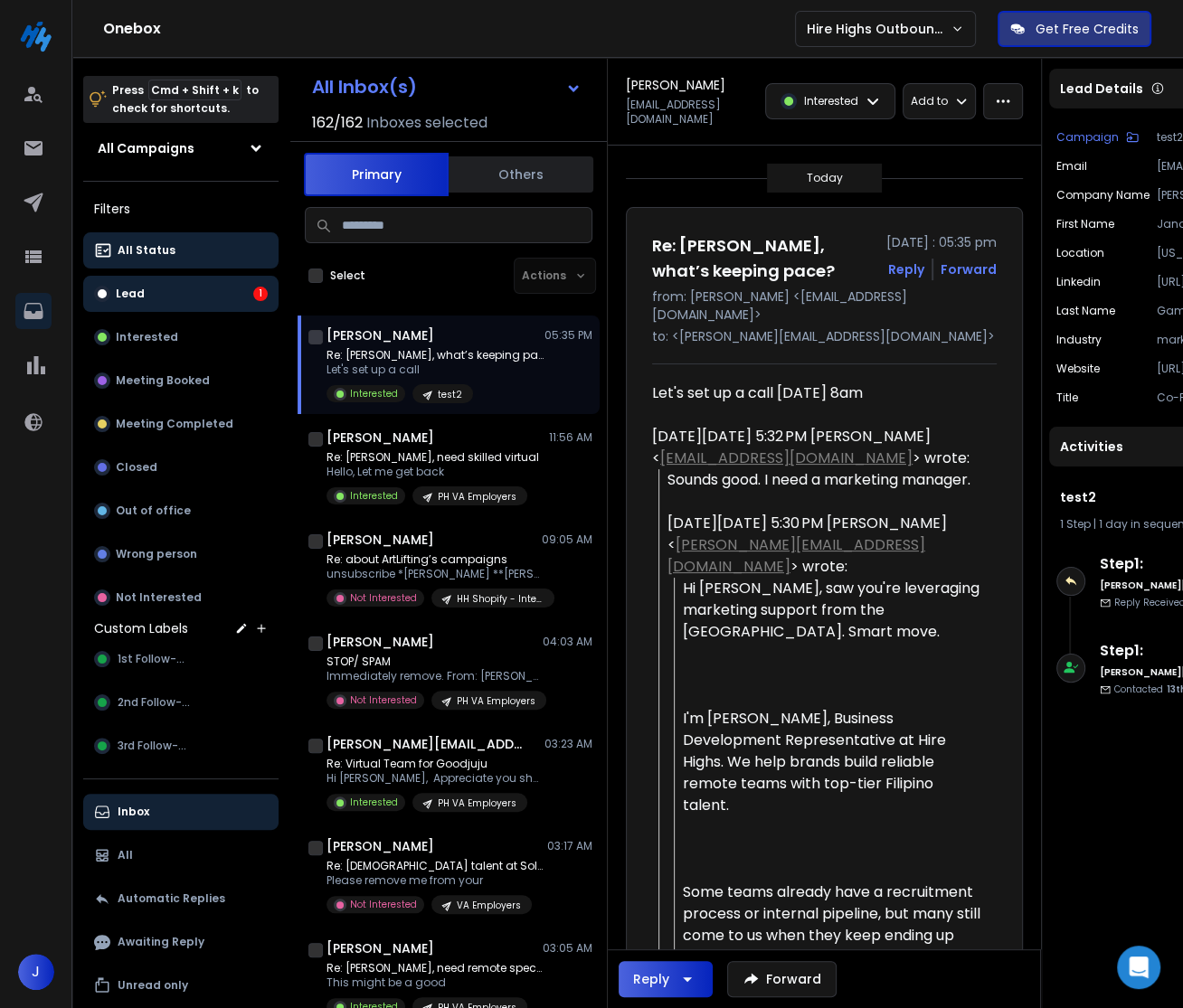
click at [186, 292] on button "Lead 1" at bounding box center [181, 293] width 195 height 36
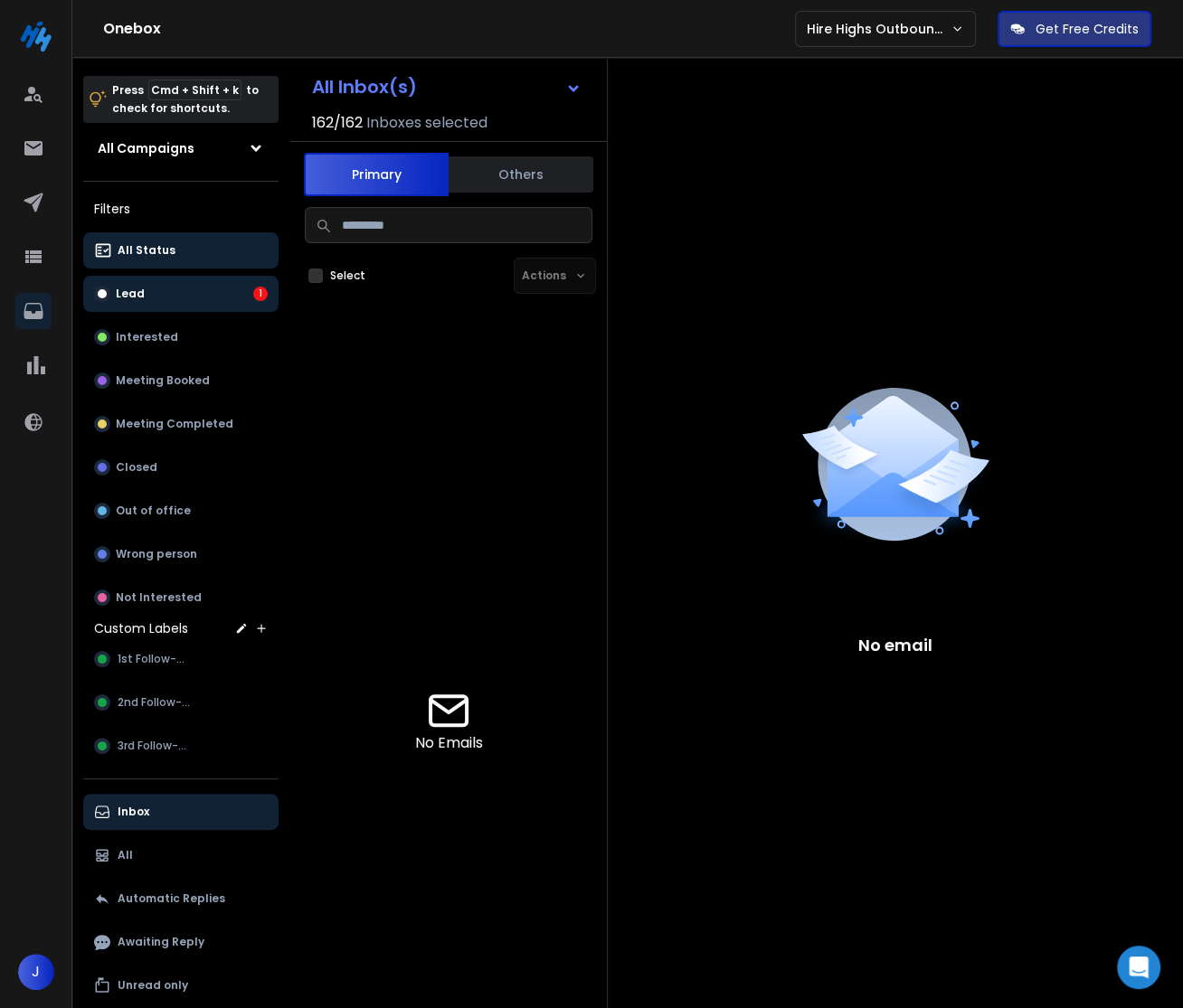
click at [174, 256] on button "All Status" at bounding box center [181, 251] width 195 height 36
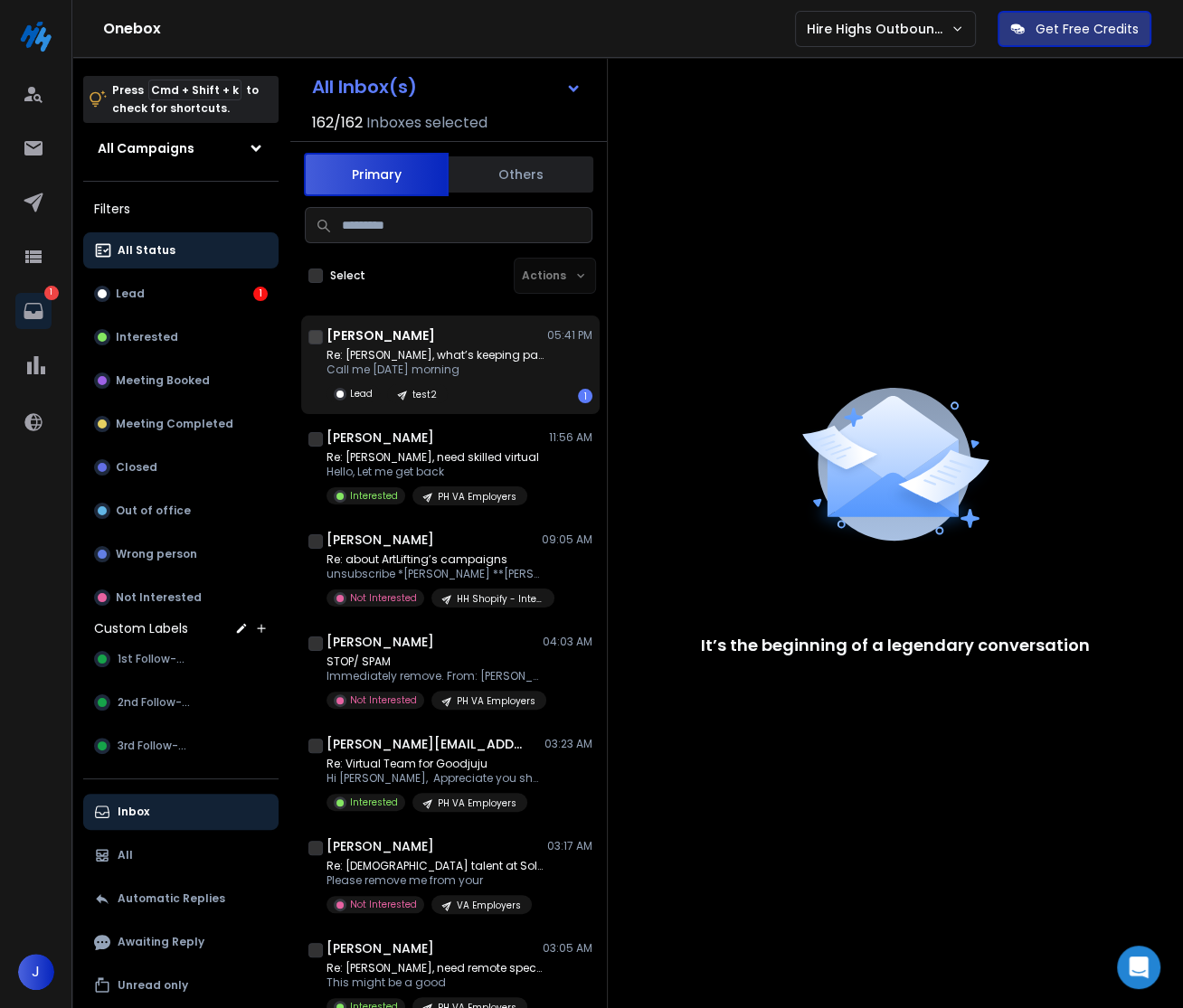
click at [535, 349] on div "Re: [PERSON_NAME], what’s keeping pace? Call me [DATE] morning Lead test2 1" at bounding box center [458, 375] width 265 height 55
click at [508, 407] on div "Janah Salazar 05:50 PM Re: Janah, what’s keeping pace? Let me know your availab…" at bounding box center [450, 364] width 298 height 98
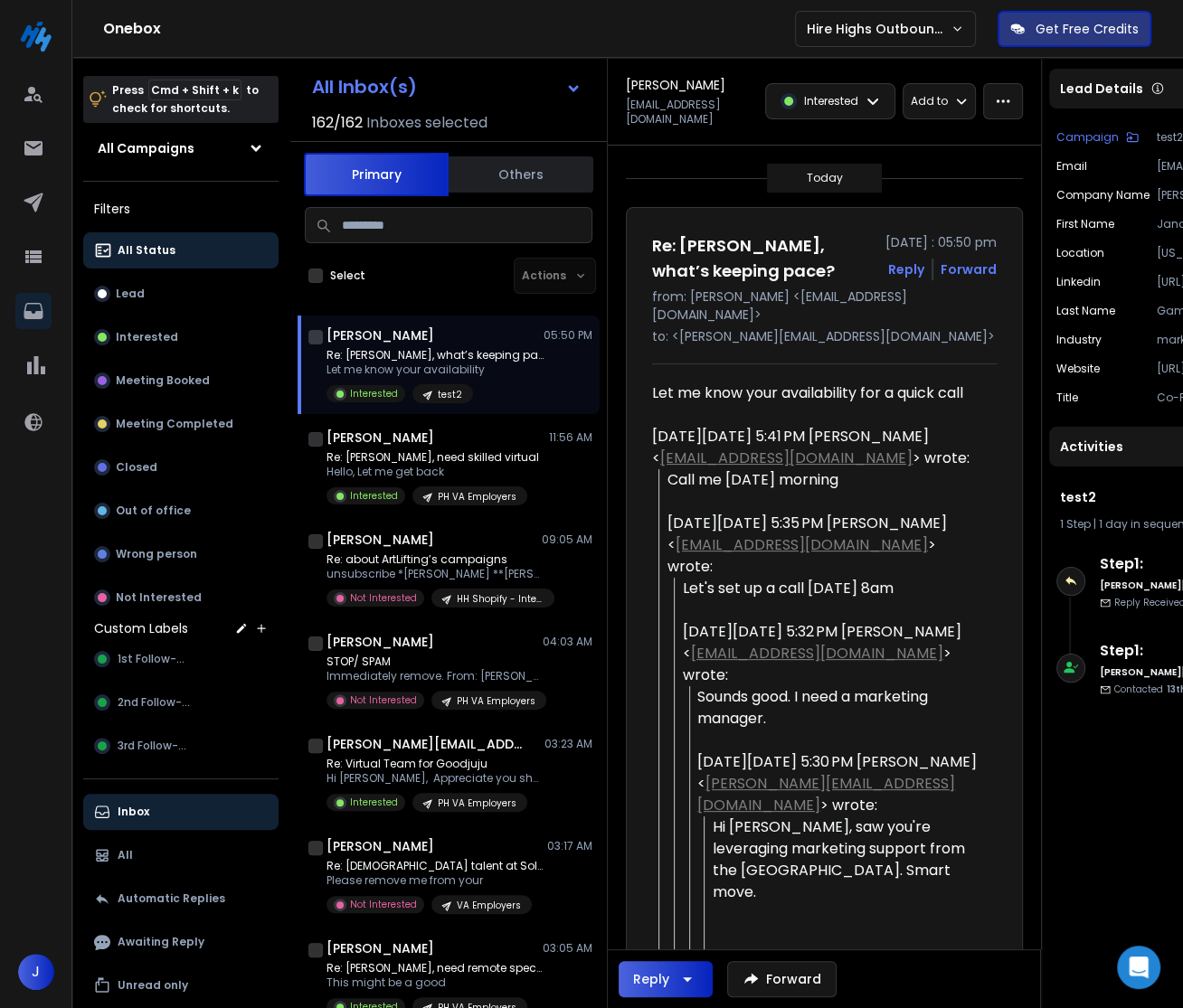
click at [405, 373] on p "Let me know your availability" at bounding box center [434, 370] width 217 height 15
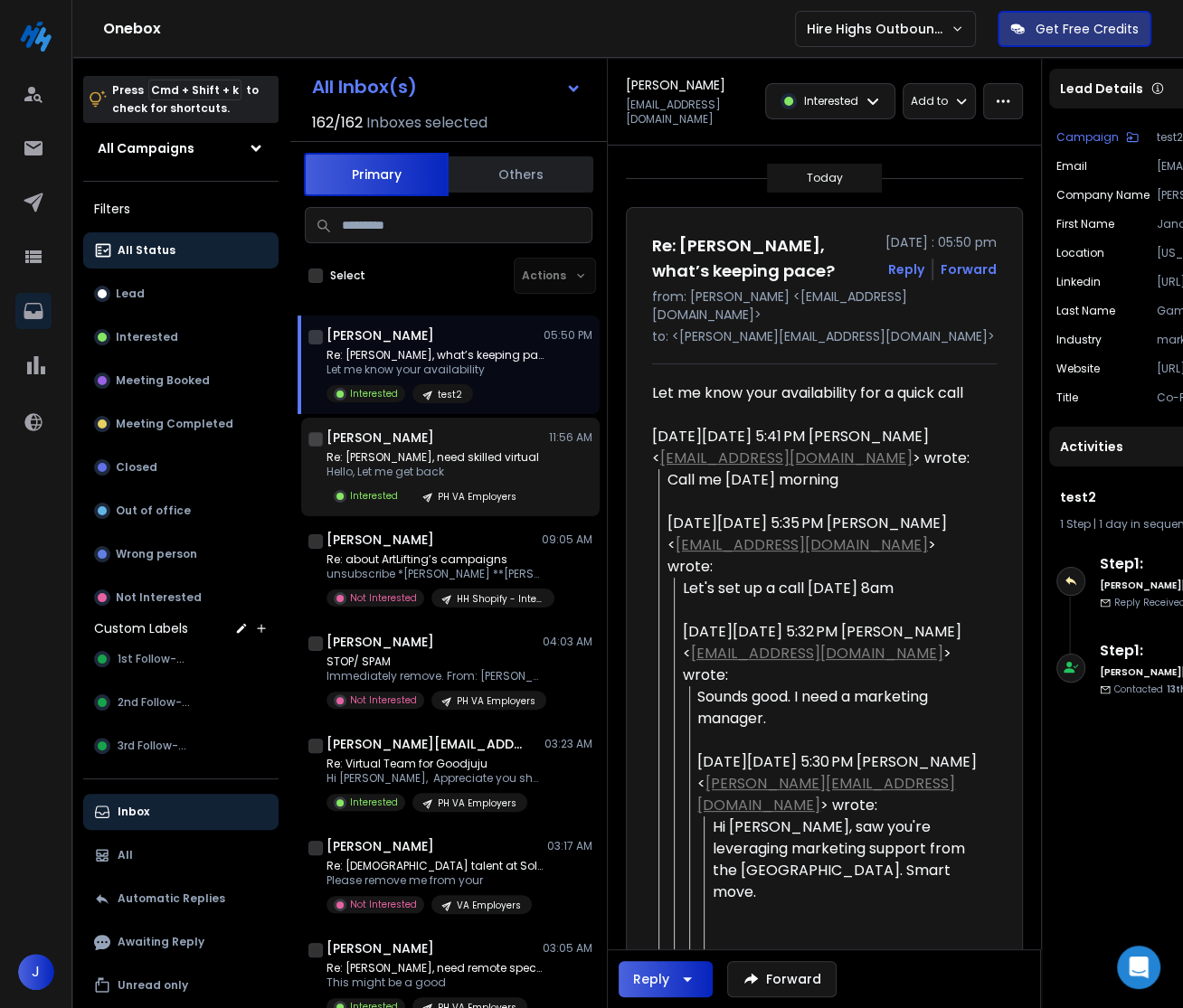
click at [419, 455] on p "Re: [PERSON_NAME], need skilled virtual" at bounding box center [432, 457] width 213 height 15
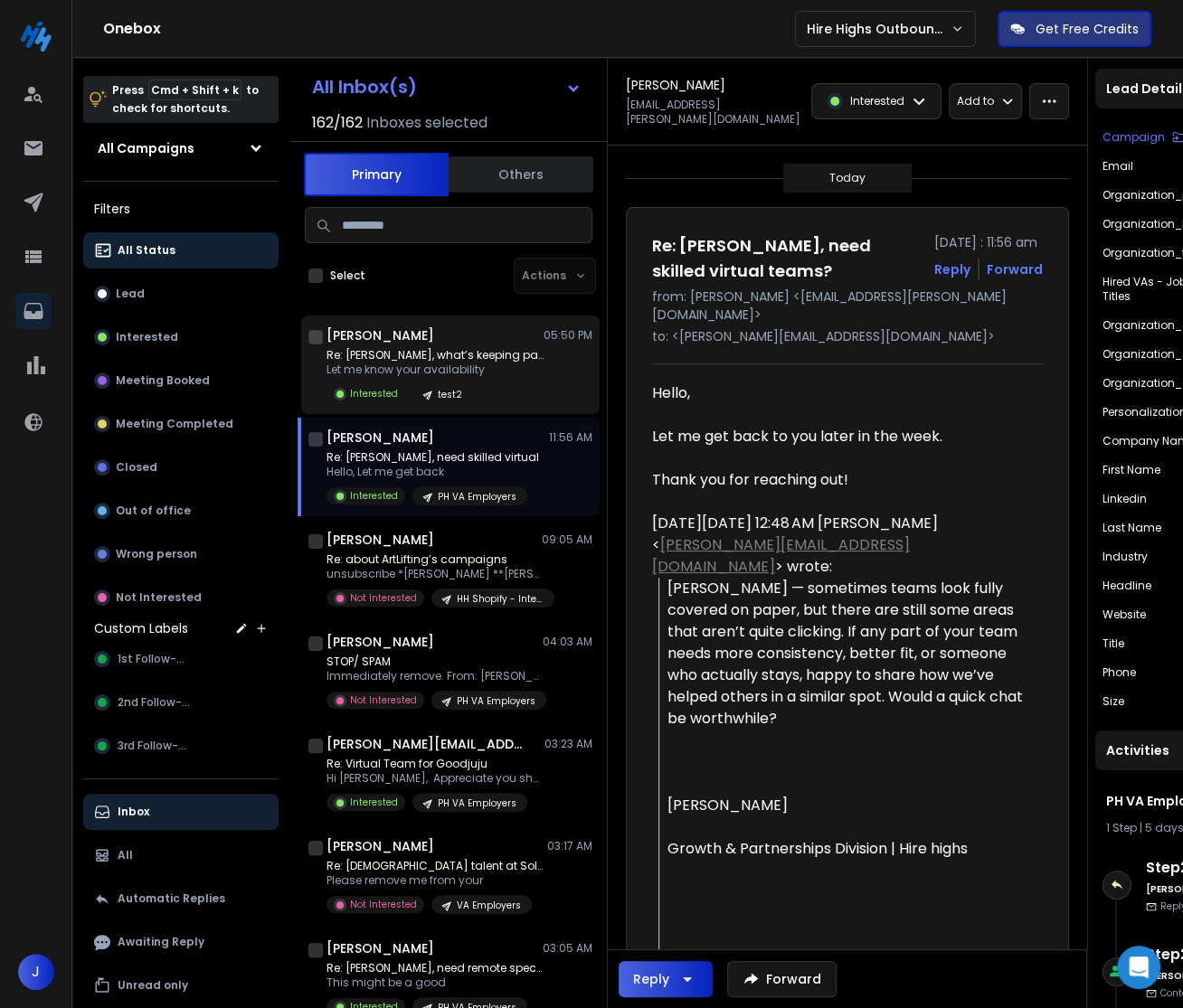
click at [455, 356] on p "Re: [PERSON_NAME], what’s keeping pace?" at bounding box center [434, 355] width 217 height 15
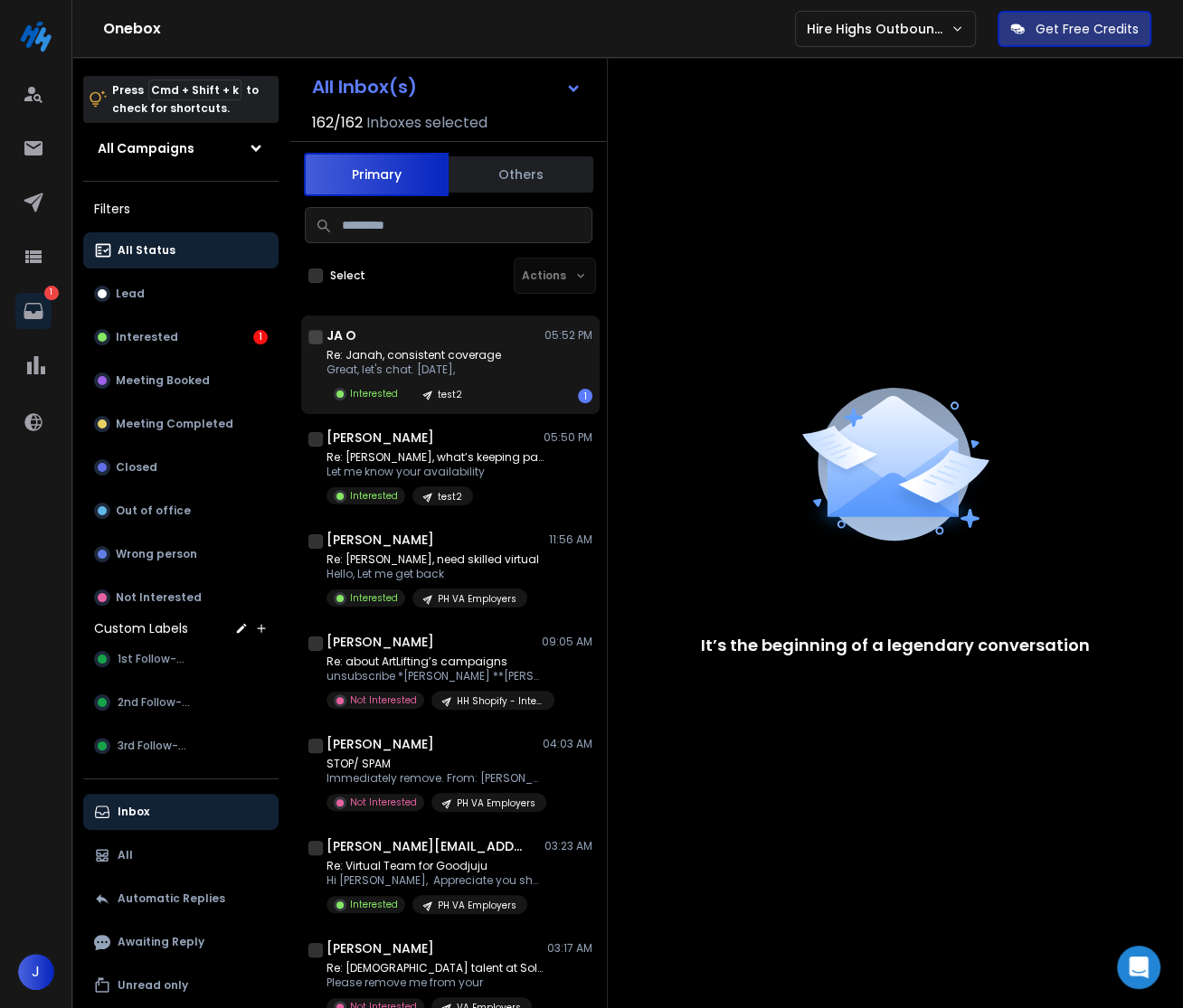
click at [445, 356] on p "Re: Janah, consistent coverage" at bounding box center [414, 355] width 175 height 15
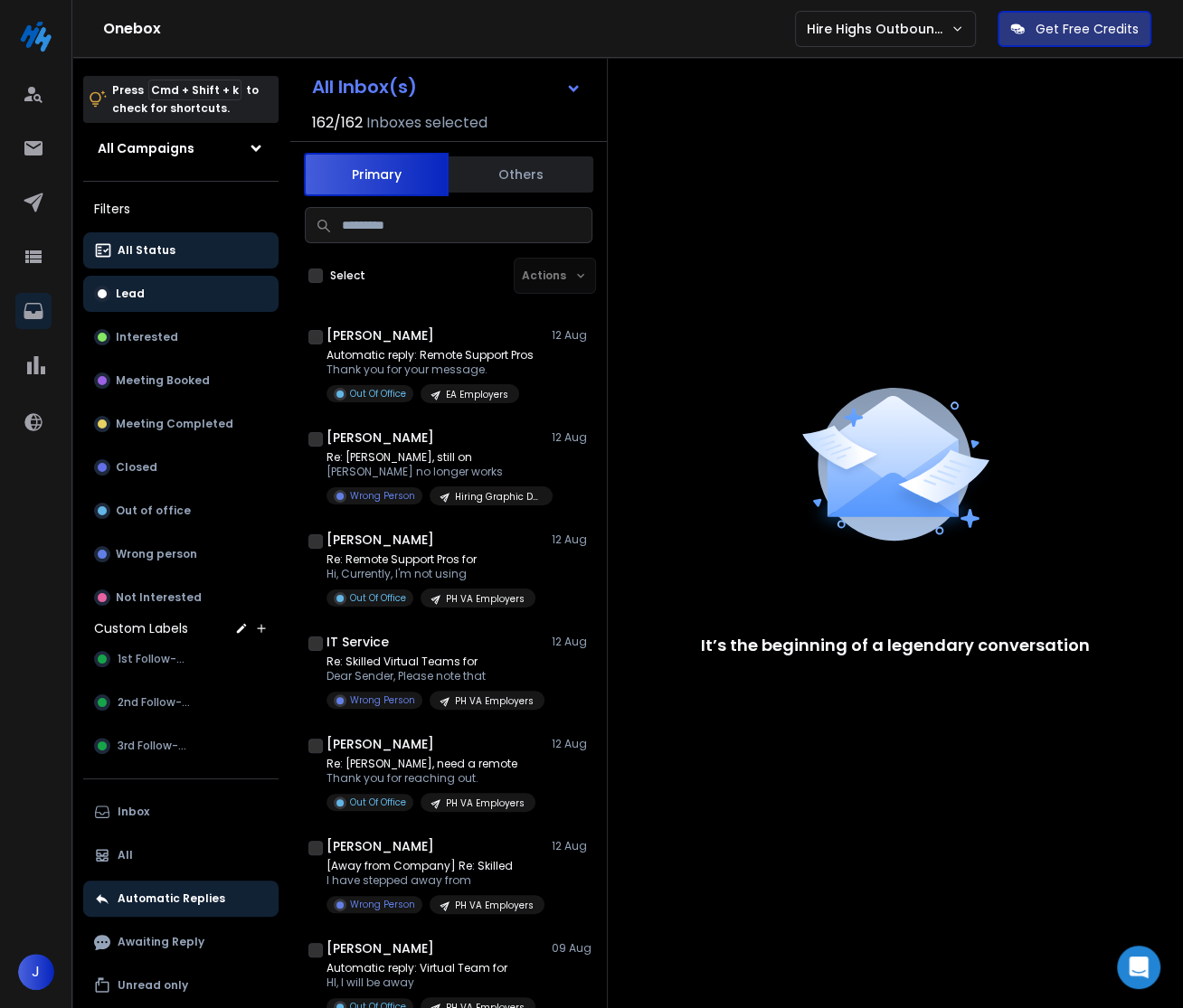
click at [165, 299] on button "Lead" at bounding box center [181, 293] width 195 height 36
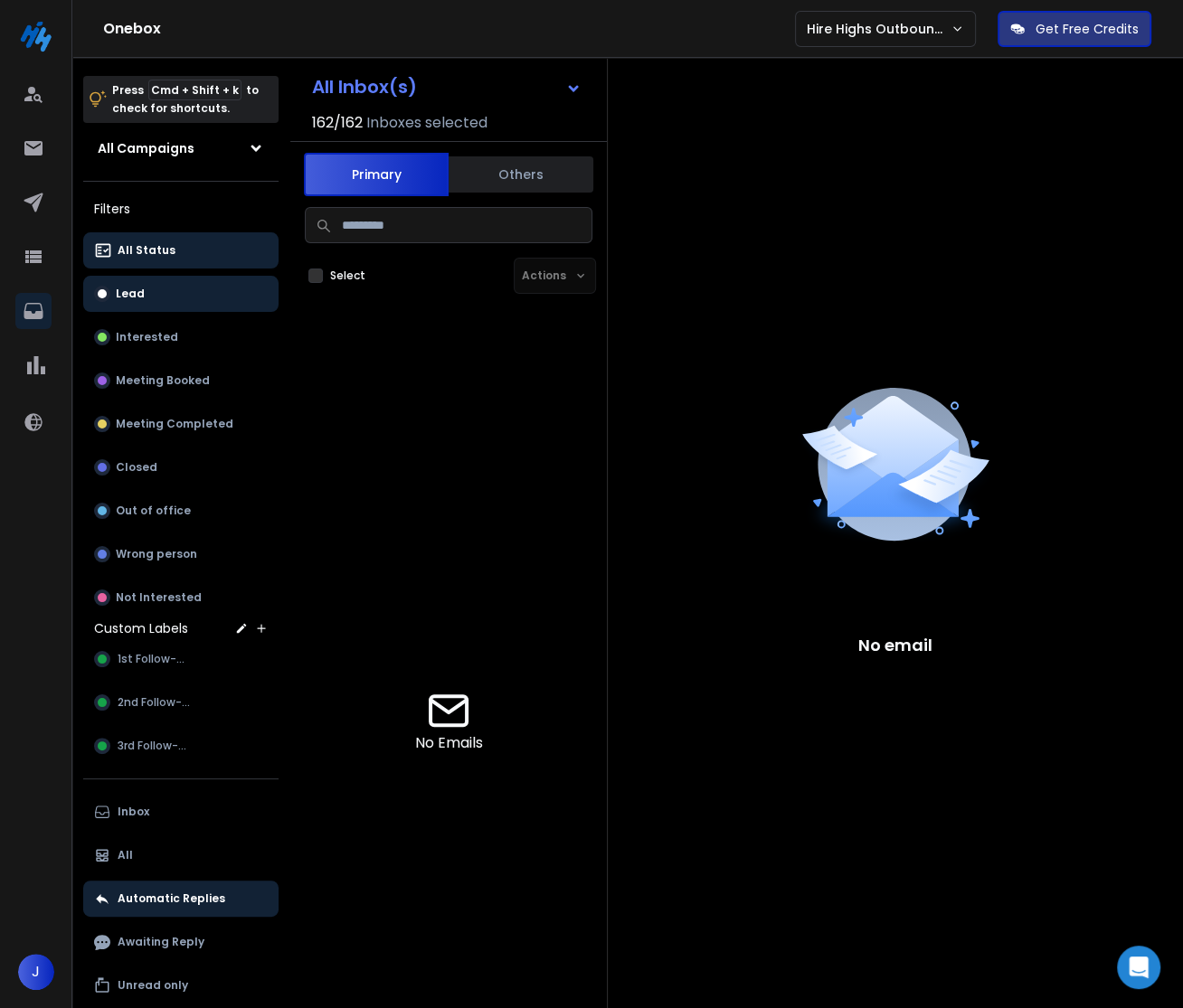
click at [203, 248] on button "All Status" at bounding box center [181, 251] width 195 height 36
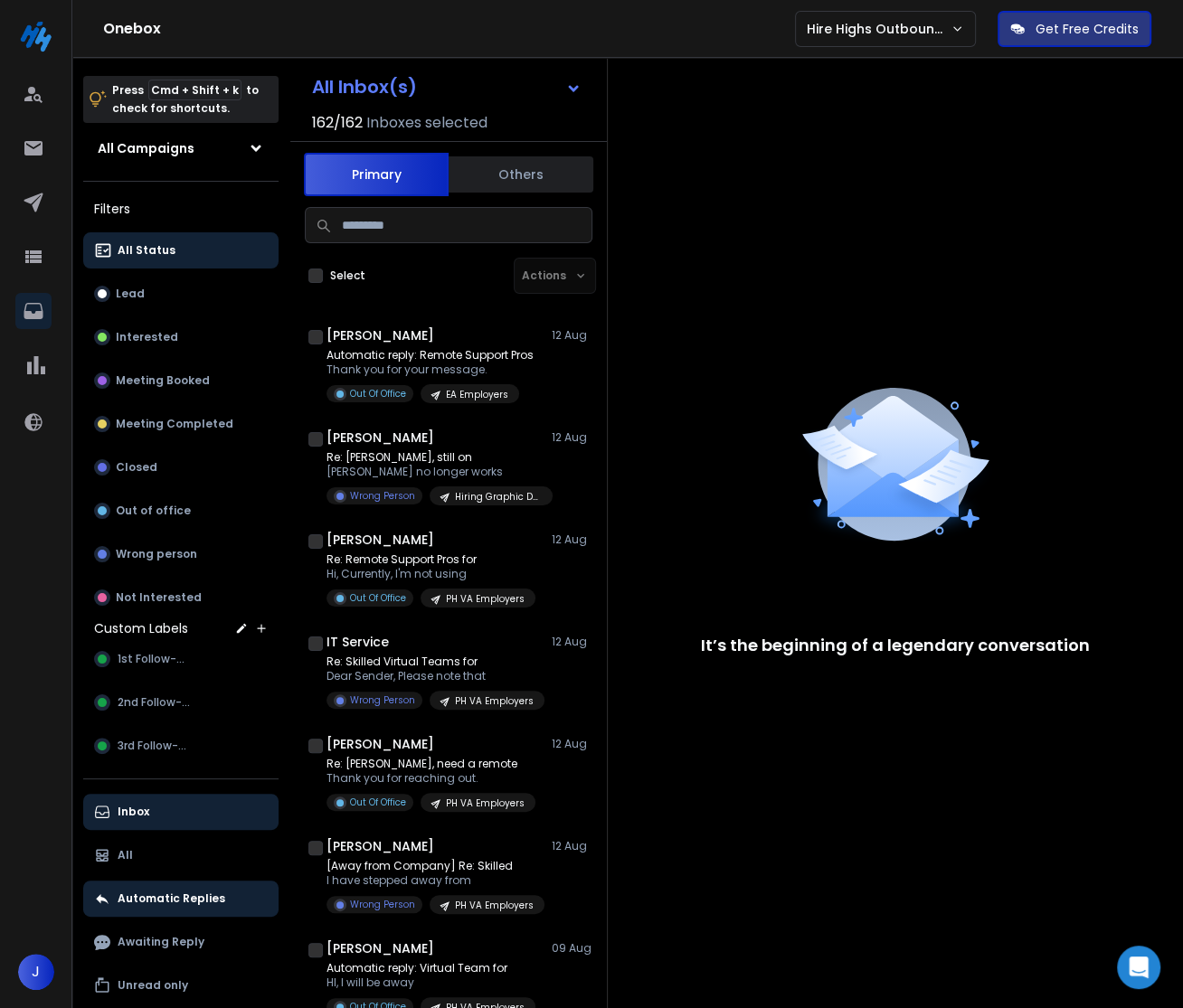
click at [168, 825] on button "Inbox" at bounding box center [181, 812] width 195 height 36
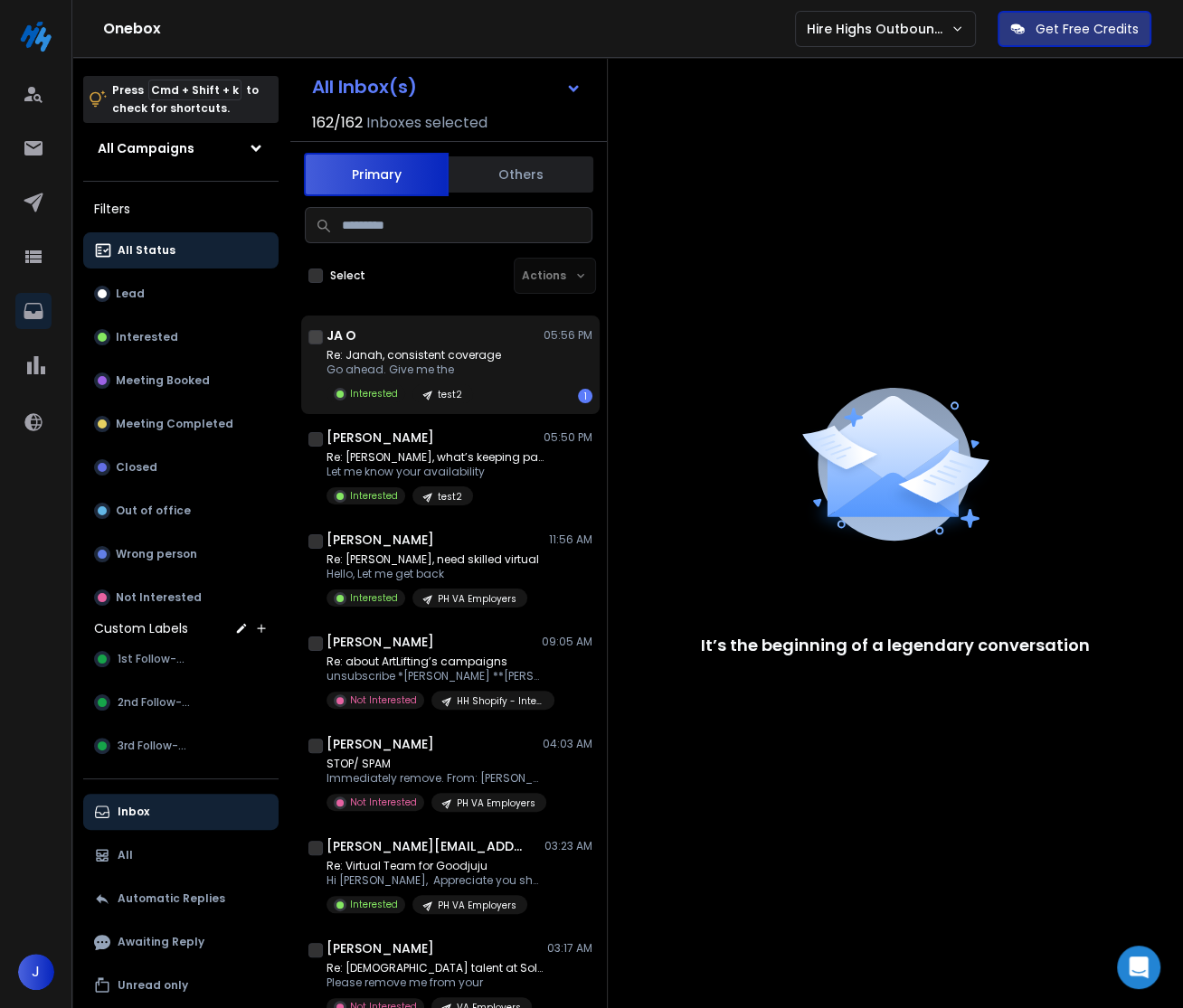
click at [495, 364] on div "Re: Janah, consistent coverage Go ahead. Give me the Interested test2 1" at bounding box center [458, 375] width 265 height 55
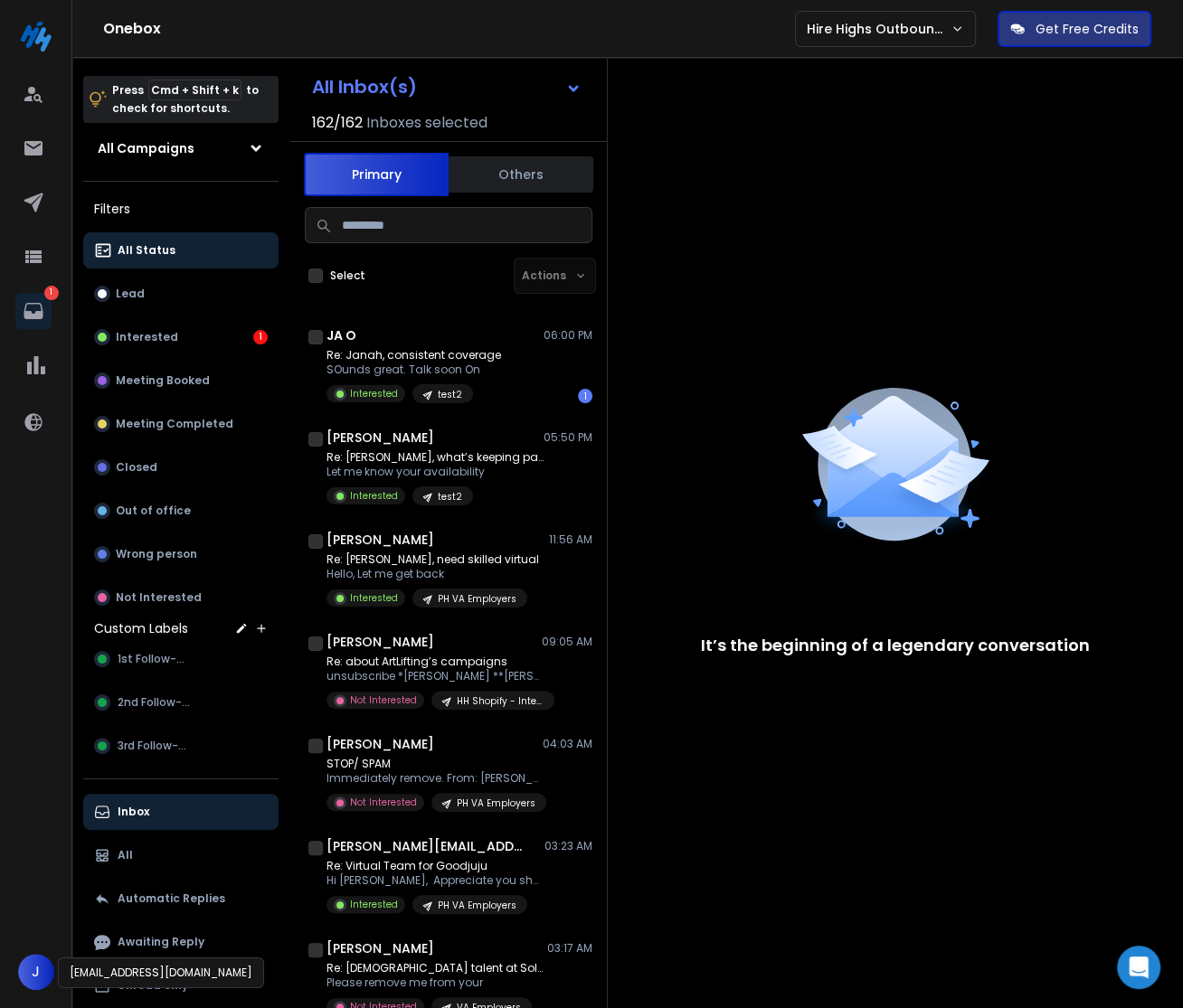
click at [47, 963] on span "J" at bounding box center [36, 972] width 36 height 36
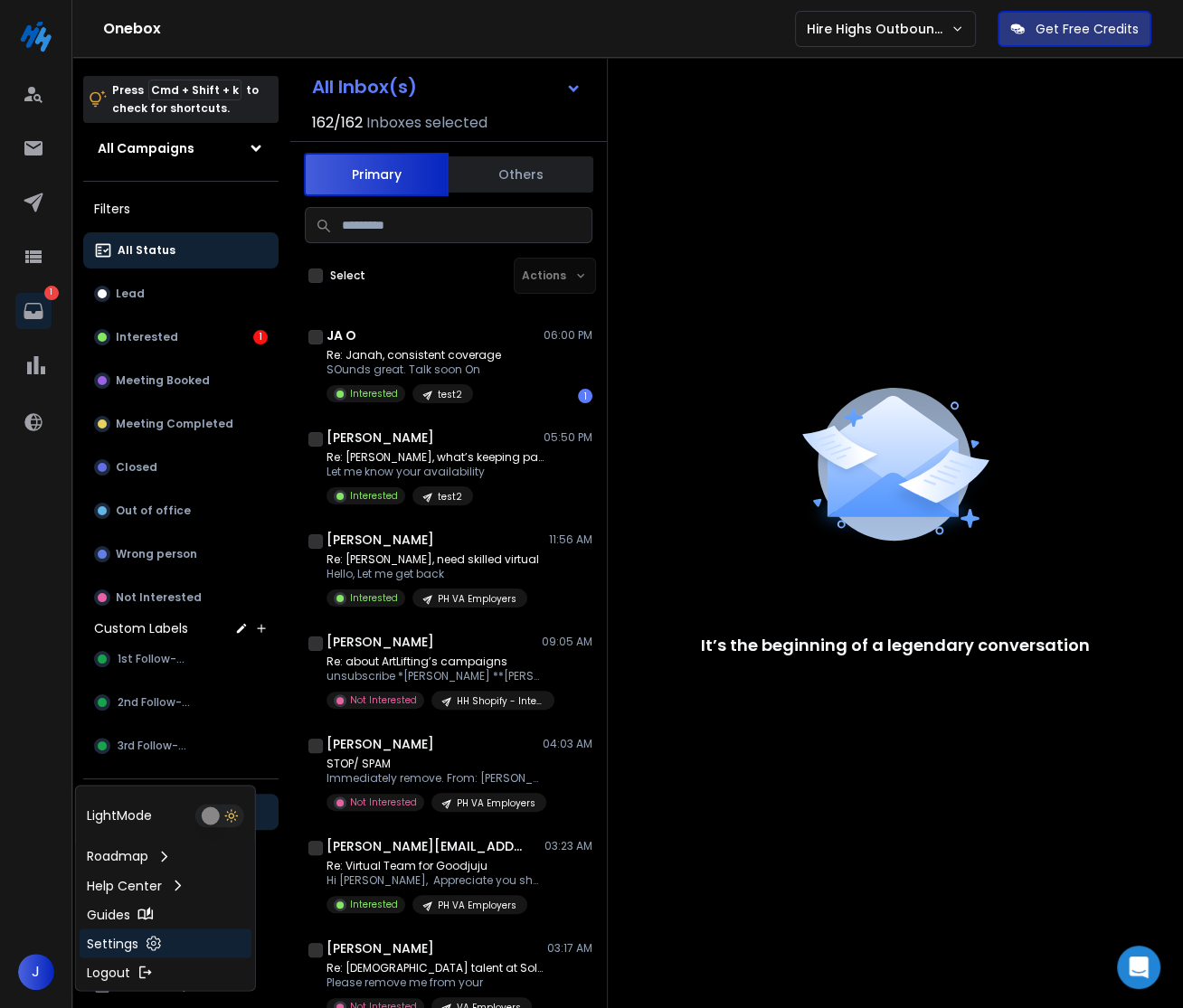
click at [126, 945] on p "Settings" at bounding box center [112, 943] width 52 height 18
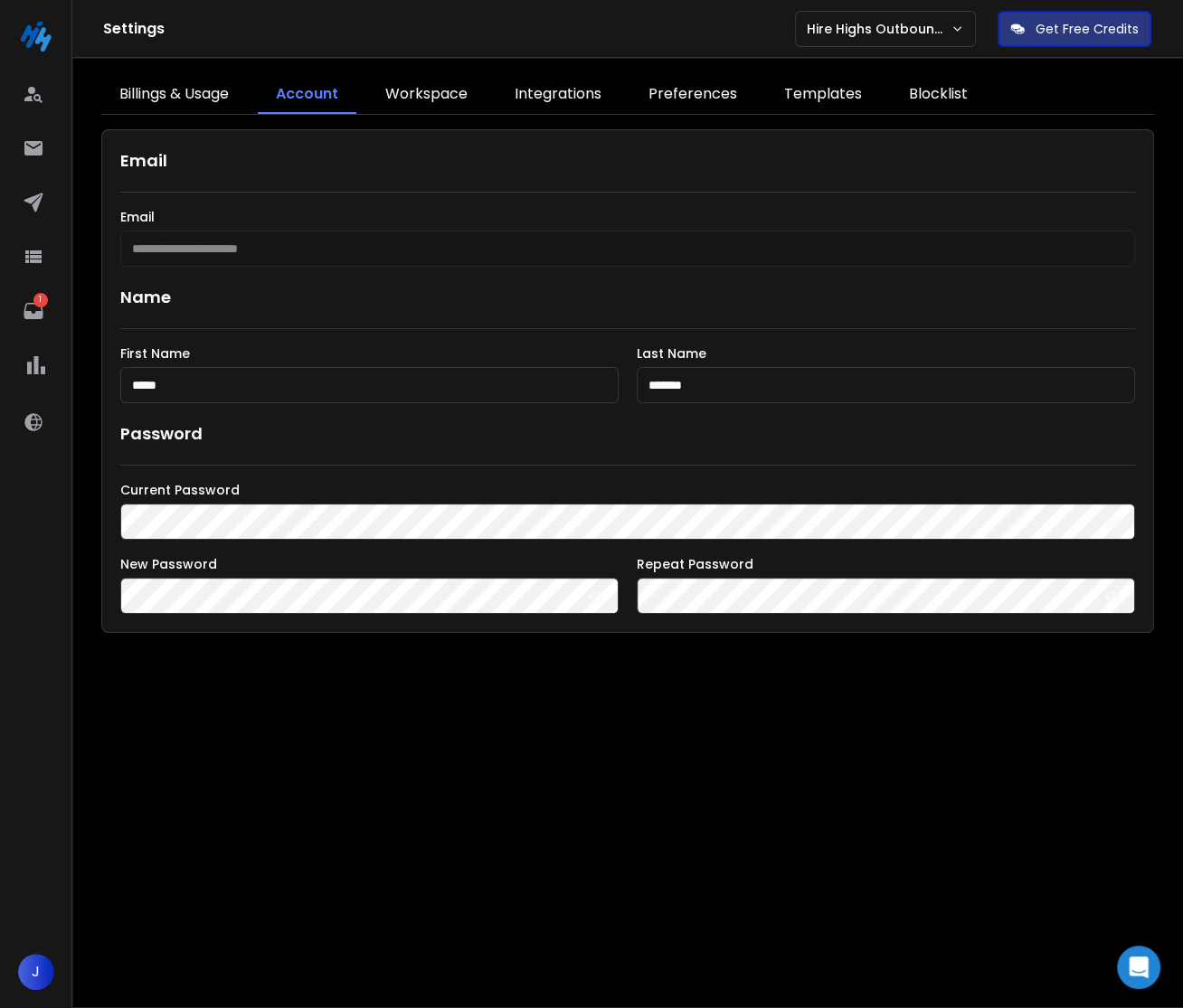
click at [550, 90] on link "Integrations" at bounding box center [558, 94] width 123 height 38
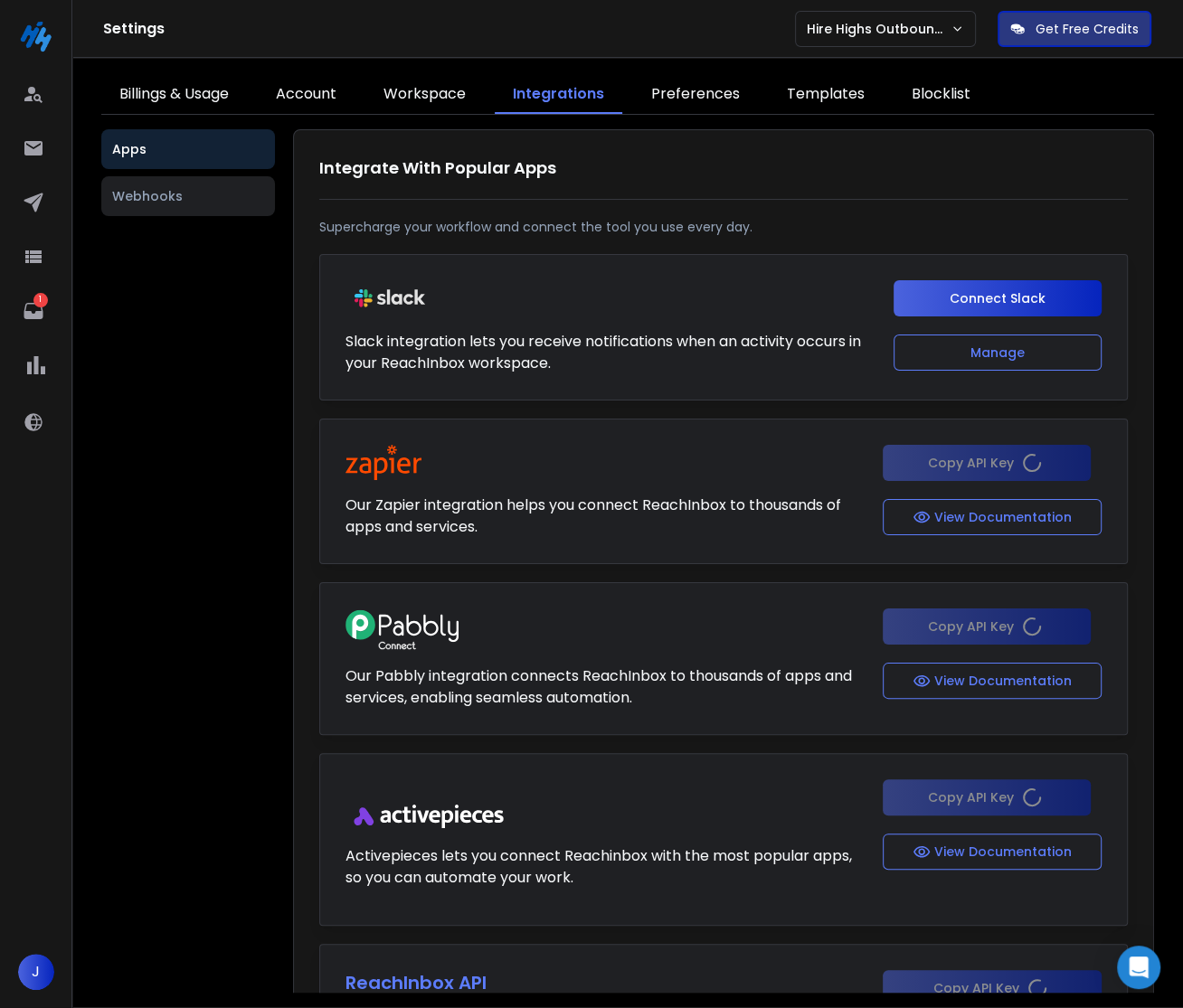
click at [231, 202] on button "Webhooks" at bounding box center [188, 196] width 174 height 40
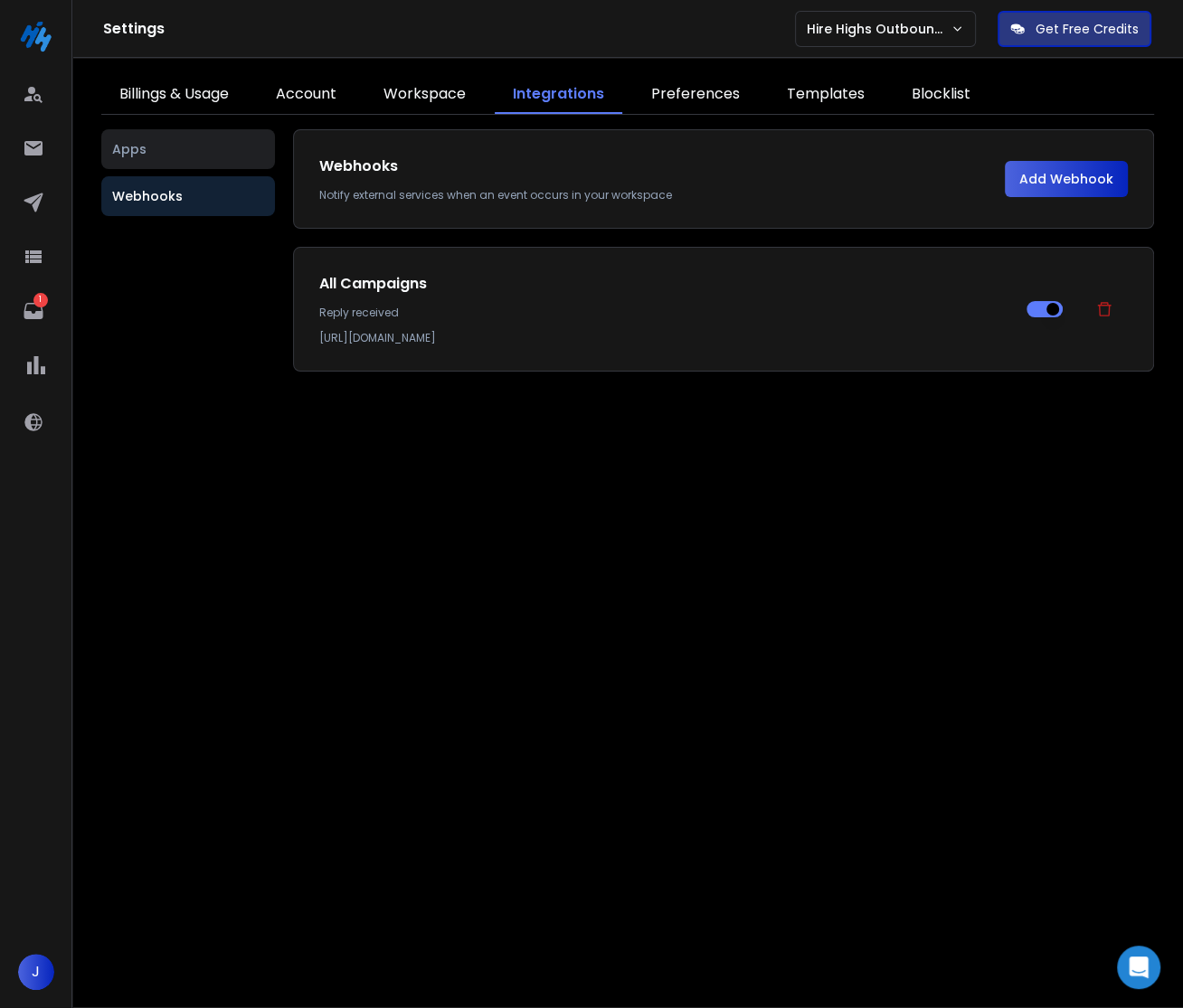
click at [1057, 185] on button "Add Webhook" at bounding box center [1067, 179] width 123 height 36
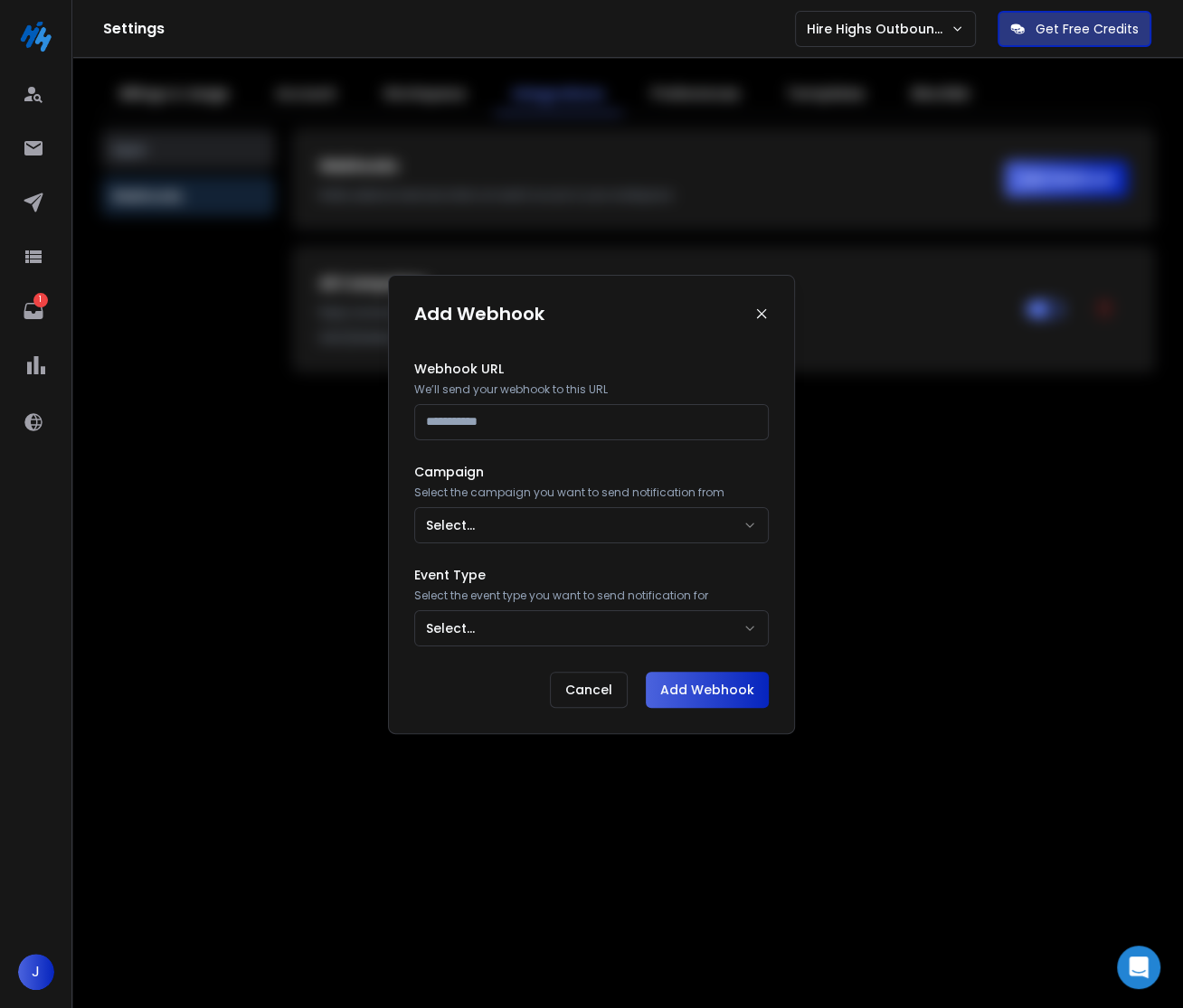
click at [560, 427] on input at bounding box center [592, 422] width 355 height 36
paste input "**********"
type input "**********"
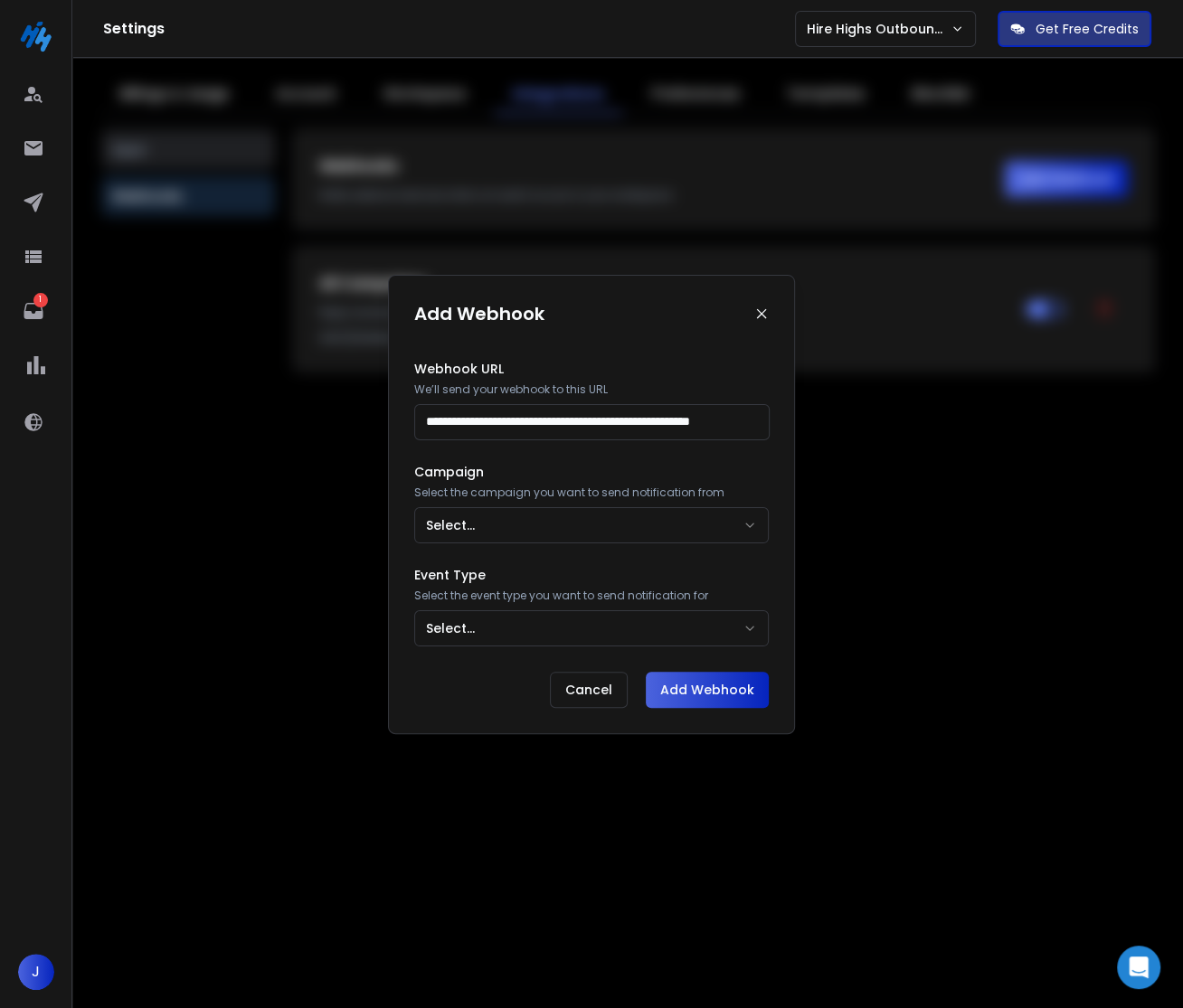
click at [554, 512] on button "Select..." at bounding box center [592, 525] width 355 height 36
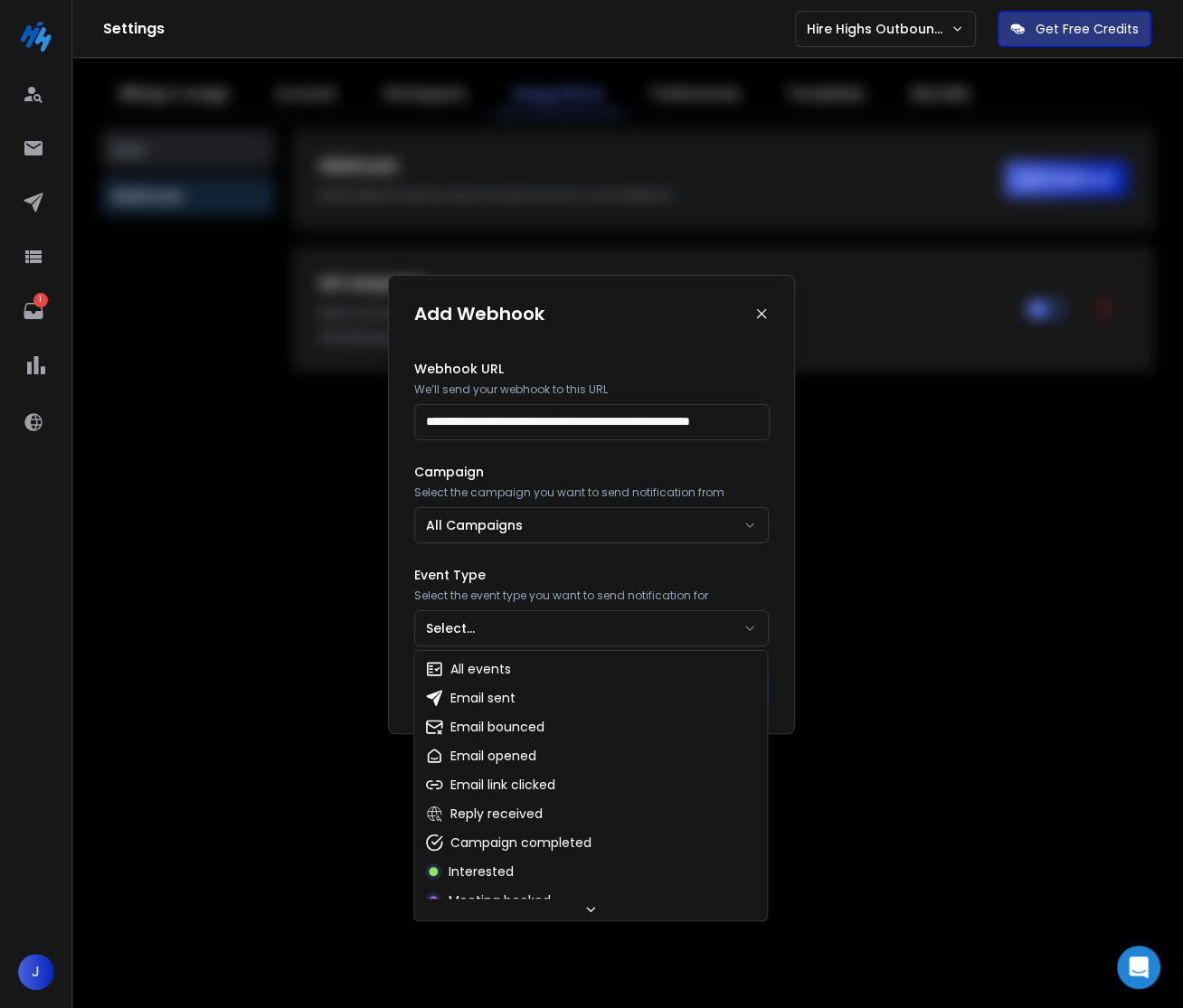
click at [515, 613] on button "Select..." at bounding box center [592, 628] width 355 height 36
select select "**********"
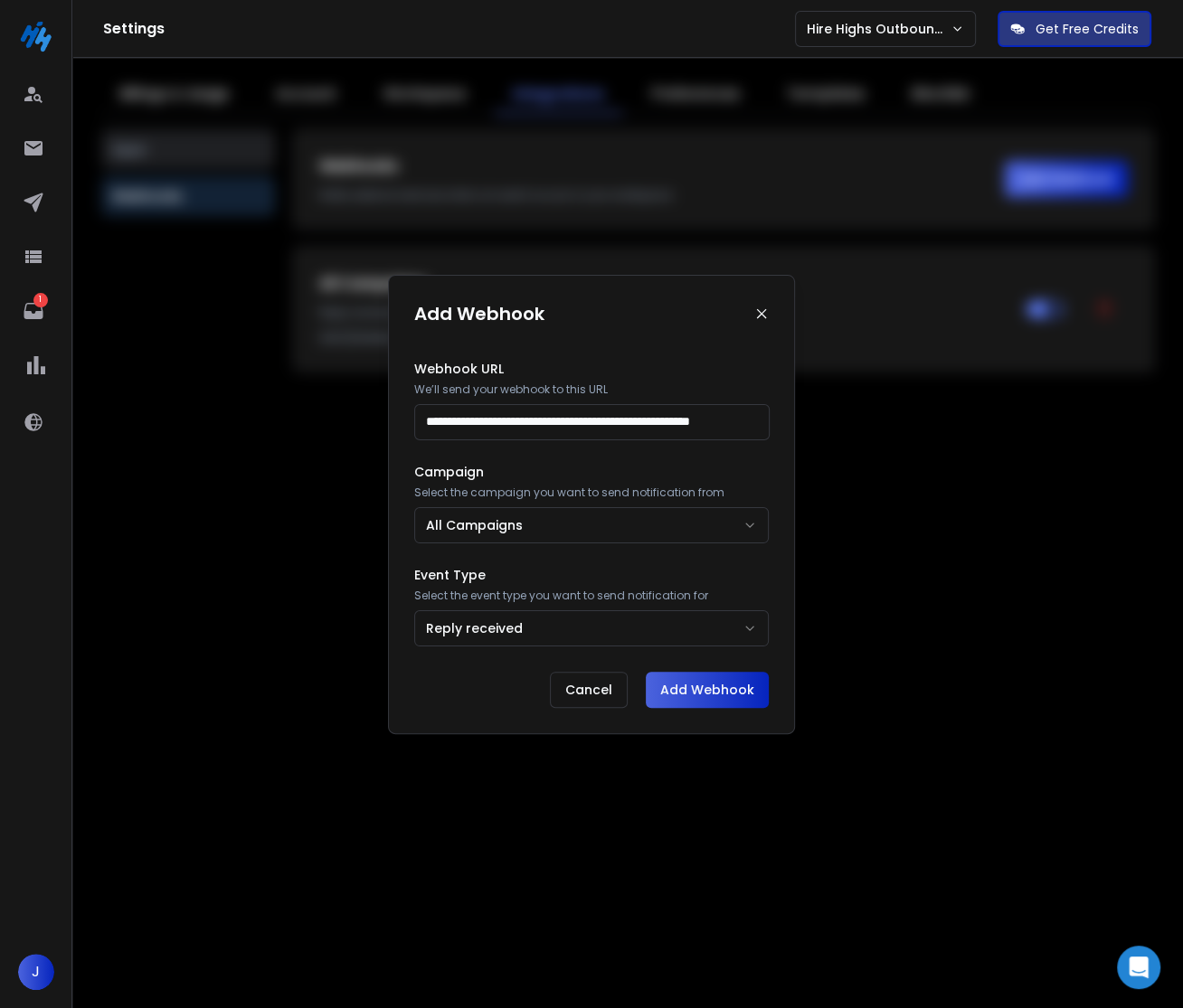
click at [708, 698] on button "Add Webhook" at bounding box center [707, 690] width 123 height 36
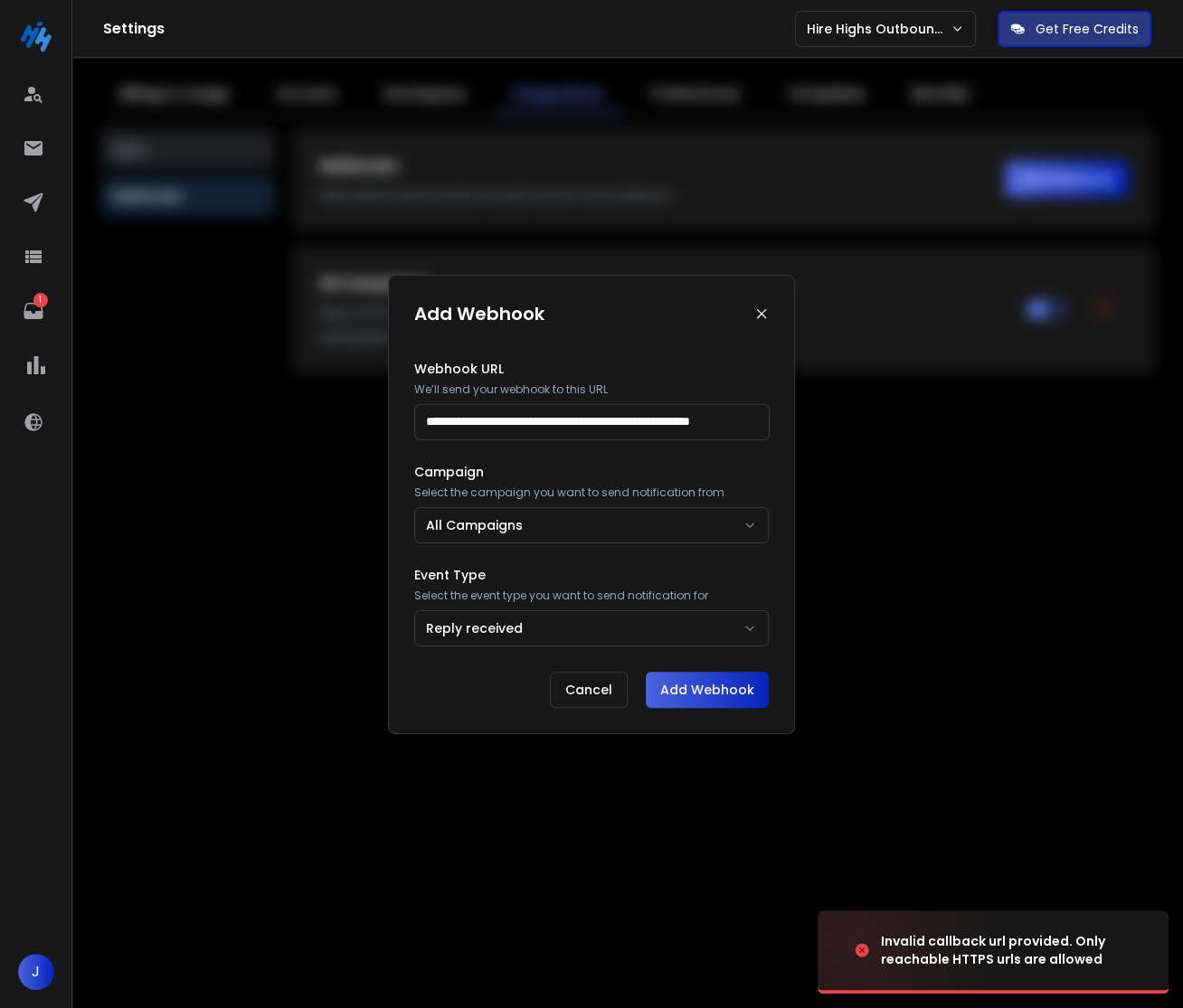
click at [756, 672] on button "Add Webhook" at bounding box center [707, 690] width 123 height 36
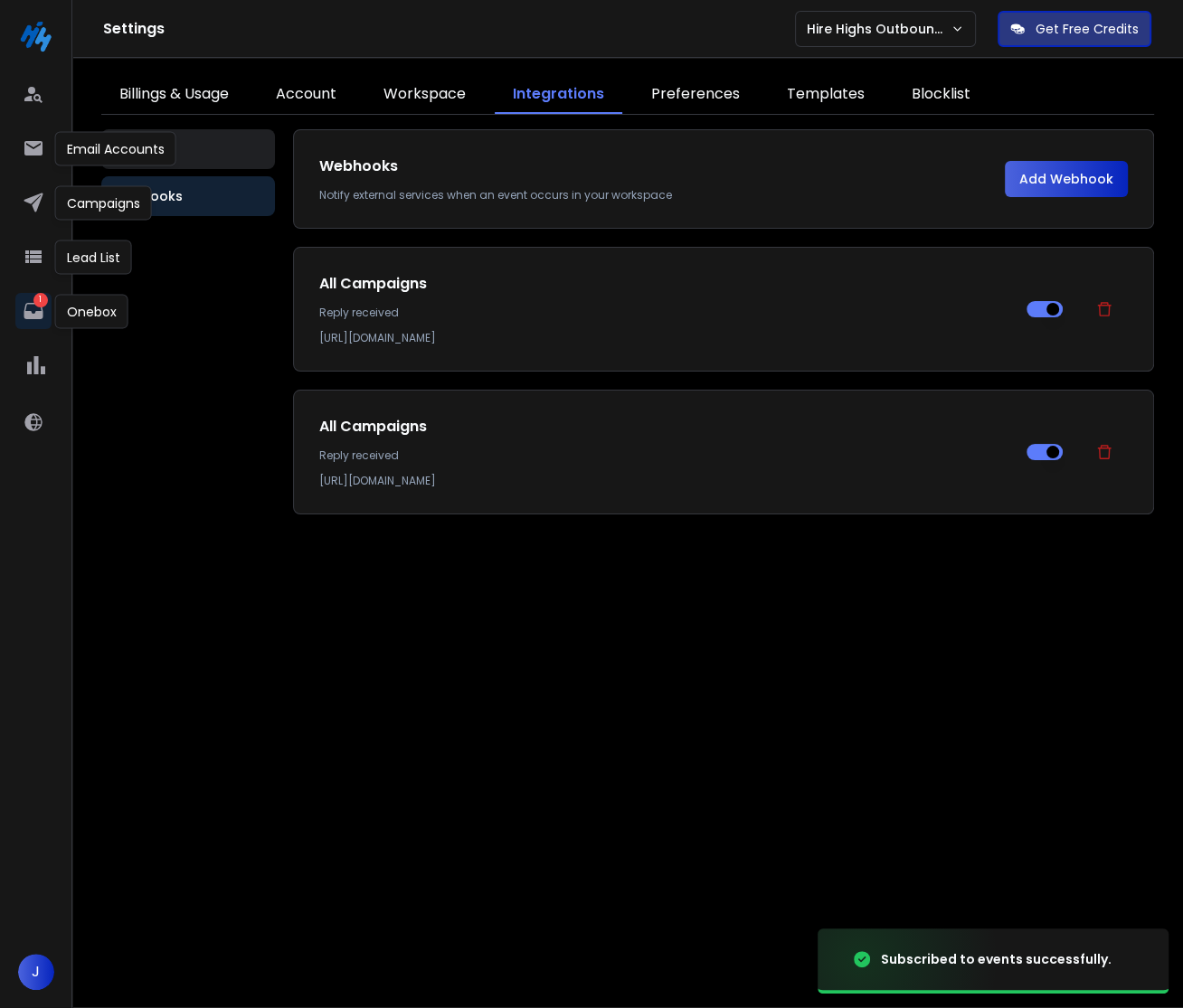
click at [32, 312] on icon at bounding box center [34, 311] width 22 height 22
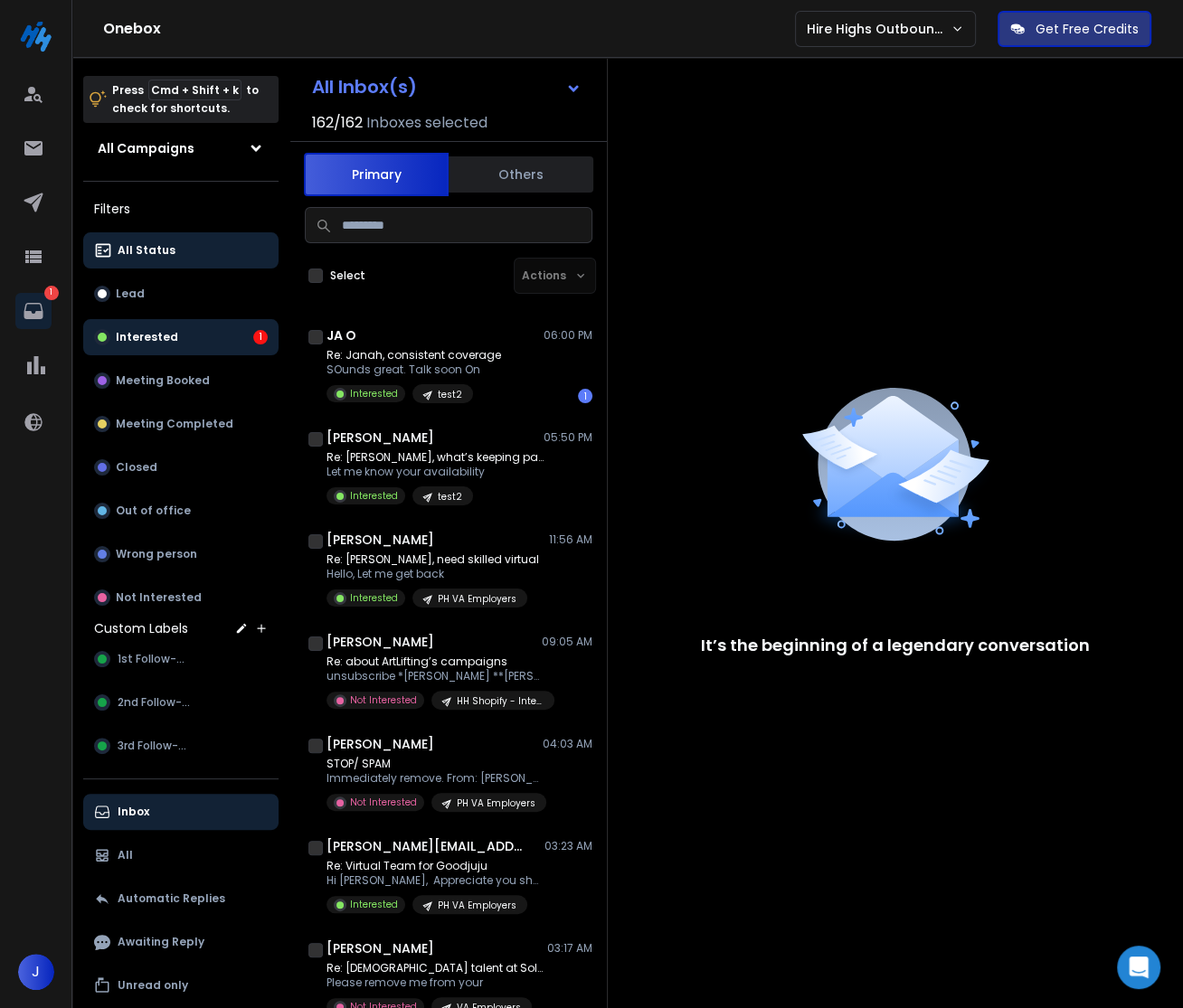
click at [200, 350] on button "Interested 1" at bounding box center [181, 337] width 195 height 36
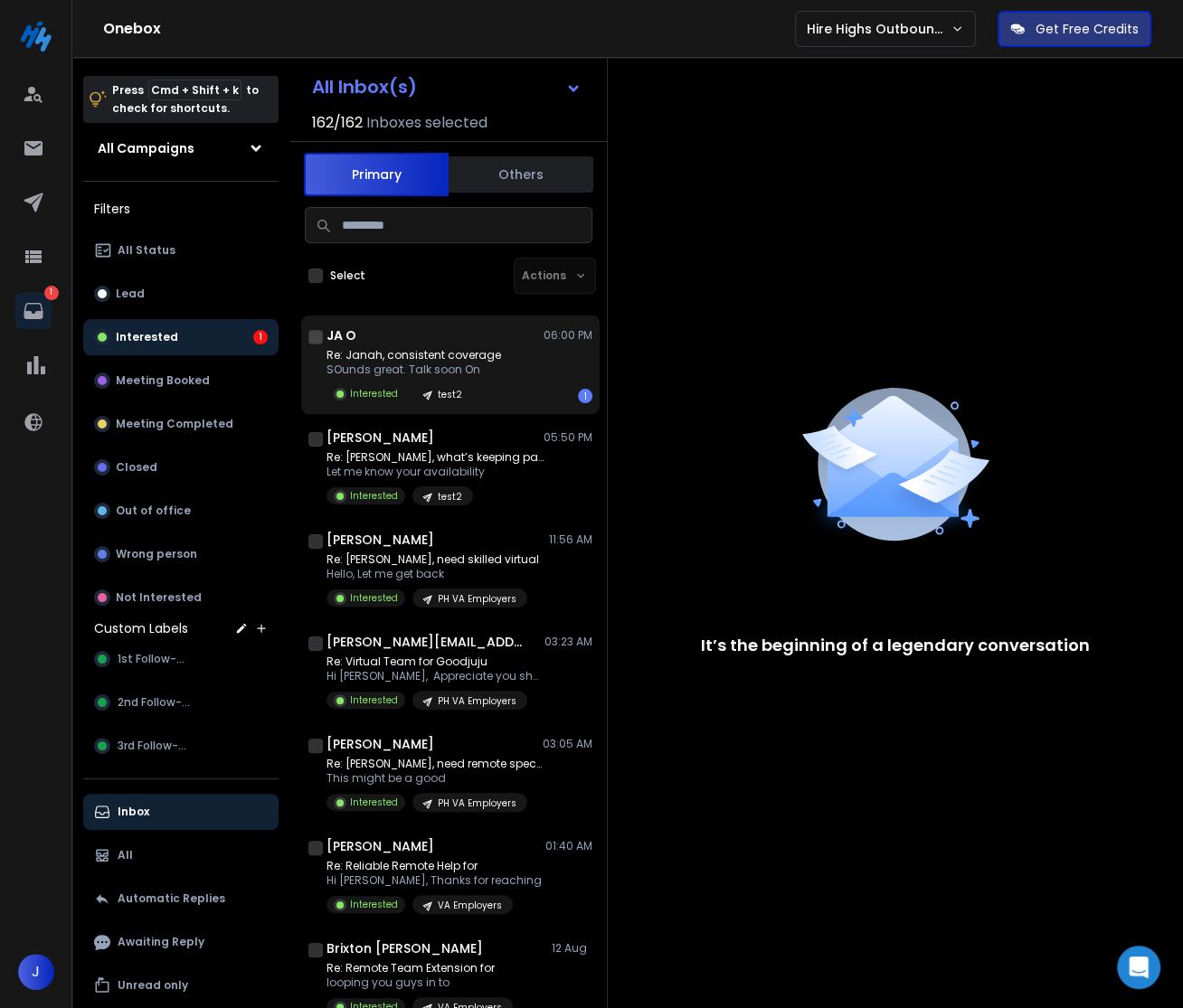
click at [403, 361] on p "Re: Janah, consistent coverage" at bounding box center [414, 355] width 175 height 15
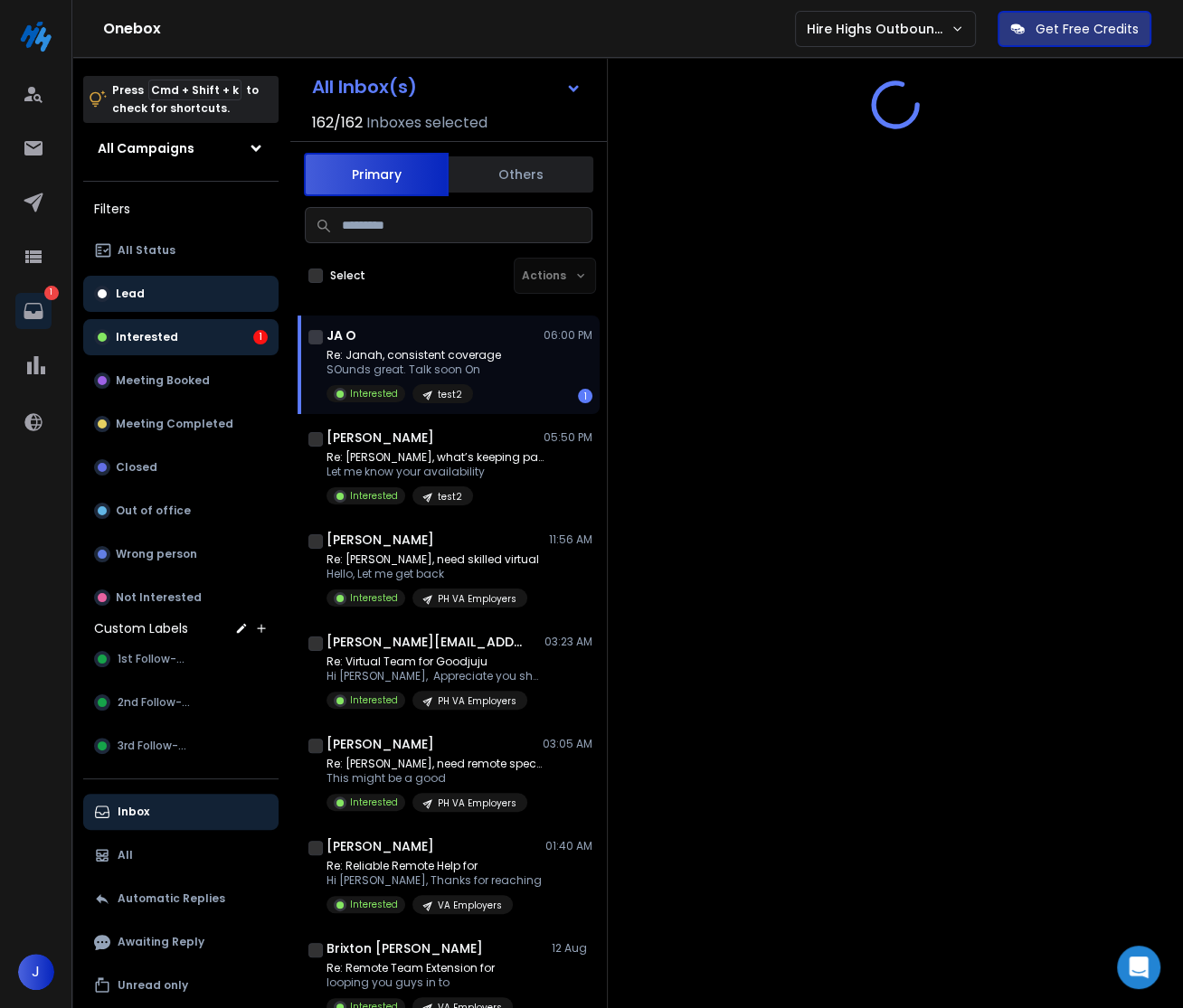
click at [160, 289] on button "Lead" at bounding box center [181, 293] width 195 height 36
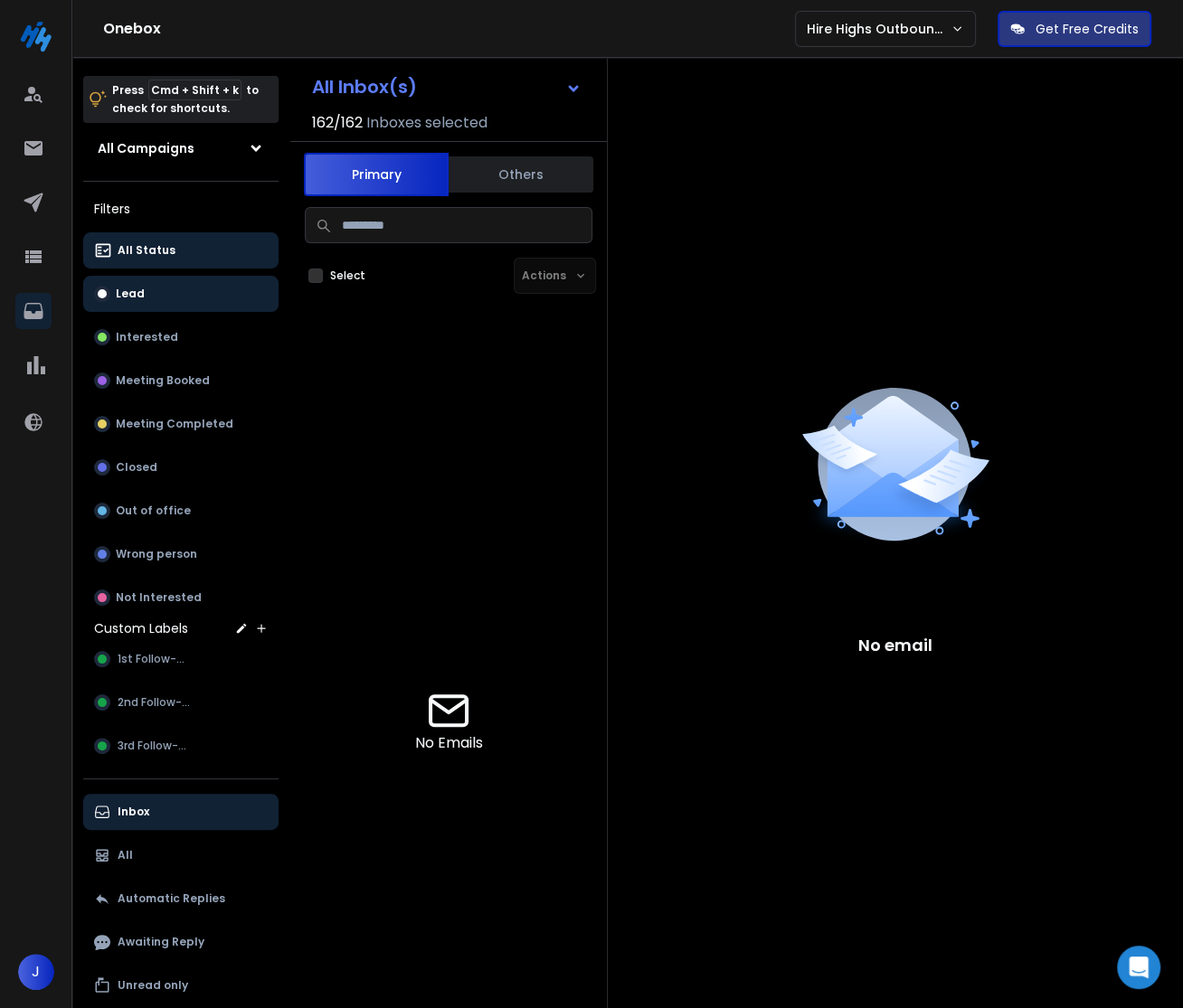
click at [185, 237] on button "All Status" at bounding box center [181, 251] width 195 height 36
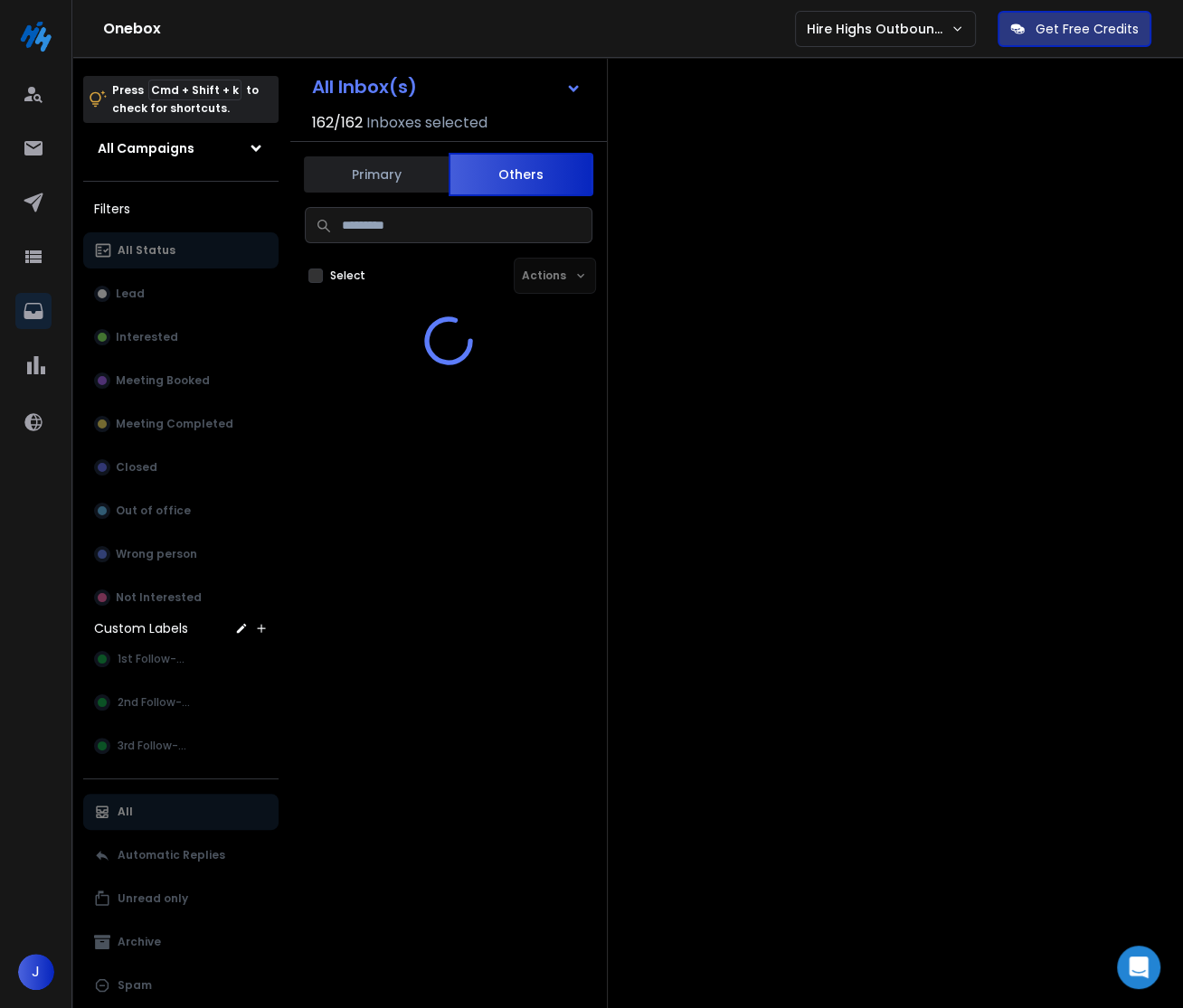
click at [475, 174] on button "Others" at bounding box center [521, 175] width 145 height 44
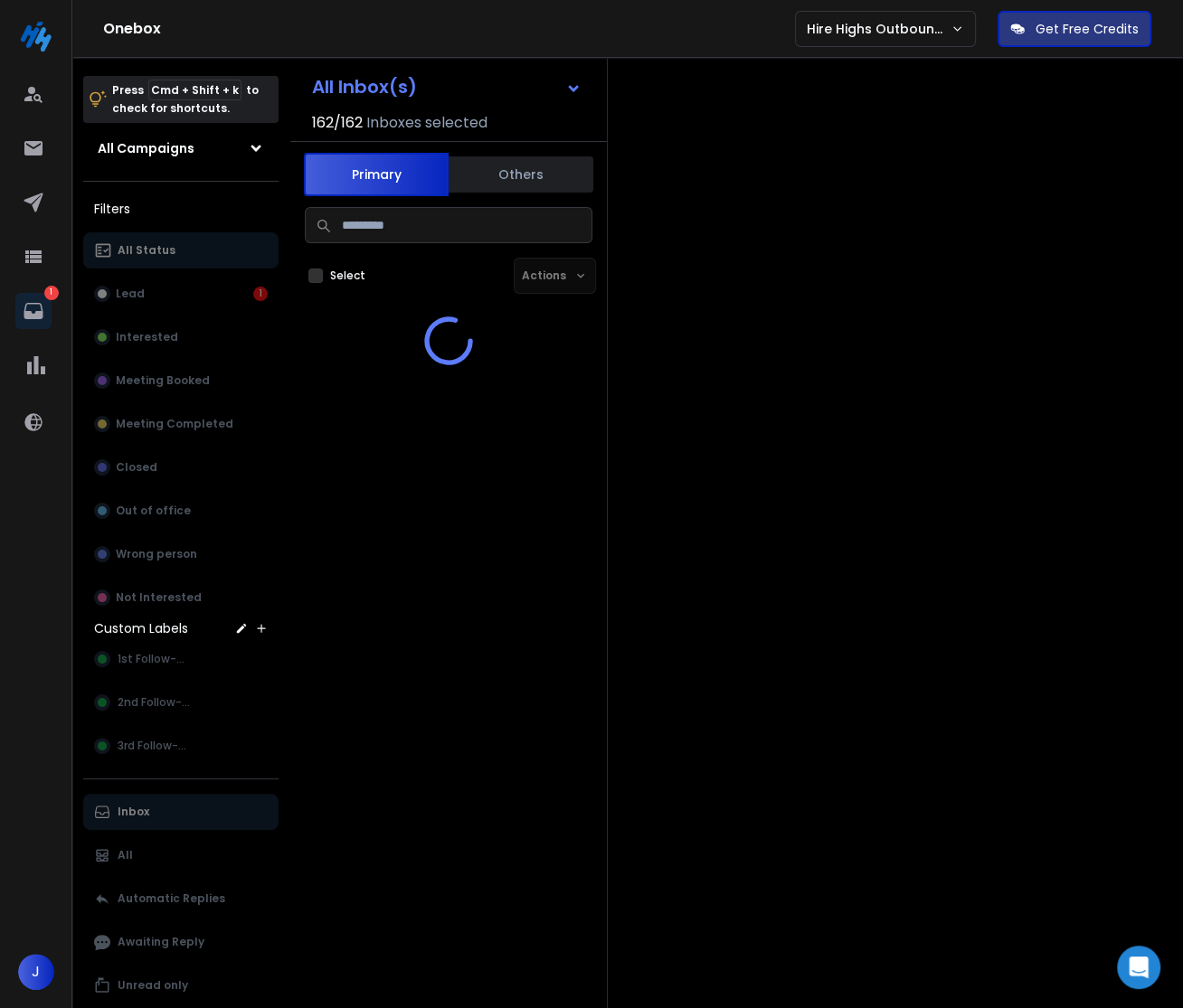
click at [379, 182] on button "Primary" at bounding box center [377, 175] width 145 height 44
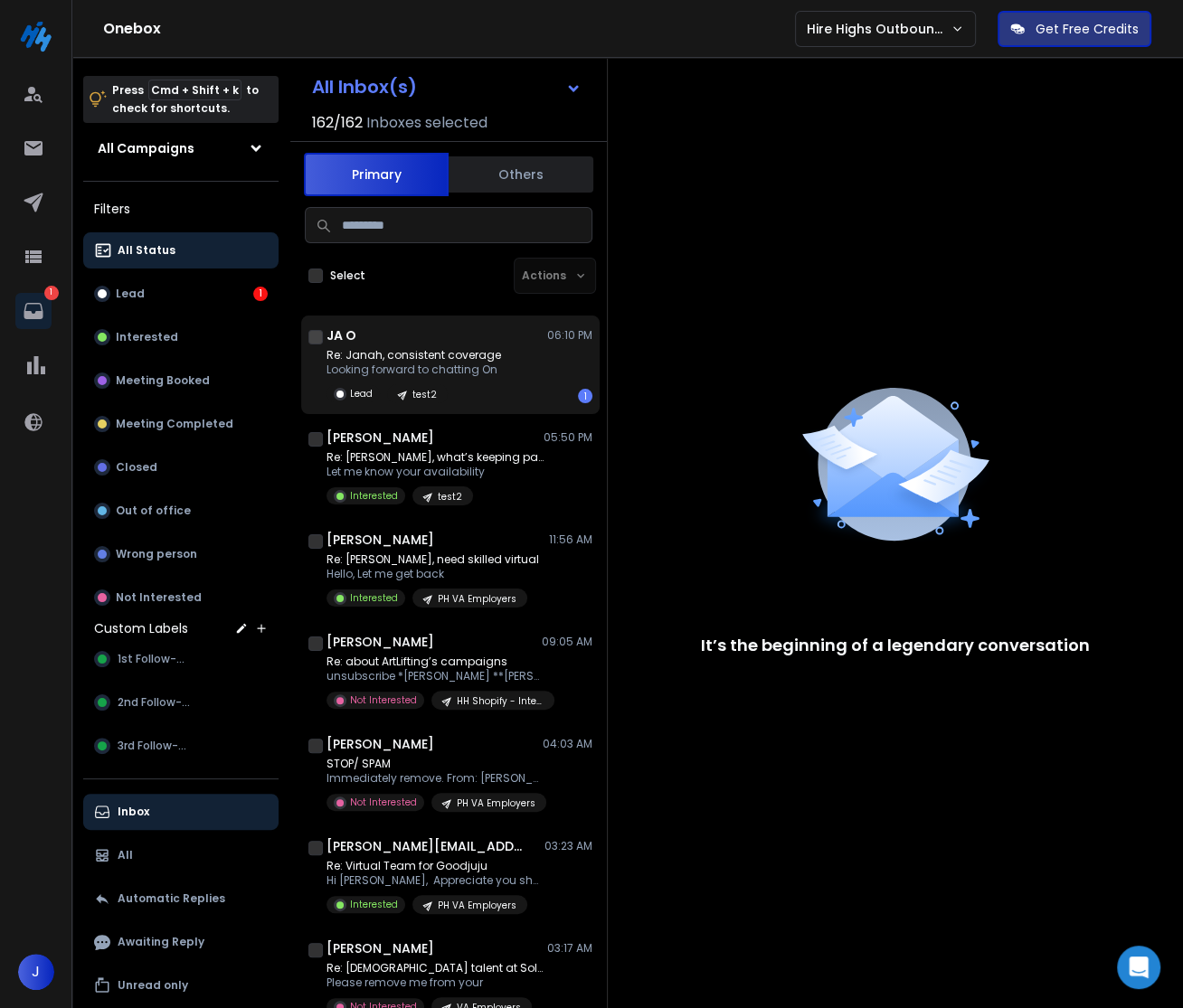
click at [469, 385] on div "Lead test2" at bounding box center [414, 394] width 175 height 19
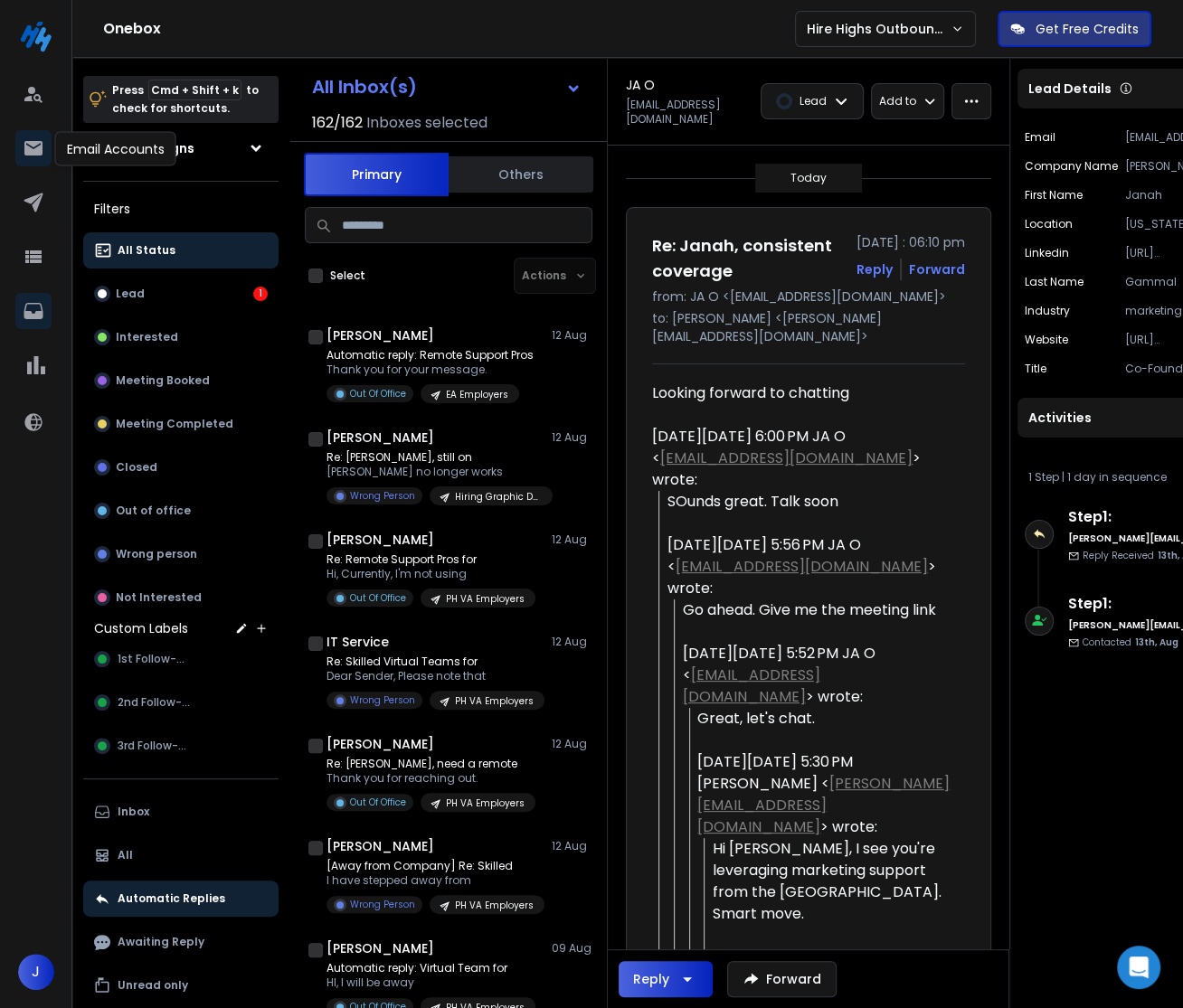
click at [37, 140] on icon at bounding box center [34, 148] width 22 height 22
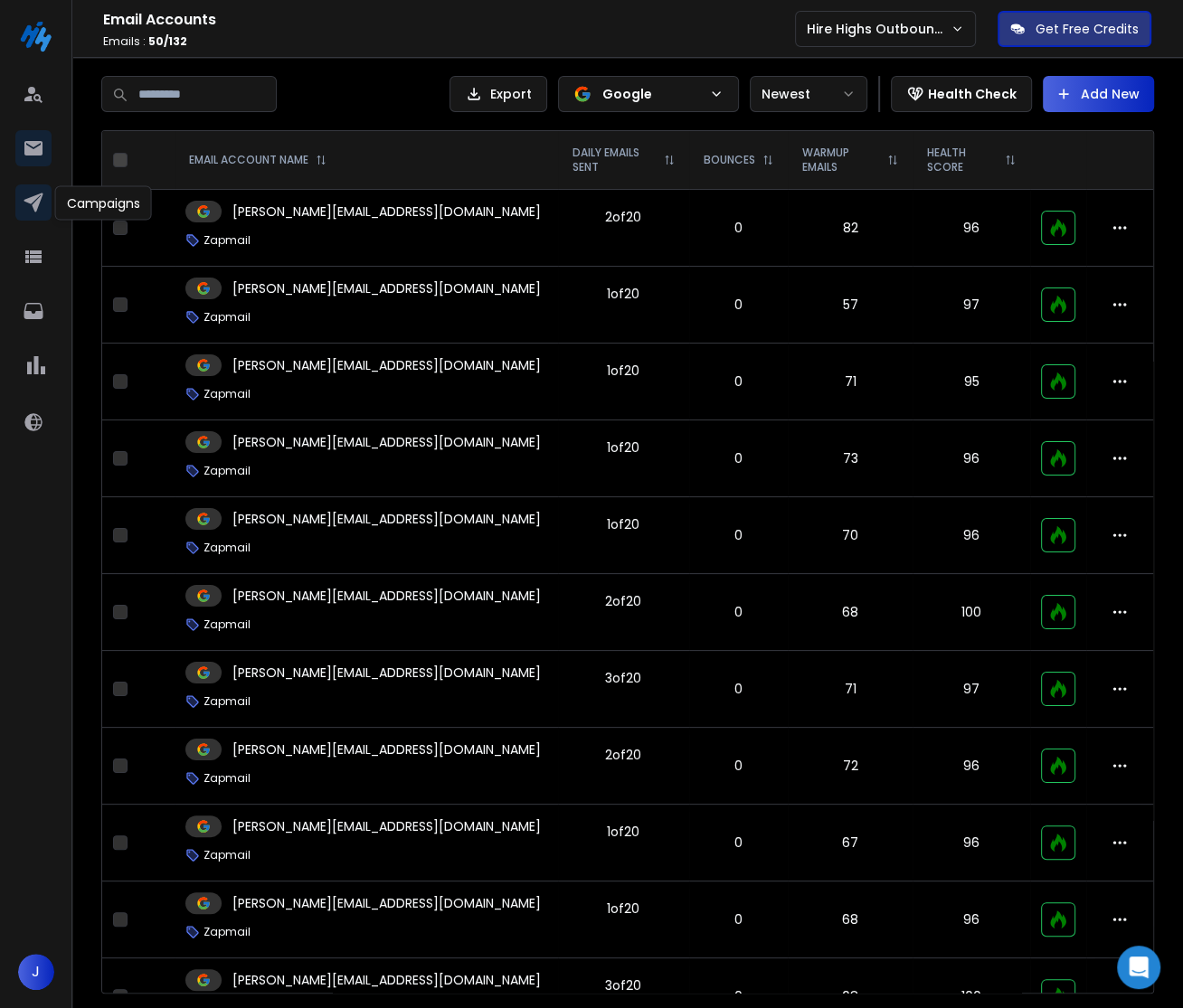
click at [38, 205] on icon at bounding box center [33, 203] width 19 height 19
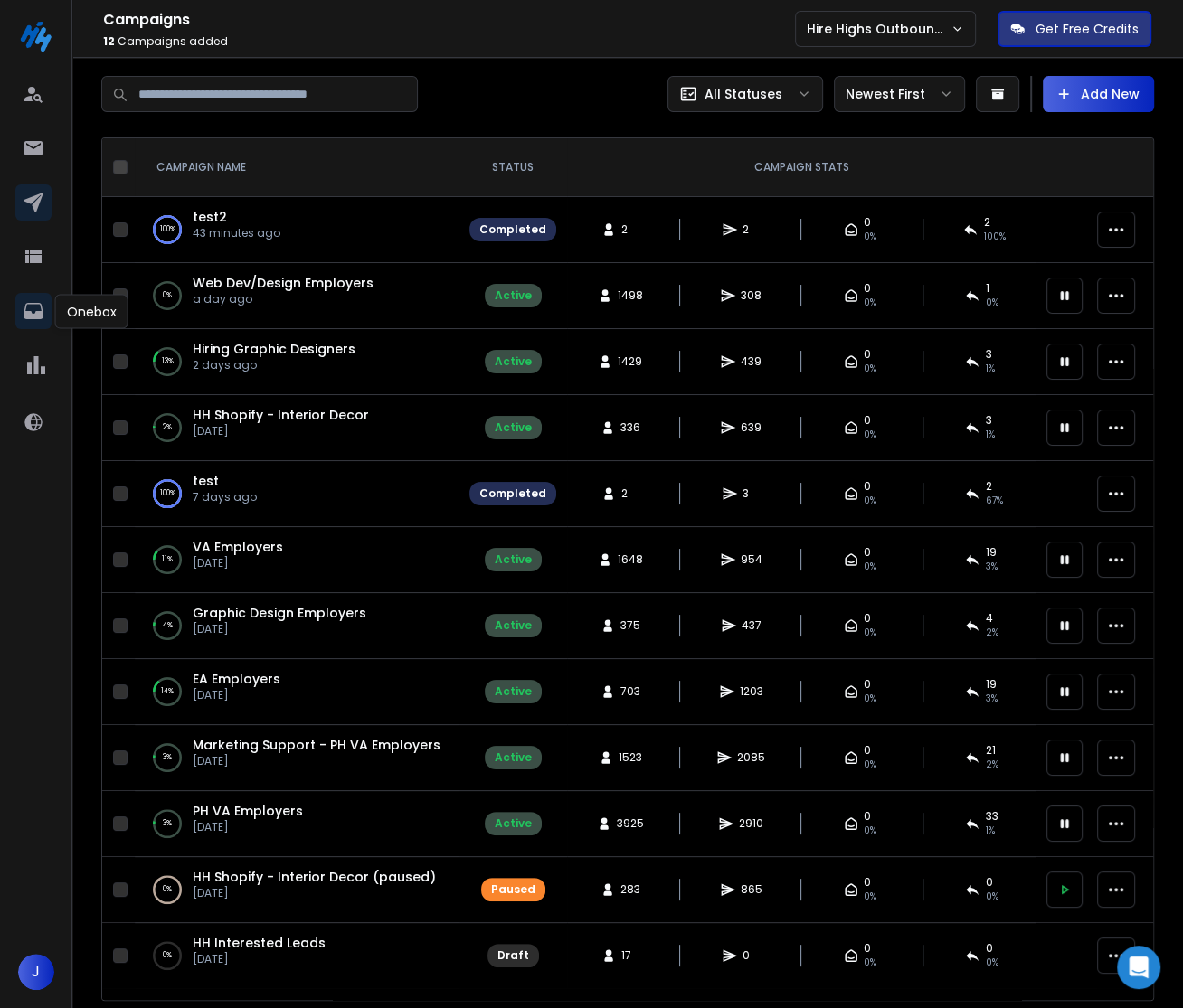
click at [30, 308] on icon at bounding box center [34, 311] width 22 height 22
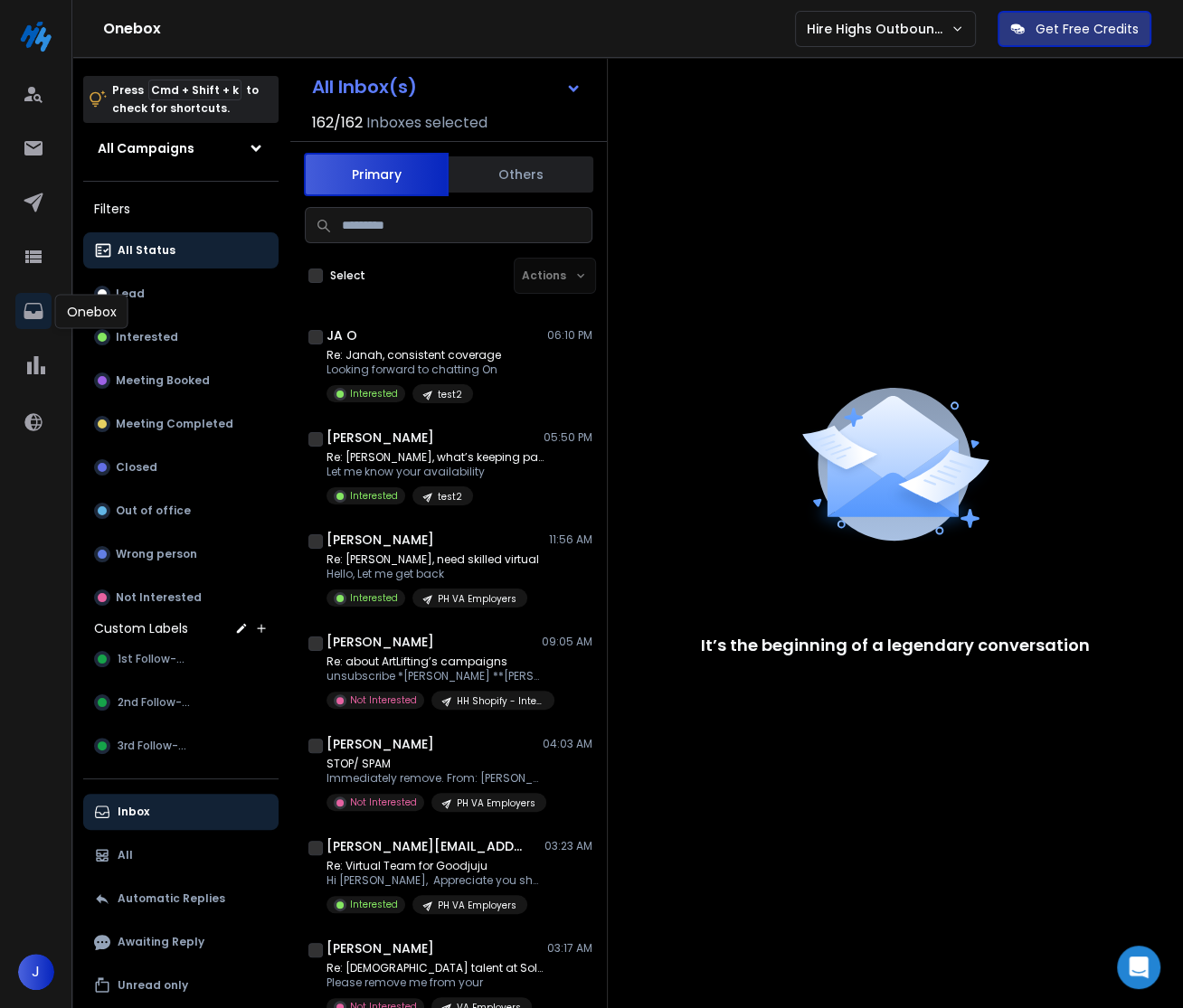
click at [54, 976] on button "J" at bounding box center [36, 972] width 36 height 36
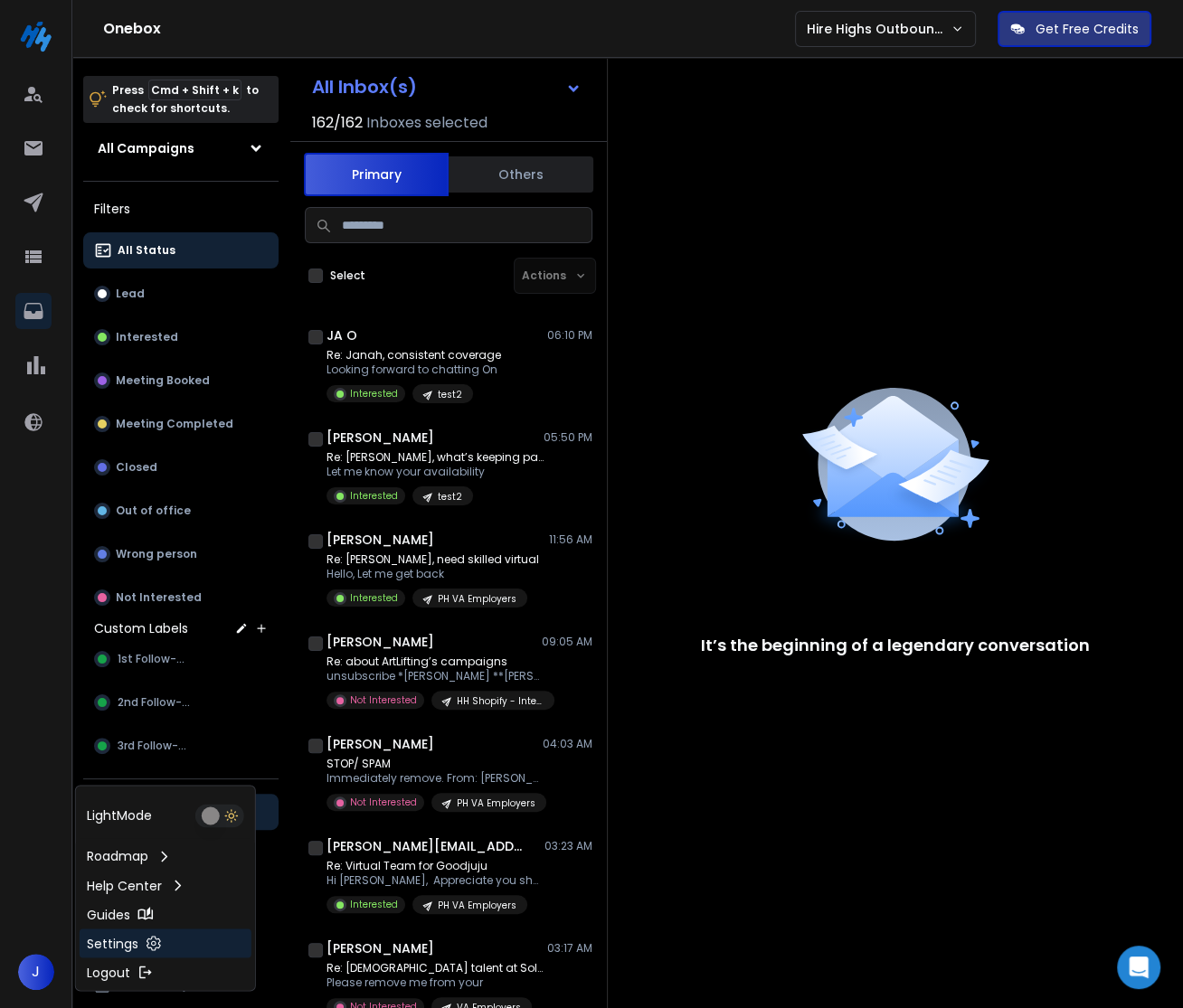
click at [122, 937] on p "Settings" at bounding box center [112, 943] width 52 height 18
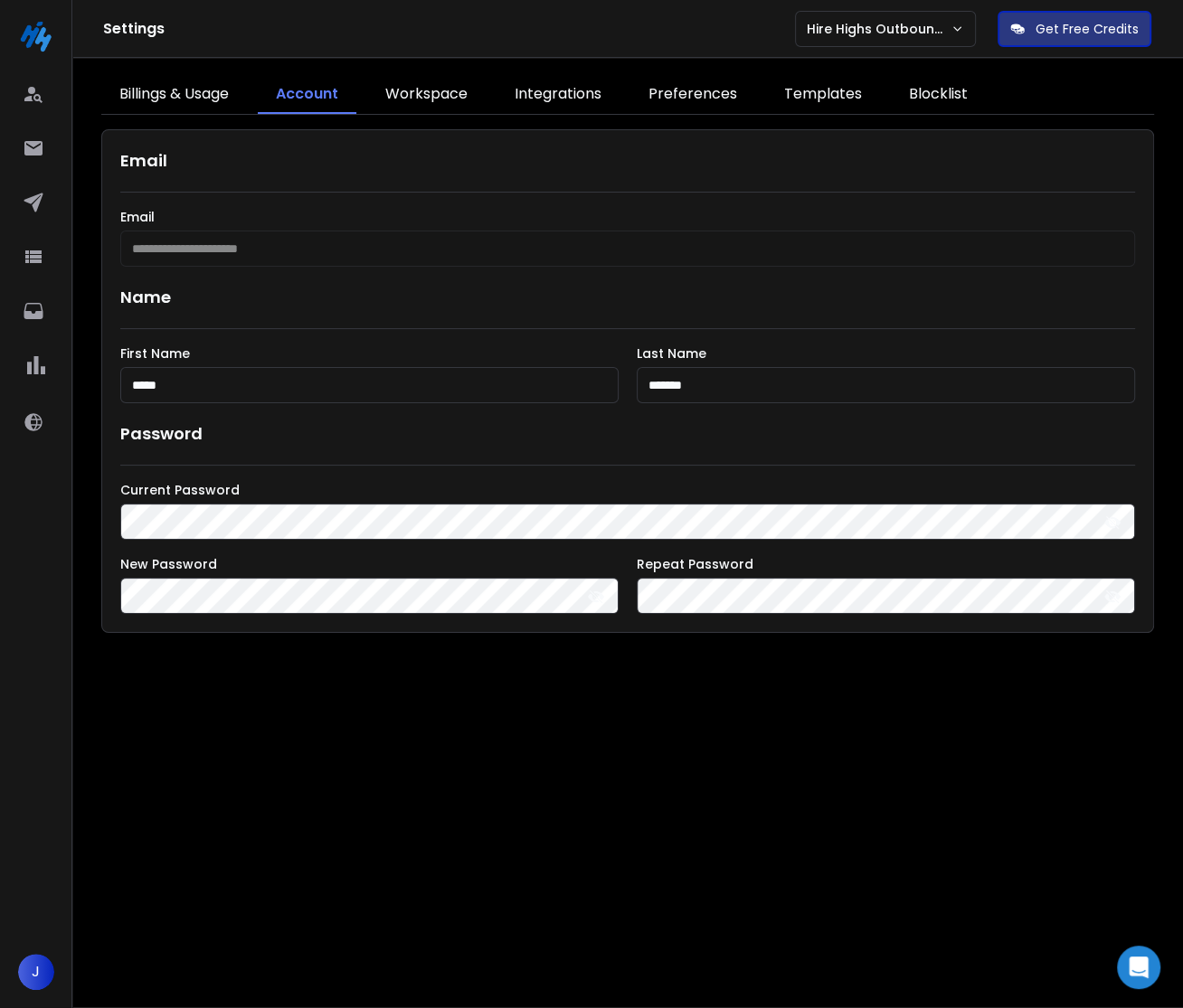
click at [543, 85] on link "Integrations" at bounding box center [558, 94] width 123 height 38
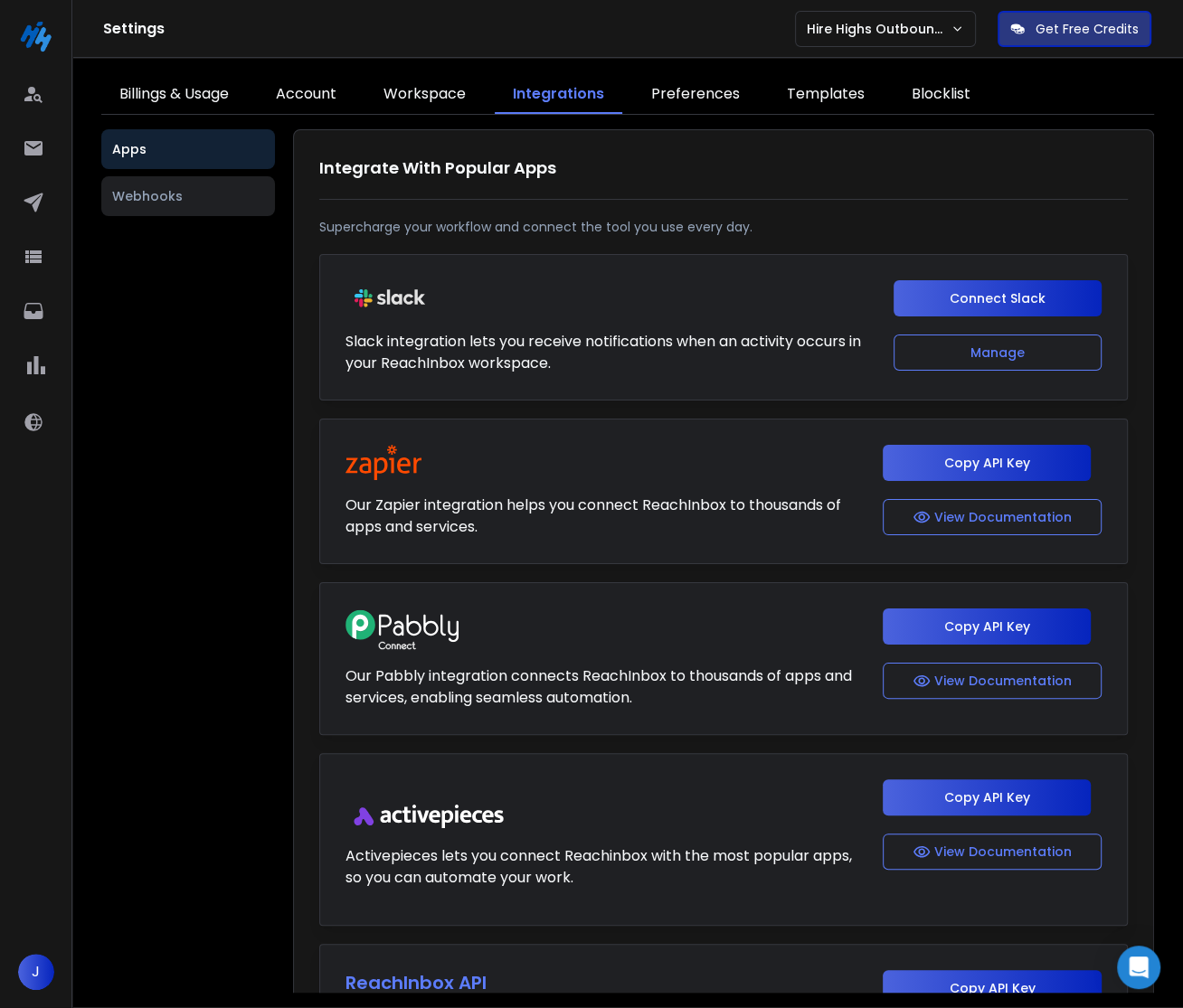
click at [197, 223] on div "Apps Webhooks Integrate With Popular Apps Supercharge your workflow and connect…" at bounding box center [627, 561] width 1053 height 864
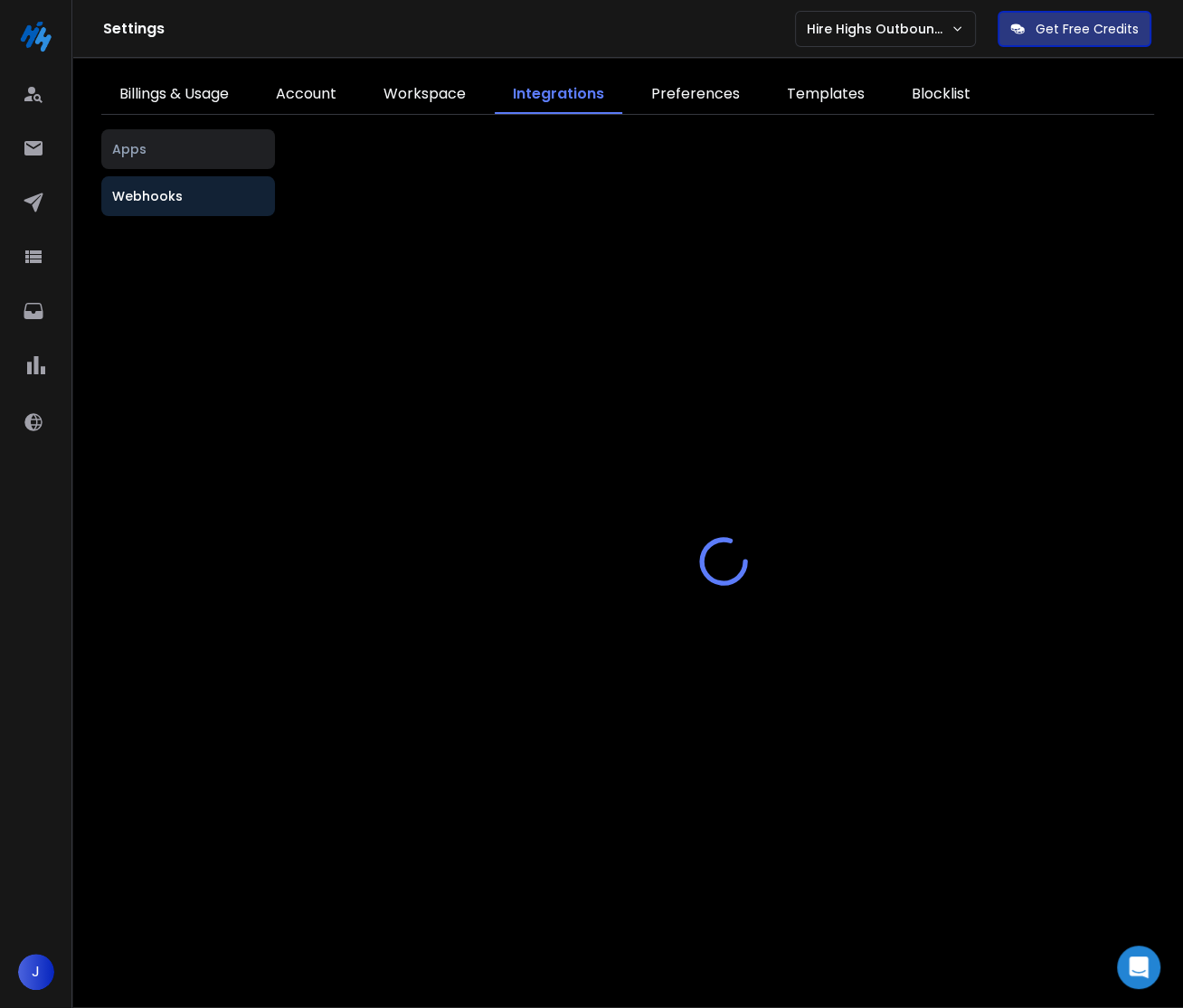
click at [197, 198] on button "Webhooks" at bounding box center [188, 196] width 174 height 40
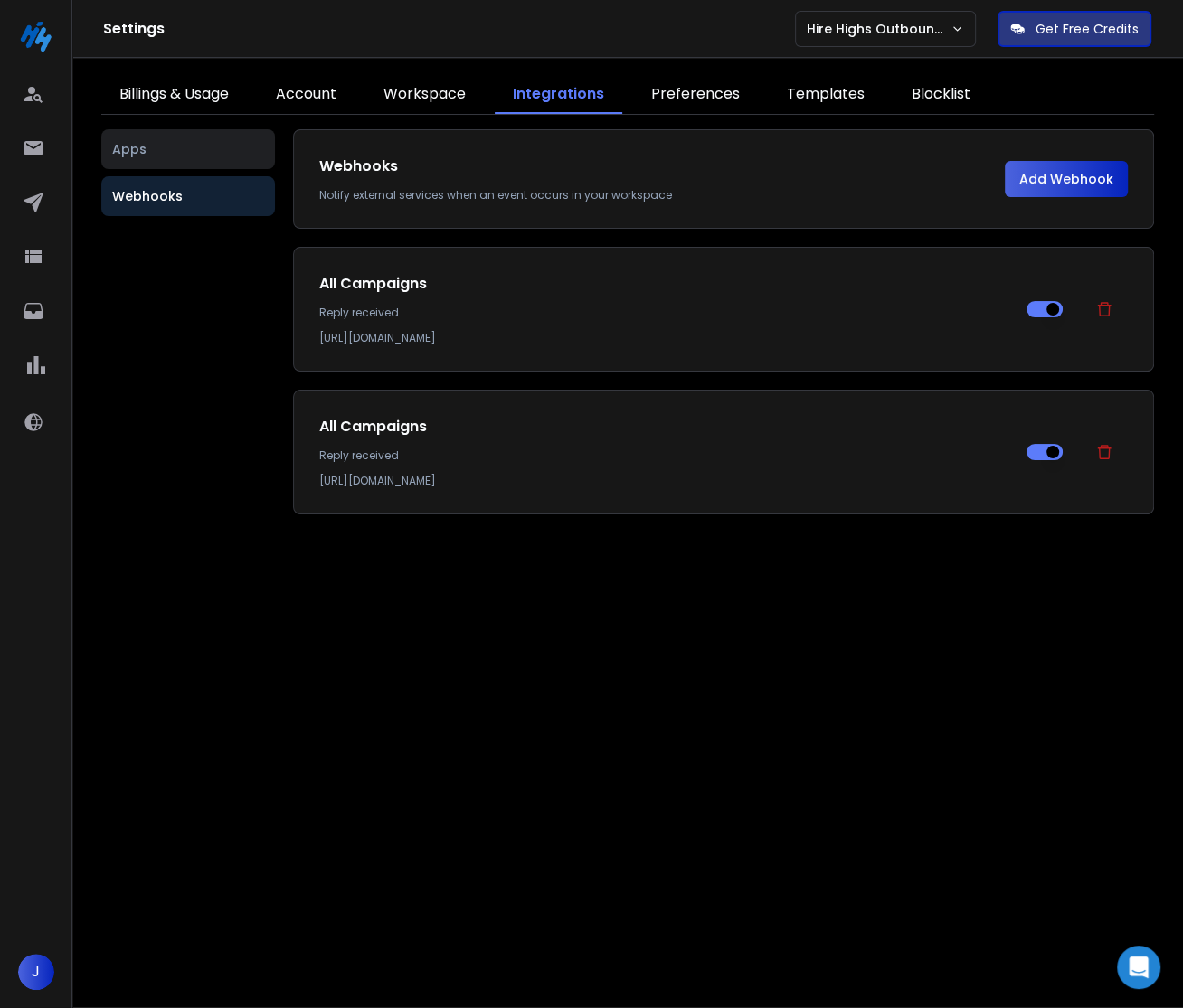
click at [1111, 449] on icon at bounding box center [1104, 452] width 18 height 18
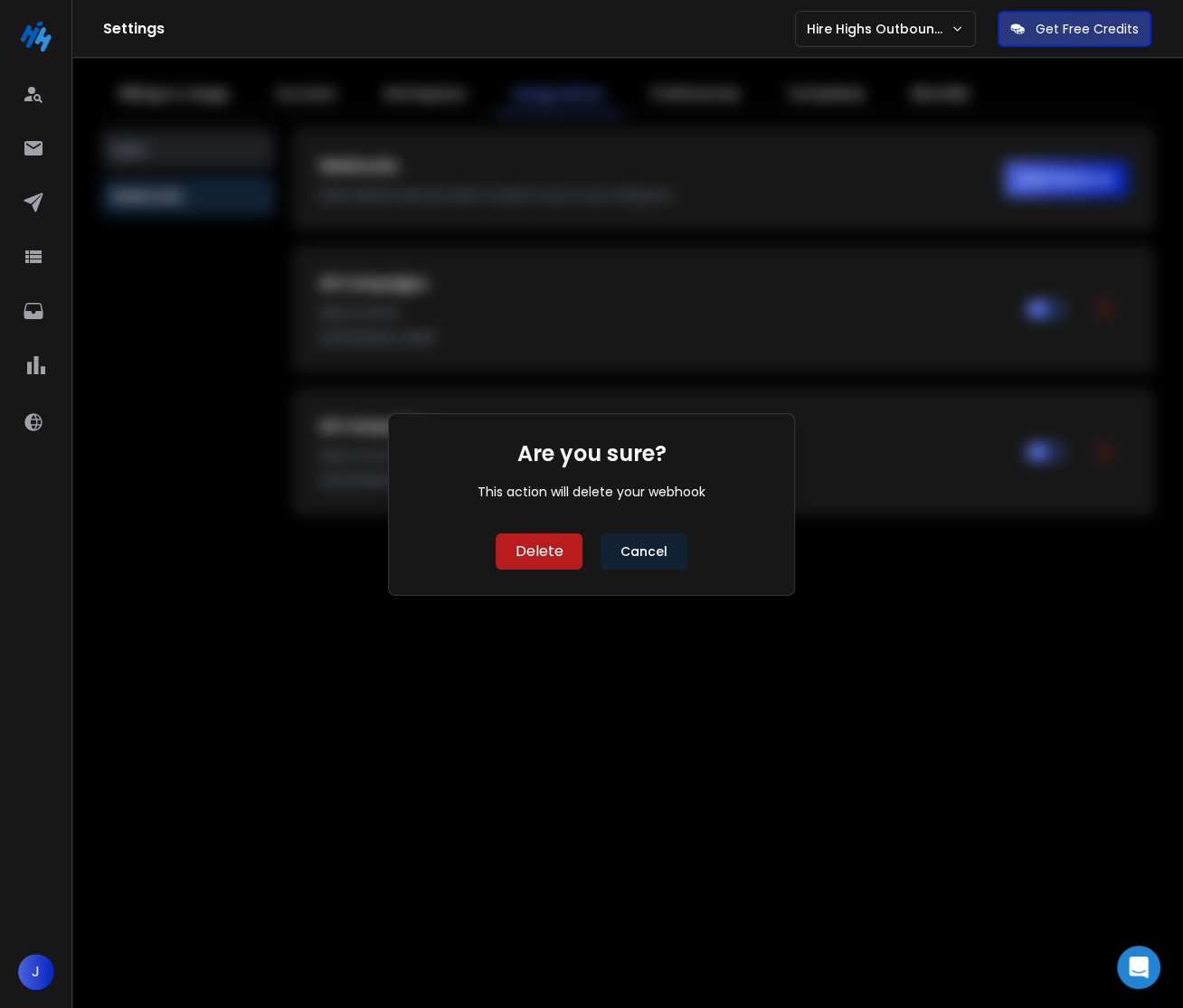
click at [529, 551] on button "Delete" at bounding box center [538, 552] width 86 height 36
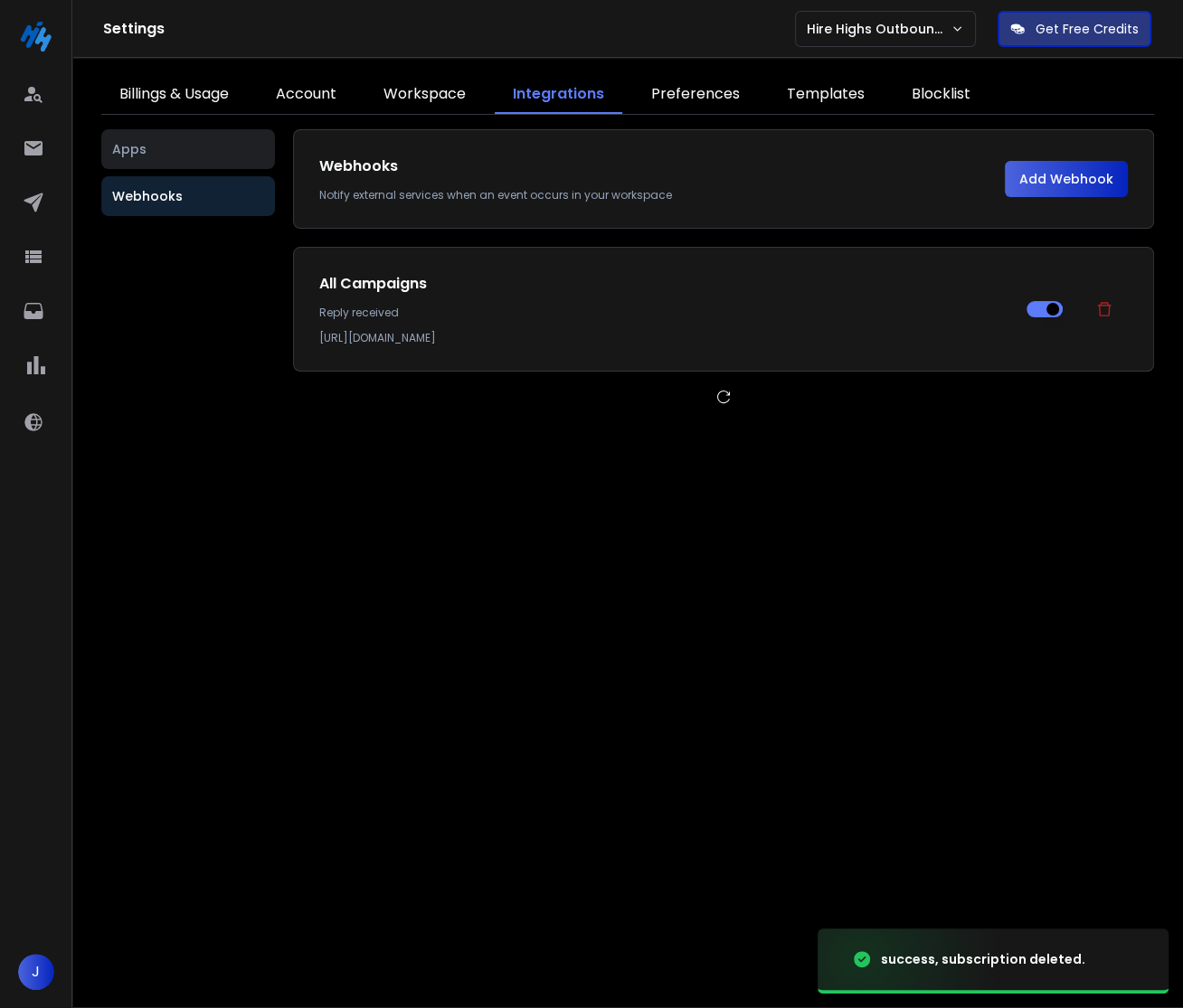
click at [1084, 175] on button "Add Webhook" at bounding box center [1067, 179] width 123 height 36
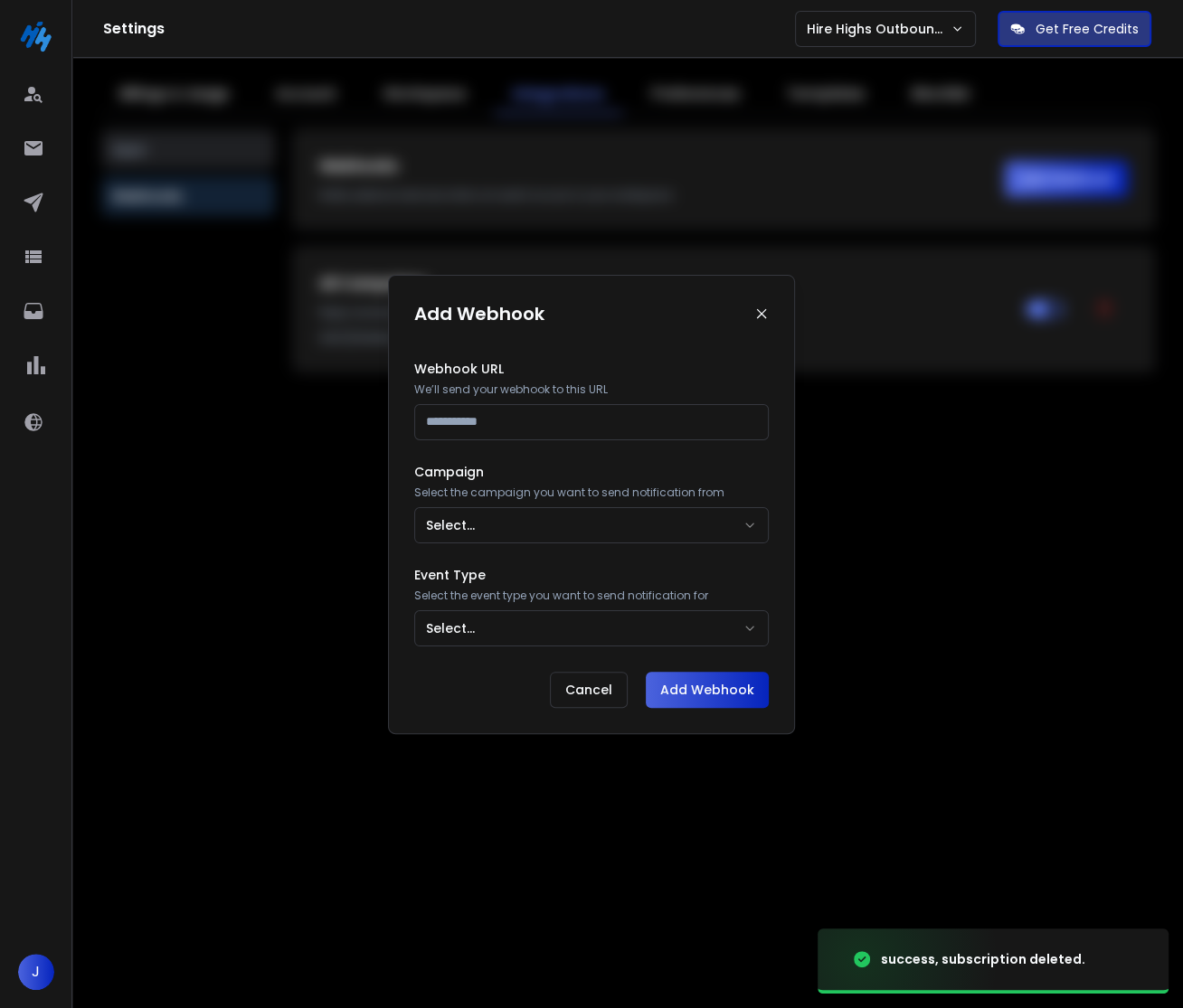
click at [504, 426] on input at bounding box center [592, 422] width 355 height 36
paste input "**********"
type input "**********"
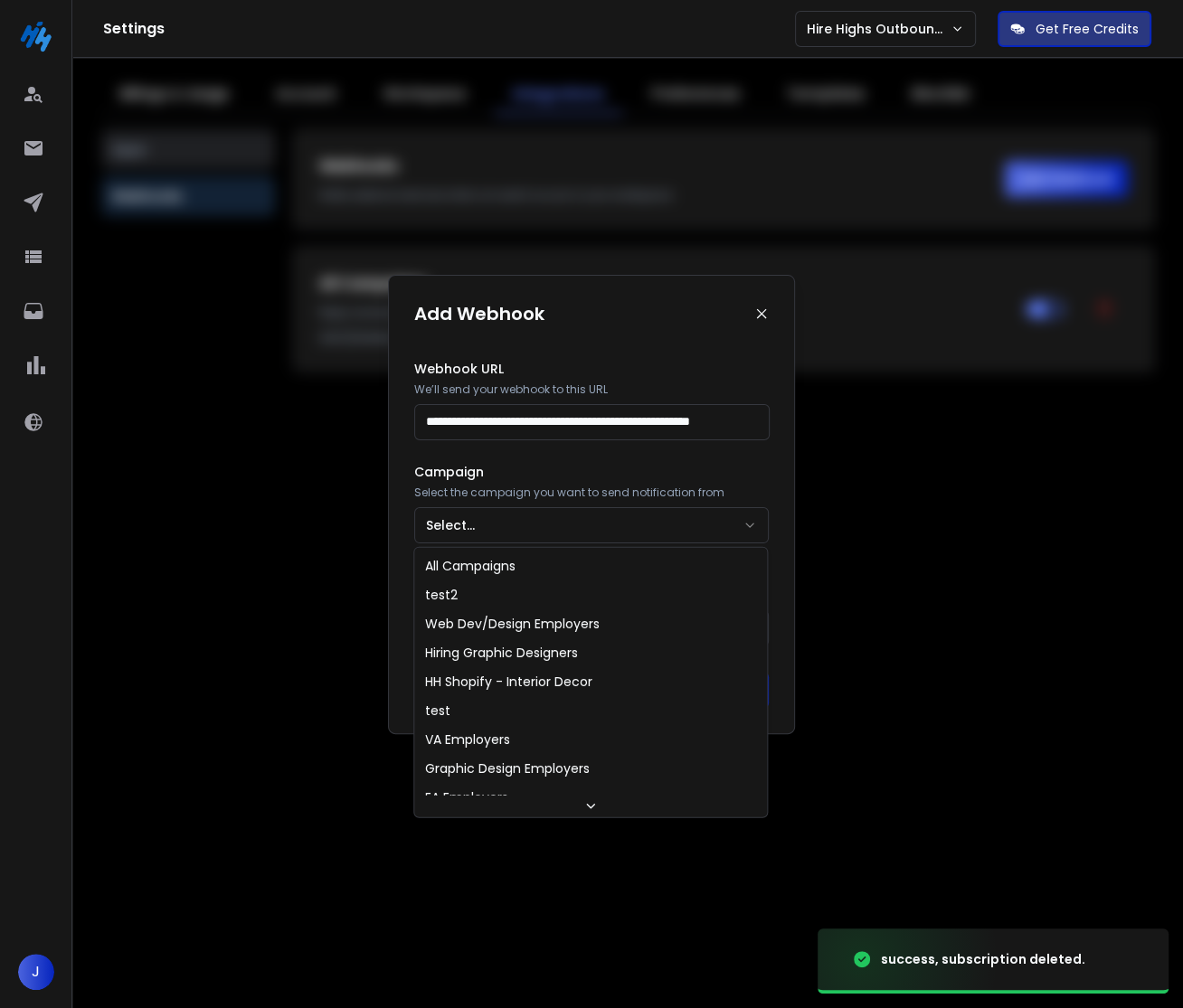
scroll to position [0, 0]
click at [458, 527] on button "Select..." at bounding box center [592, 525] width 355 height 36
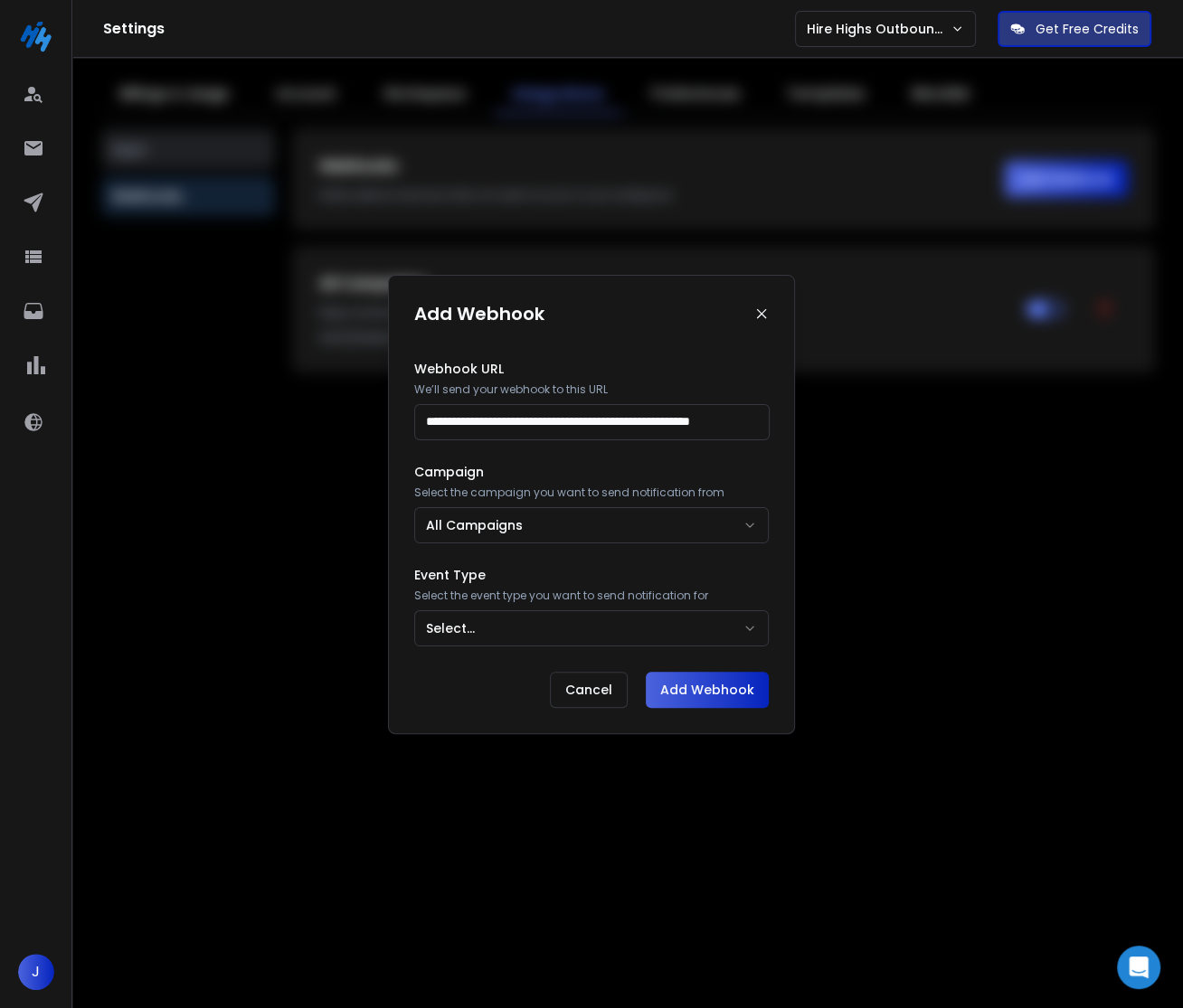
click at [460, 615] on button "Select..." at bounding box center [592, 628] width 355 height 36
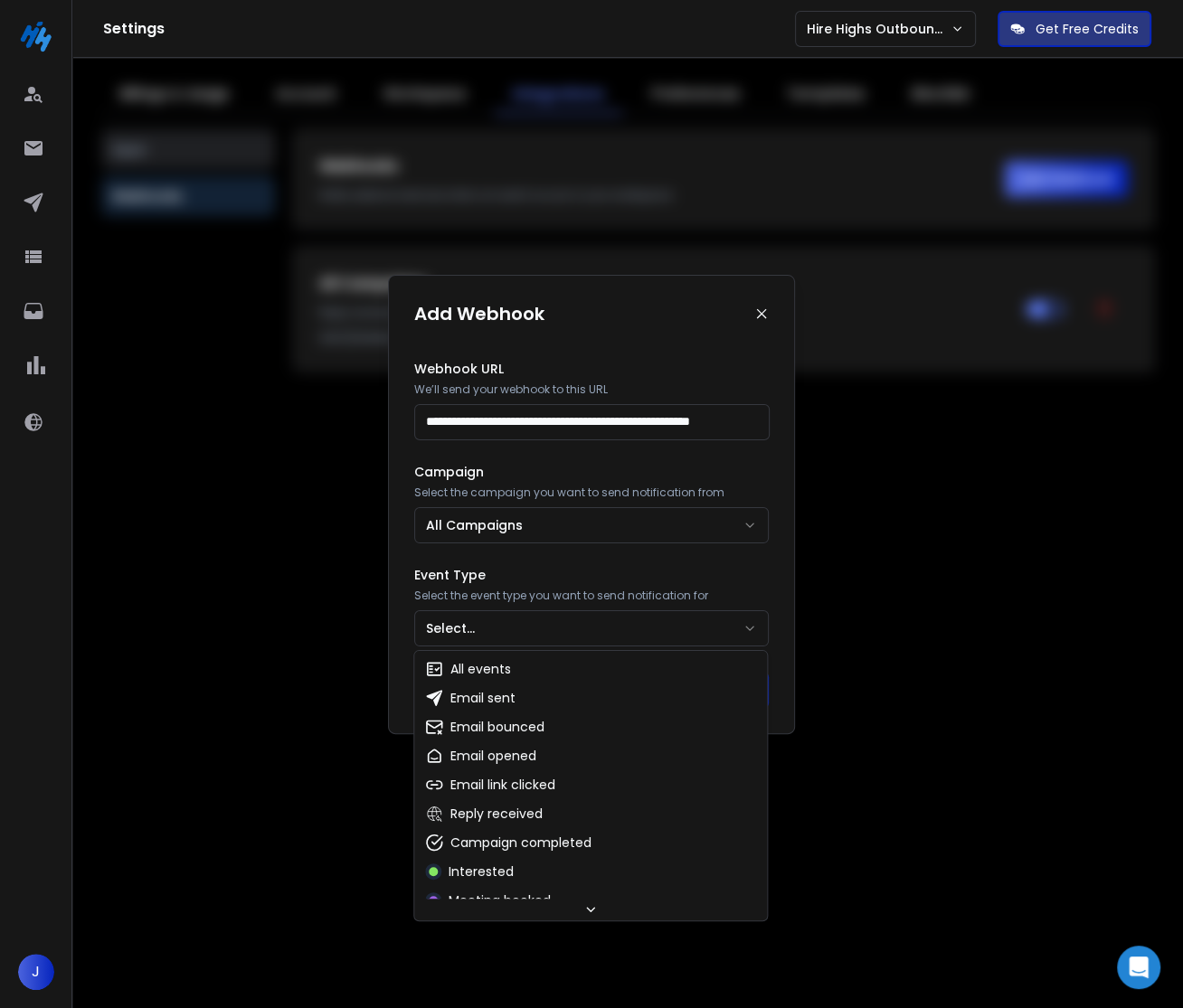
select select "**********"
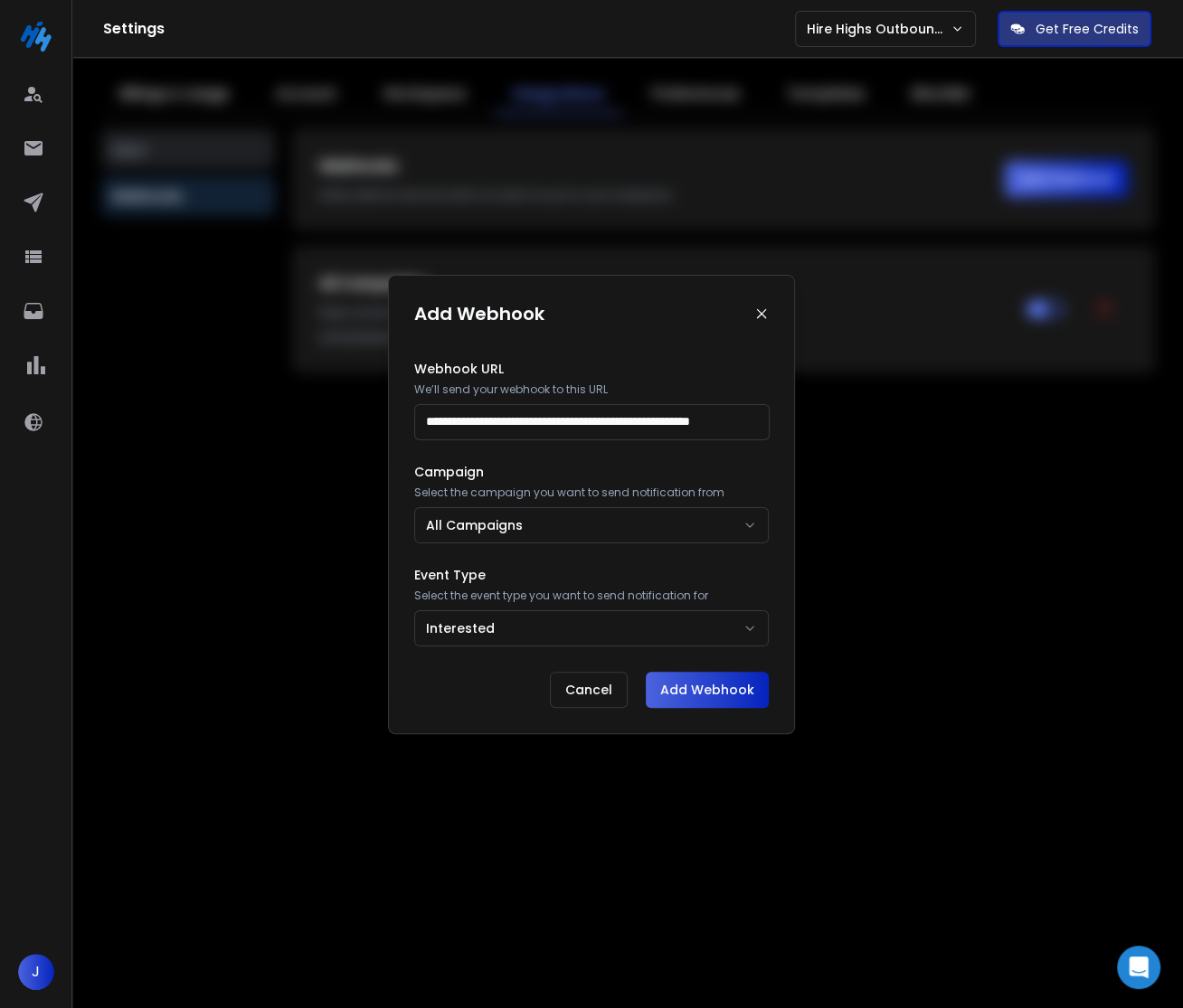
click at [721, 691] on button "Add Webhook" at bounding box center [707, 690] width 123 height 36
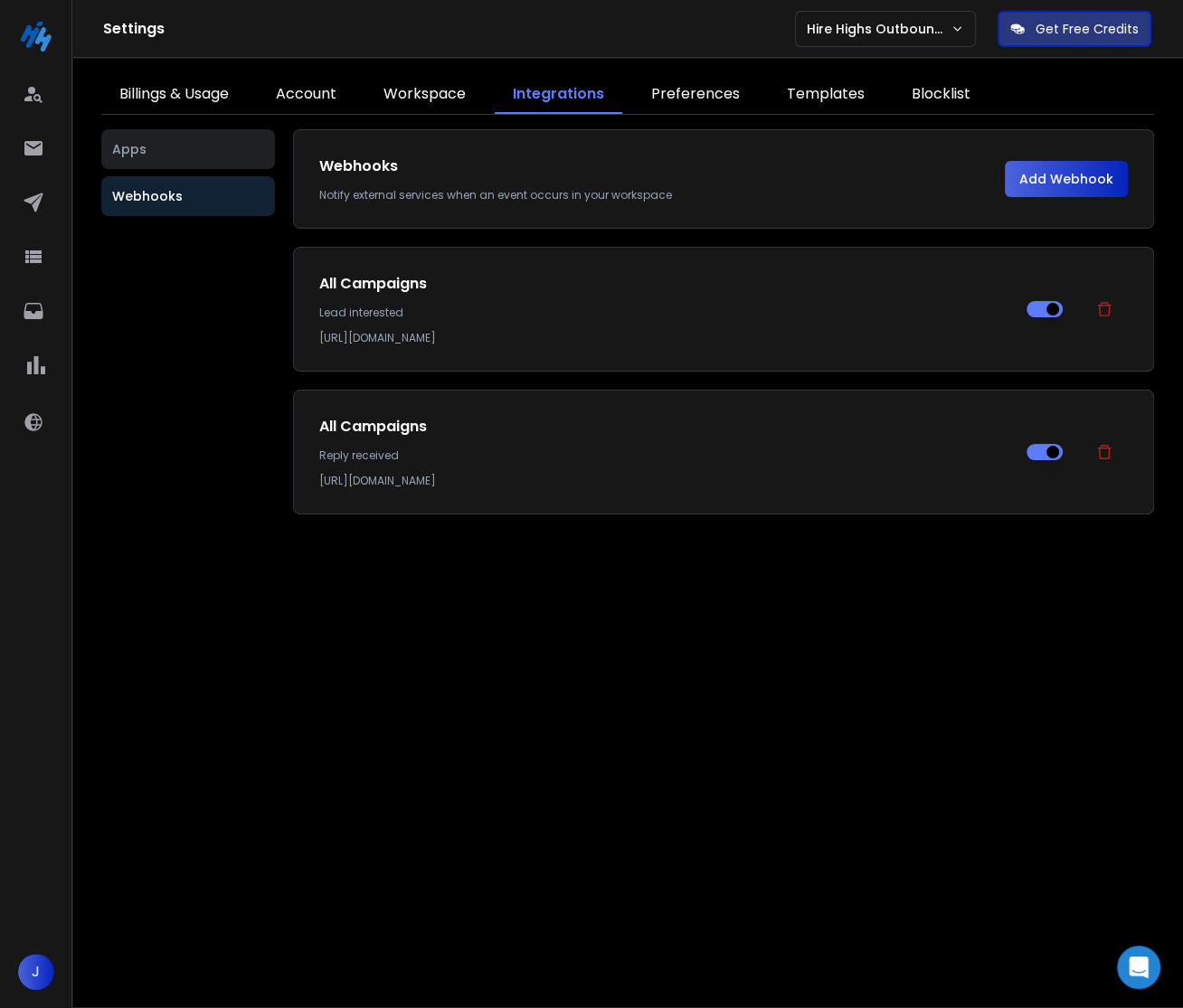
click at [35, 338] on div at bounding box center [36, 261] width 42 height 372
click at [35, 317] on icon at bounding box center [33, 311] width 19 height 16
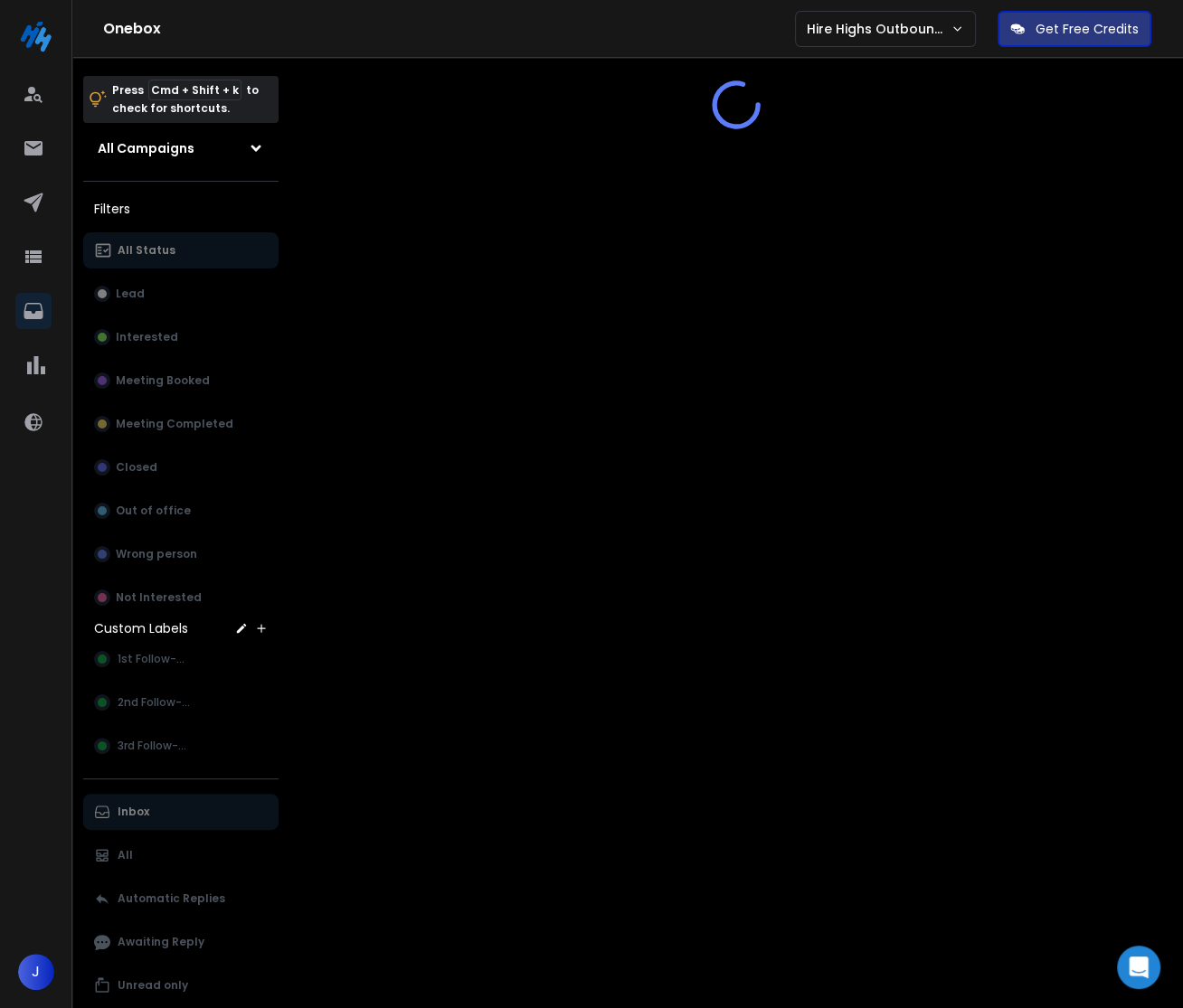
click at [216, 321] on div "All Status Lead Interested Meeting Booked Meeting Completed Closed Out of offic…" at bounding box center [181, 424] width 195 height 384
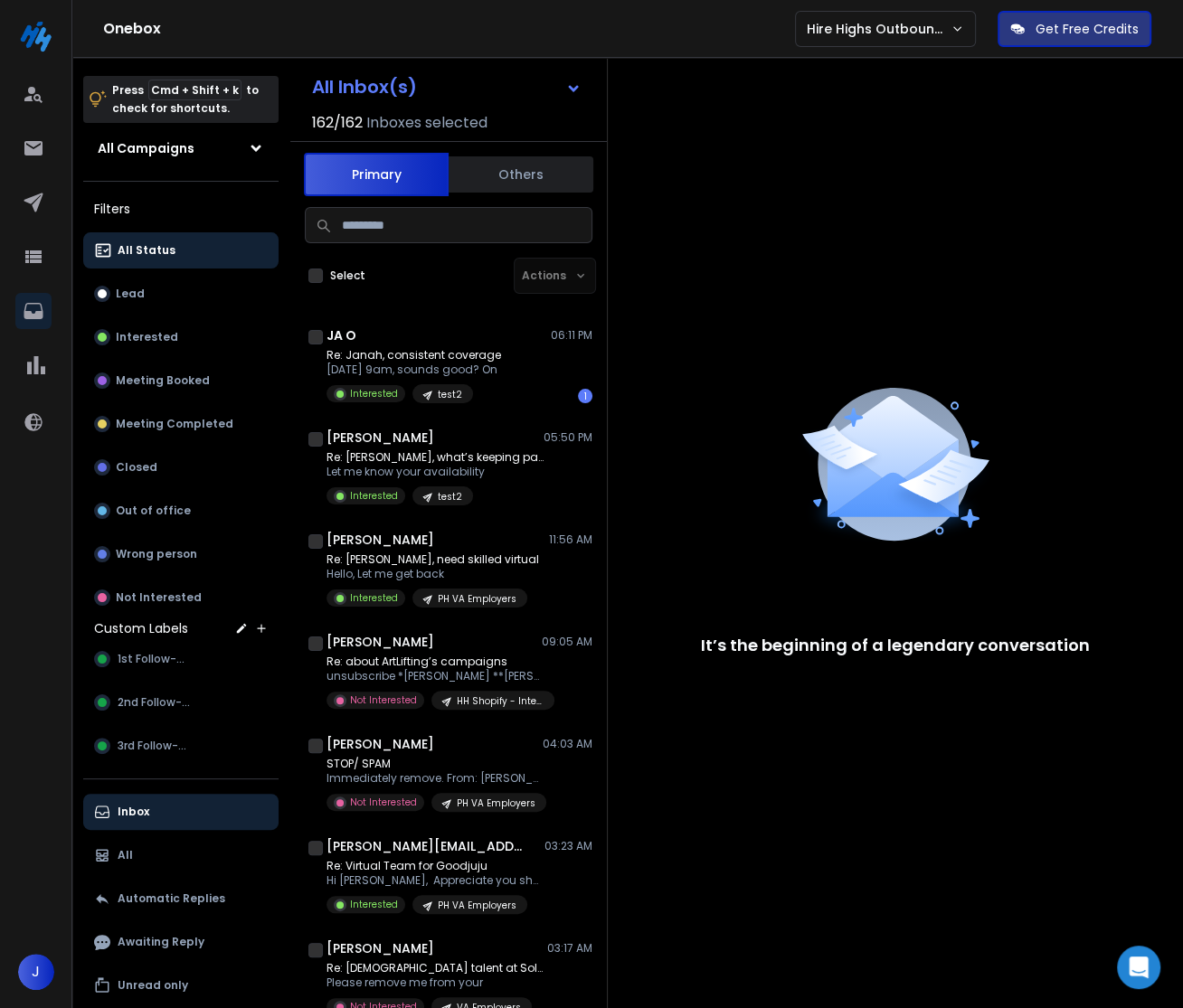
click at [185, 331] on div "All Status Lead Interested Meeting Booked Meeting Completed Closed Out of offic…" at bounding box center [181, 424] width 195 height 384
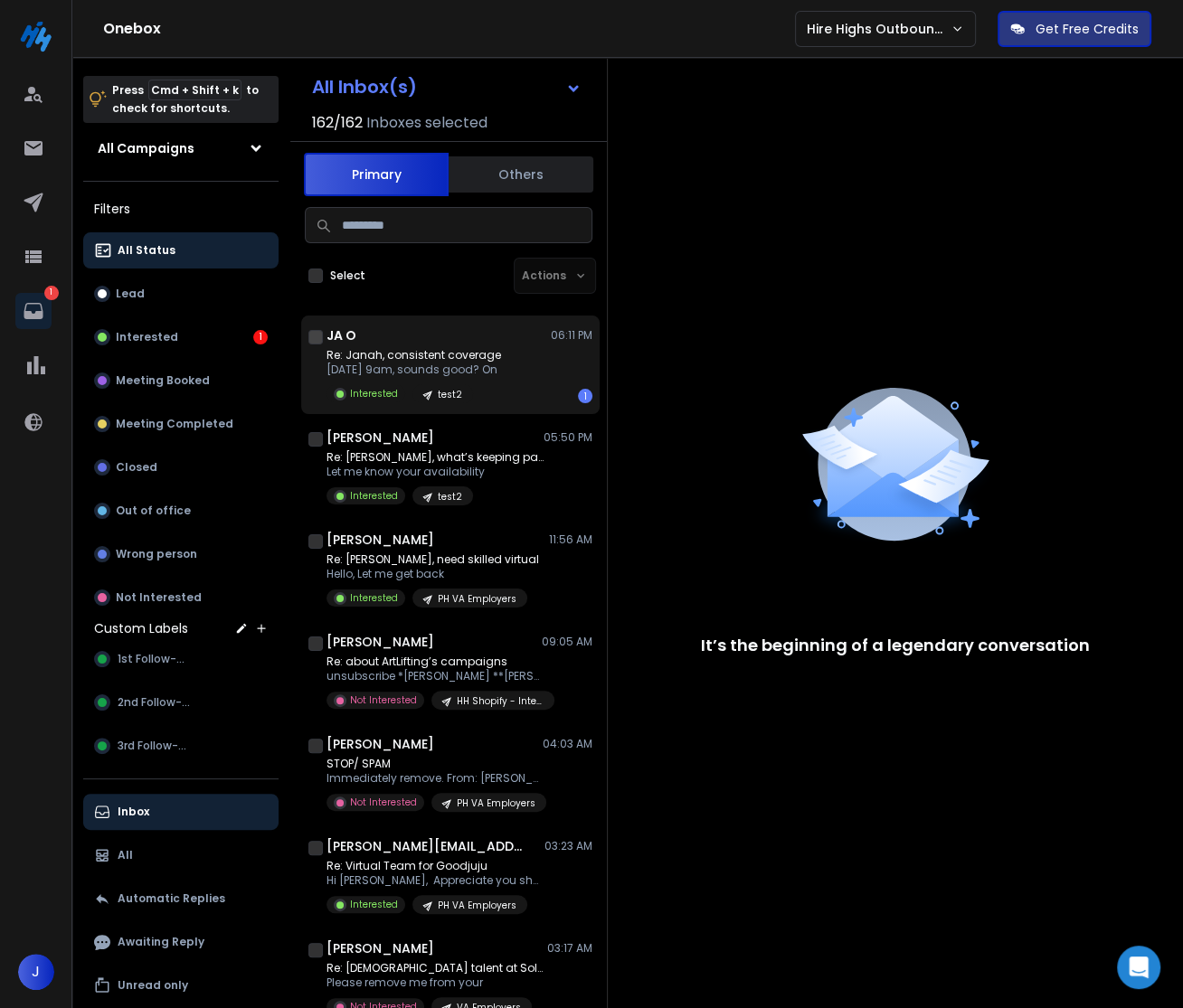
click at [456, 346] on div "JA O 06:11 PM Re: Janah, consistent coverage Monday 9am, sounds good? On Intere…" at bounding box center [458, 364] width 265 height 77
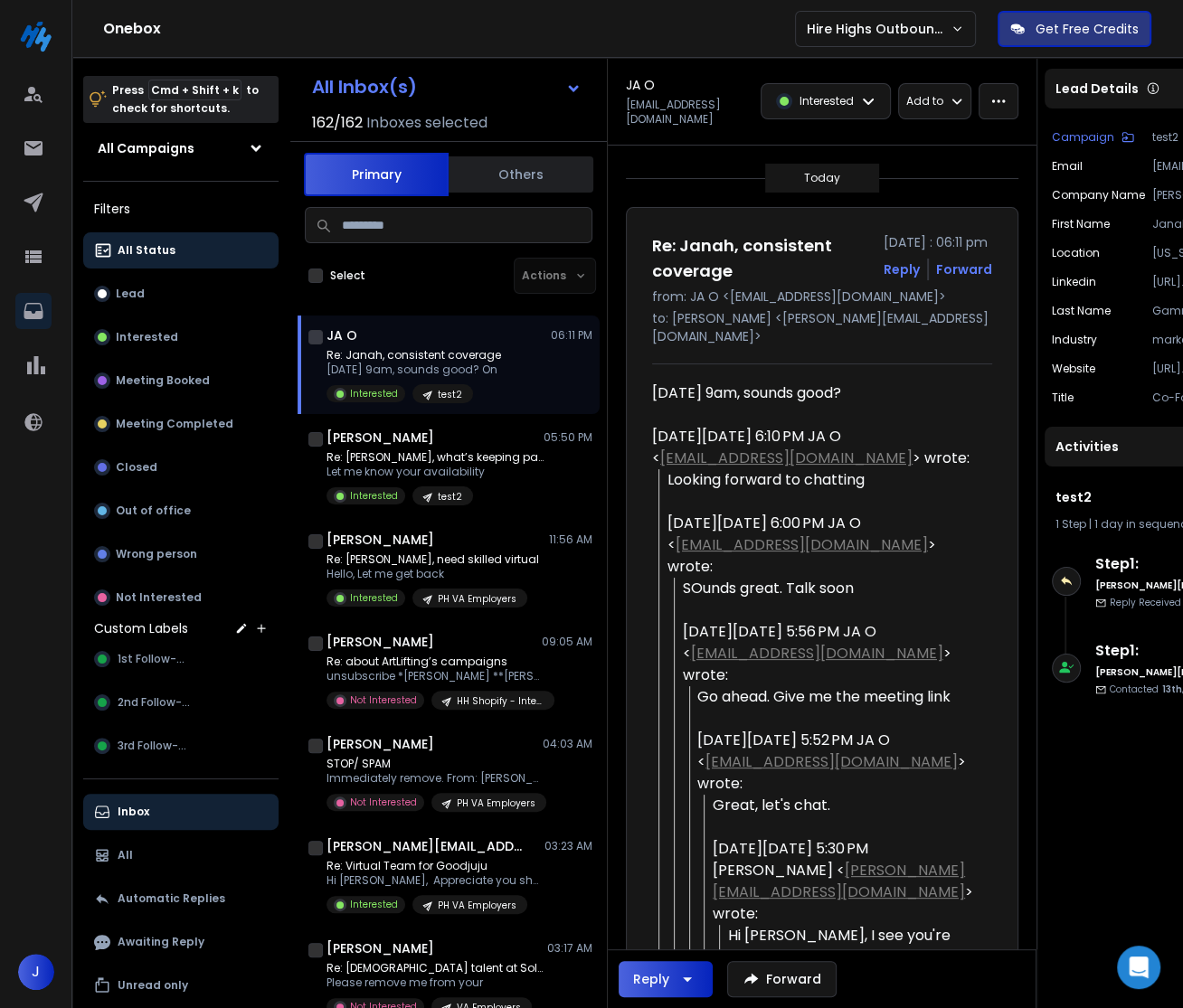
click at [848, 95] on p "Interested" at bounding box center [826, 101] width 55 height 15
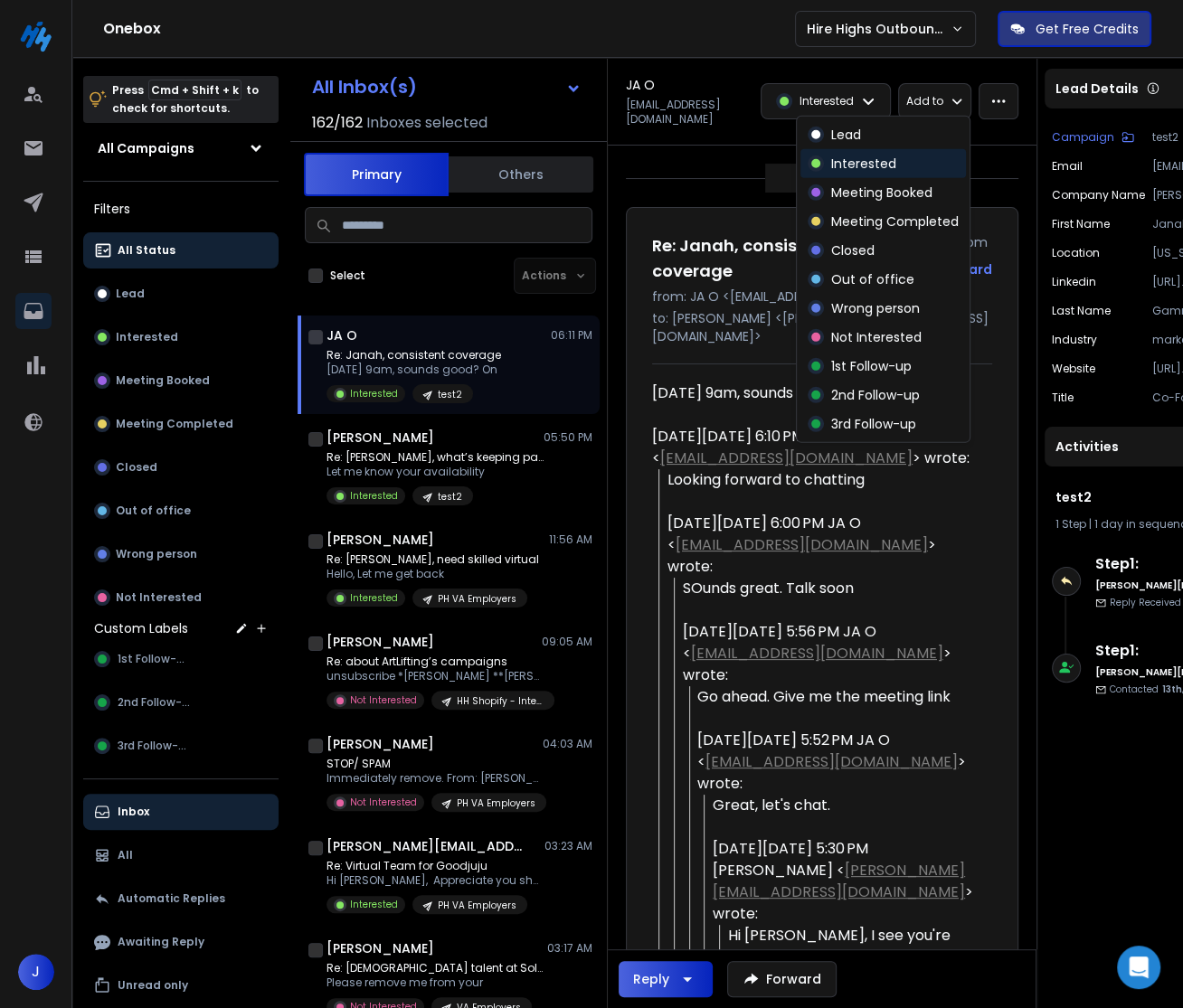
click at [848, 155] on p "Interested" at bounding box center [863, 164] width 65 height 18
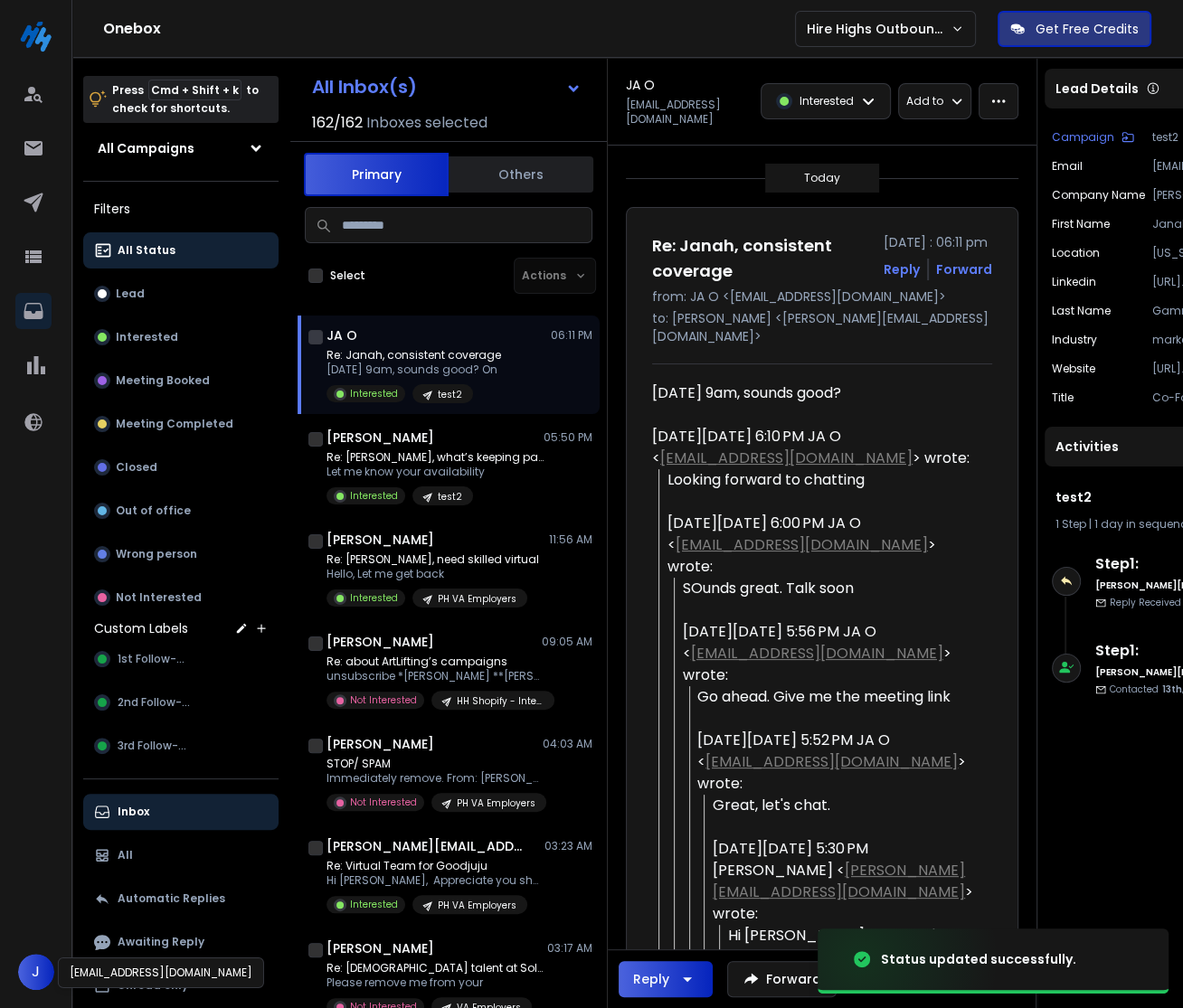
click at [46, 973] on span "J" at bounding box center [36, 972] width 36 height 36
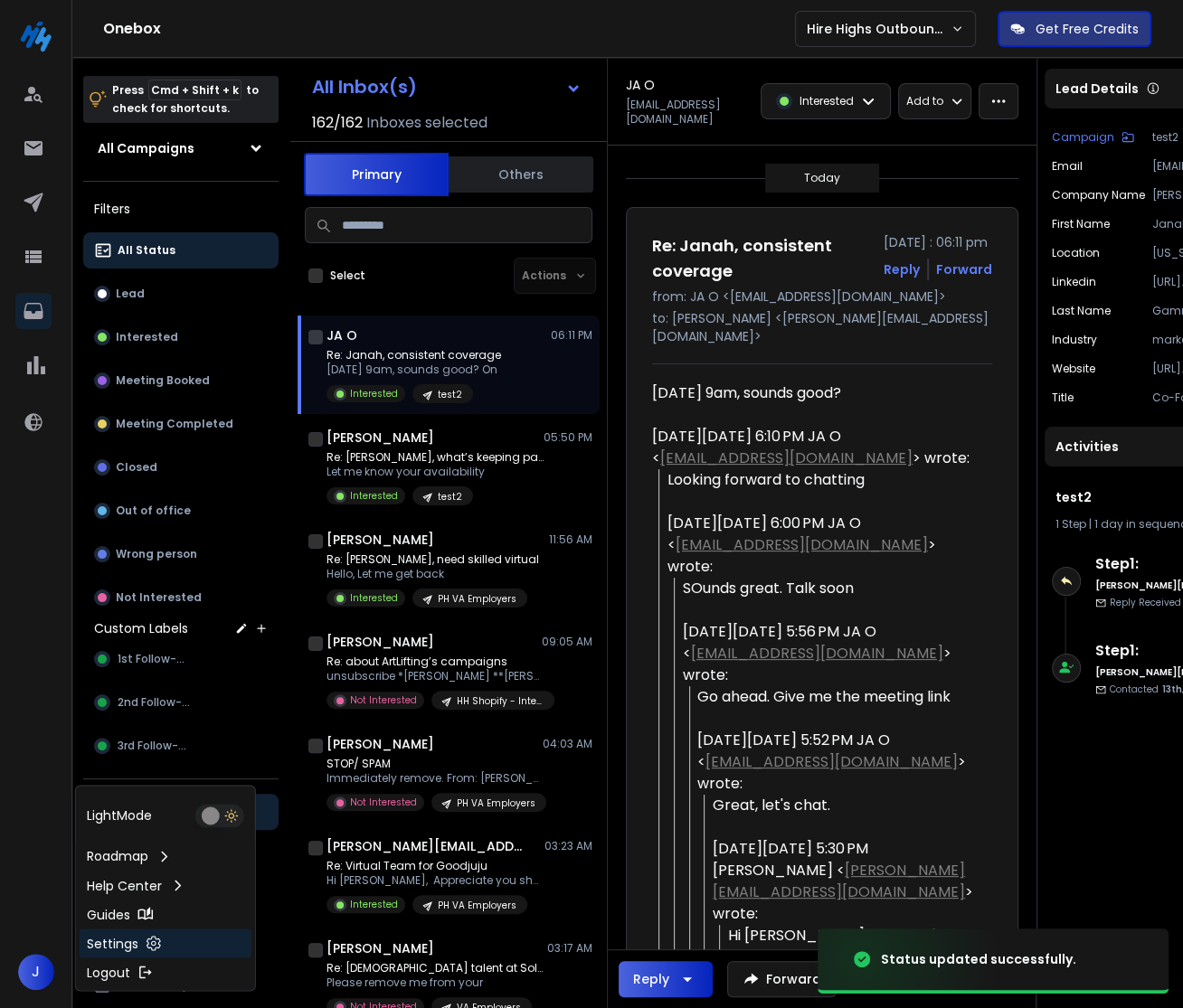
click at [106, 944] on p "Settings" at bounding box center [112, 943] width 52 height 18
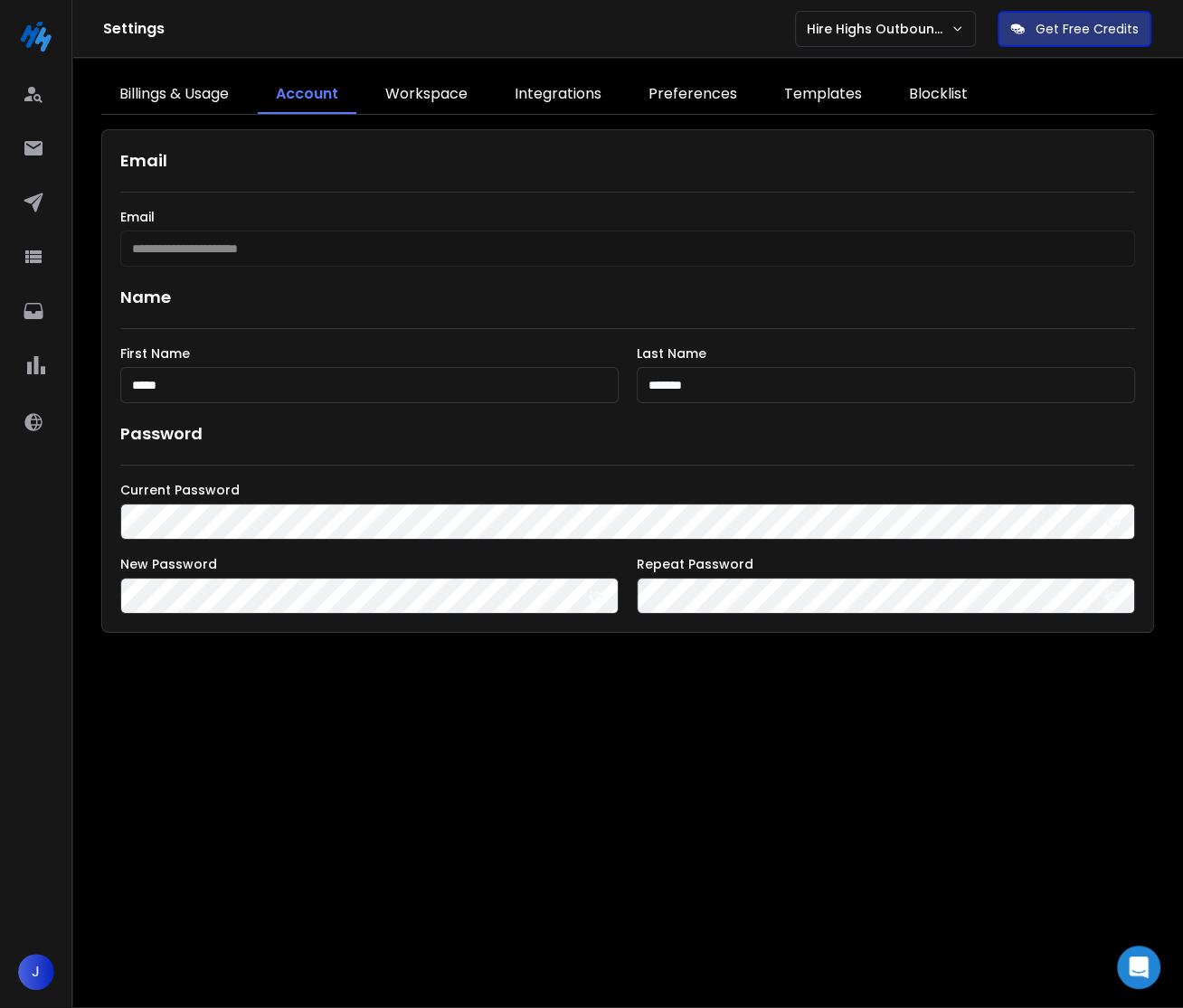
click at [575, 90] on link "Integrations" at bounding box center [558, 94] width 123 height 38
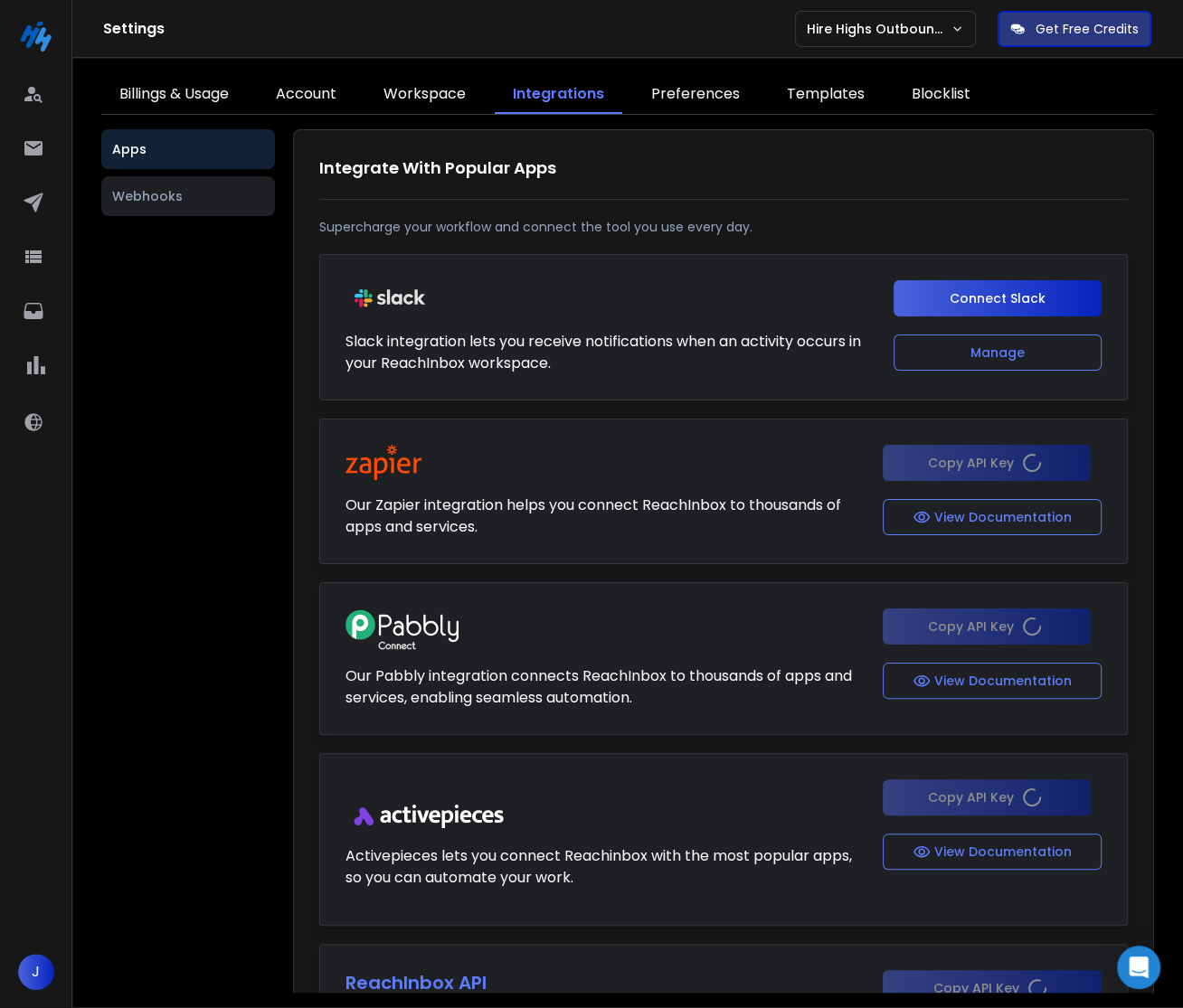
click at [237, 212] on button "Webhooks" at bounding box center [188, 196] width 174 height 40
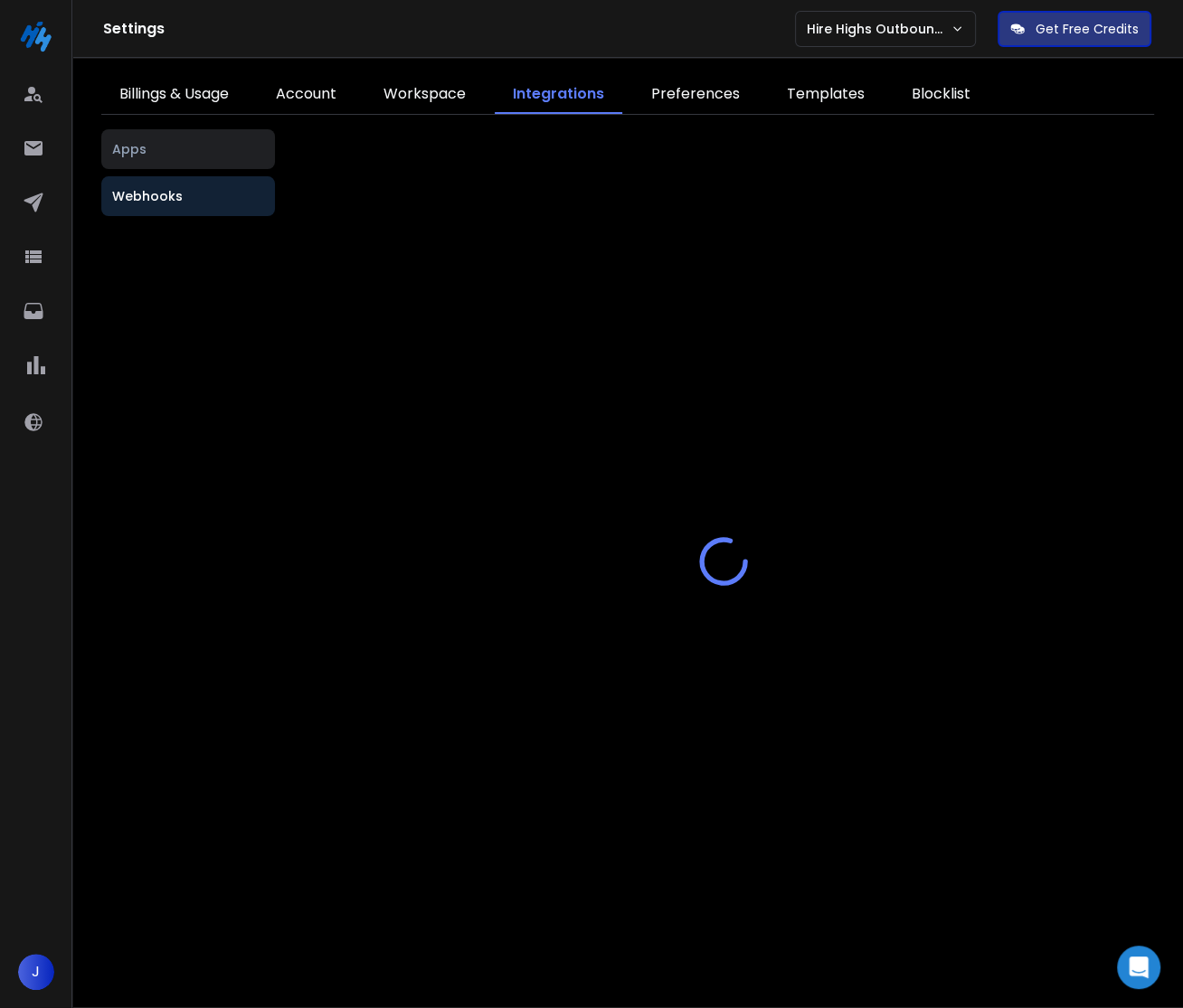
click at [221, 485] on div "Apps Webhooks" at bounding box center [627, 561] width 1053 height 864
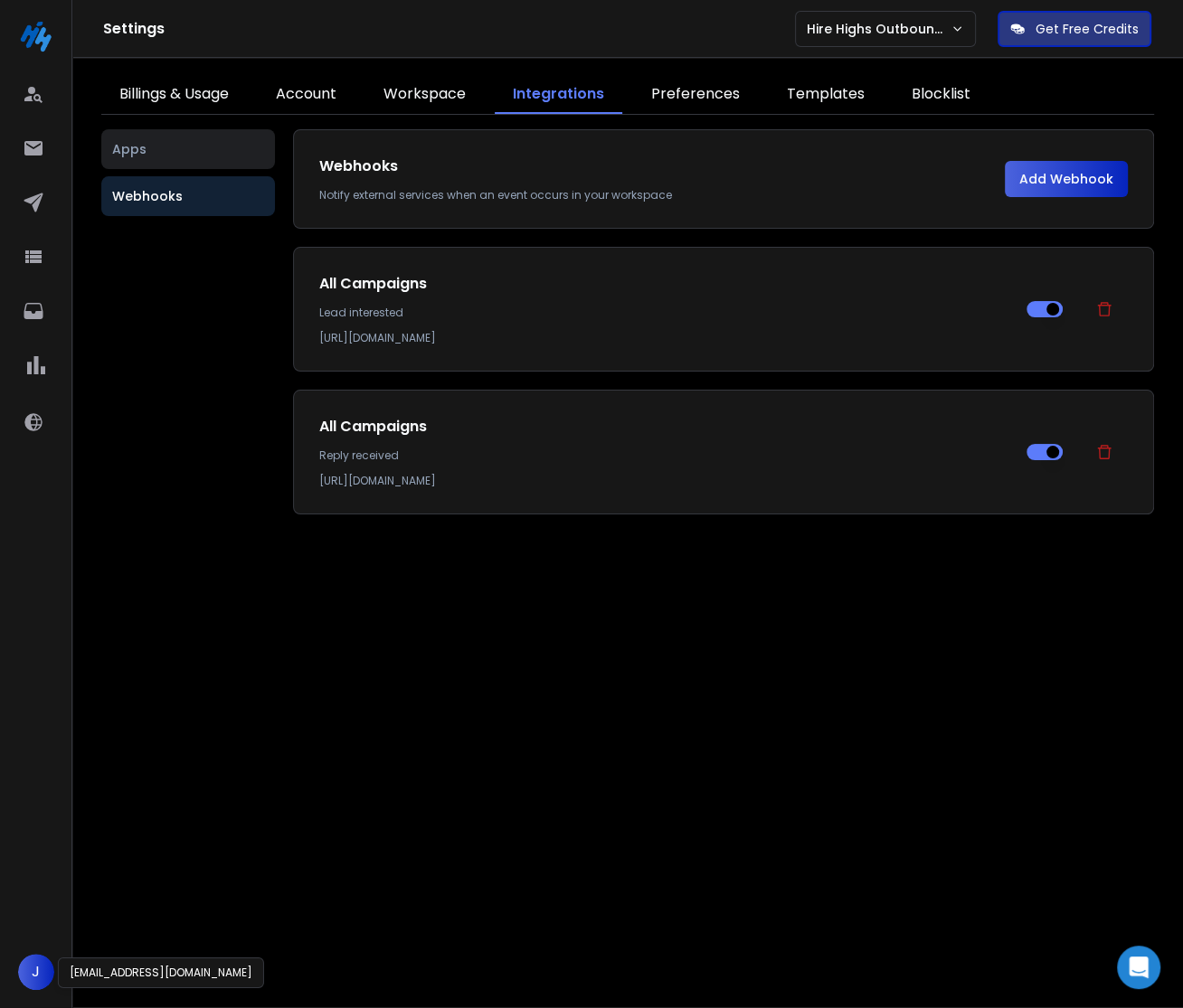
click at [30, 967] on span "J" at bounding box center [36, 972] width 36 height 36
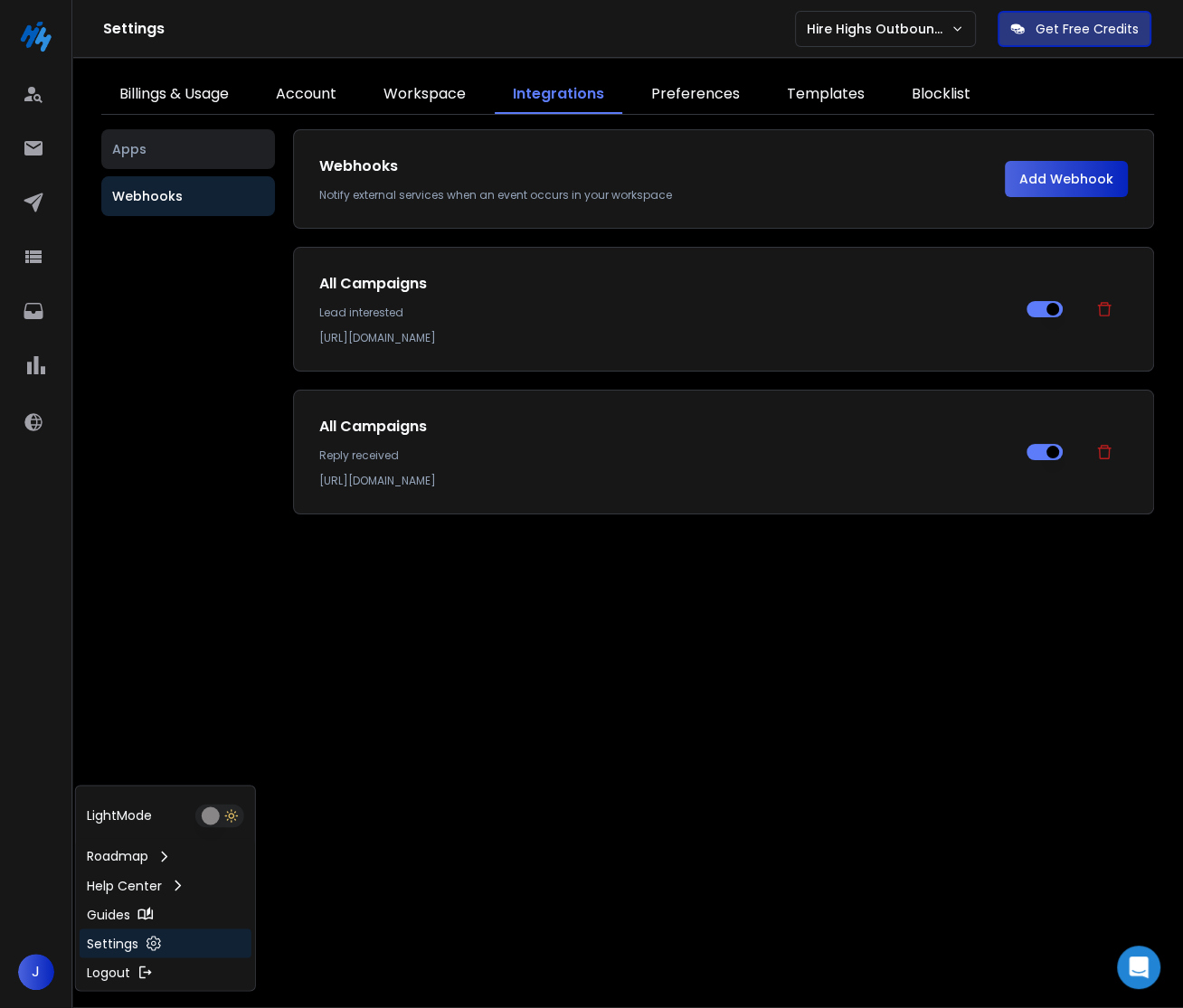
click at [145, 944] on icon at bounding box center [153, 943] width 16 height 16
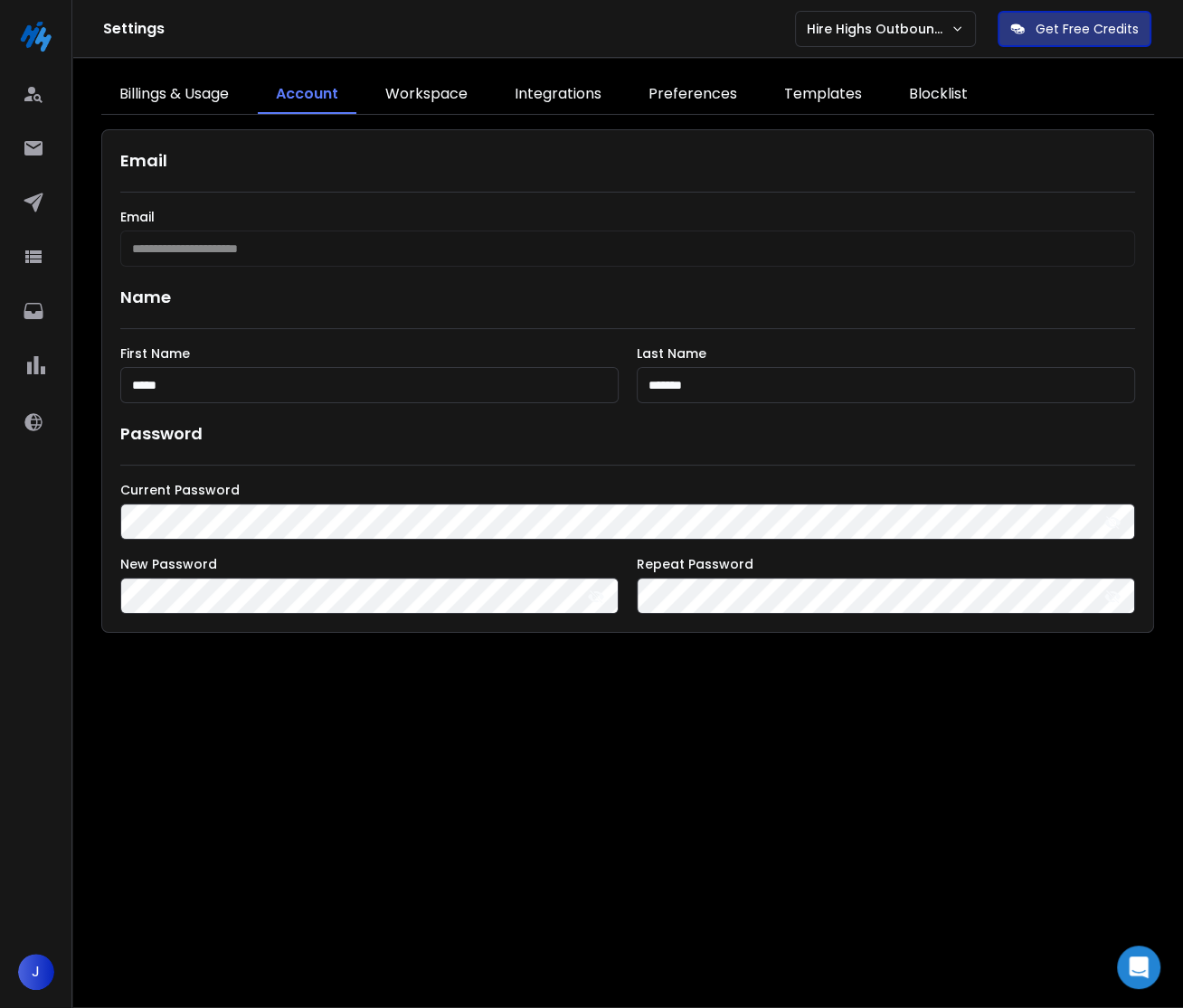
click at [533, 88] on link "Integrations" at bounding box center [558, 94] width 123 height 38
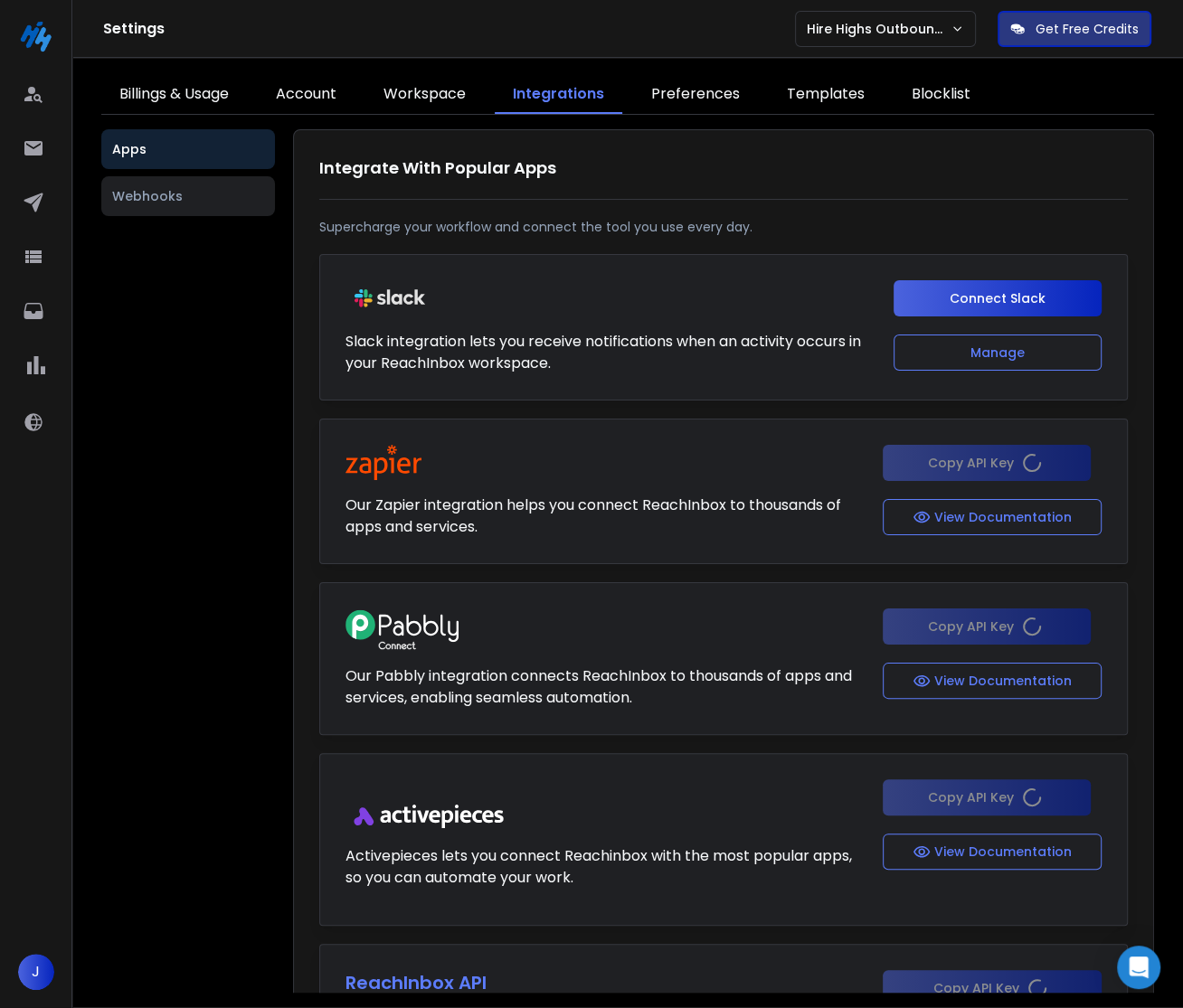
click at [201, 180] on button "Webhooks" at bounding box center [188, 196] width 174 height 40
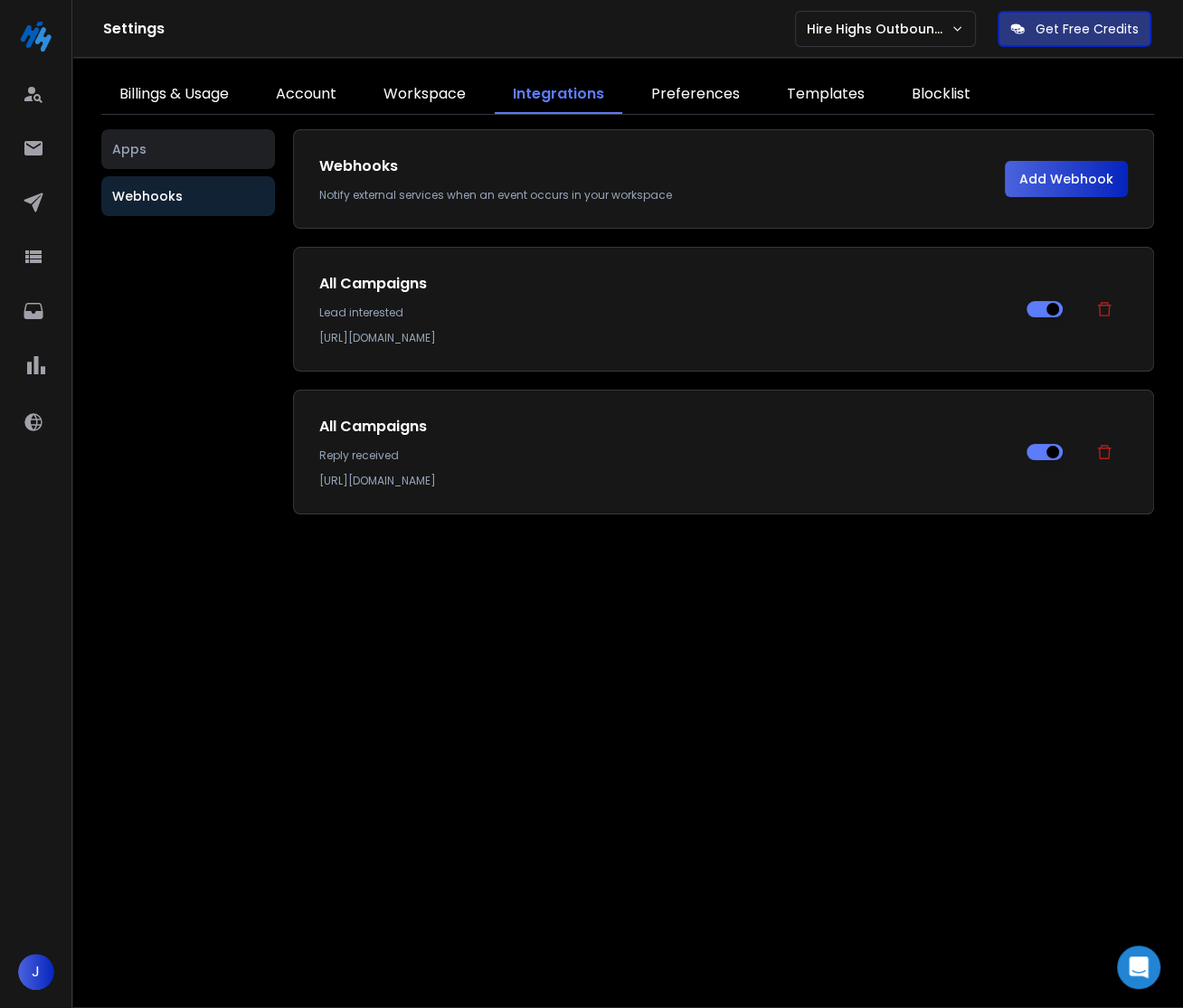
click at [1078, 170] on button "Add Webhook" at bounding box center [1067, 179] width 123 height 36
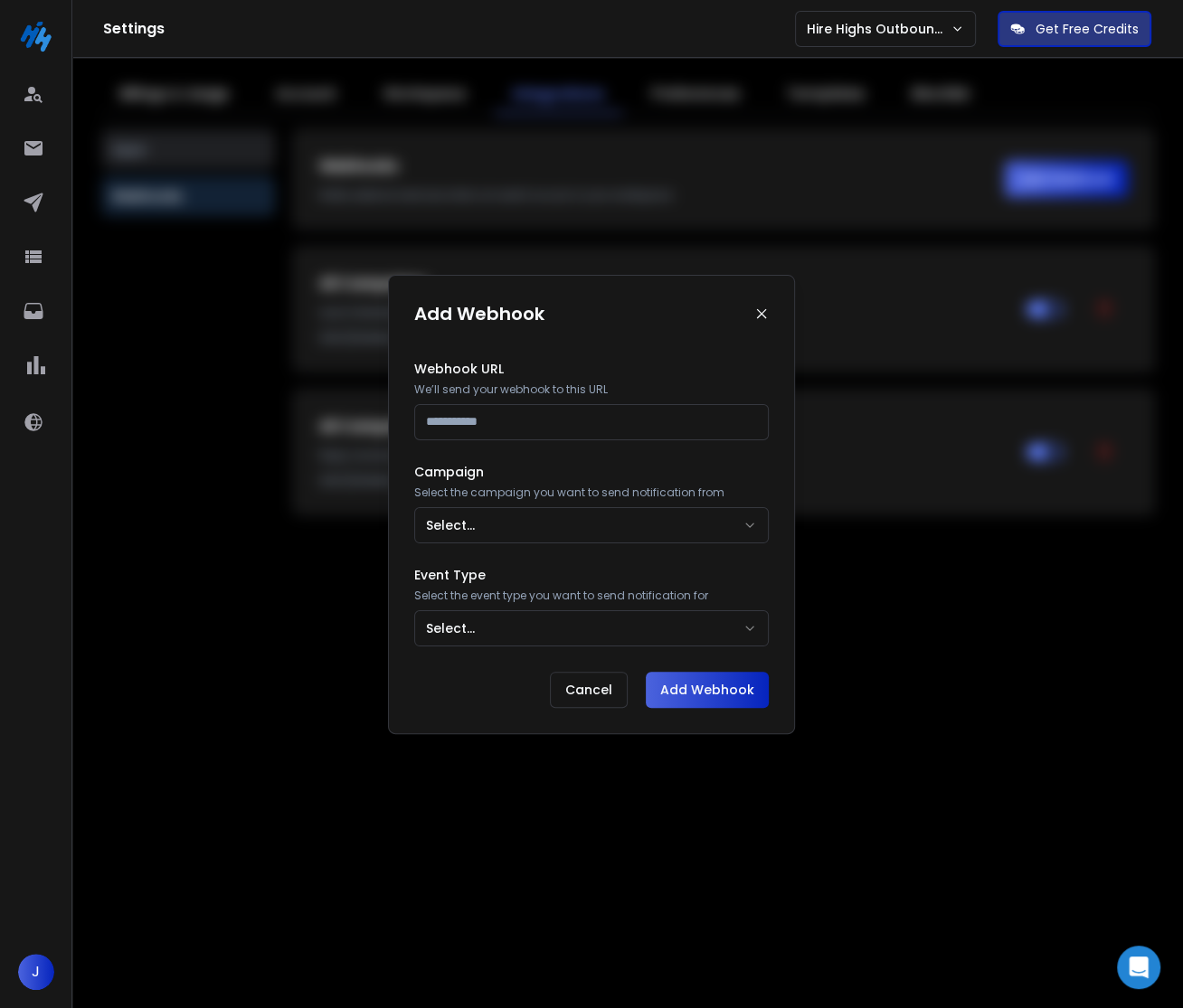
click at [627, 415] on input at bounding box center [592, 422] width 355 height 36
paste input "**********"
type input "**********"
click at [495, 530] on button "Select..." at bounding box center [592, 525] width 355 height 36
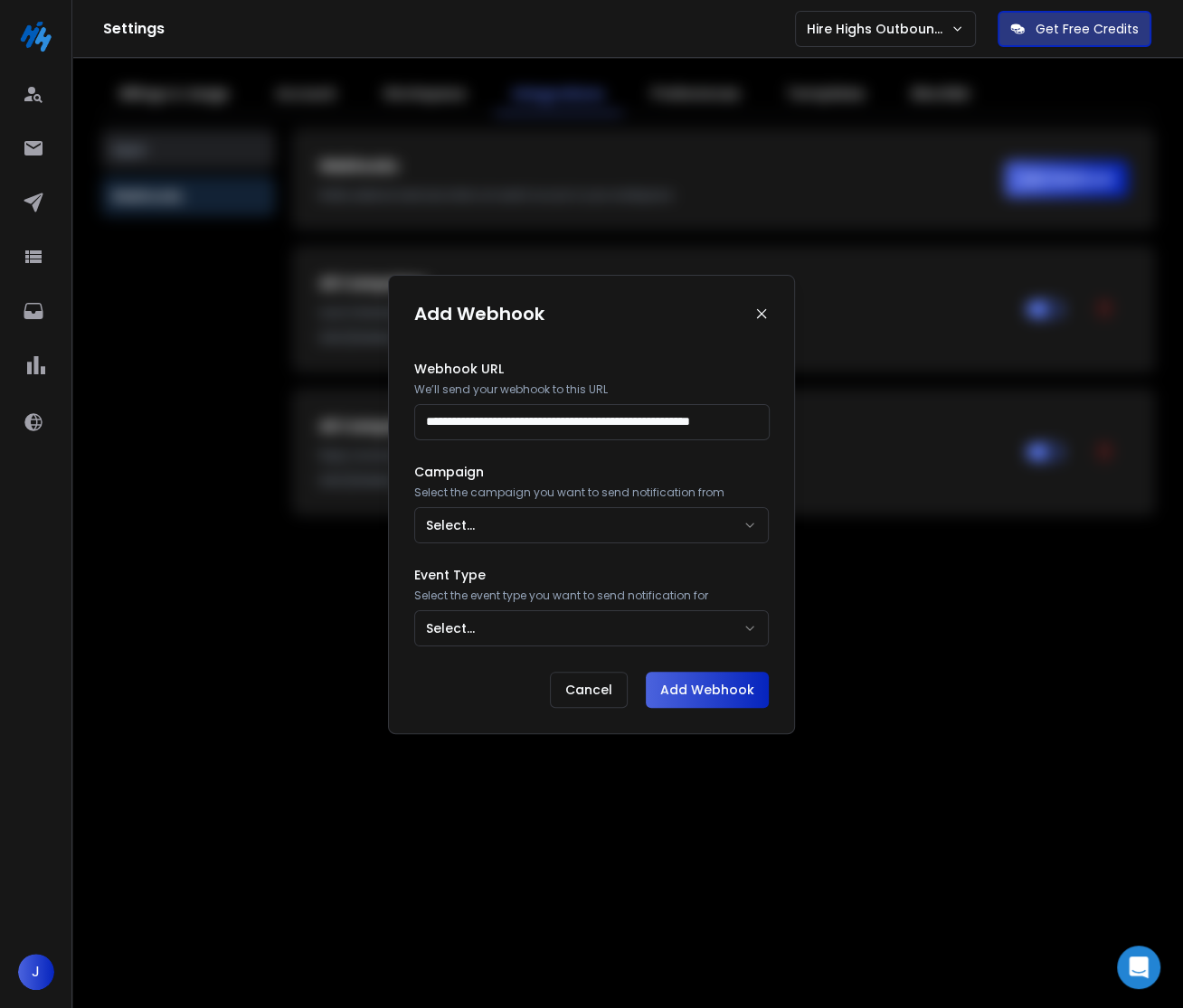
scroll to position [0, 0]
click at [499, 629] on button "Select..." at bounding box center [592, 628] width 355 height 36
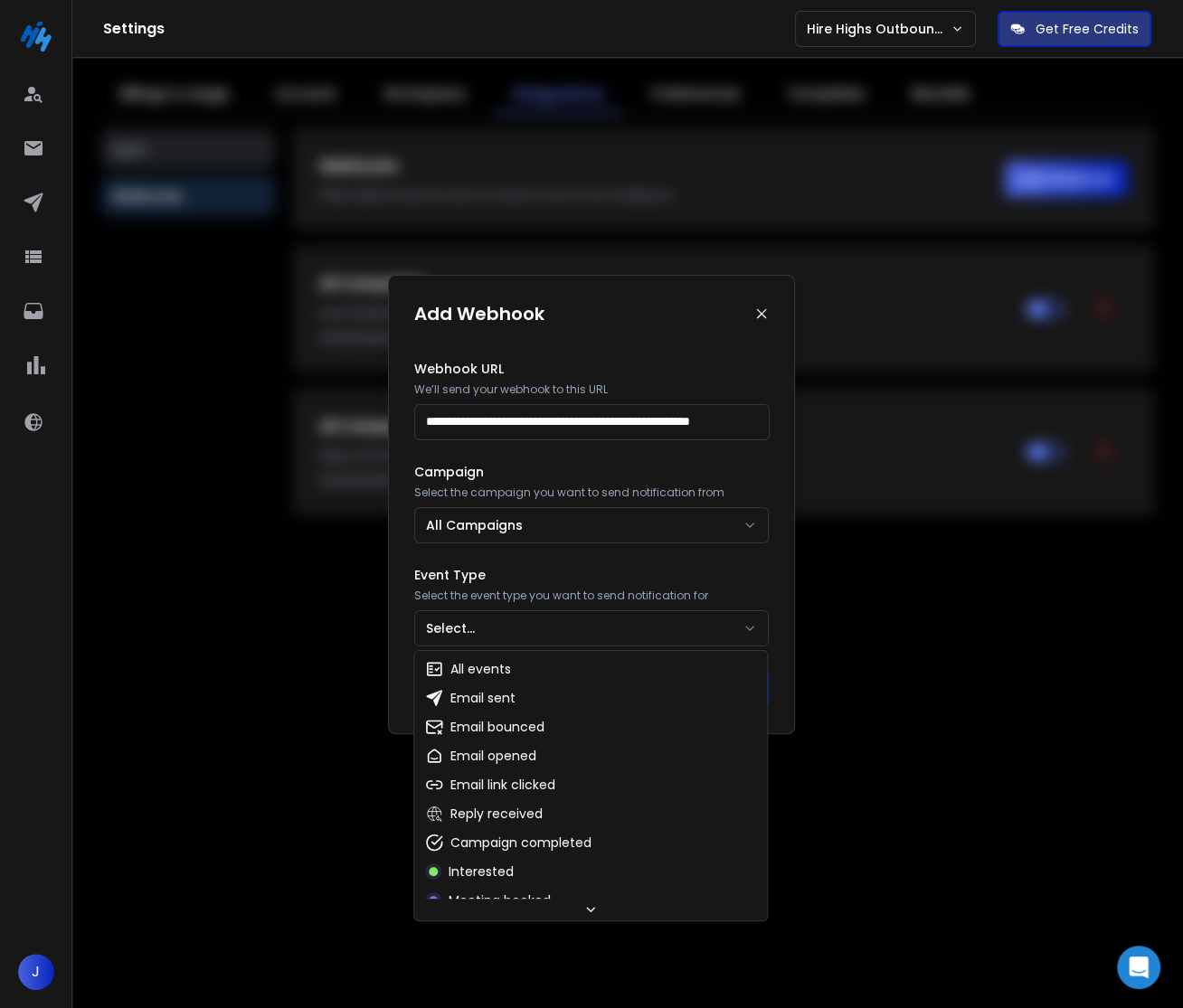
select select "**********"
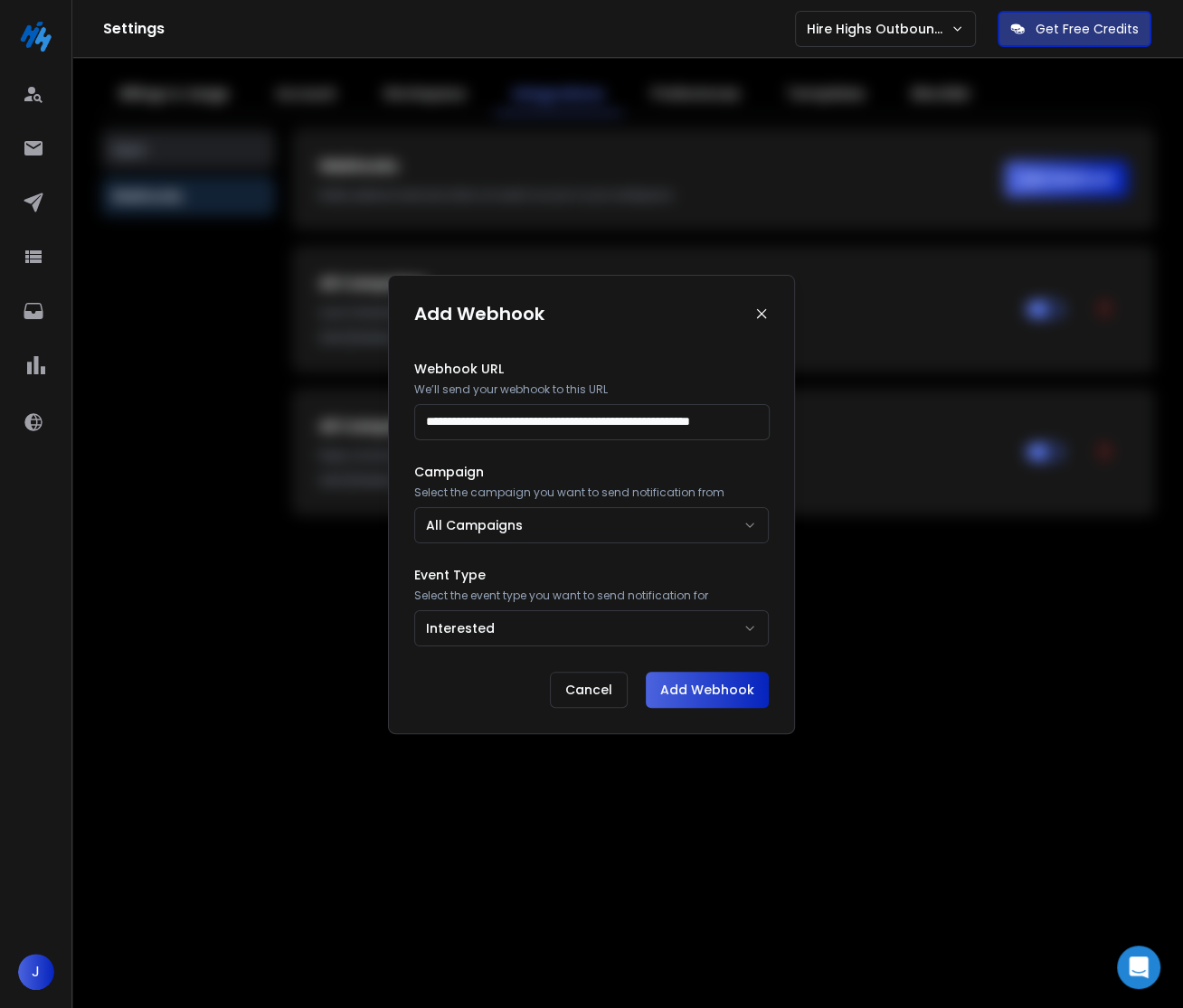
click at [694, 679] on button "Add Webhook" at bounding box center [707, 690] width 123 height 36
click at [758, 325] on div "Add Webhook" at bounding box center [592, 313] width 355 height 25
click at [758, 323] on div "Add Webhook" at bounding box center [592, 313] width 355 height 25
click at [760, 318] on icon at bounding box center [761, 313] width 15 height 15
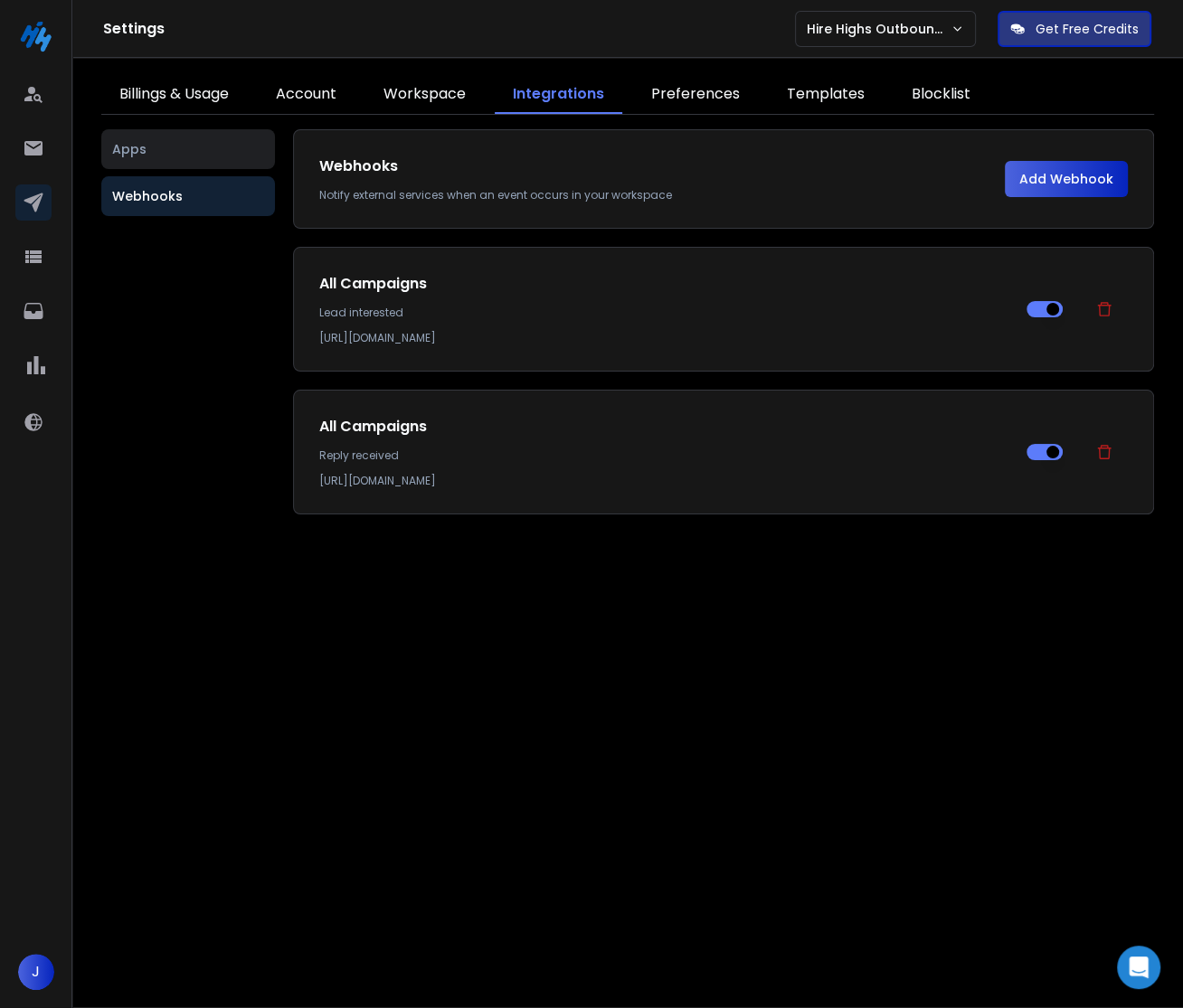
click at [46, 206] on link at bounding box center [33, 203] width 36 height 36
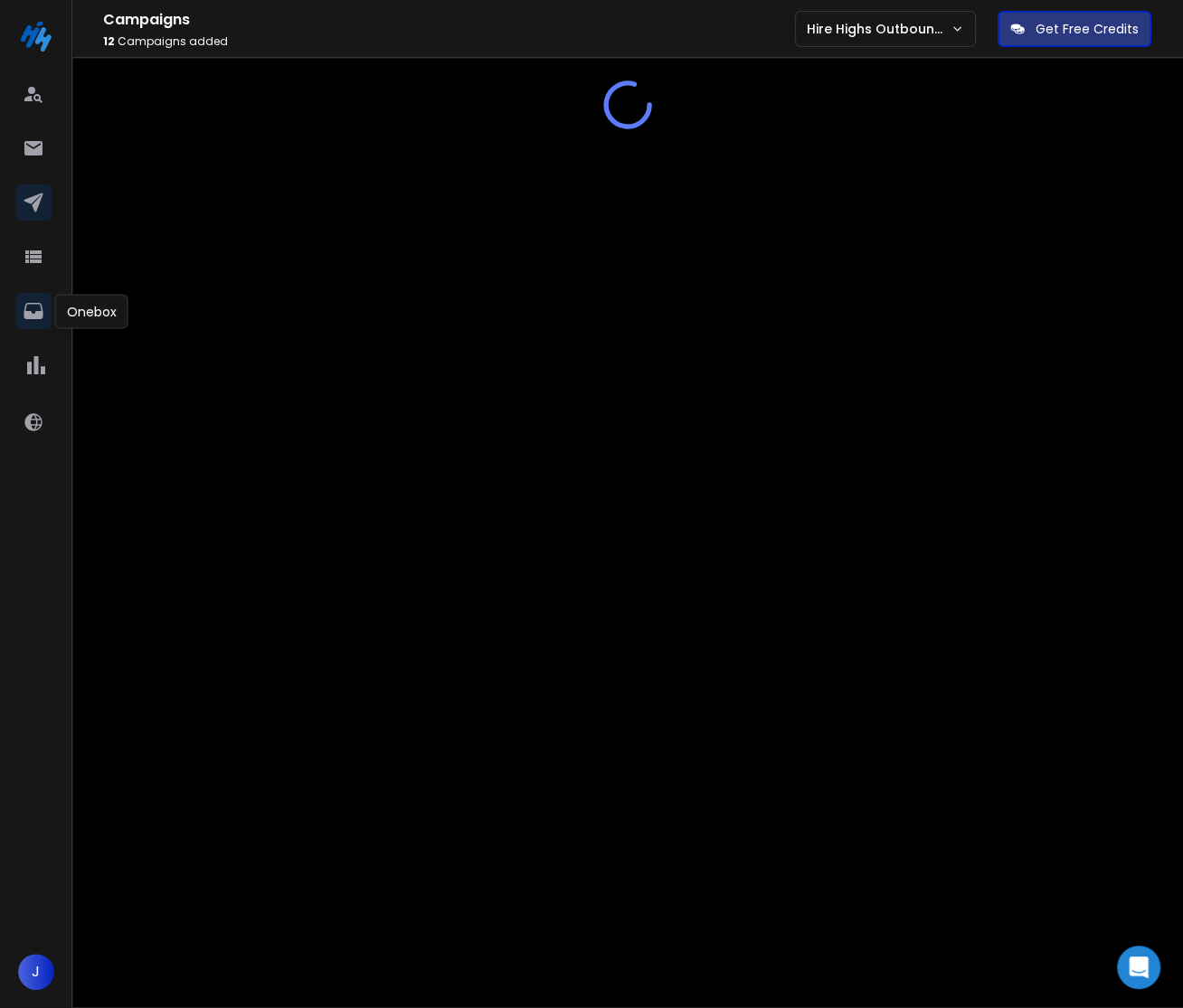
click at [43, 317] on icon at bounding box center [34, 311] width 22 height 22
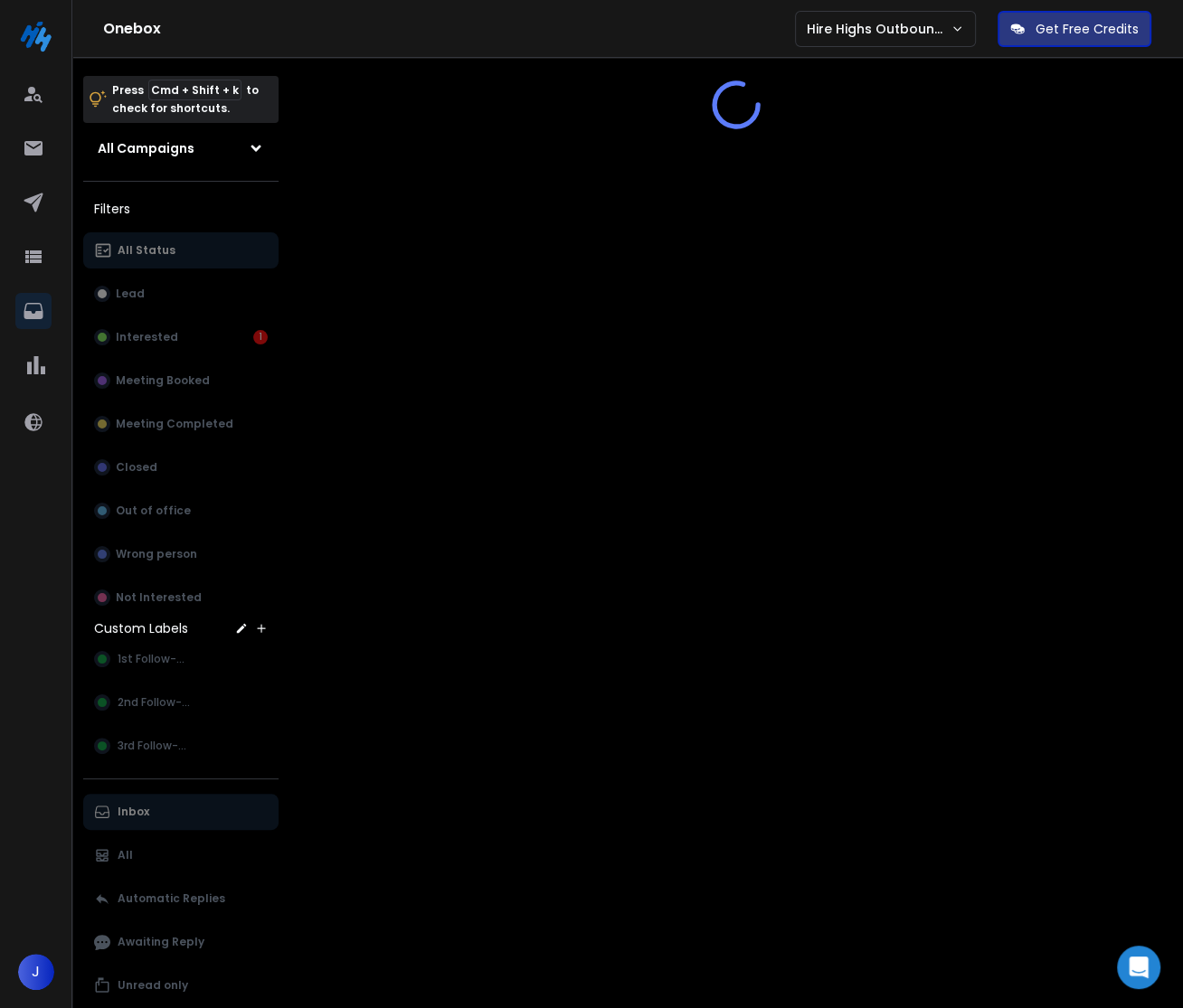
click at [221, 341] on div "All Status Lead Interested 1 Meeting Booked Meeting Completed Closed Out of off…" at bounding box center [181, 424] width 195 height 384
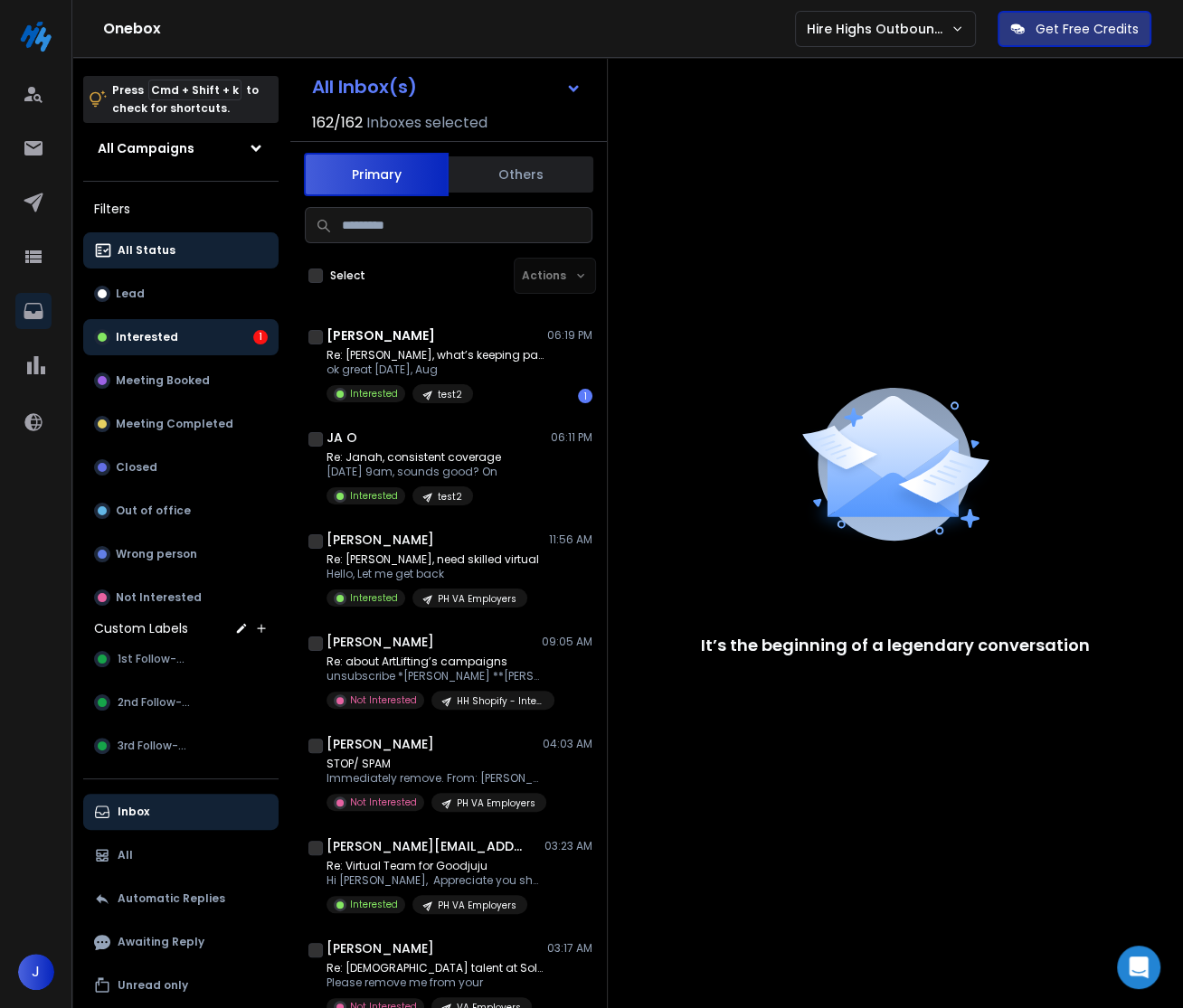
click at [184, 341] on button "Interested 1" at bounding box center [181, 337] width 195 height 36
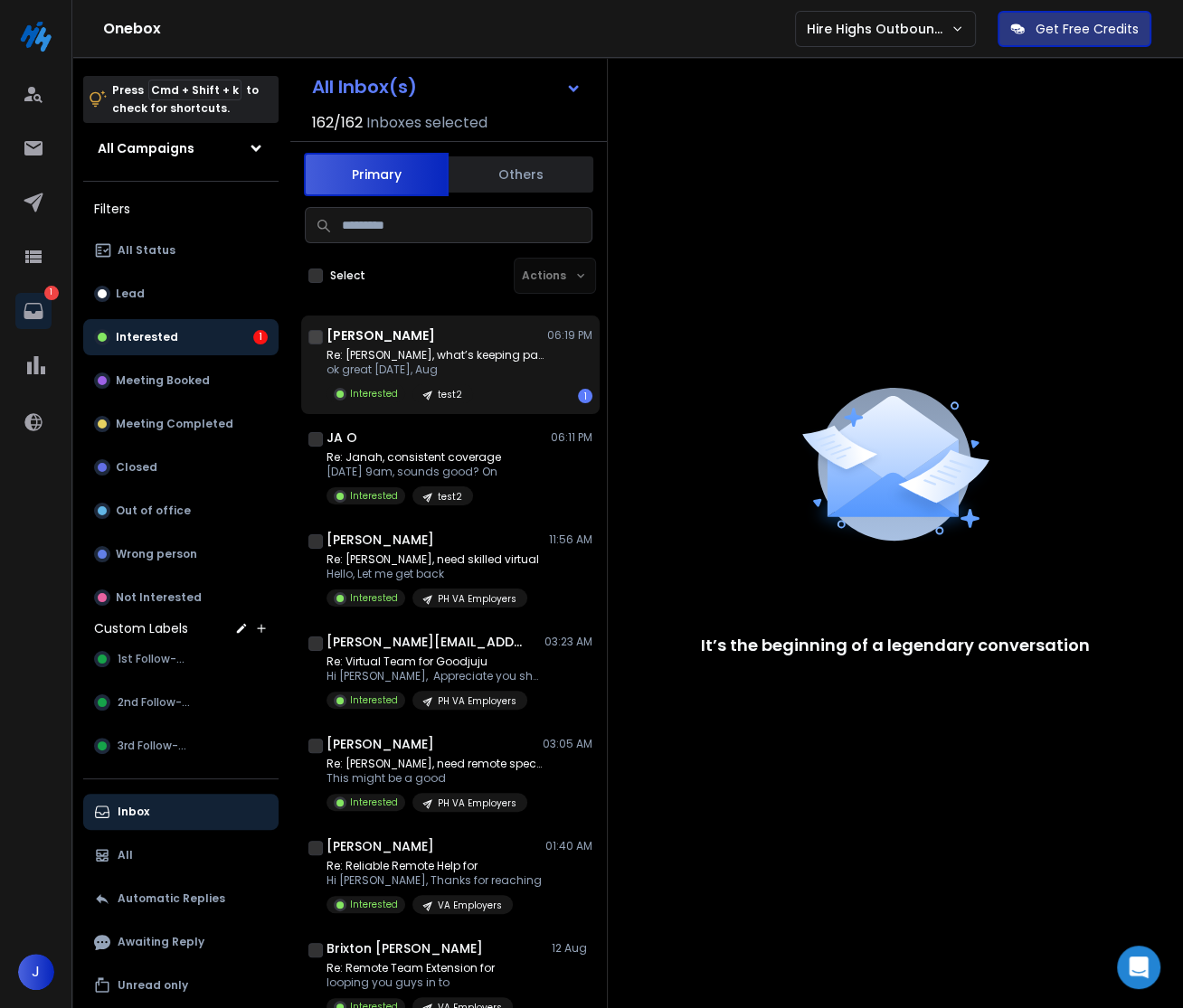
click at [390, 371] on p "ok great [DATE], Aug" at bounding box center [434, 370] width 217 height 15
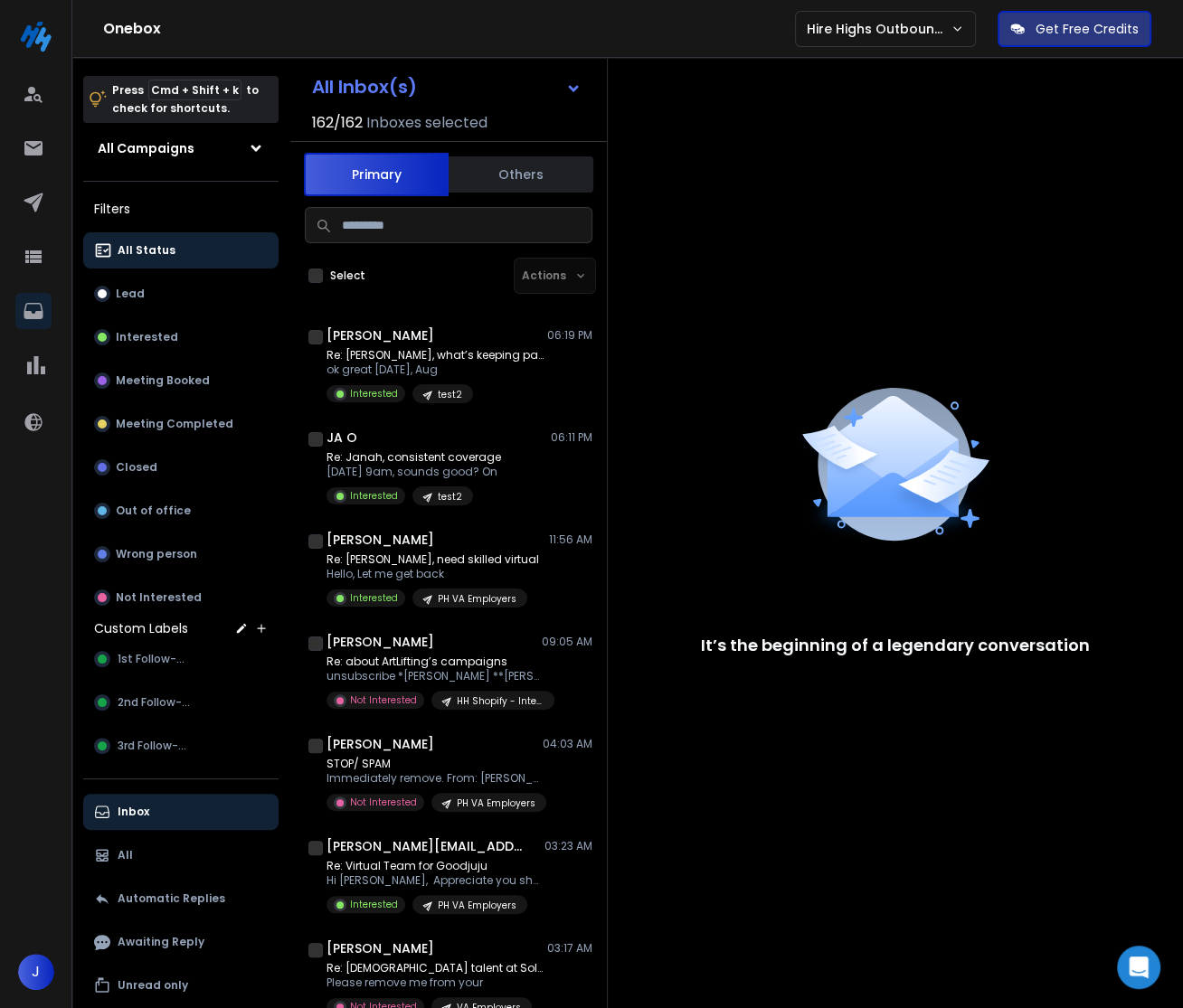
click at [492, 165] on button "Others" at bounding box center [521, 175] width 145 height 40
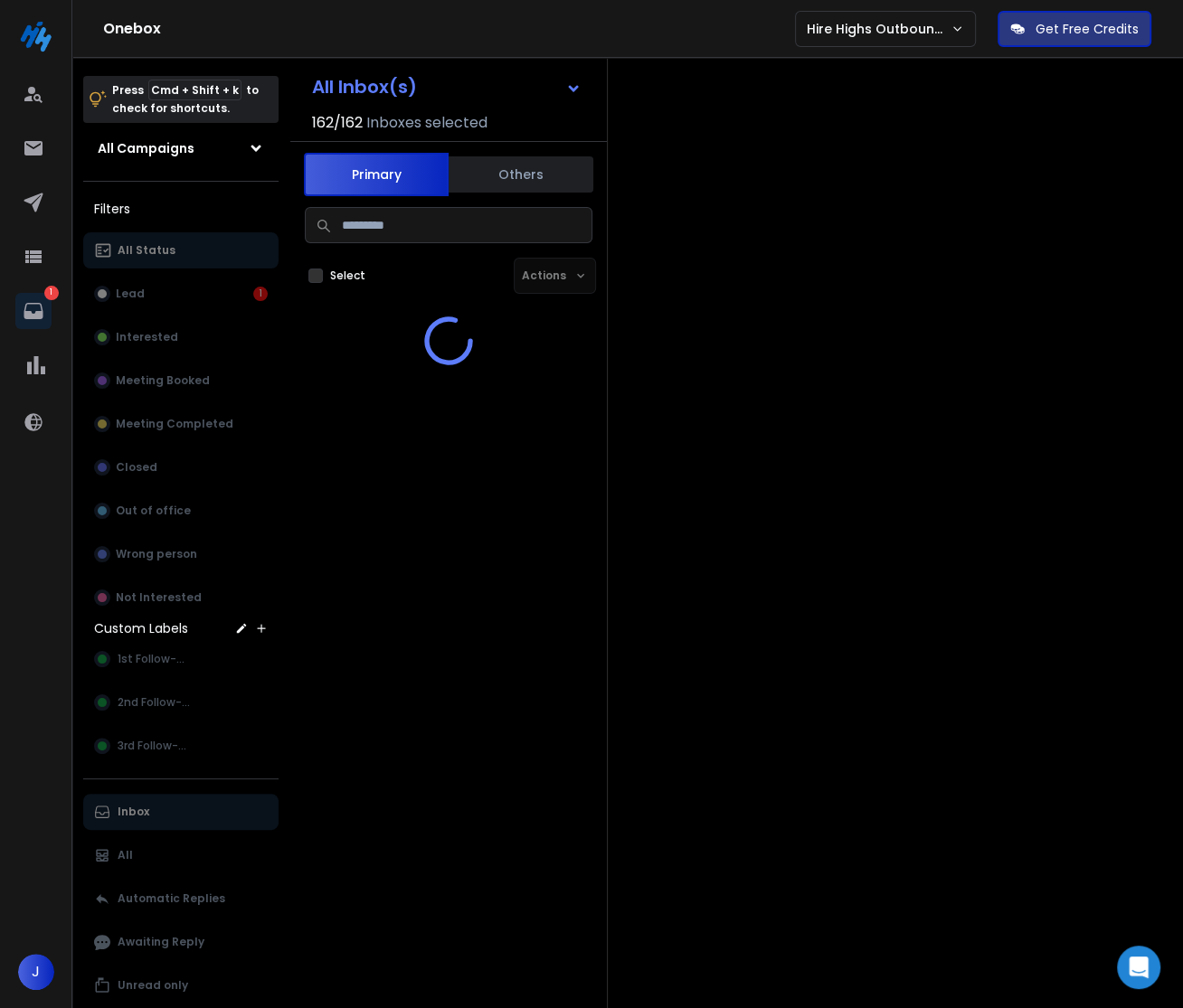
click at [400, 179] on button "Primary" at bounding box center [377, 175] width 145 height 44
click at [539, 180] on button "Others" at bounding box center [521, 175] width 145 height 40
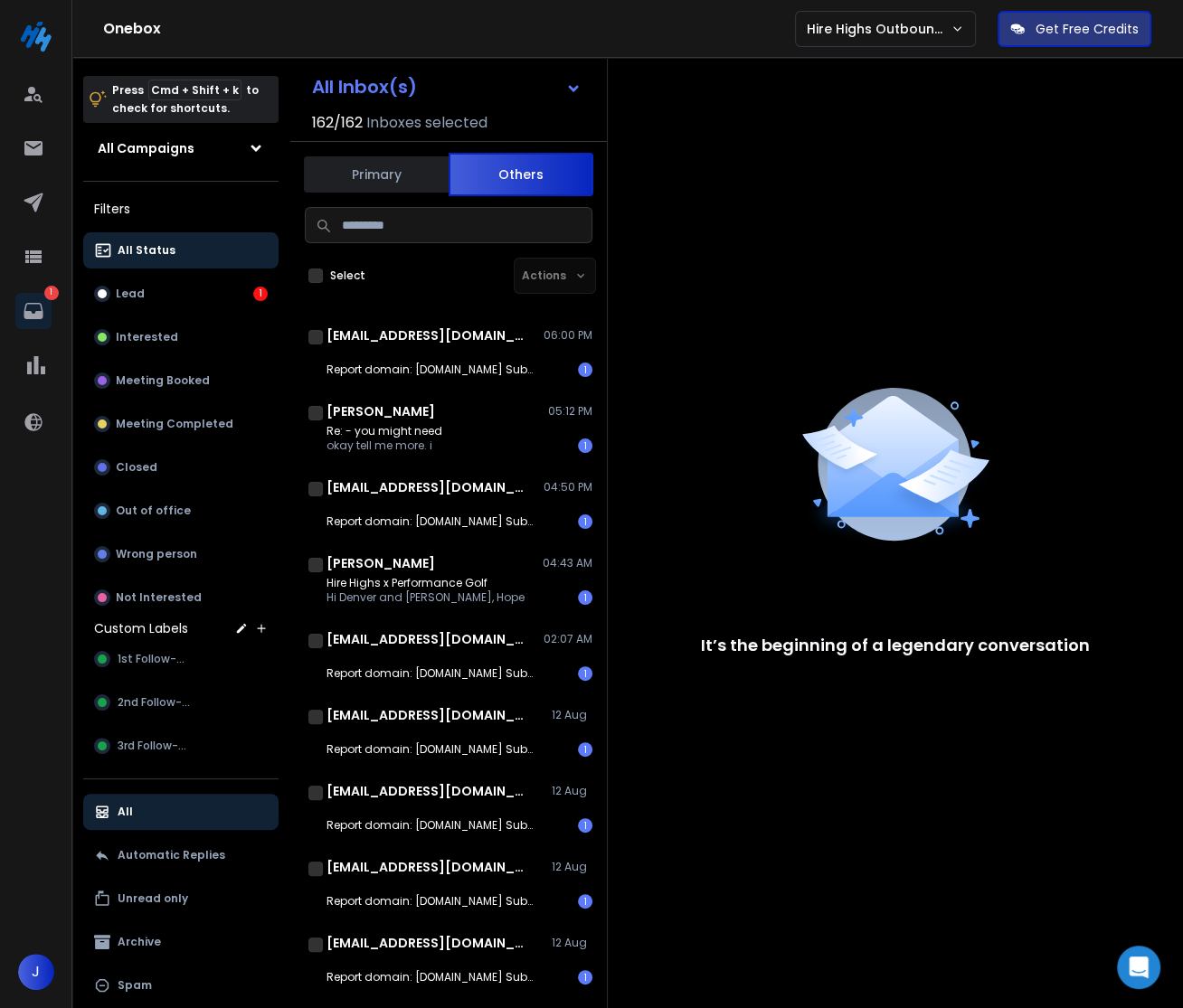
click at [384, 185] on button "Primary" at bounding box center [377, 175] width 145 height 40
